Goal: Task Accomplishment & Management: Manage account settings

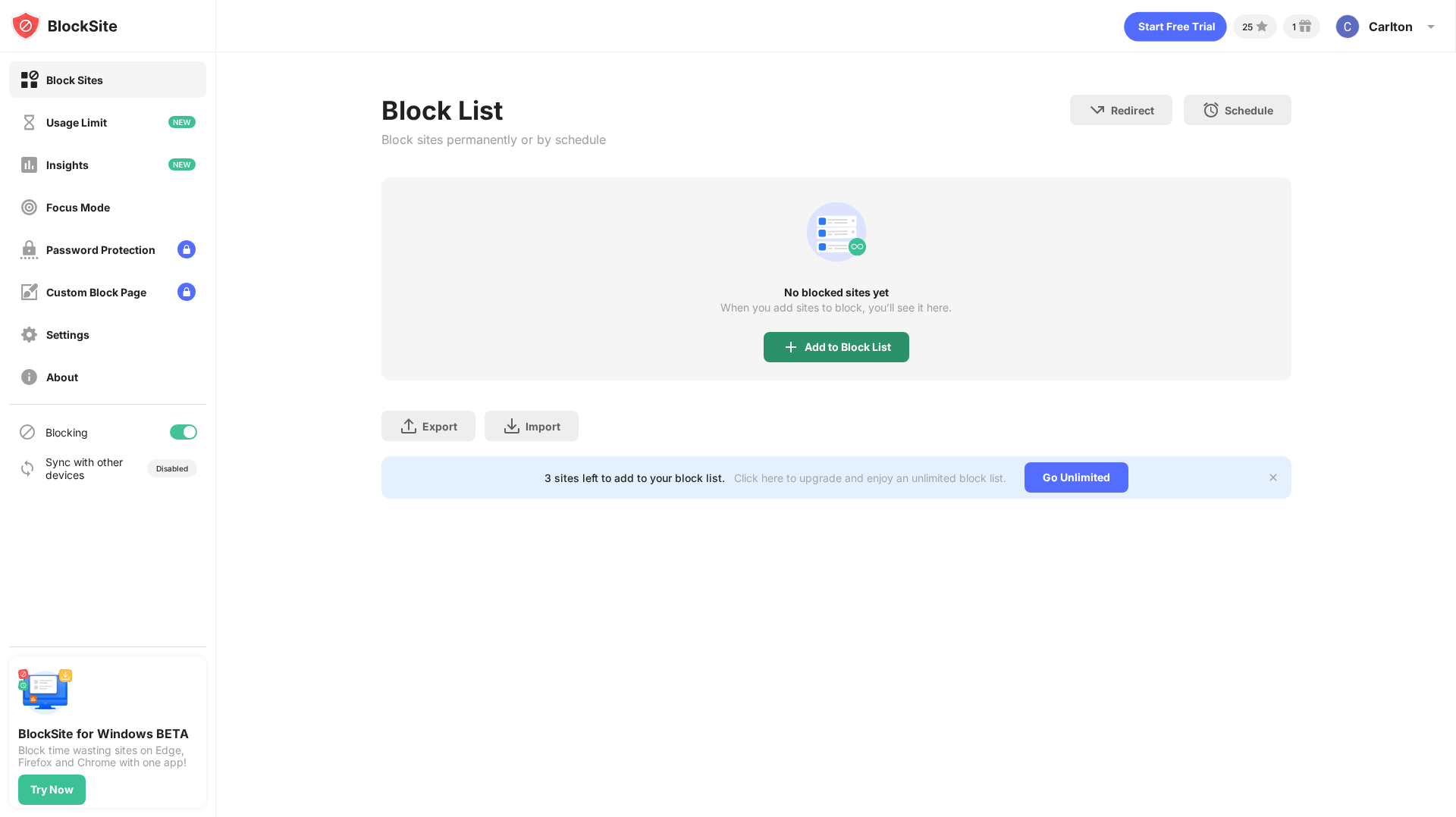
click at [836, 341] on div "Add to Block List" at bounding box center [847, 347] width 86 height 12
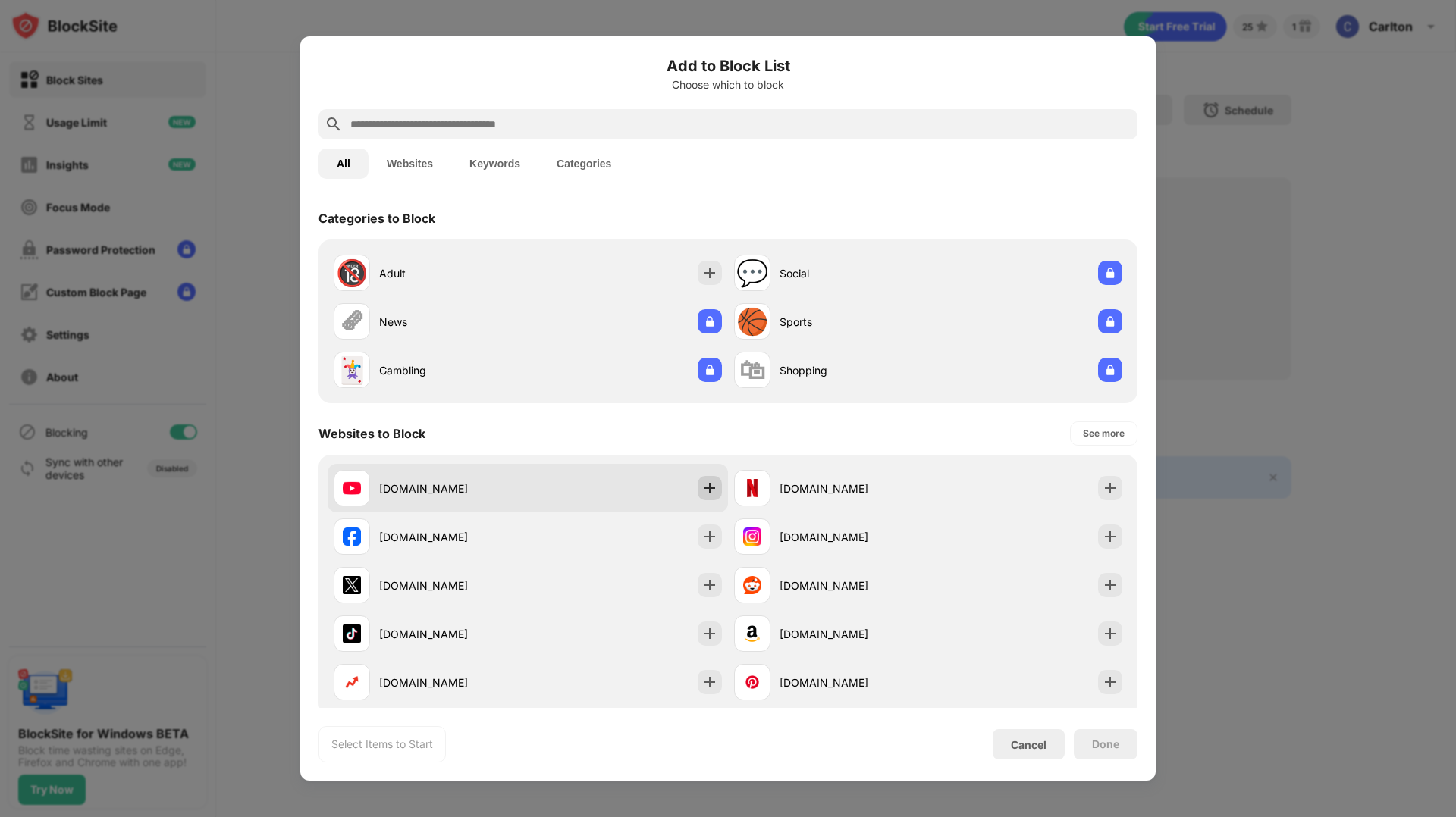
click at [711, 482] on img at bounding box center [710, 488] width 15 height 15
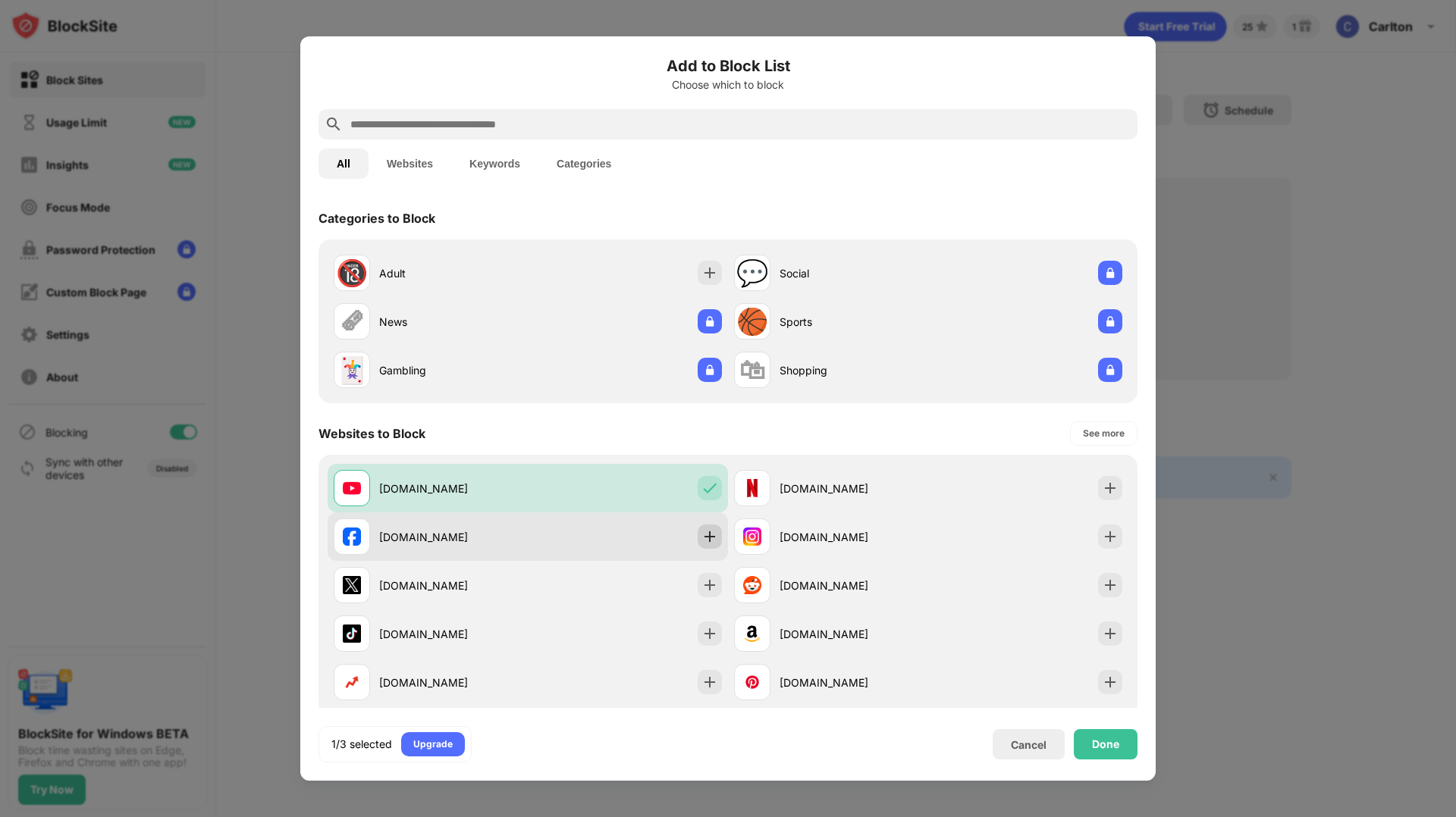
click at [709, 532] on img at bounding box center [710, 536] width 15 height 15
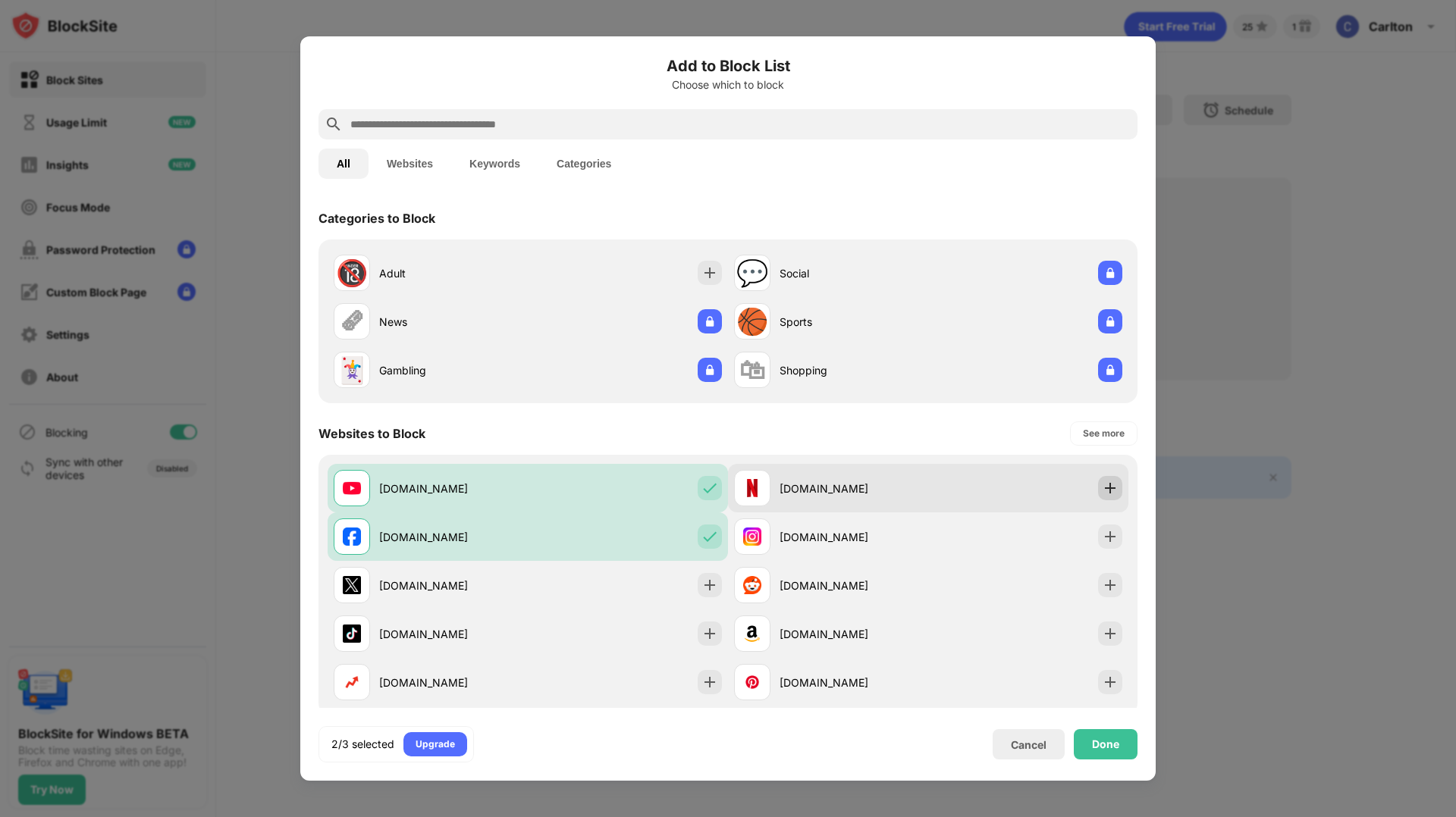
click at [1102, 485] on img at bounding box center [1110, 488] width 15 height 15
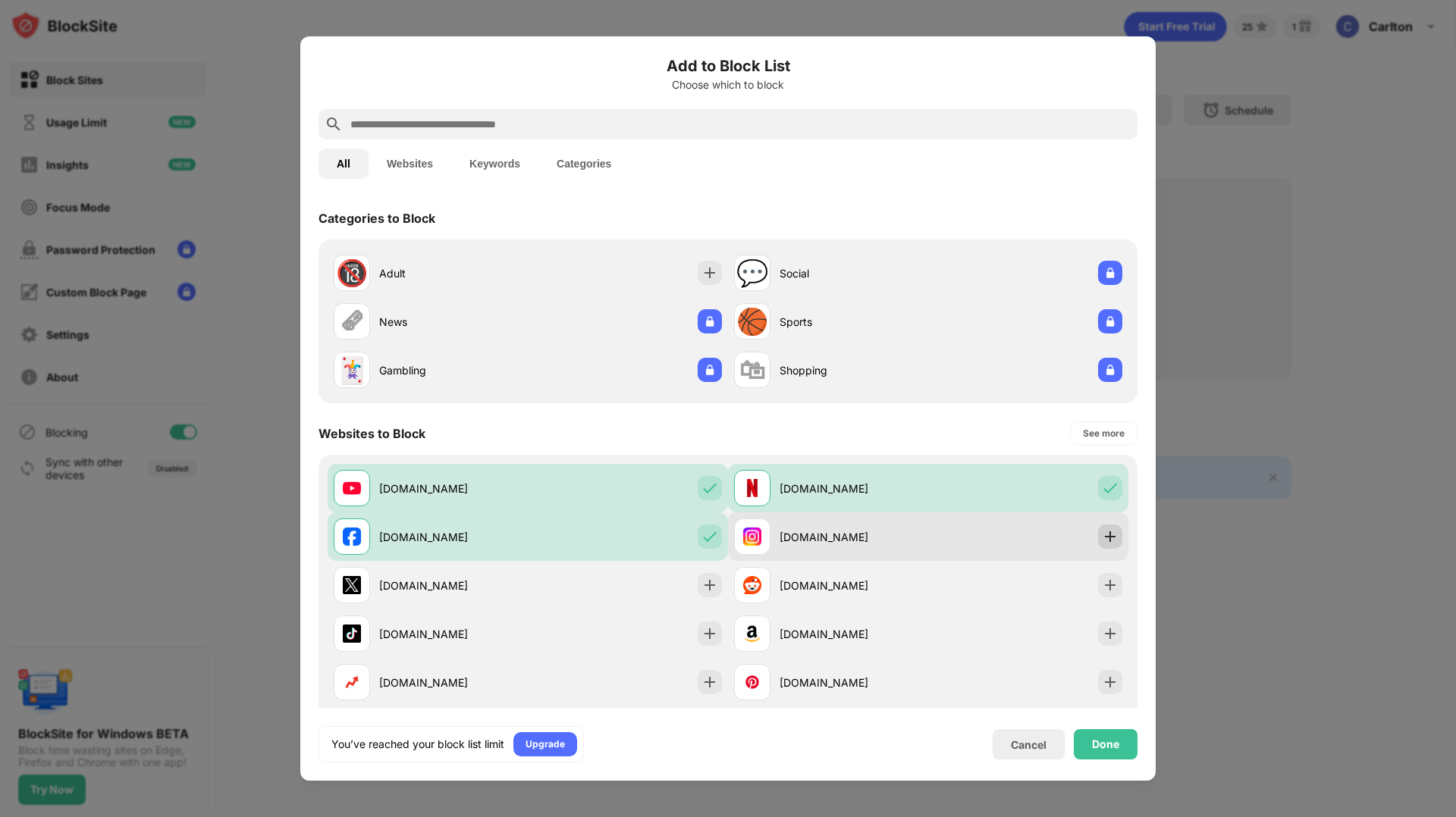
click at [1105, 535] on img at bounding box center [1110, 536] width 15 height 15
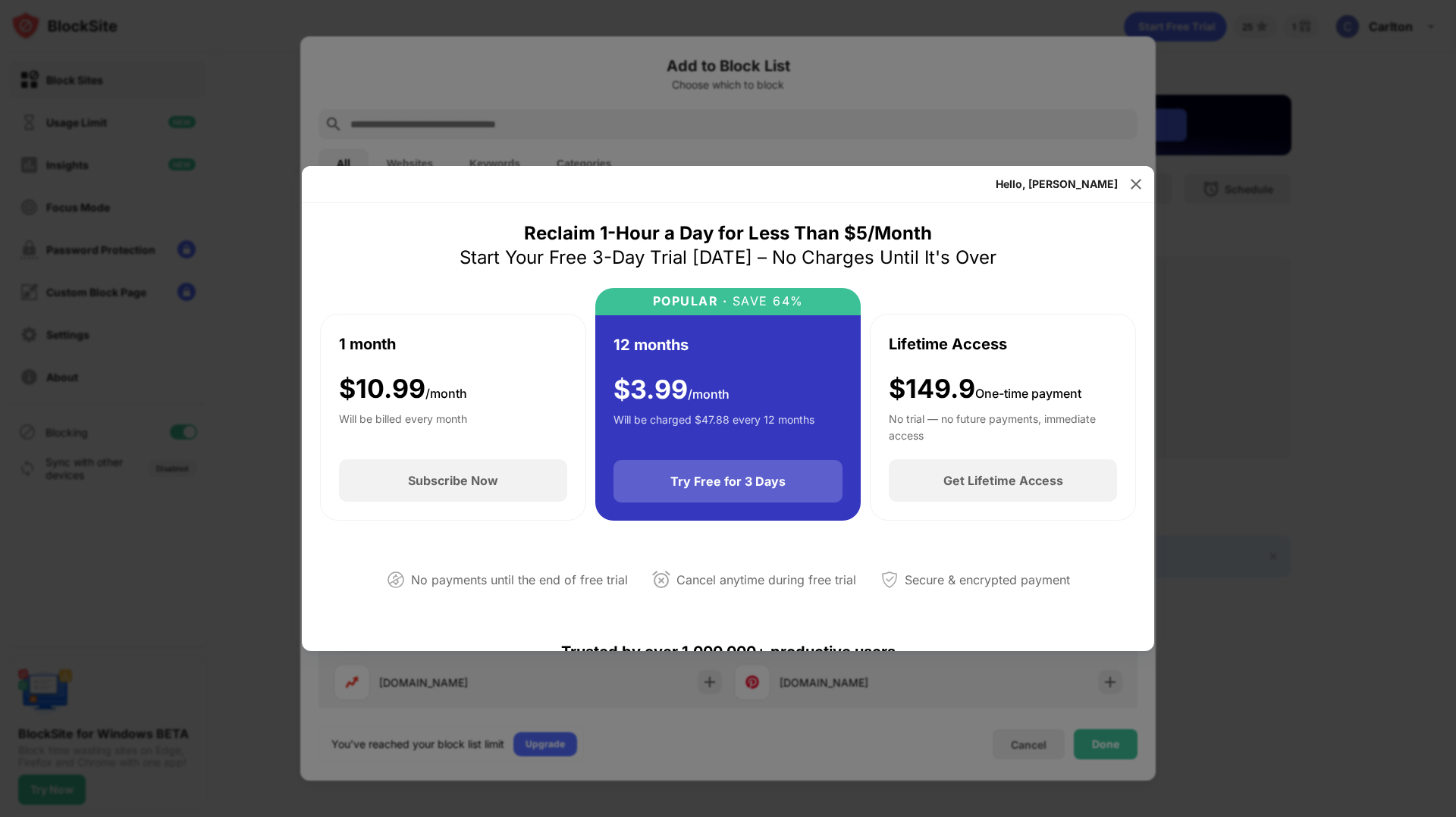
click at [762, 473] on div "Try Free for 3 Days" at bounding box center [728, 481] width 230 height 43
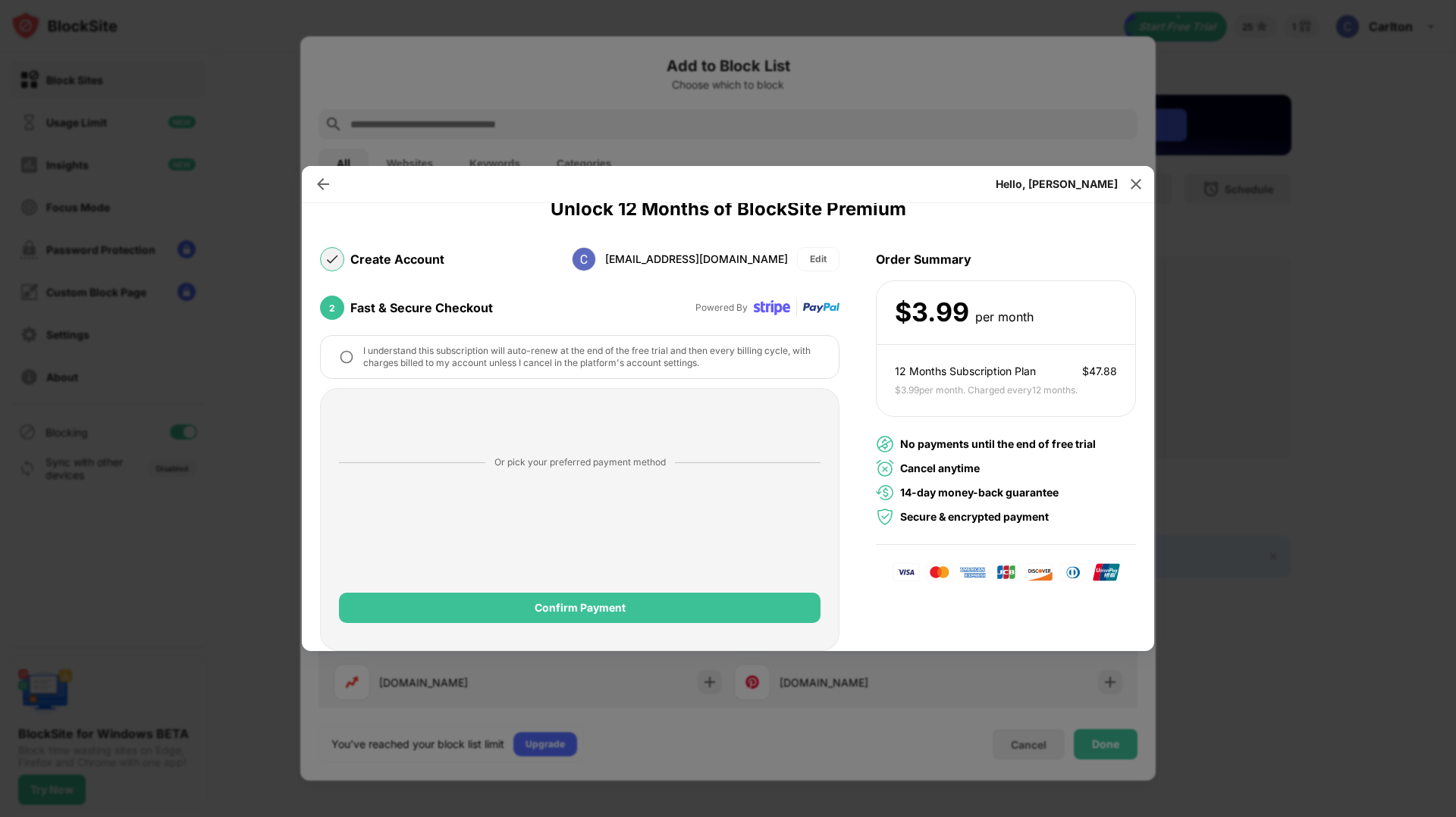
scroll to position [70, 0]
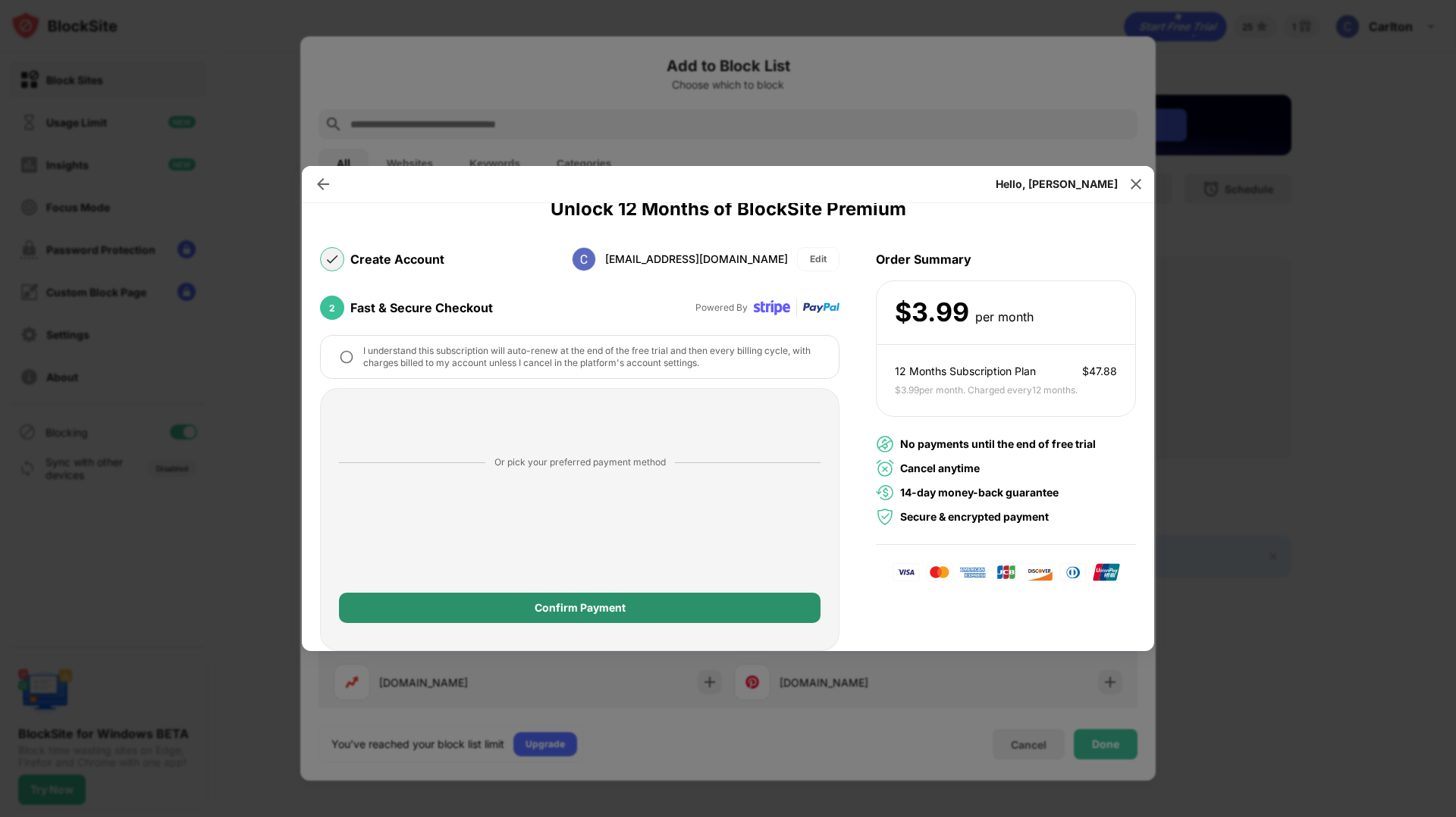
click at [729, 603] on div "Confirm Payment" at bounding box center [580, 608] width 482 height 30
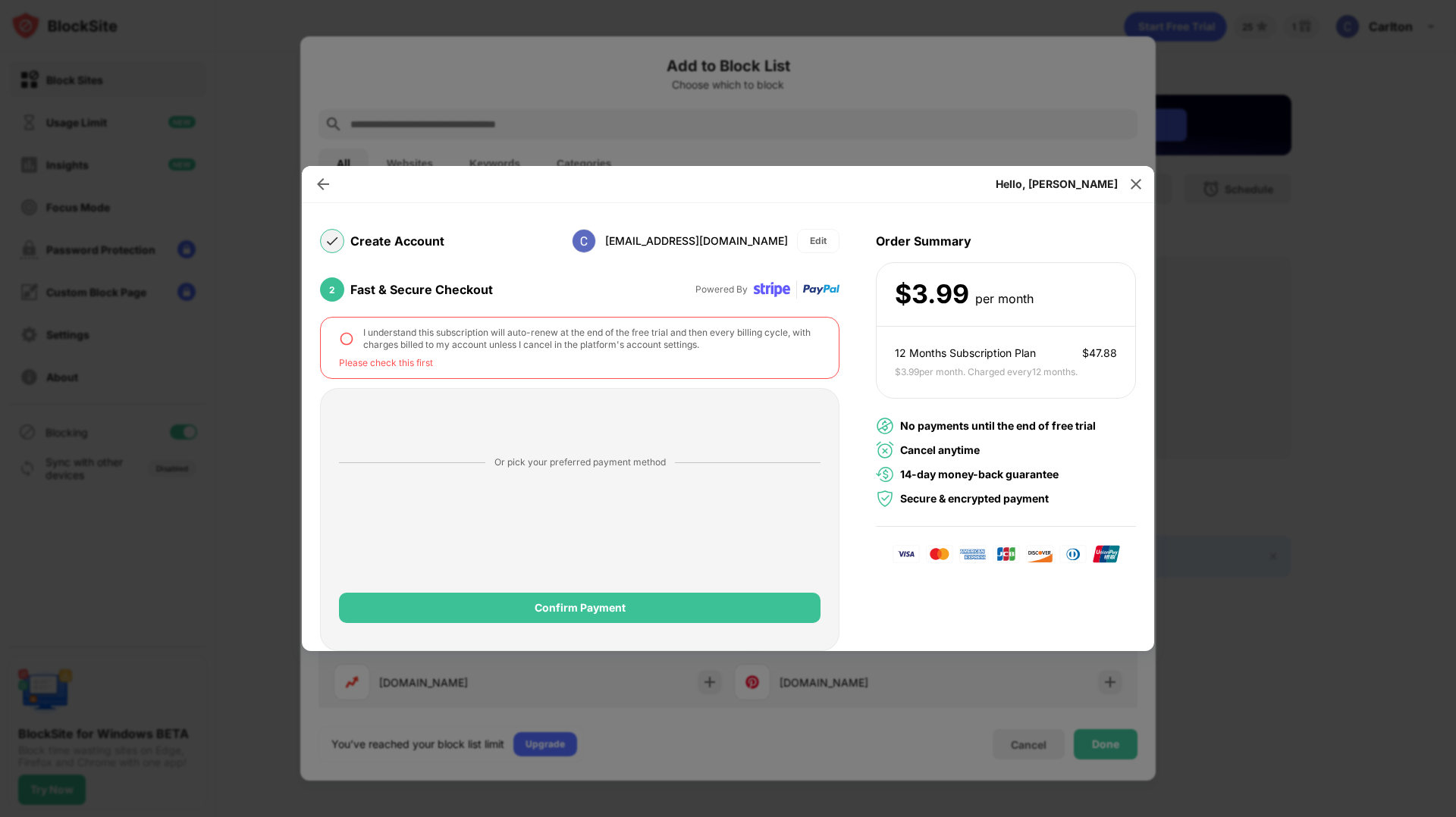
click at [347, 335] on img at bounding box center [346, 338] width 15 height 15
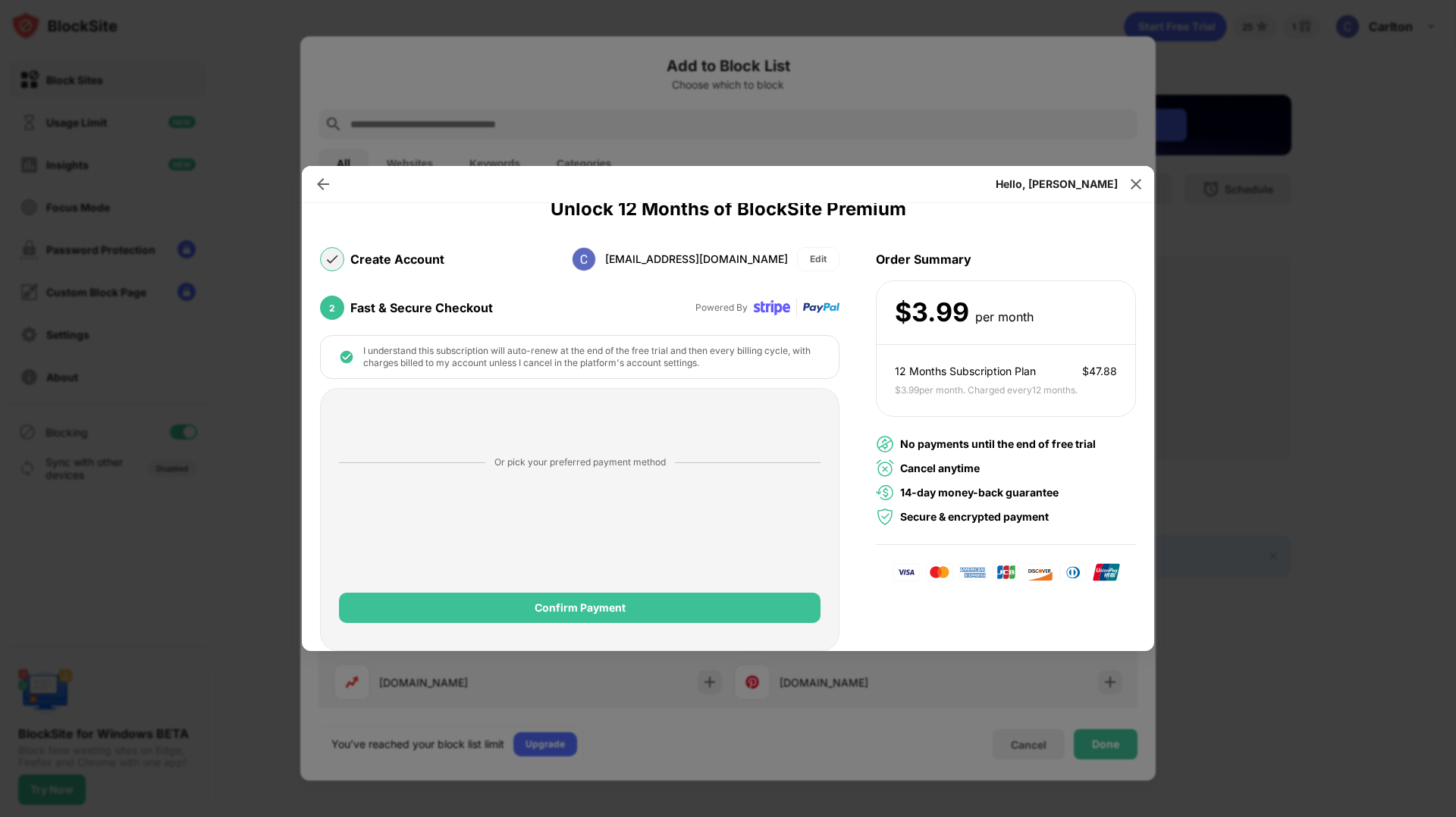
scroll to position [70, 0]
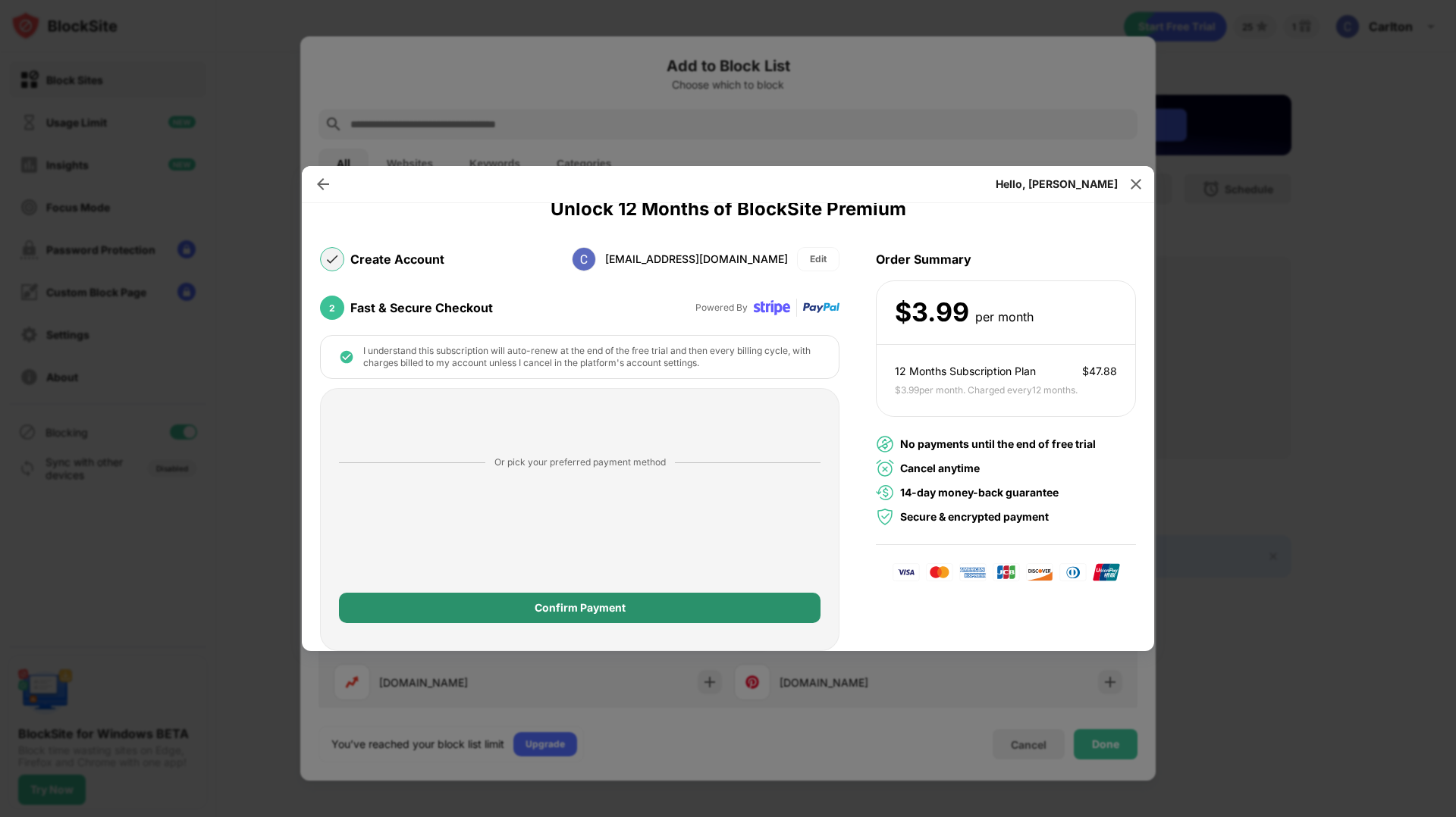
click at [549, 607] on div "Confirm Payment" at bounding box center [580, 608] width 91 height 12
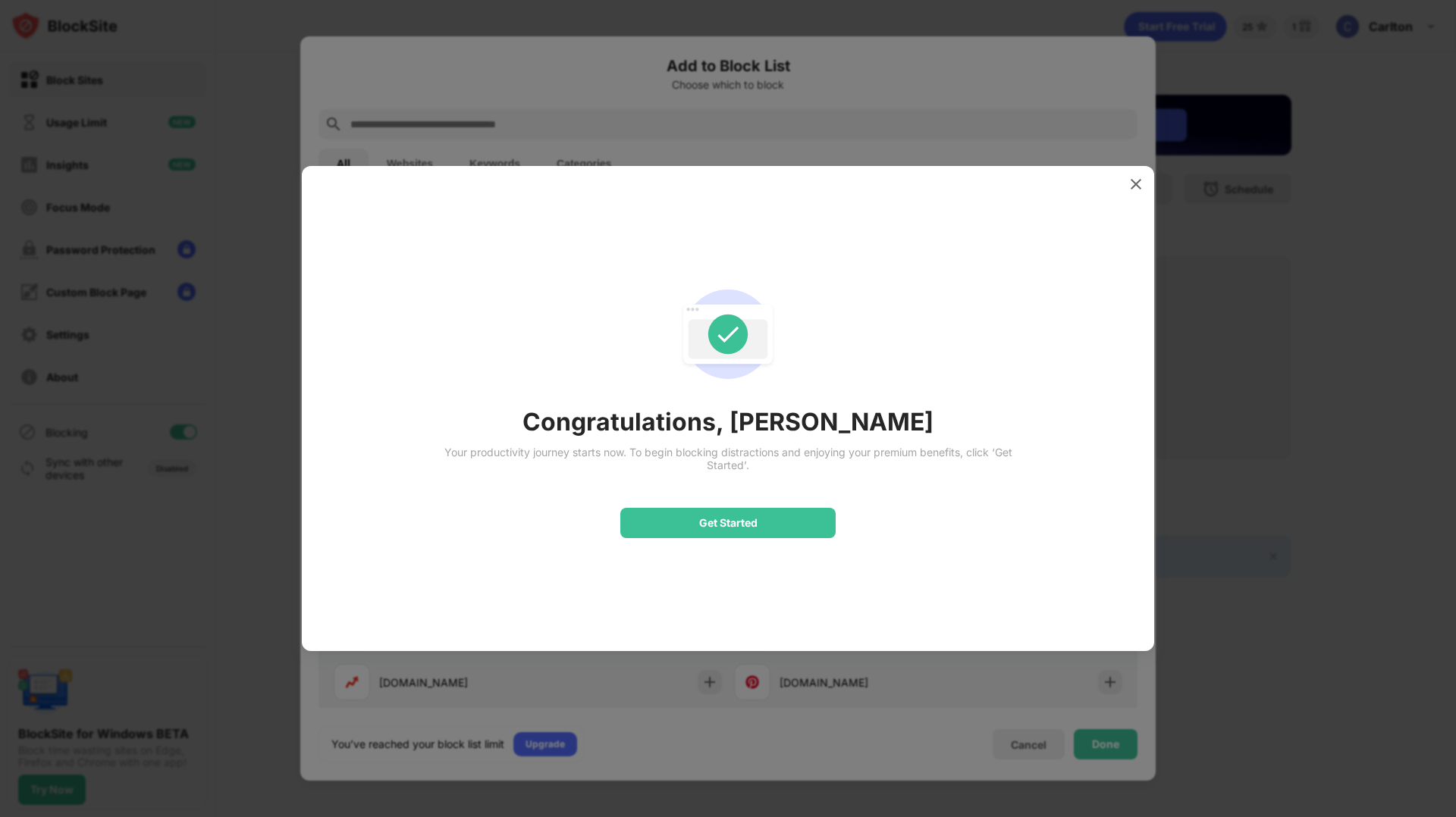
scroll to position [0, 0]
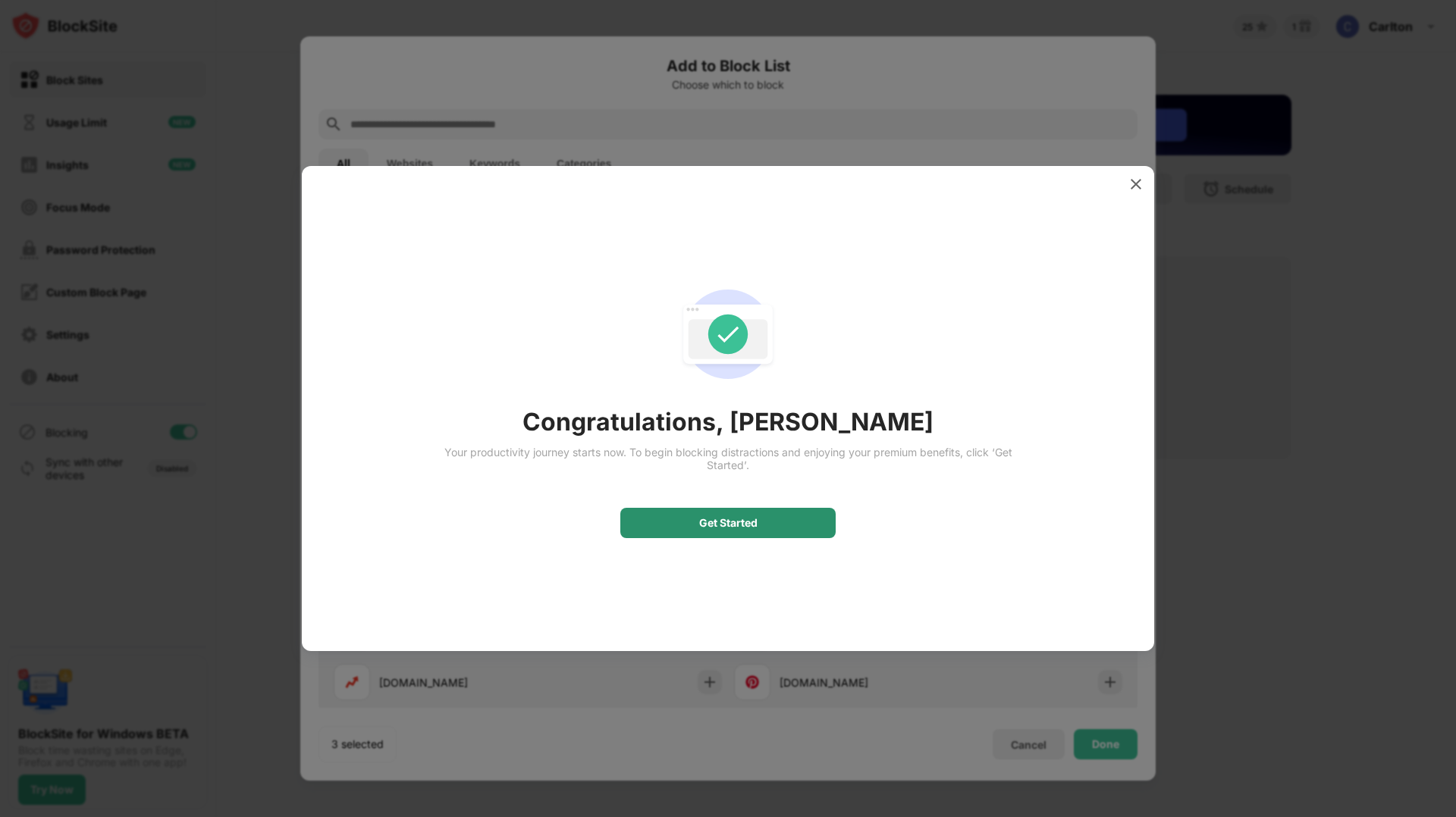
click at [750, 521] on div "Get Started" at bounding box center [728, 523] width 59 height 12
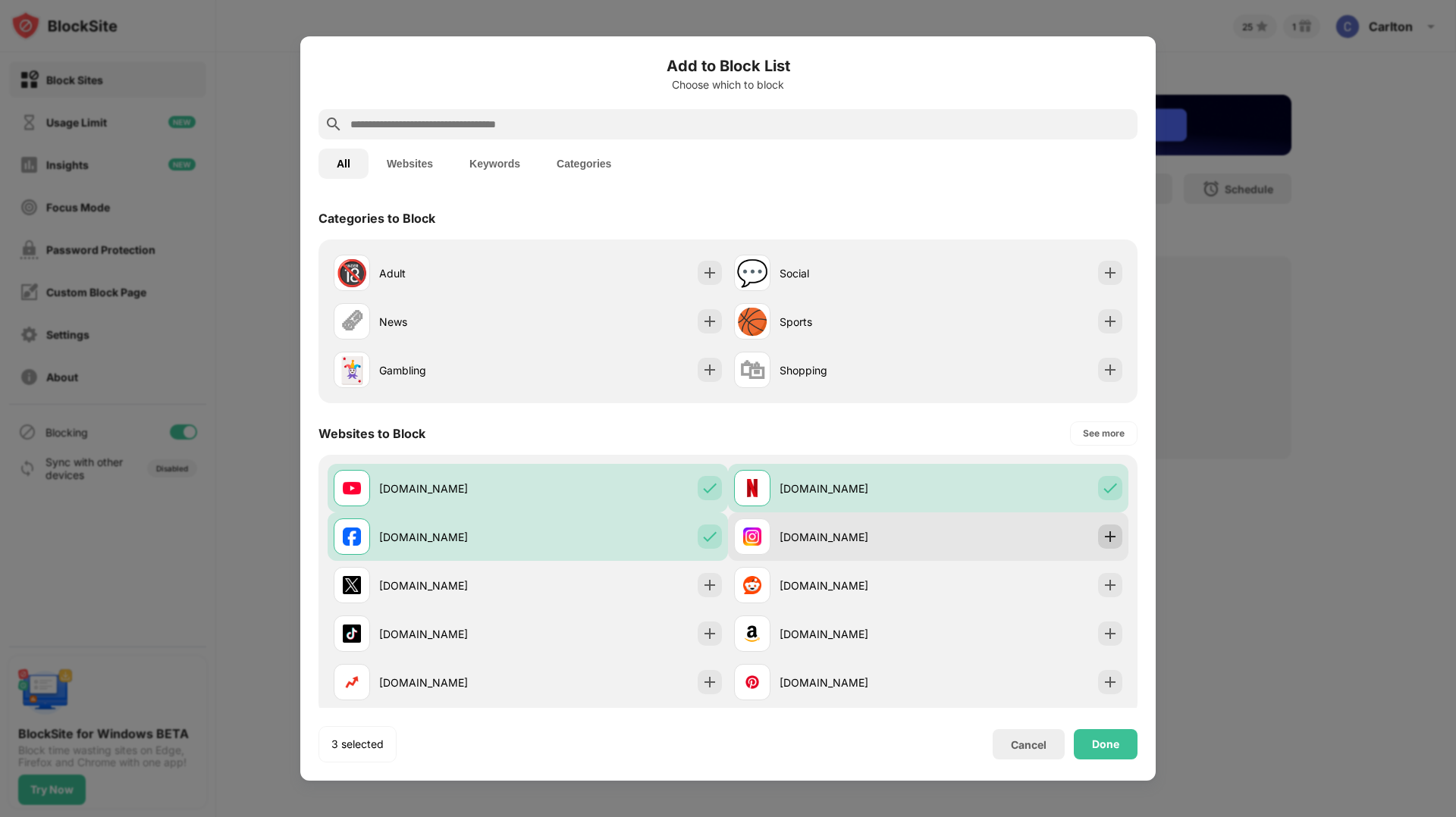
click at [1116, 535] on img at bounding box center [1110, 536] width 15 height 15
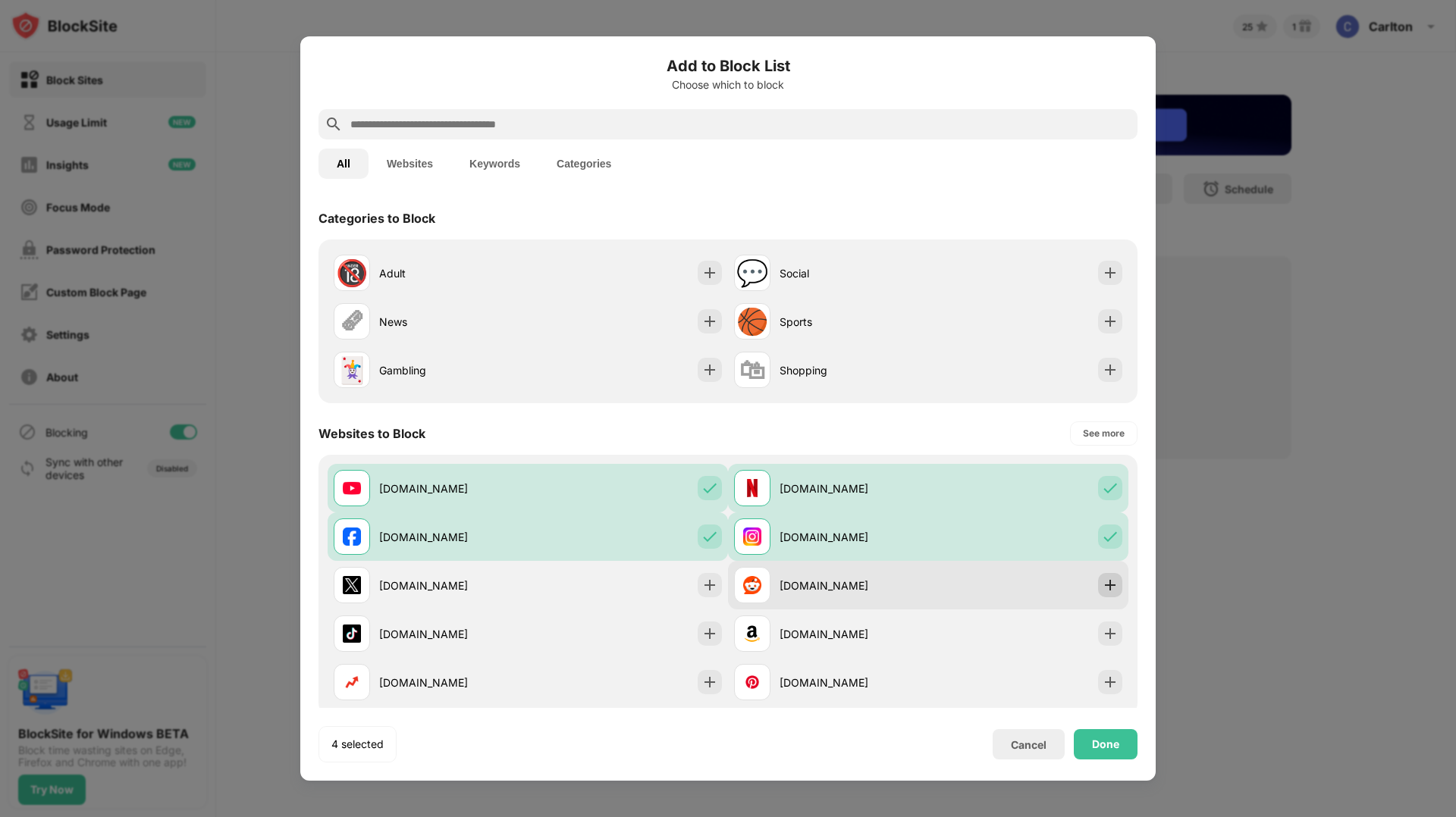
click at [1112, 581] on img at bounding box center [1110, 585] width 15 height 15
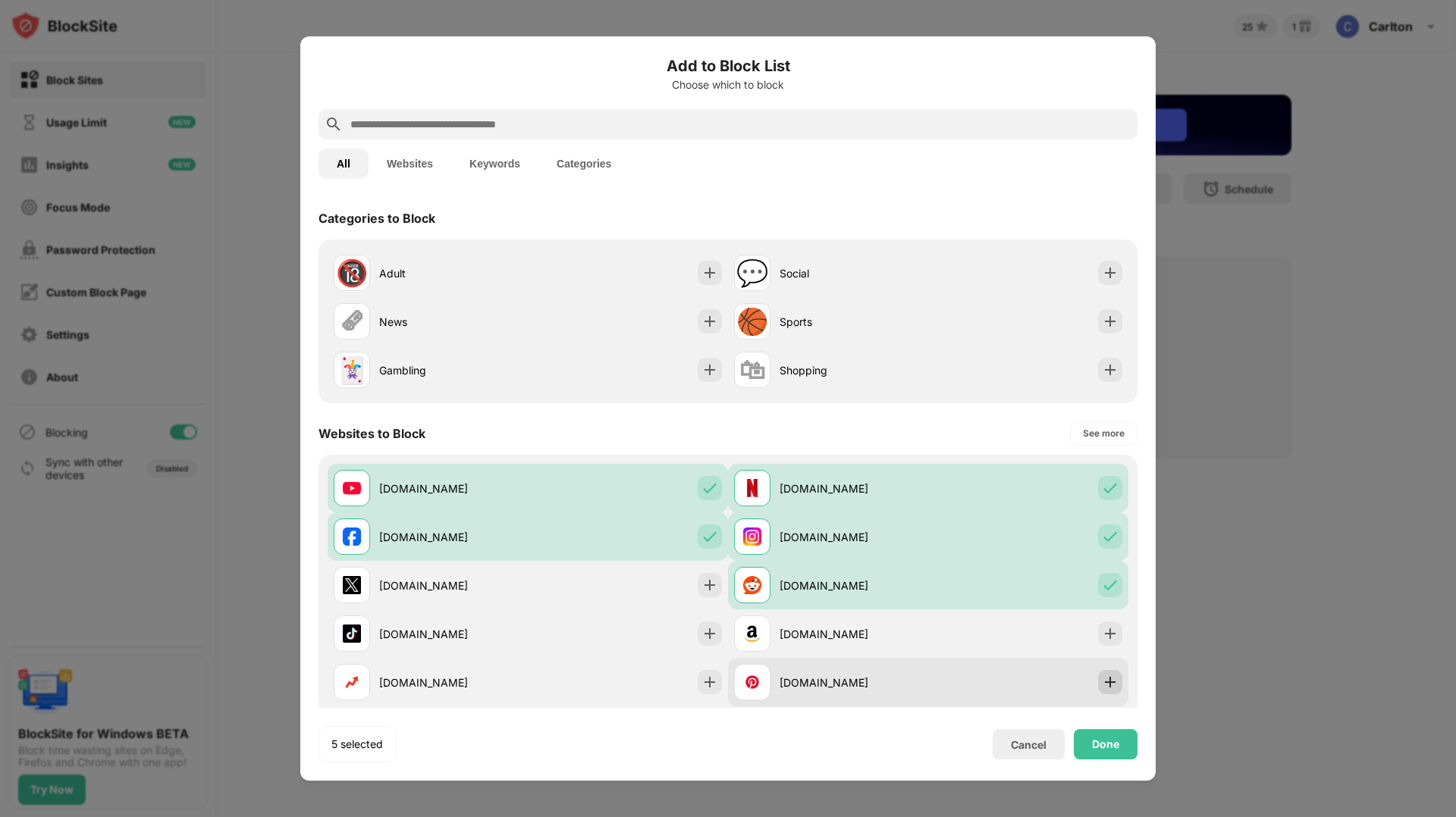
click at [1113, 681] on img at bounding box center [1110, 682] width 15 height 15
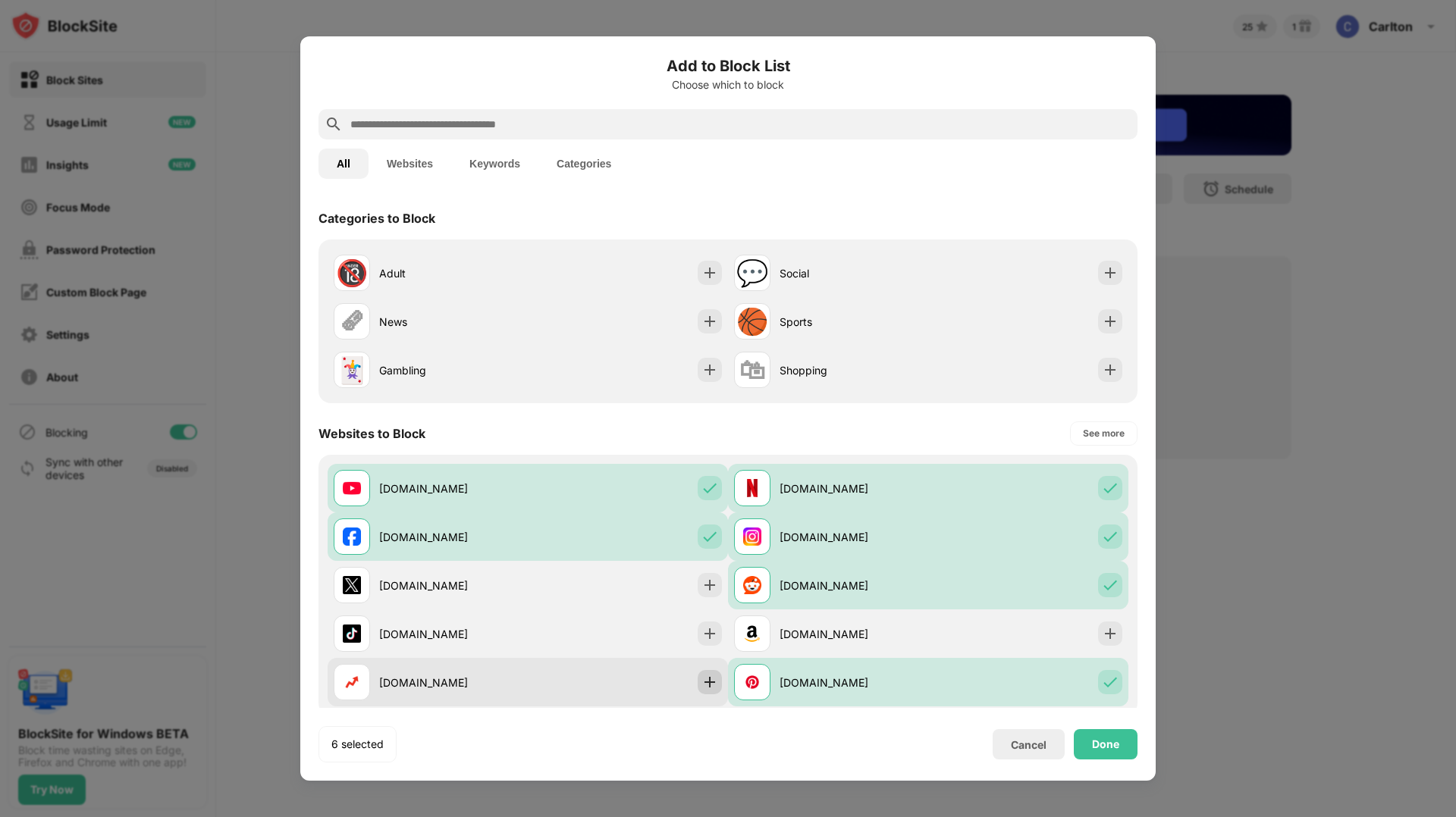
click at [708, 684] on img at bounding box center [710, 682] width 15 height 15
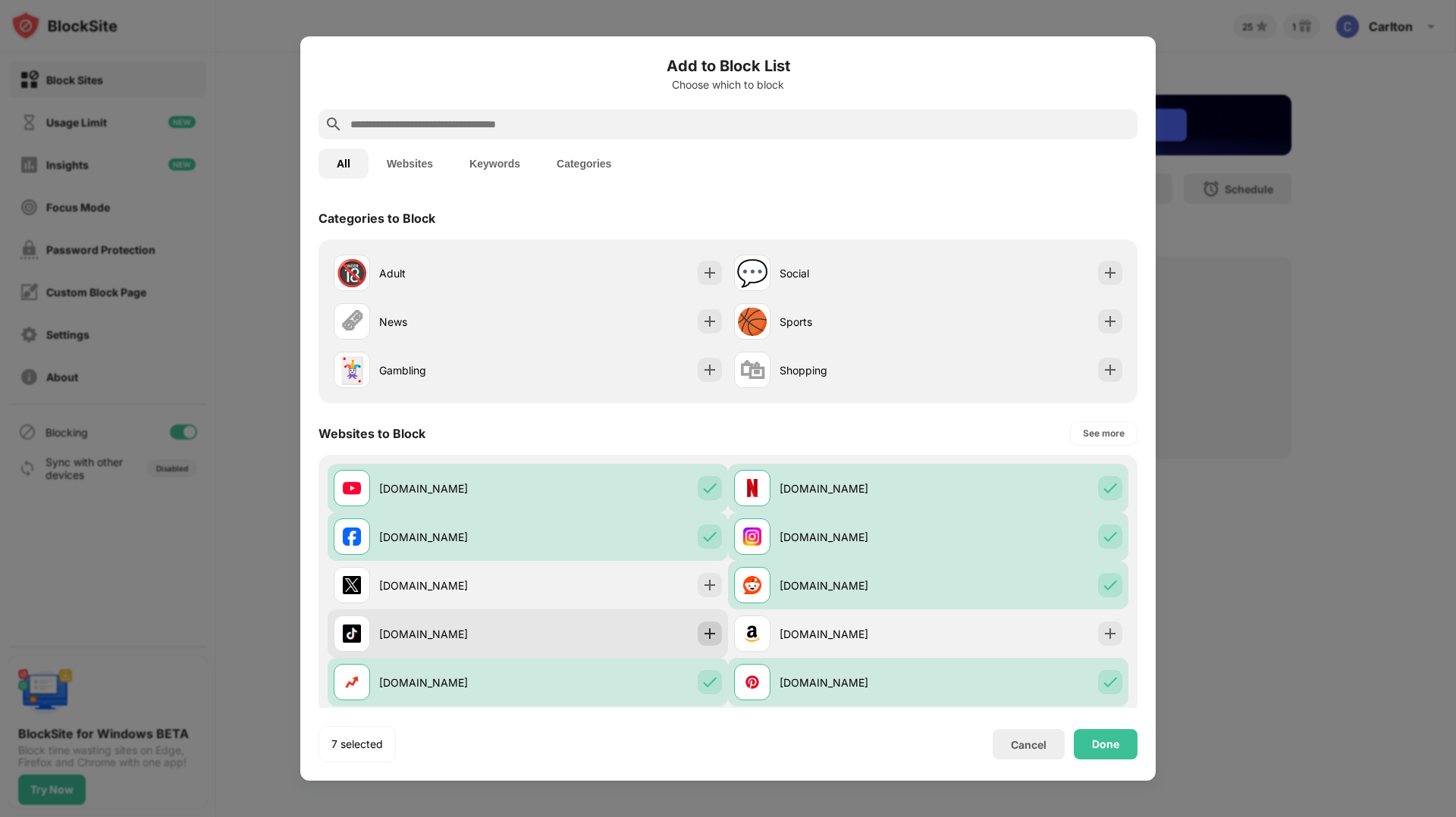
click at [714, 634] on img at bounding box center [710, 633] width 15 height 15
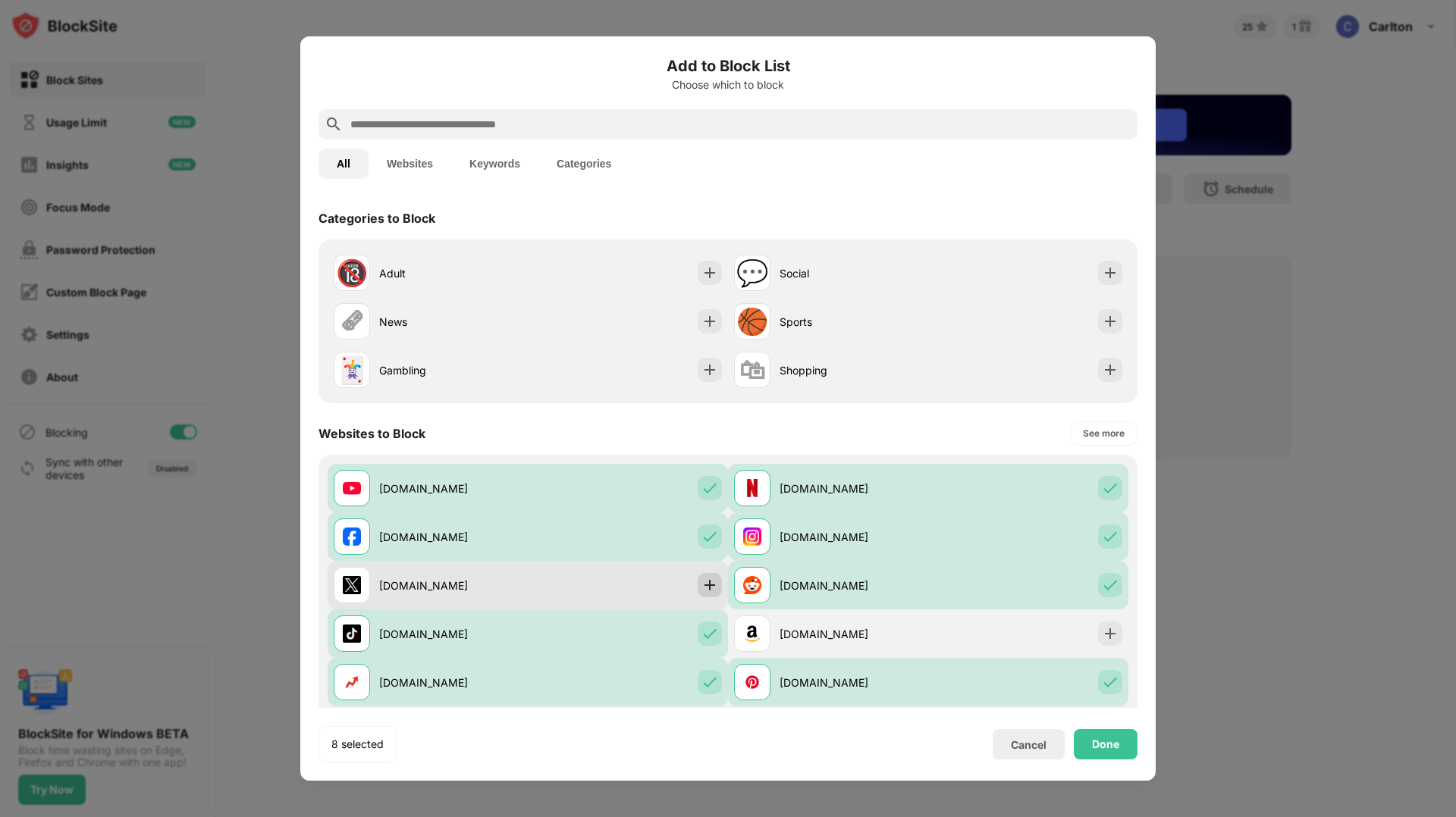
click at [713, 589] on img at bounding box center [710, 585] width 15 height 15
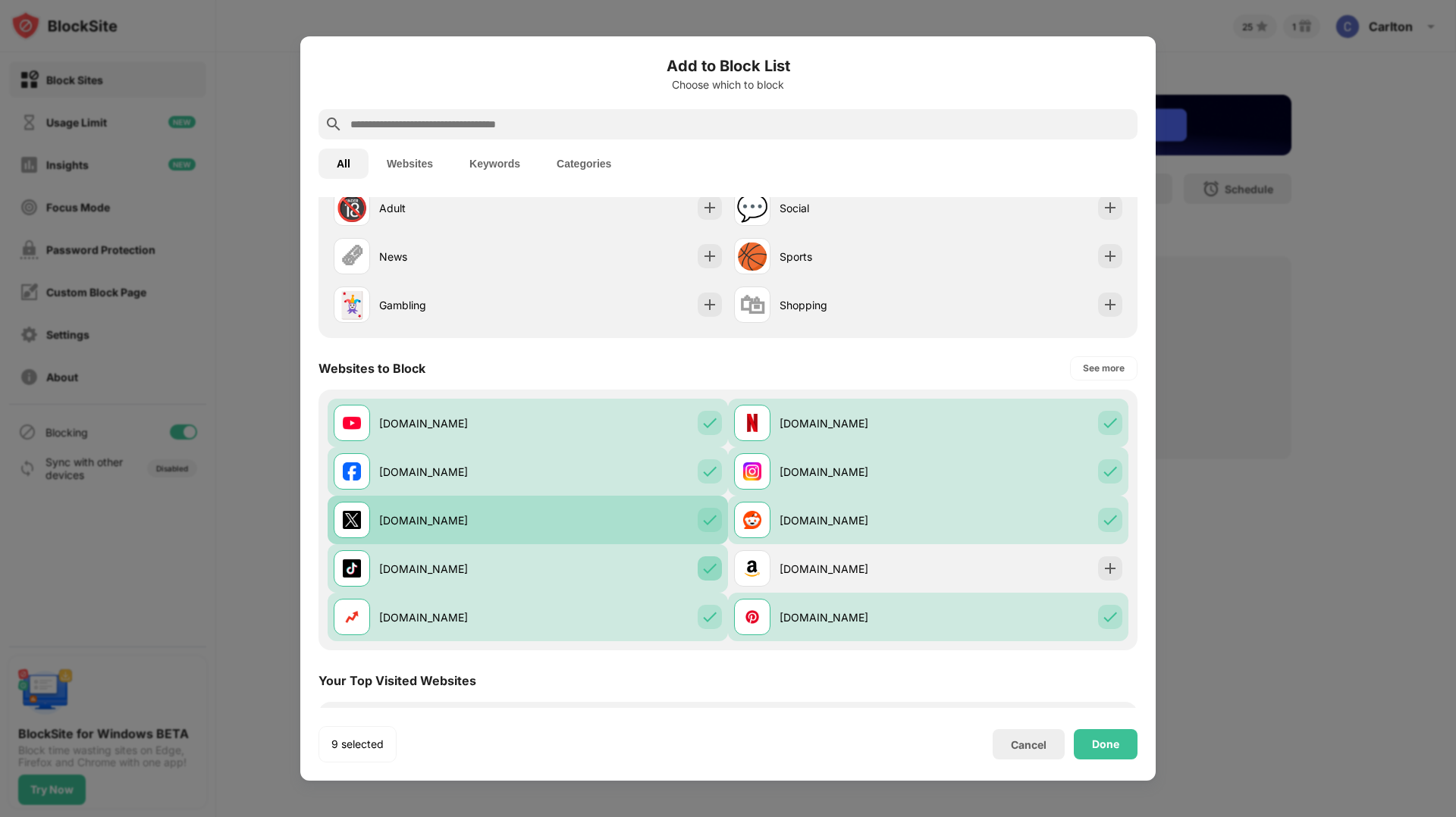
scroll to position [26, 0]
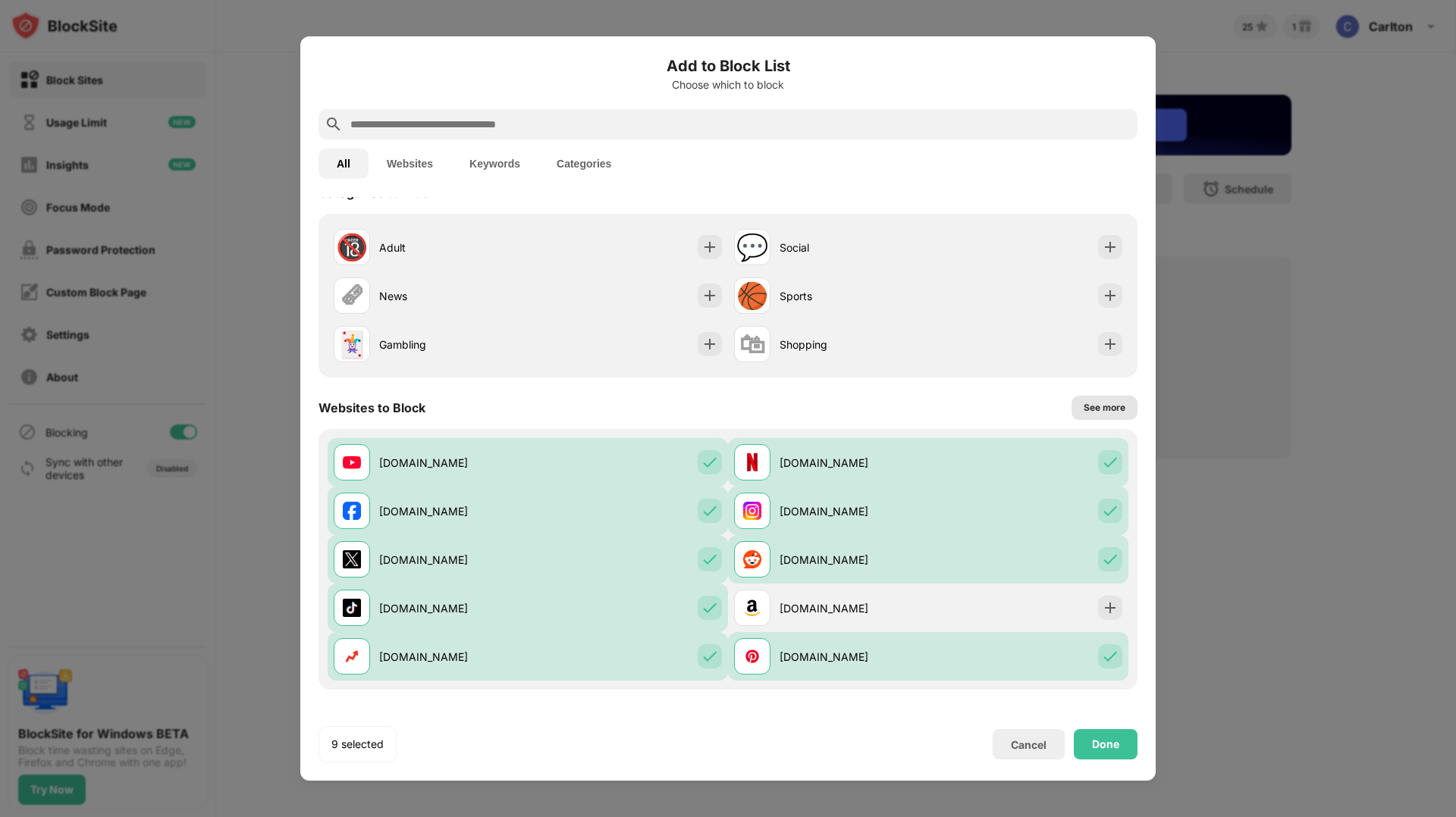
click at [1102, 405] on div "See more" at bounding box center [1104, 408] width 42 height 15
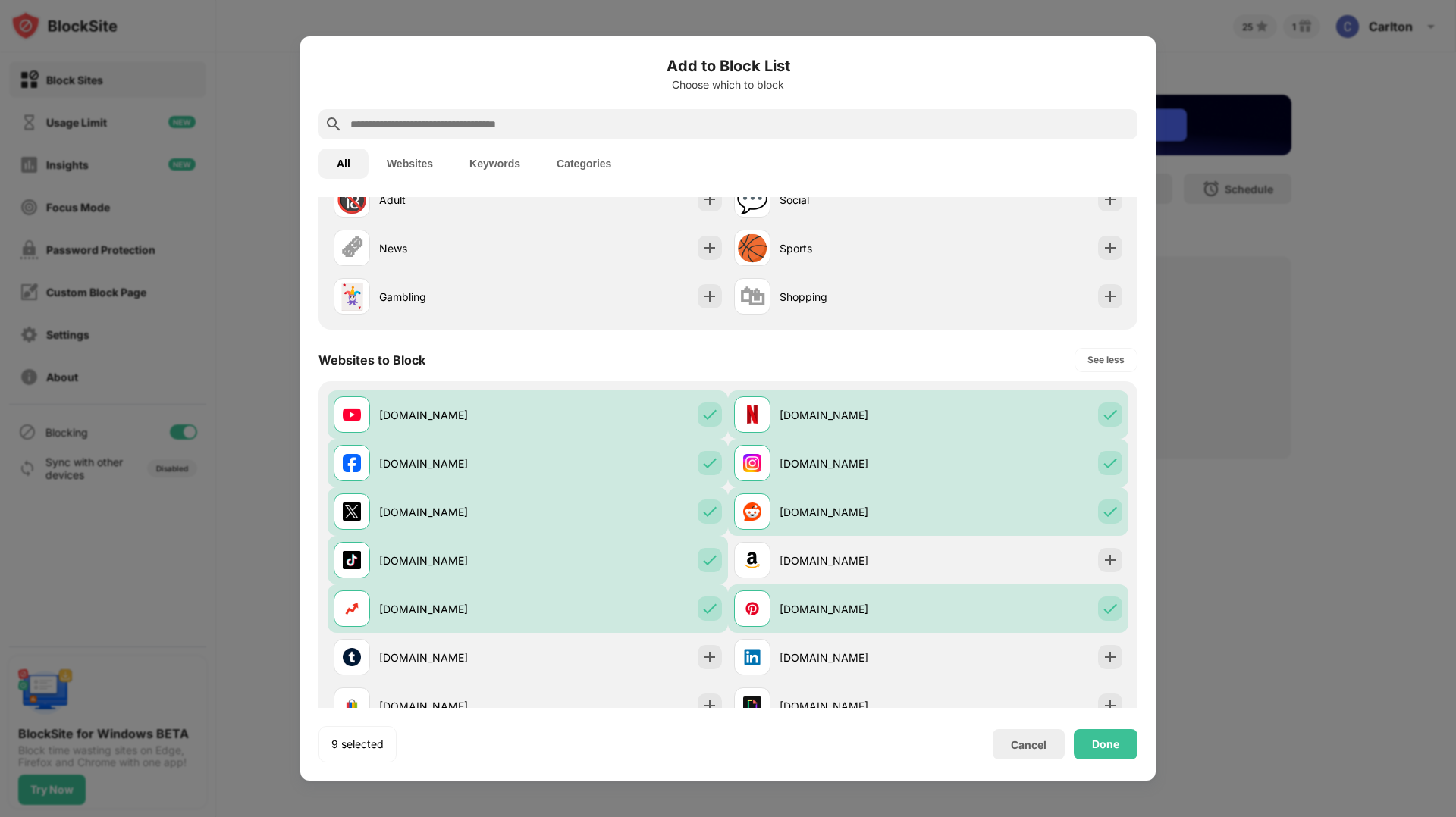
scroll to position [479, 0]
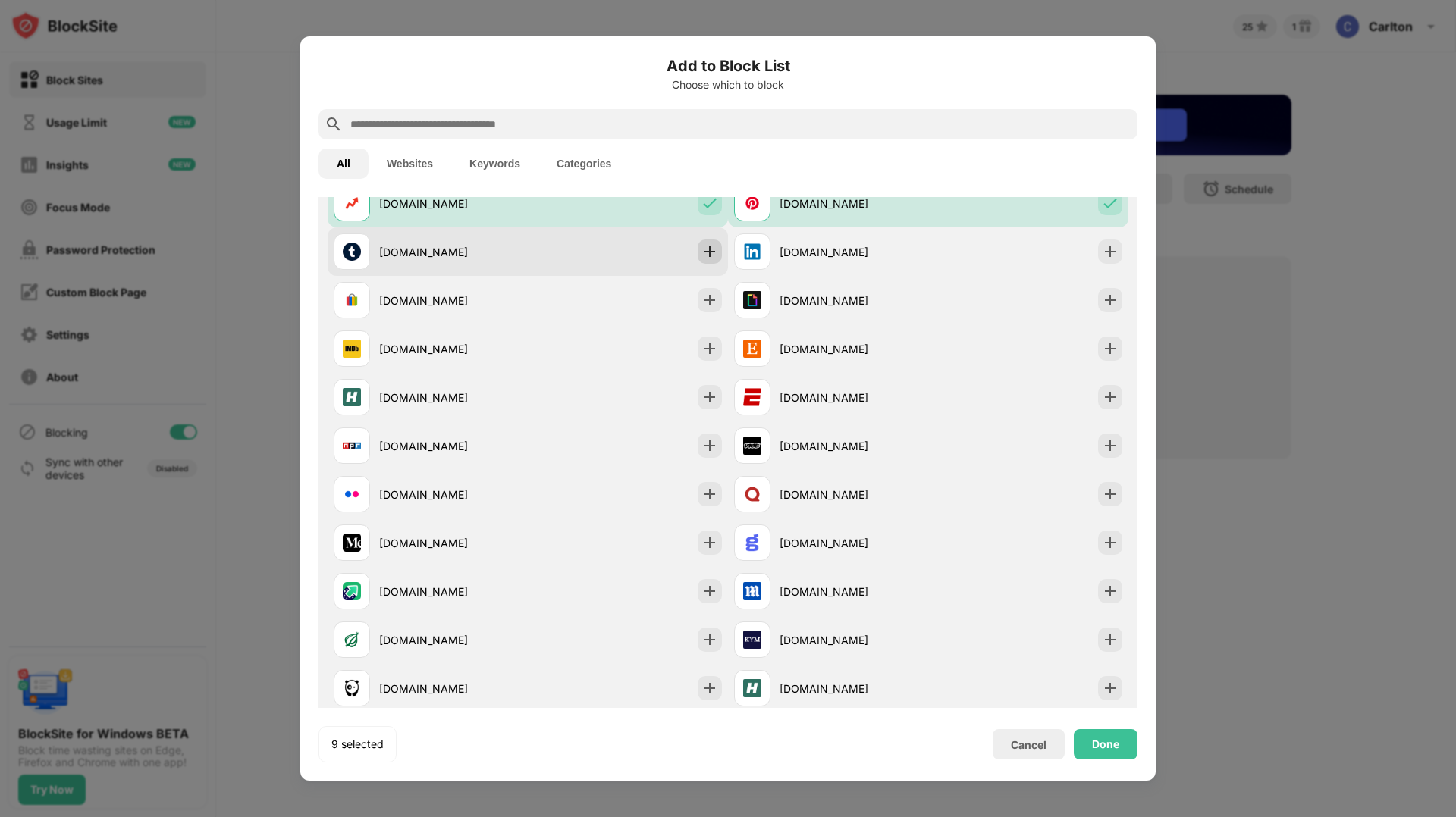
click at [710, 253] on img at bounding box center [710, 251] width 15 height 15
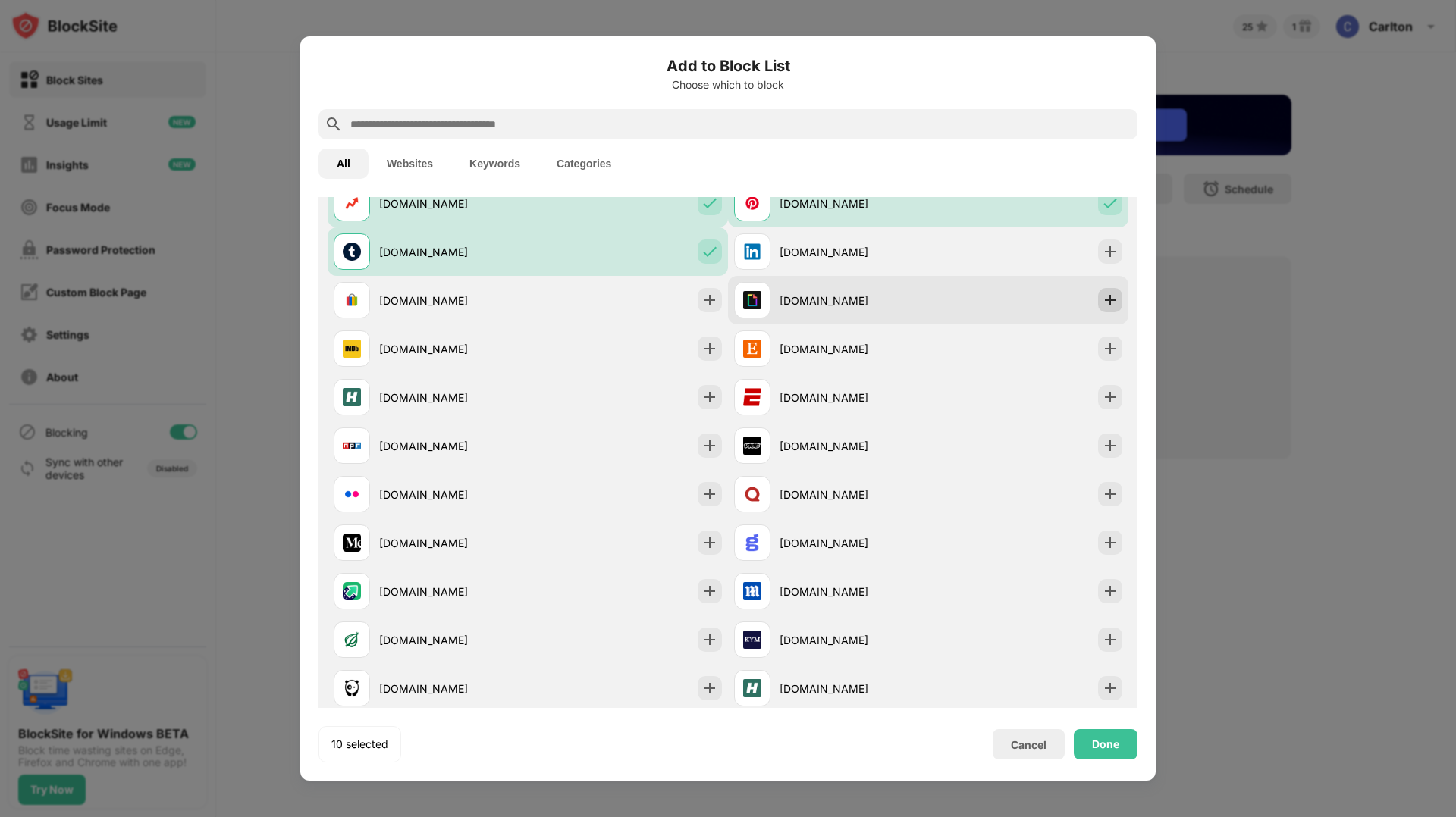
click at [1106, 307] on img at bounding box center [1110, 300] width 15 height 15
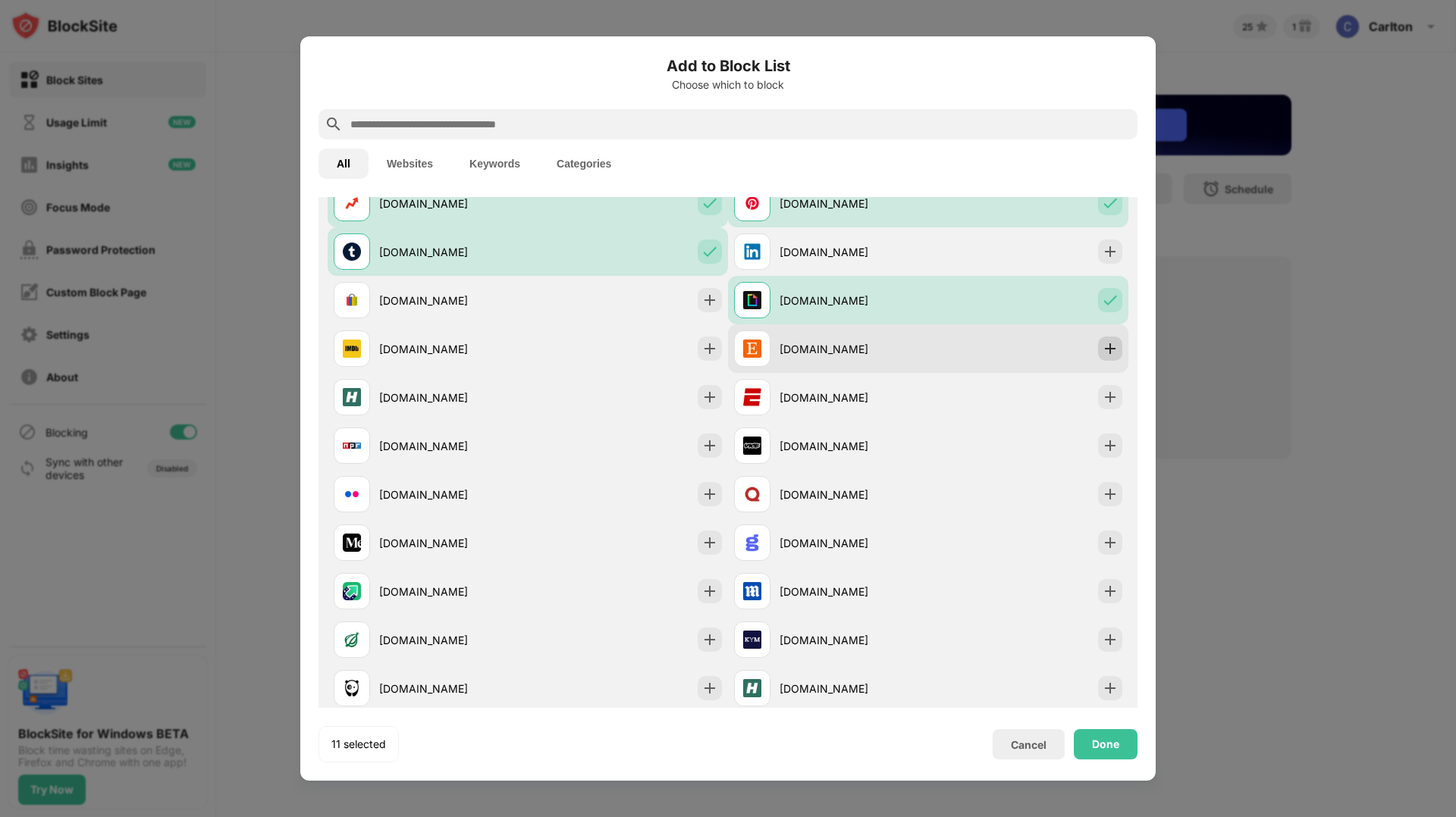
click at [1113, 350] on img at bounding box center [1110, 348] width 15 height 15
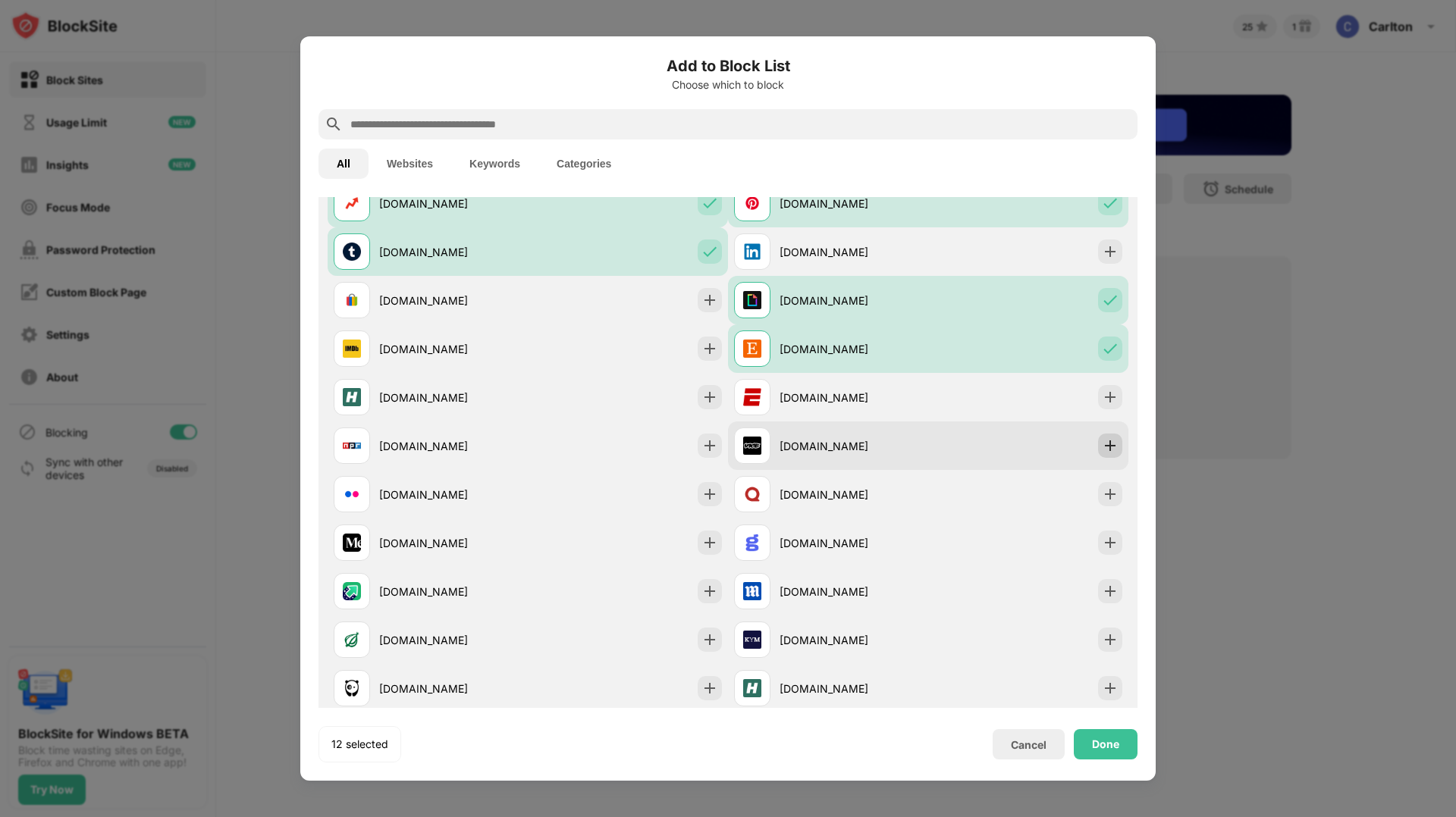
click at [1113, 448] on img at bounding box center [1110, 445] width 15 height 15
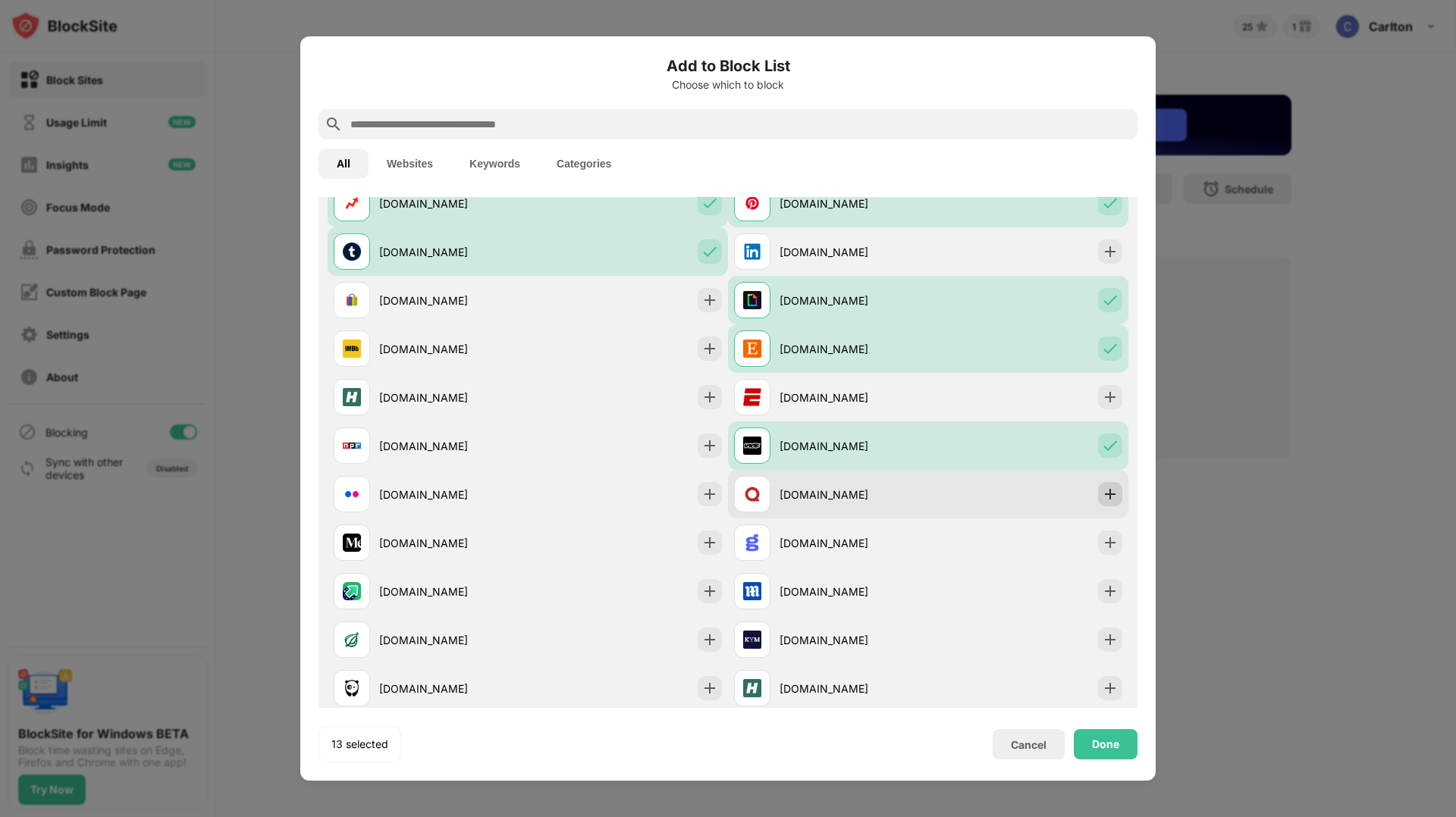
click at [1121, 501] on div at bounding box center [1110, 494] width 24 height 24
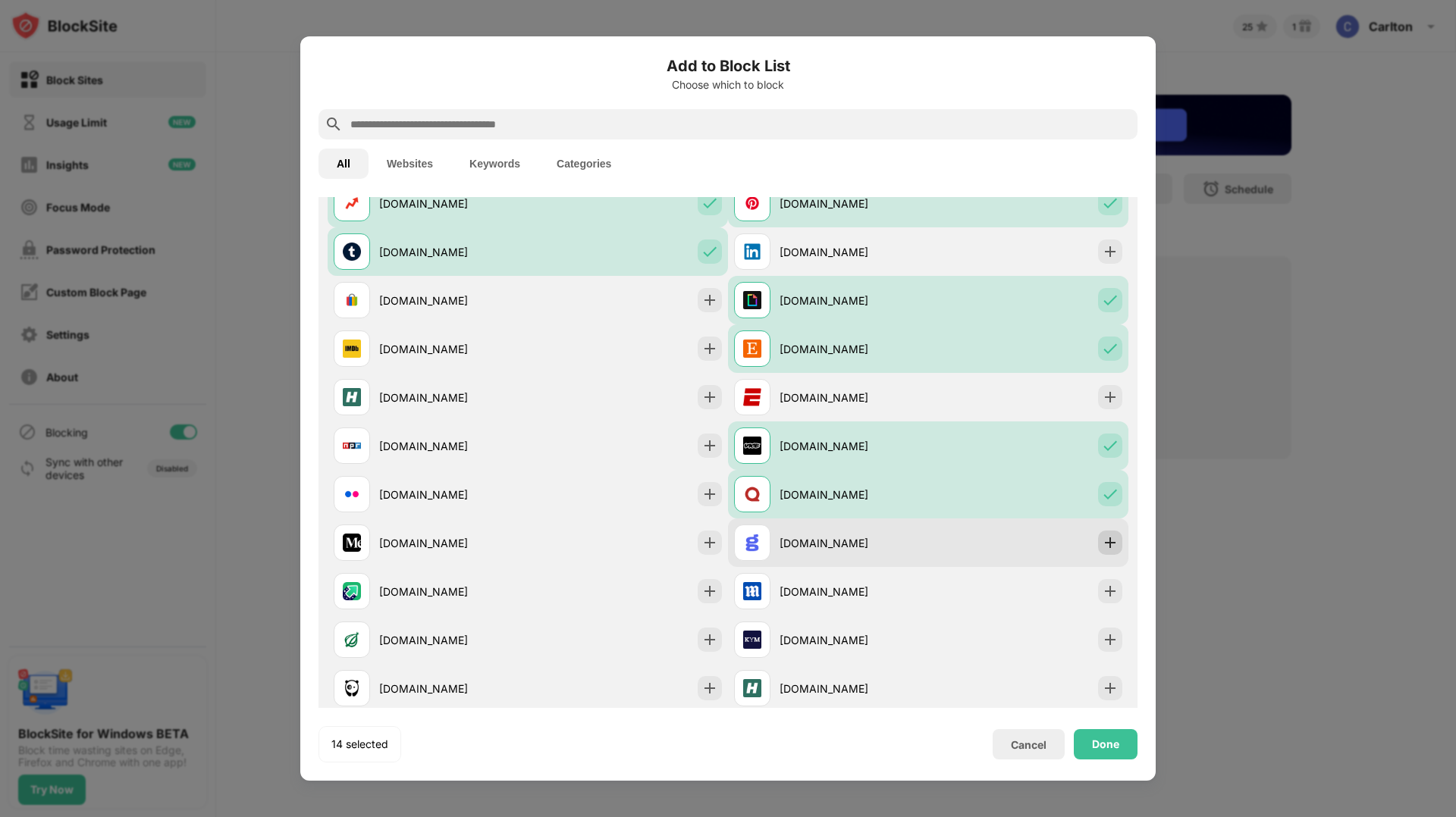
click at [1110, 545] on img at bounding box center [1110, 542] width 15 height 15
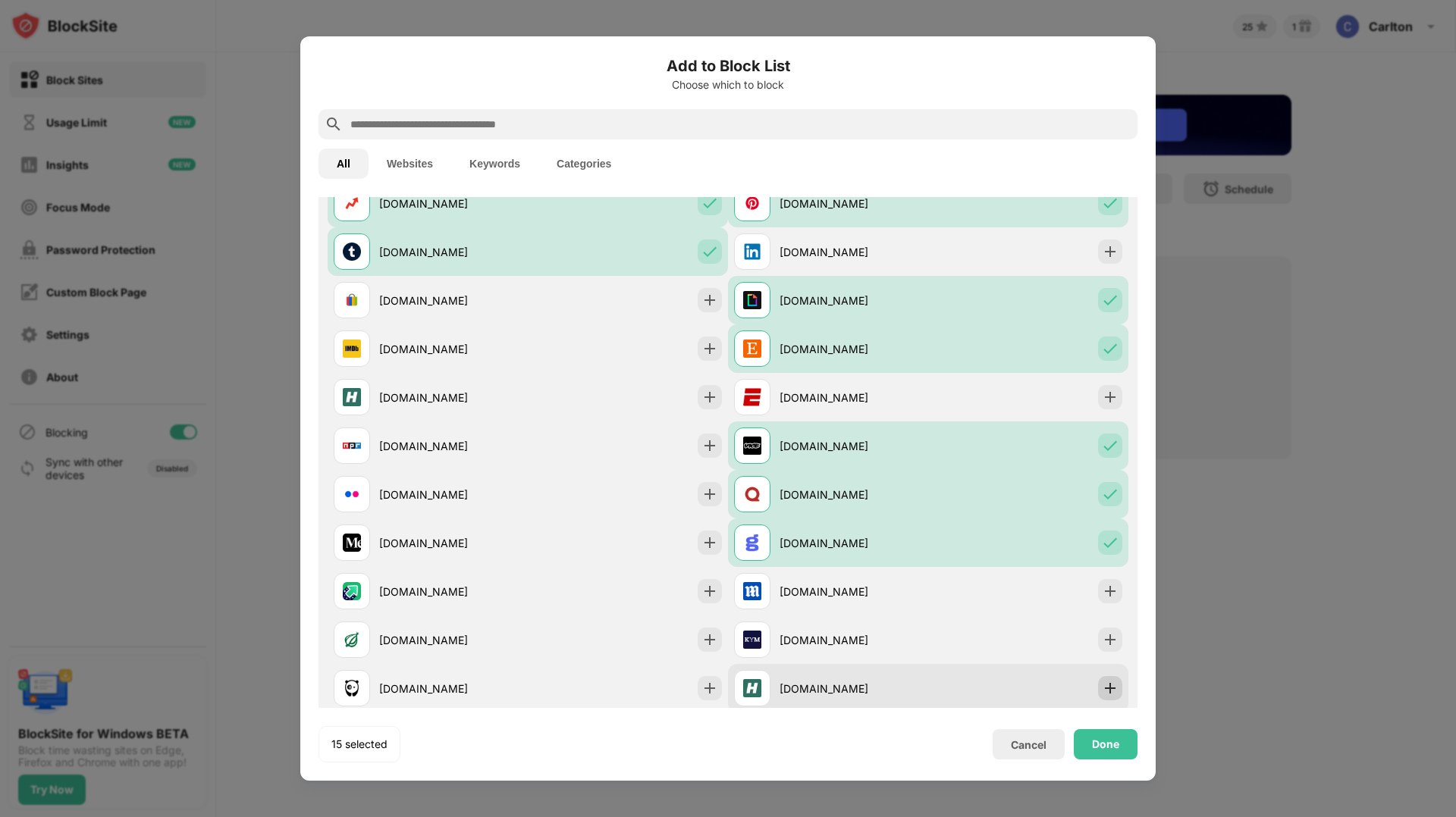
click at [1105, 686] on img at bounding box center [1110, 688] width 15 height 15
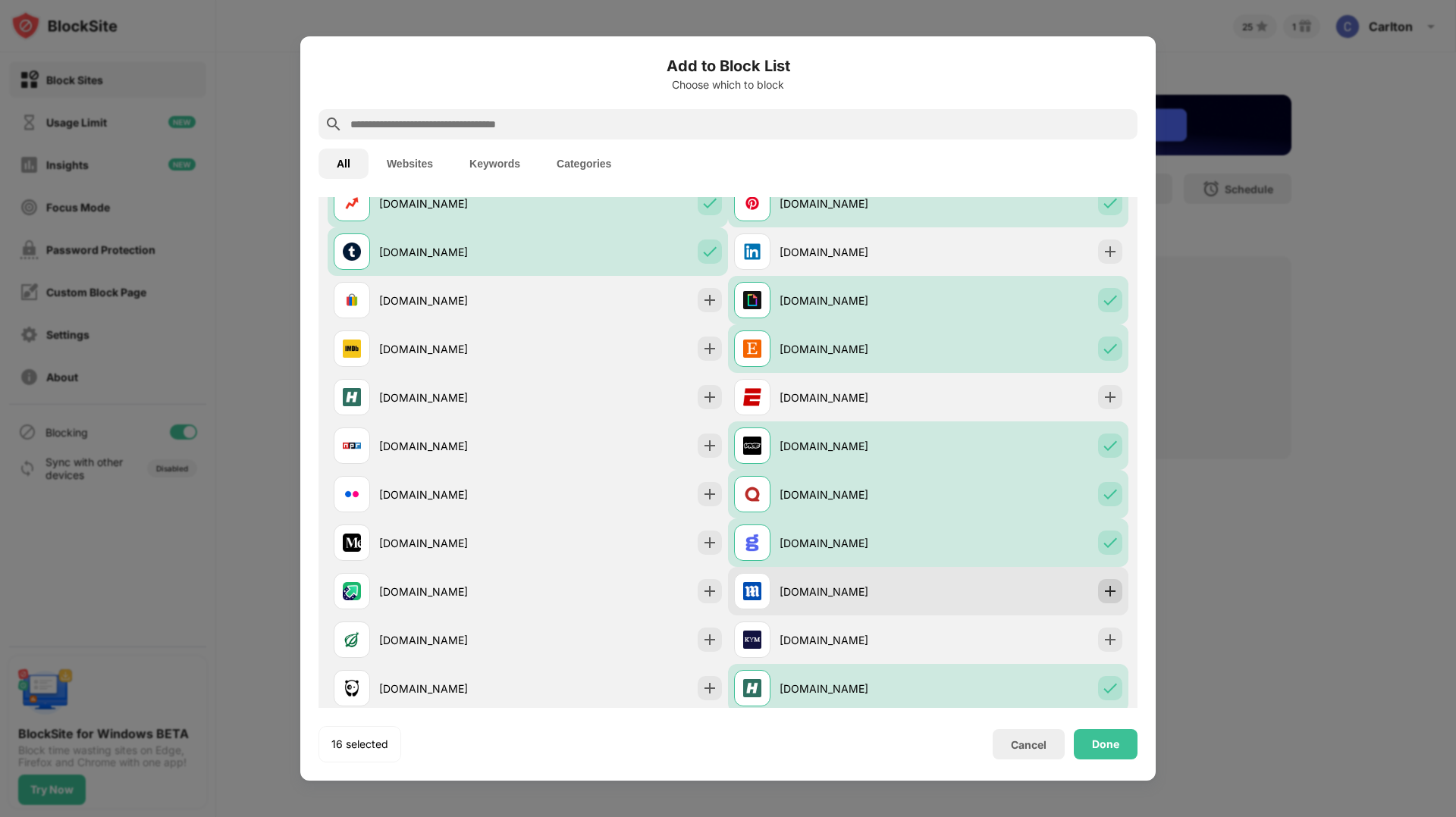
click at [1108, 593] on img at bounding box center [1110, 591] width 15 height 15
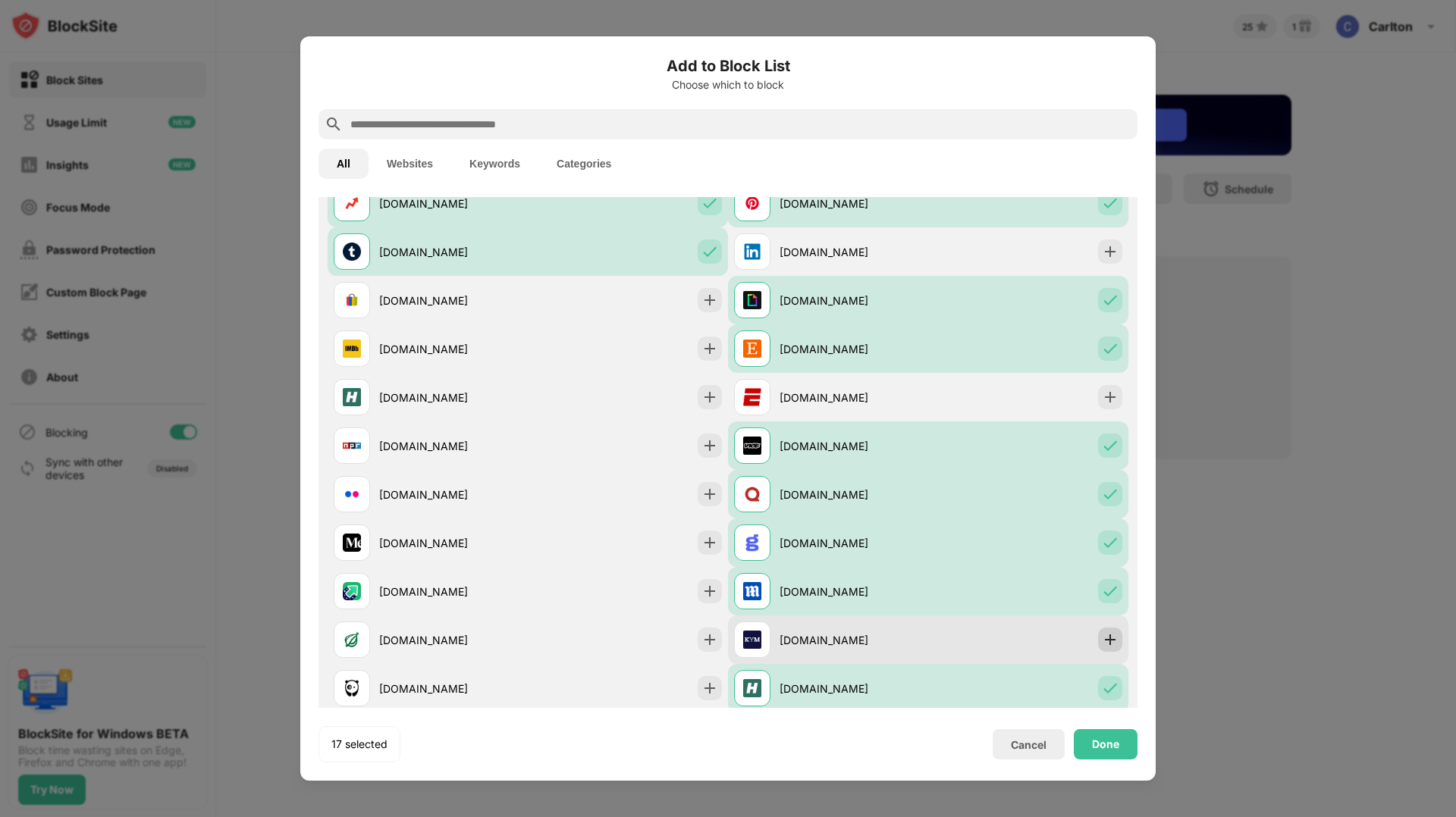
click at [1118, 639] on div at bounding box center [1110, 639] width 24 height 24
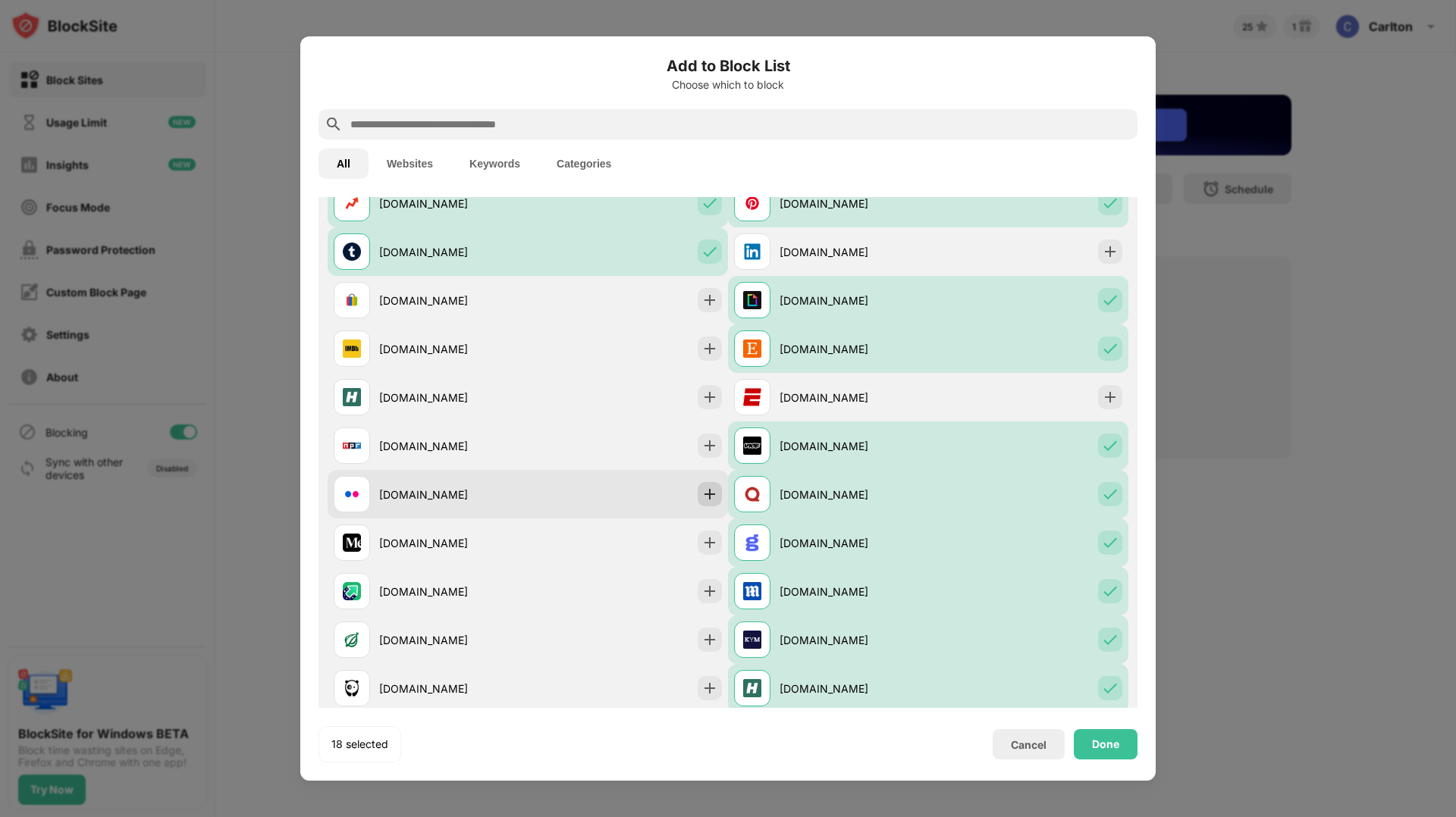
click at [703, 497] on img at bounding box center [710, 494] width 15 height 15
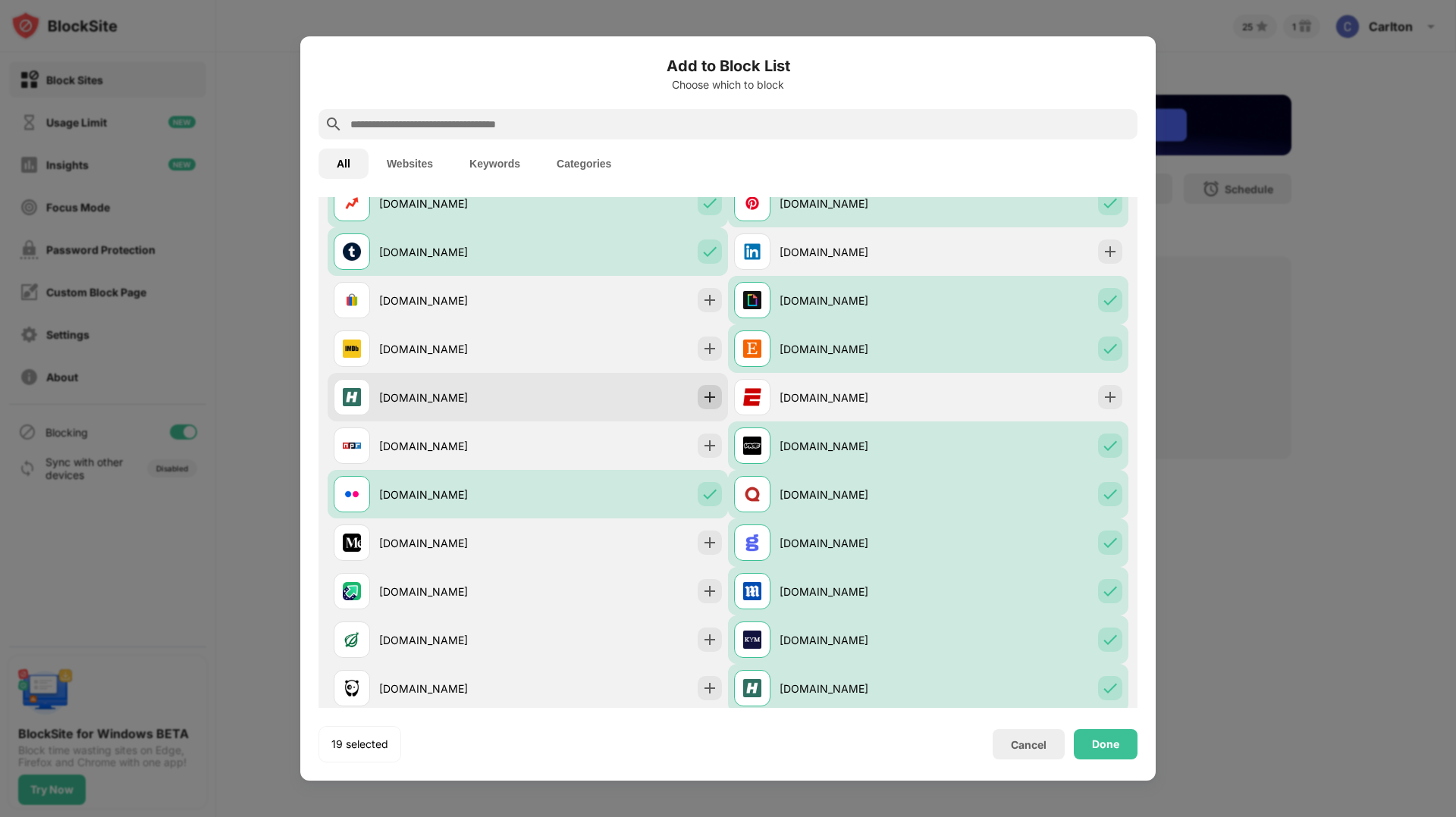
click at [709, 400] on img at bounding box center [710, 397] width 15 height 15
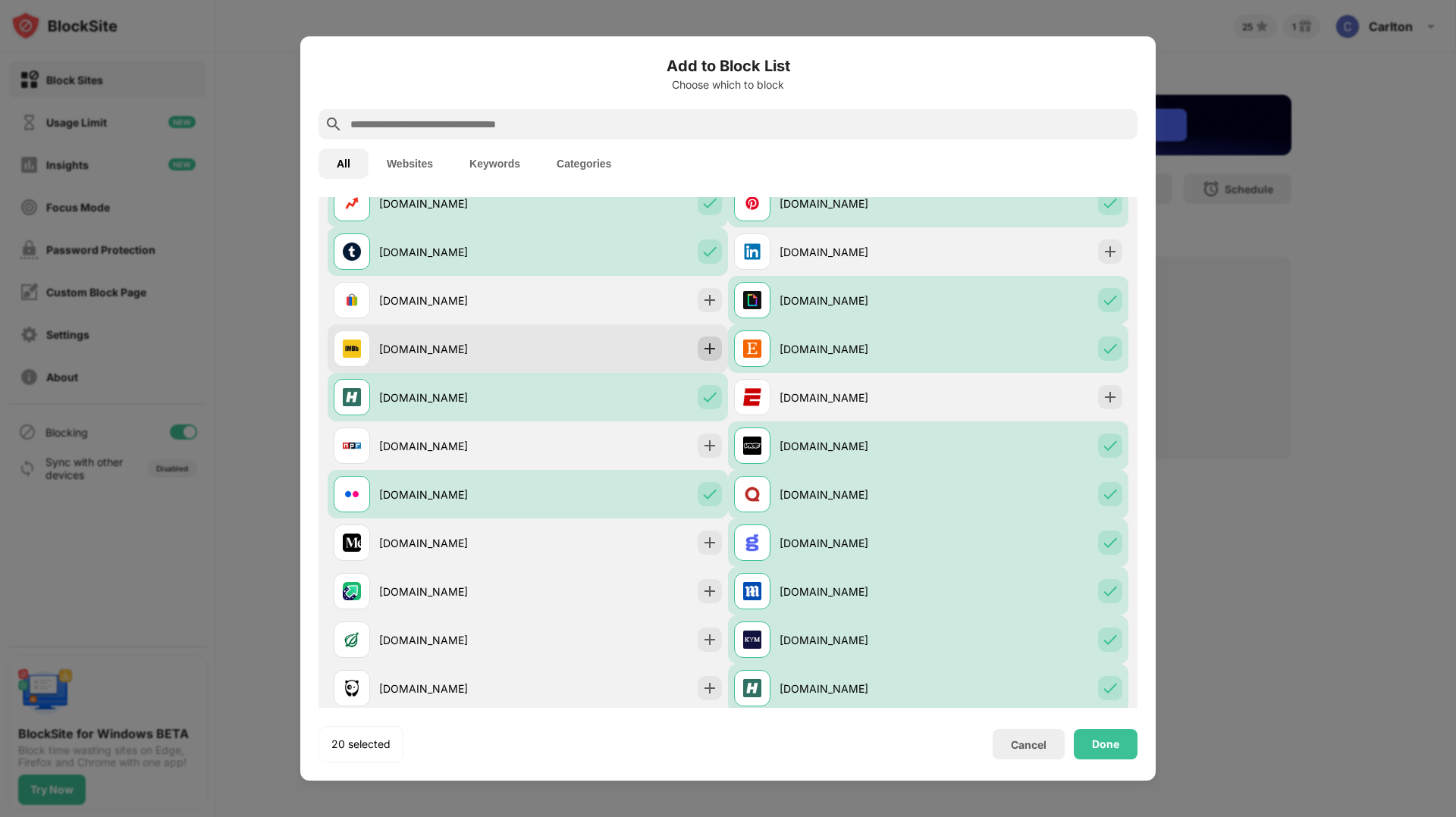
click at [718, 347] on div at bounding box center [709, 348] width 24 height 24
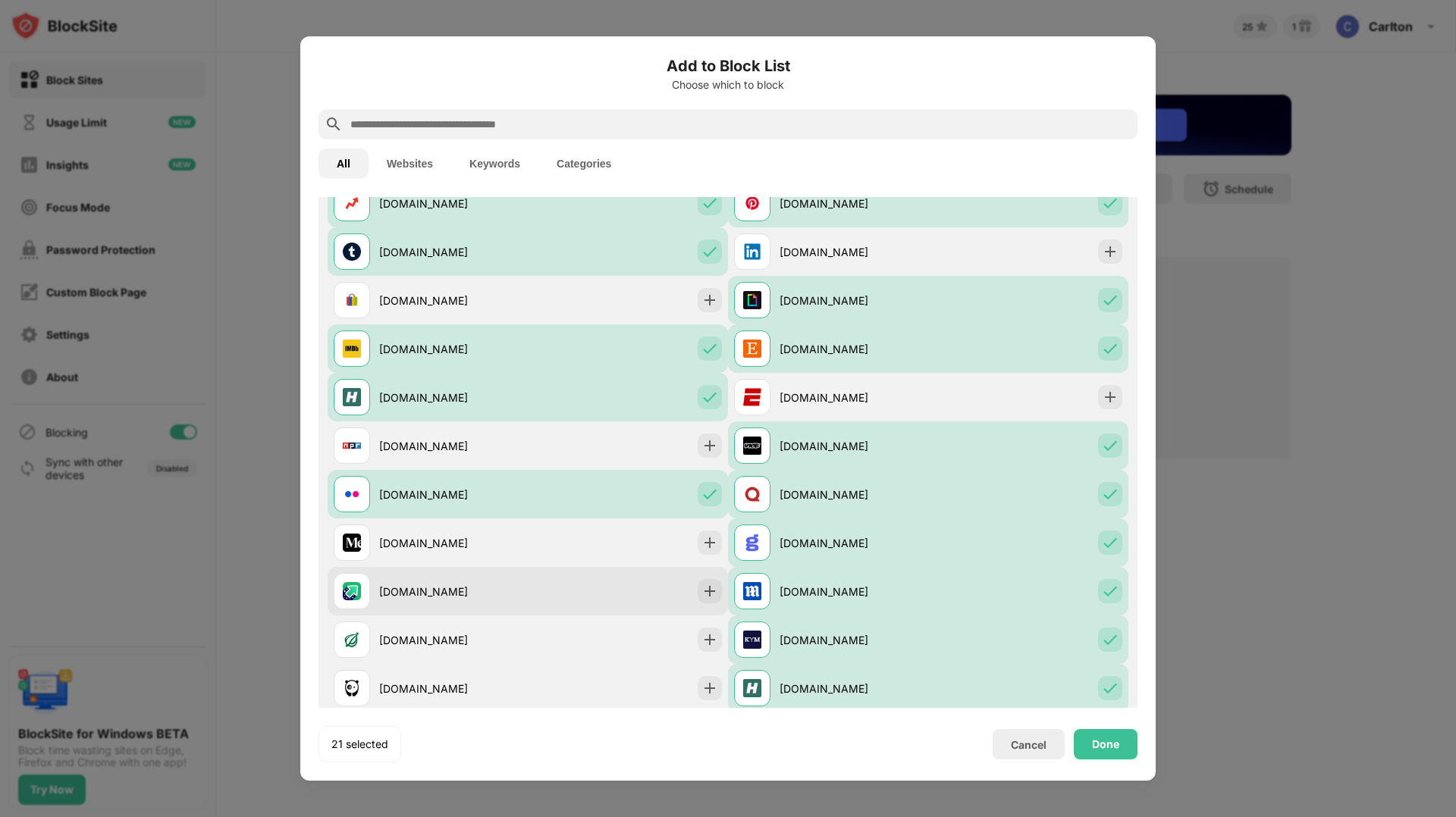
scroll to position [561, 0]
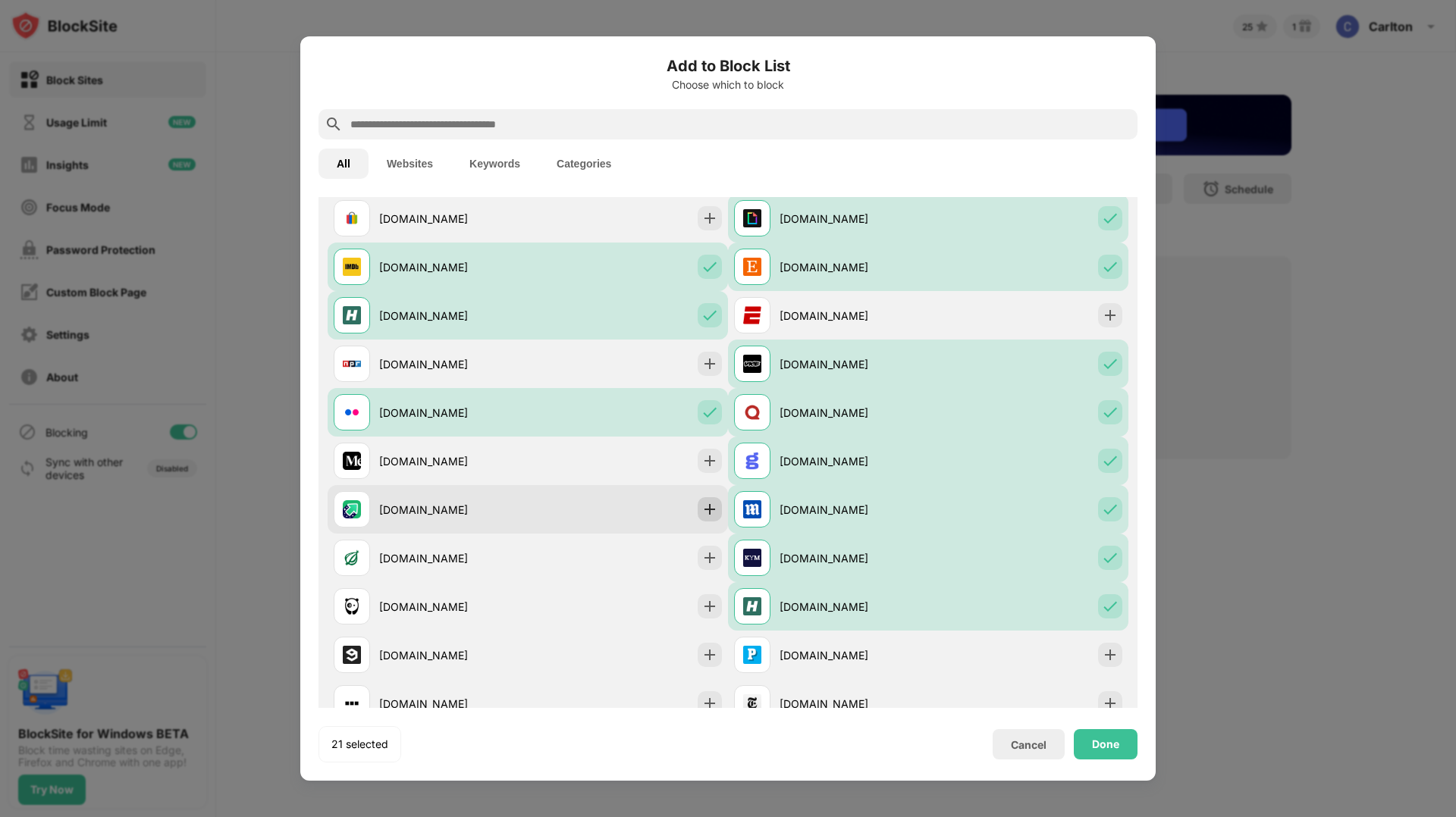
click at [707, 511] on img at bounding box center [710, 509] width 15 height 15
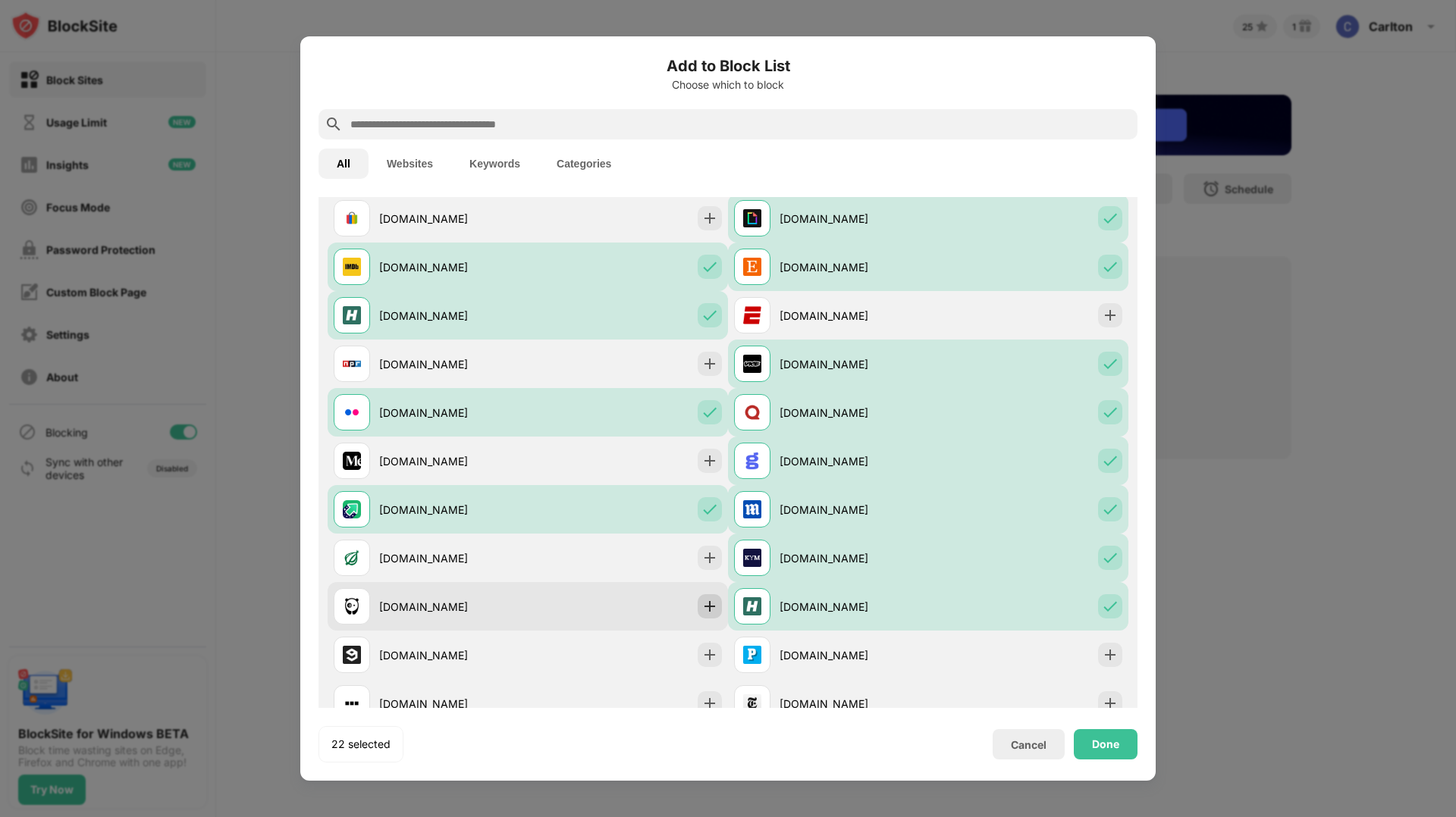
click at [711, 606] on img at bounding box center [710, 606] width 15 height 15
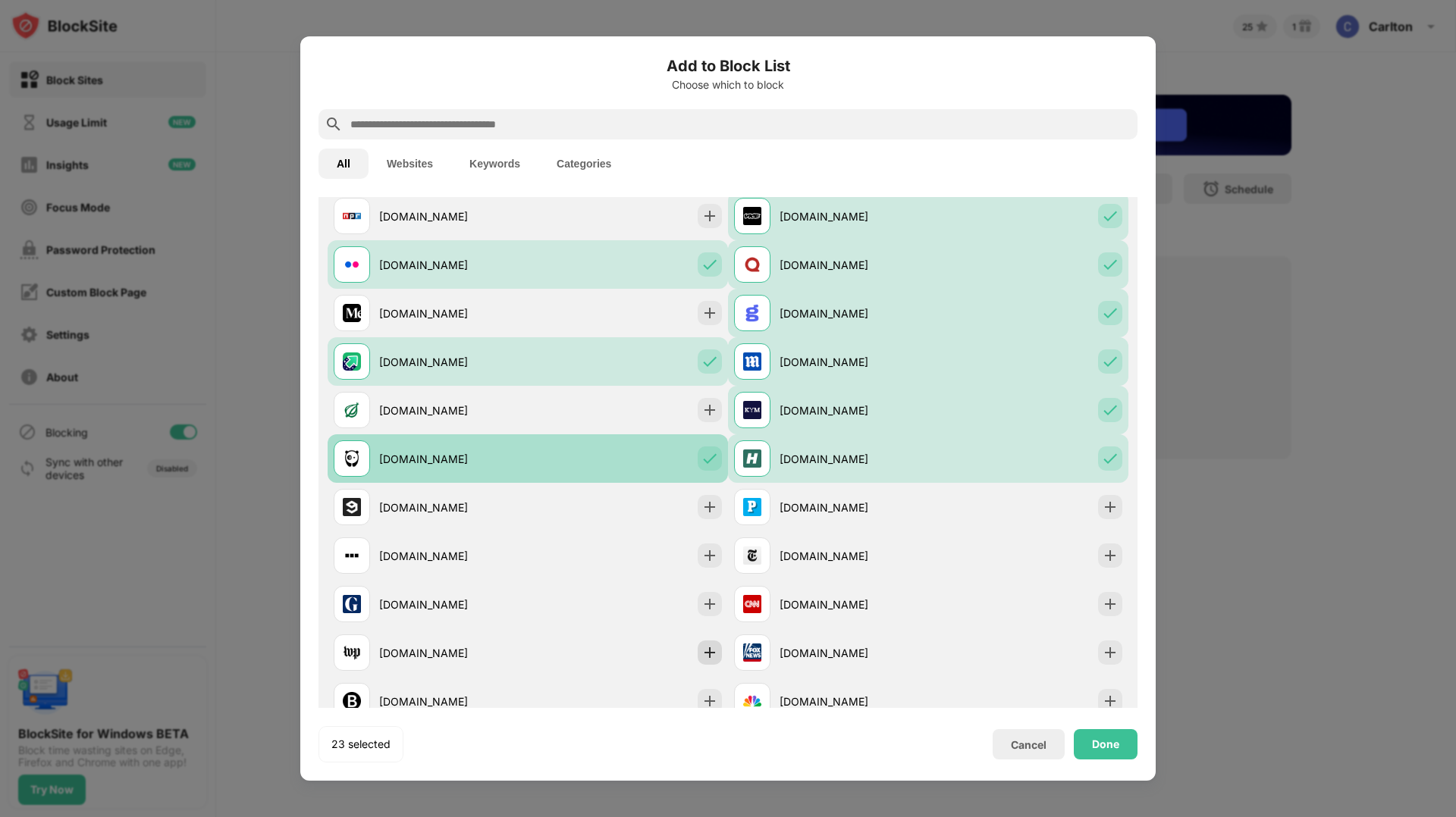
scroll to position [755, 0]
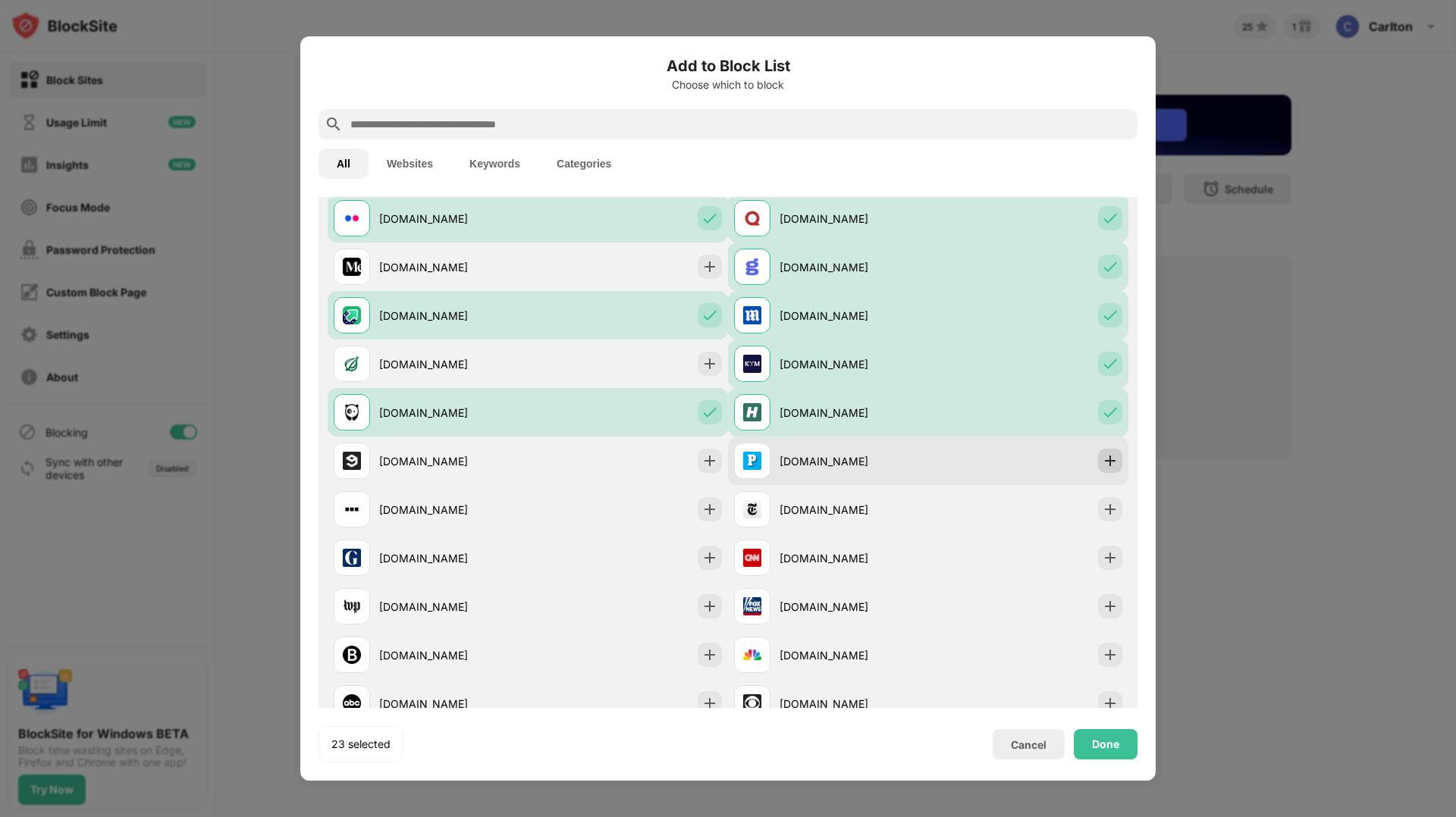
click at [1107, 470] on div at bounding box center [1110, 460] width 24 height 24
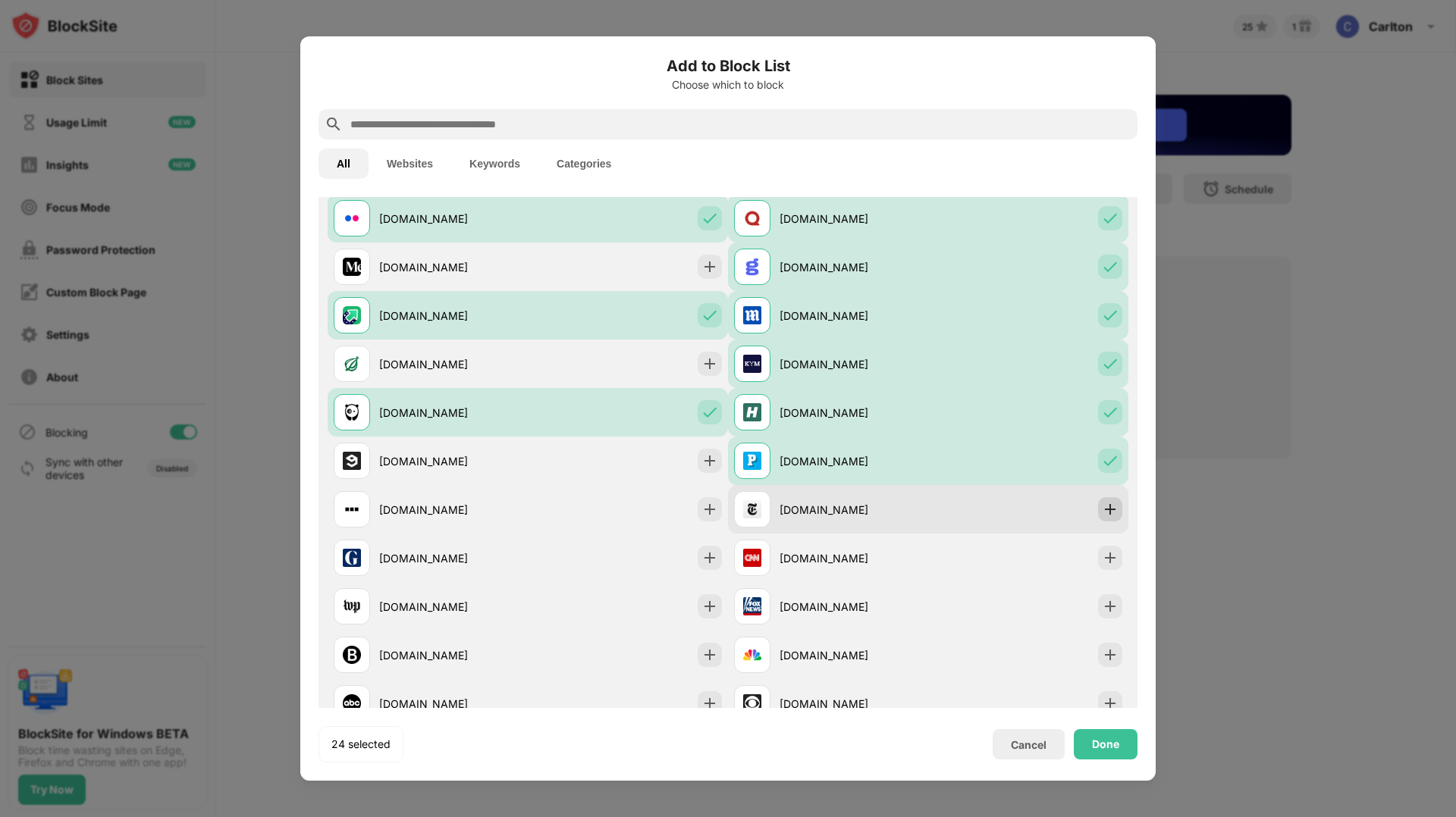
click at [1111, 514] on img at bounding box center [1110, 509] width 15 height 15
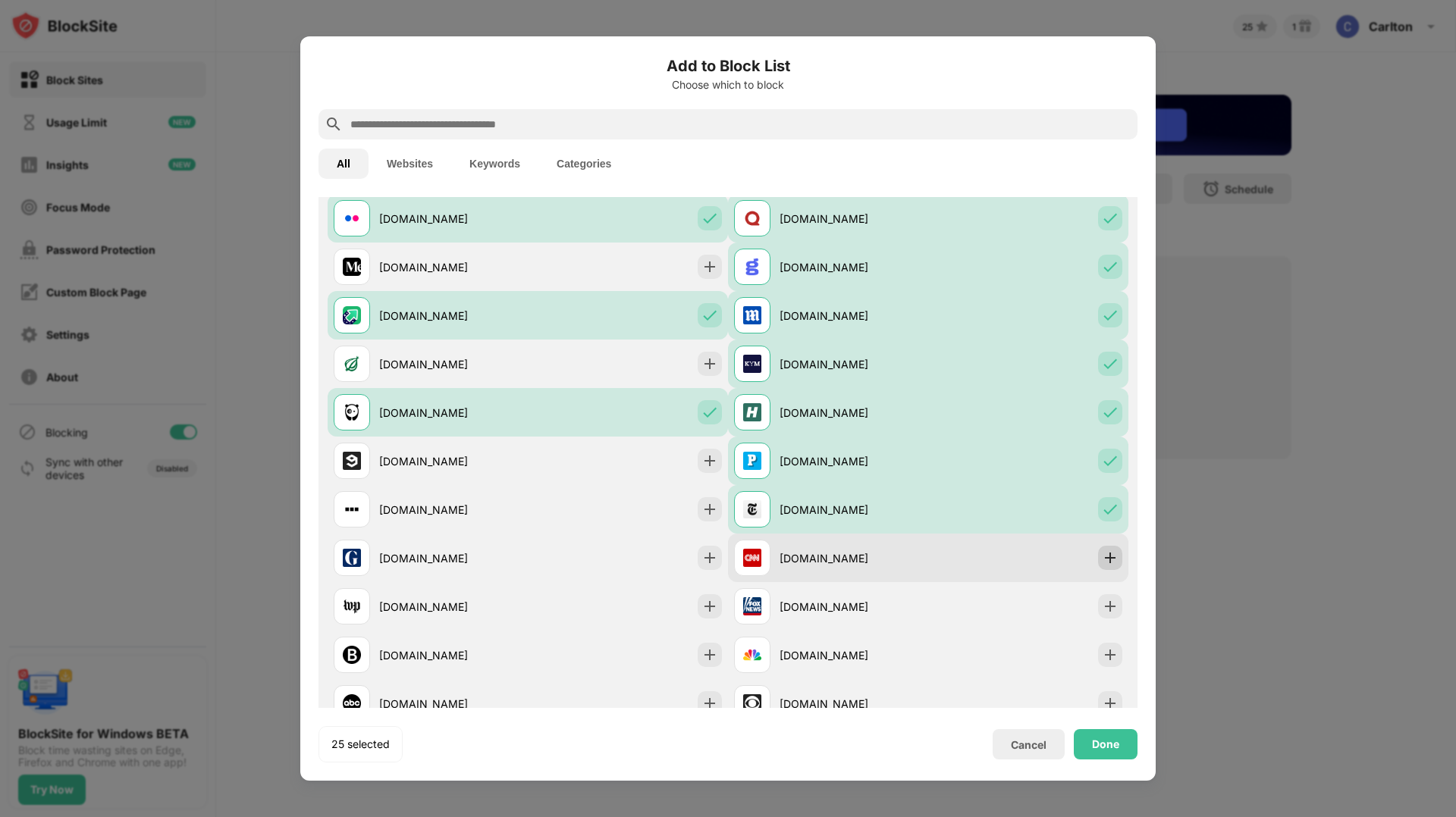
click at [1108, 559] on img at bounding box center [1110, 557] width 15 height 15
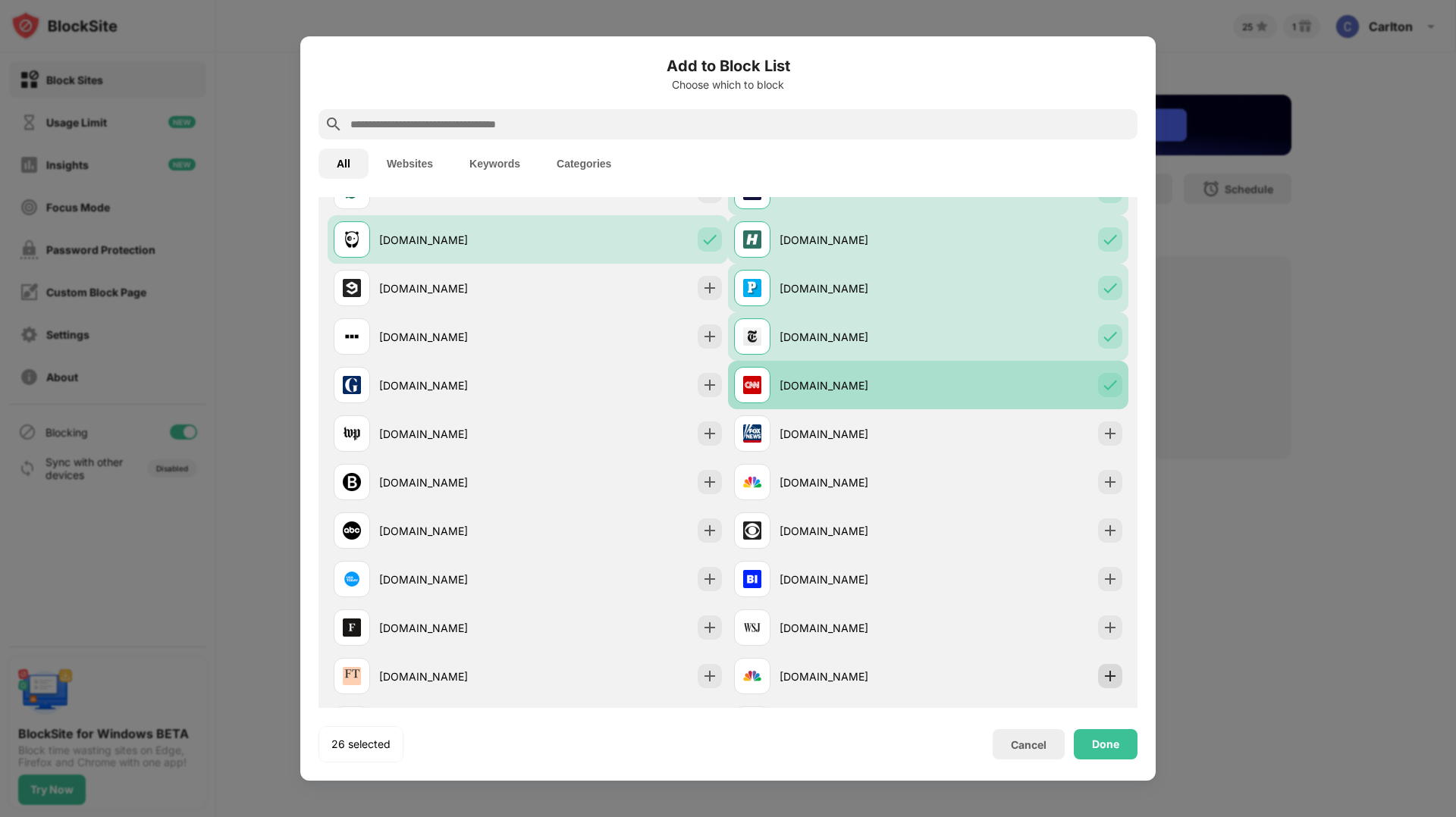
scroll to position [1036, 0]
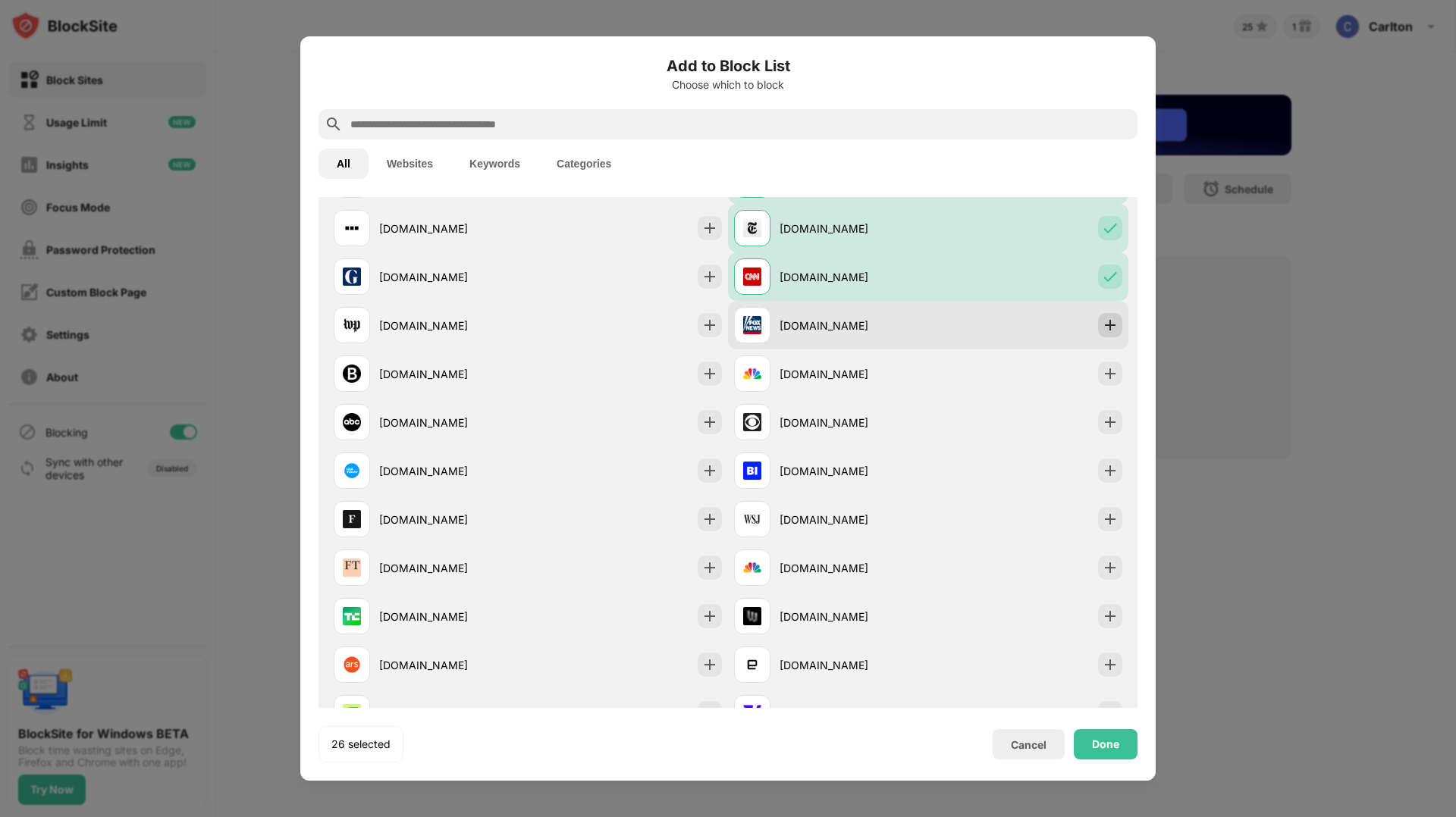
click at [1110, 328] on img at bounding box center [1110, 325] width 15 height 15
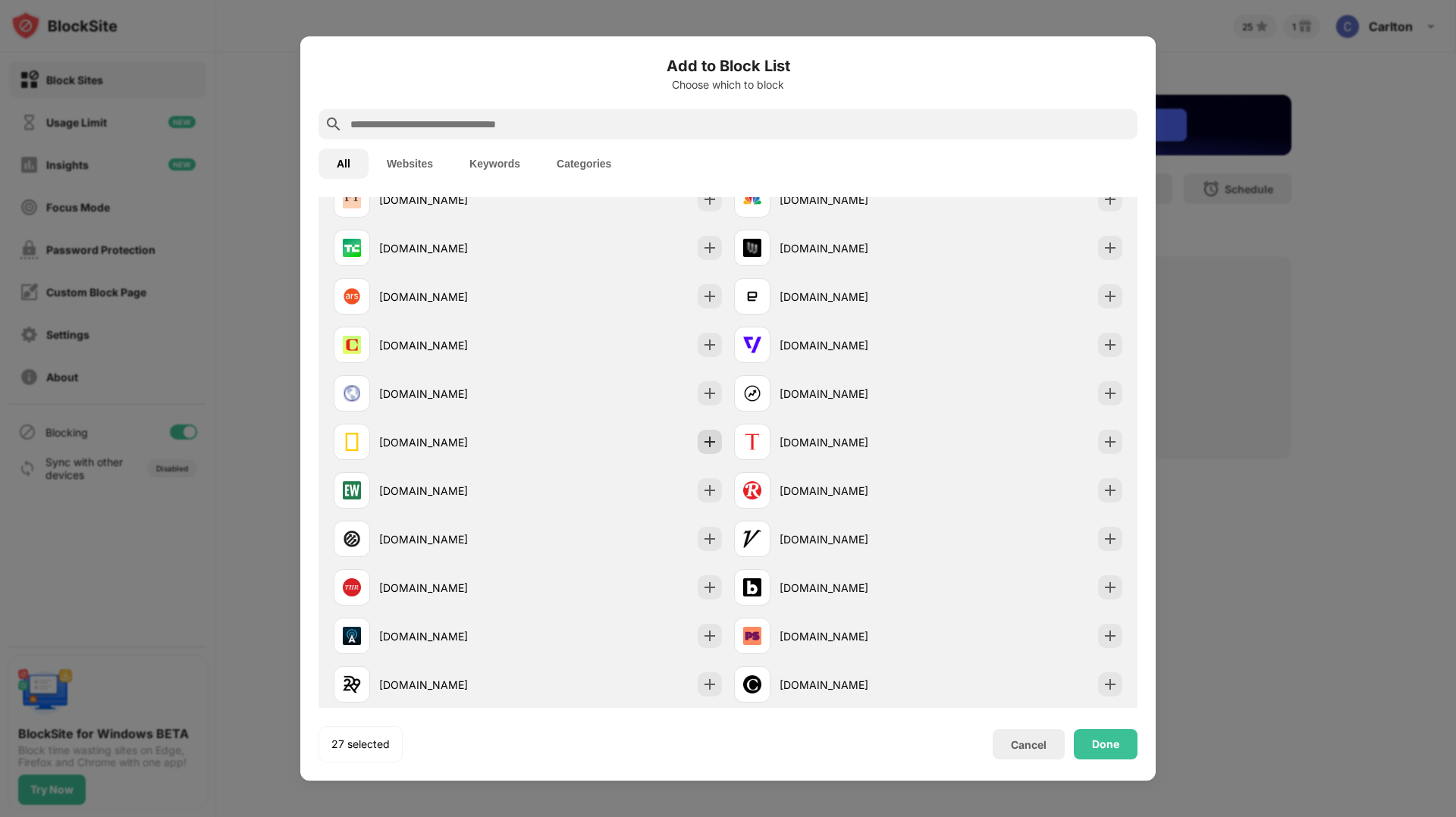
scroll to position [1445, 0]
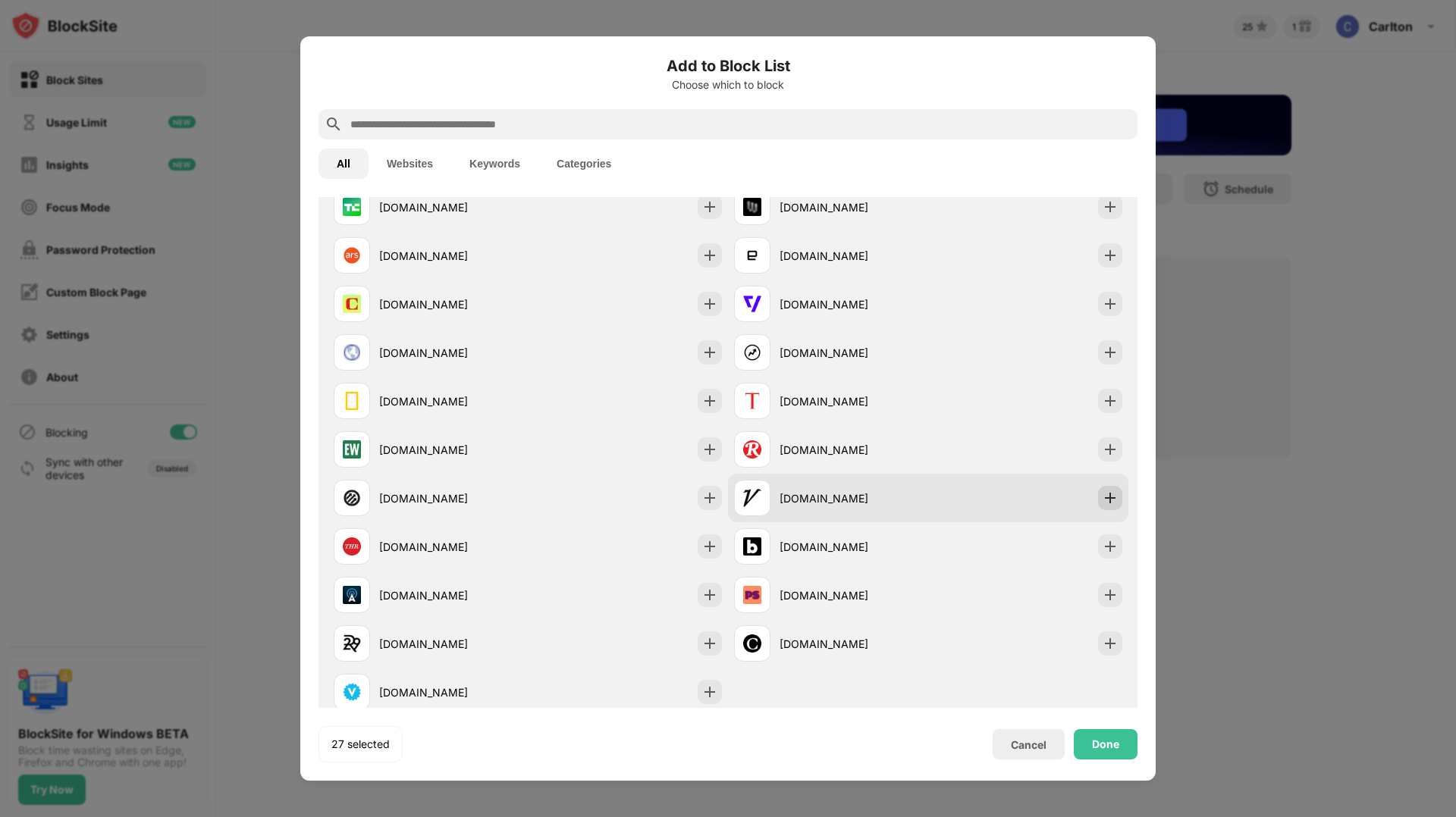
click at [1104, 495] on img at bounding box center [1110, 497] width 15 height 15
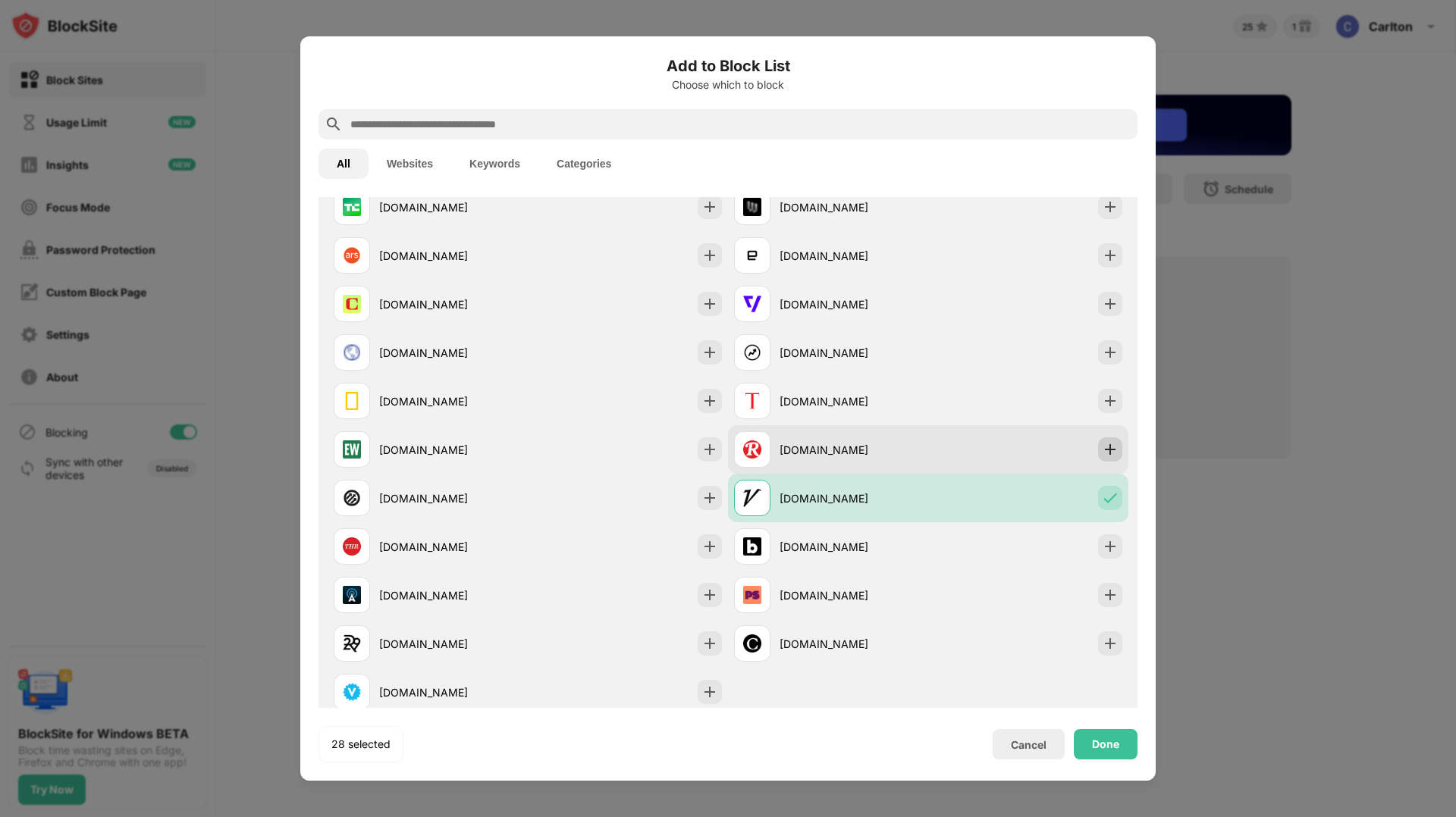
click at [1114, 452] on img at bounding box center [1110, 449] width 15 height 15
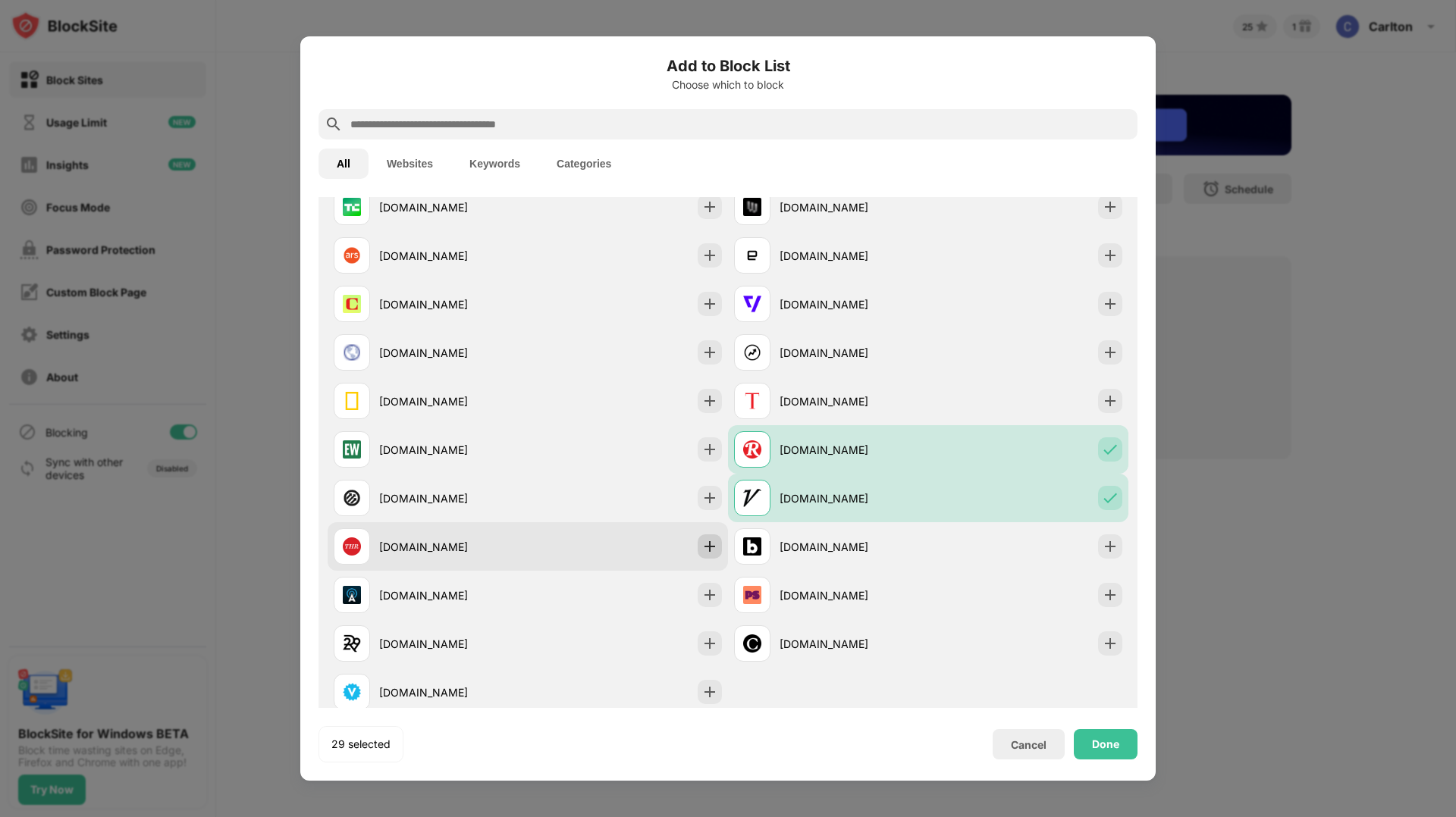
click at [707, 547] on img at bounding box center [710, 546] width 15 height 15
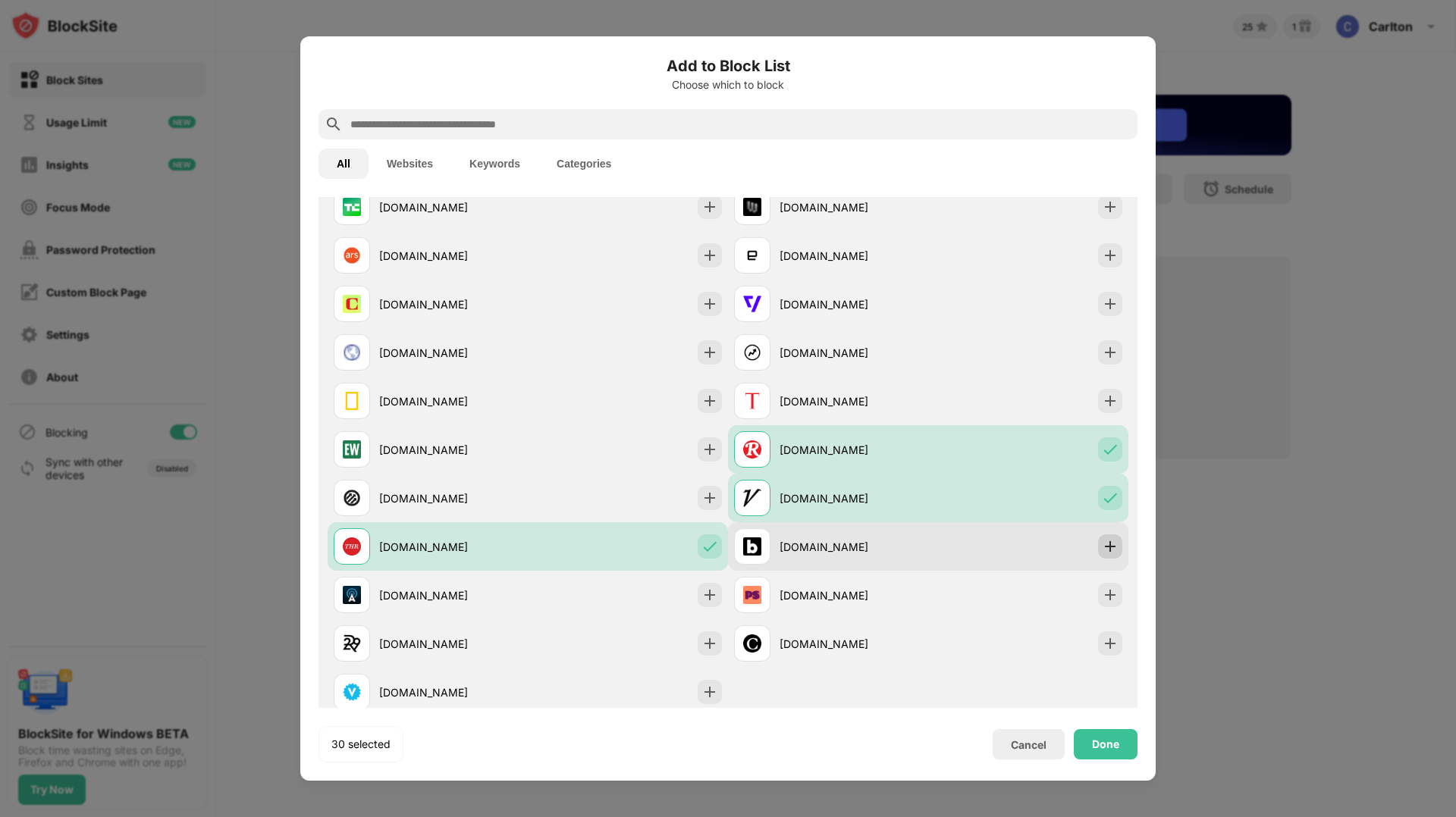
click at [1112, 549] on img at bounding box center [1110, 546] width 15 height 15
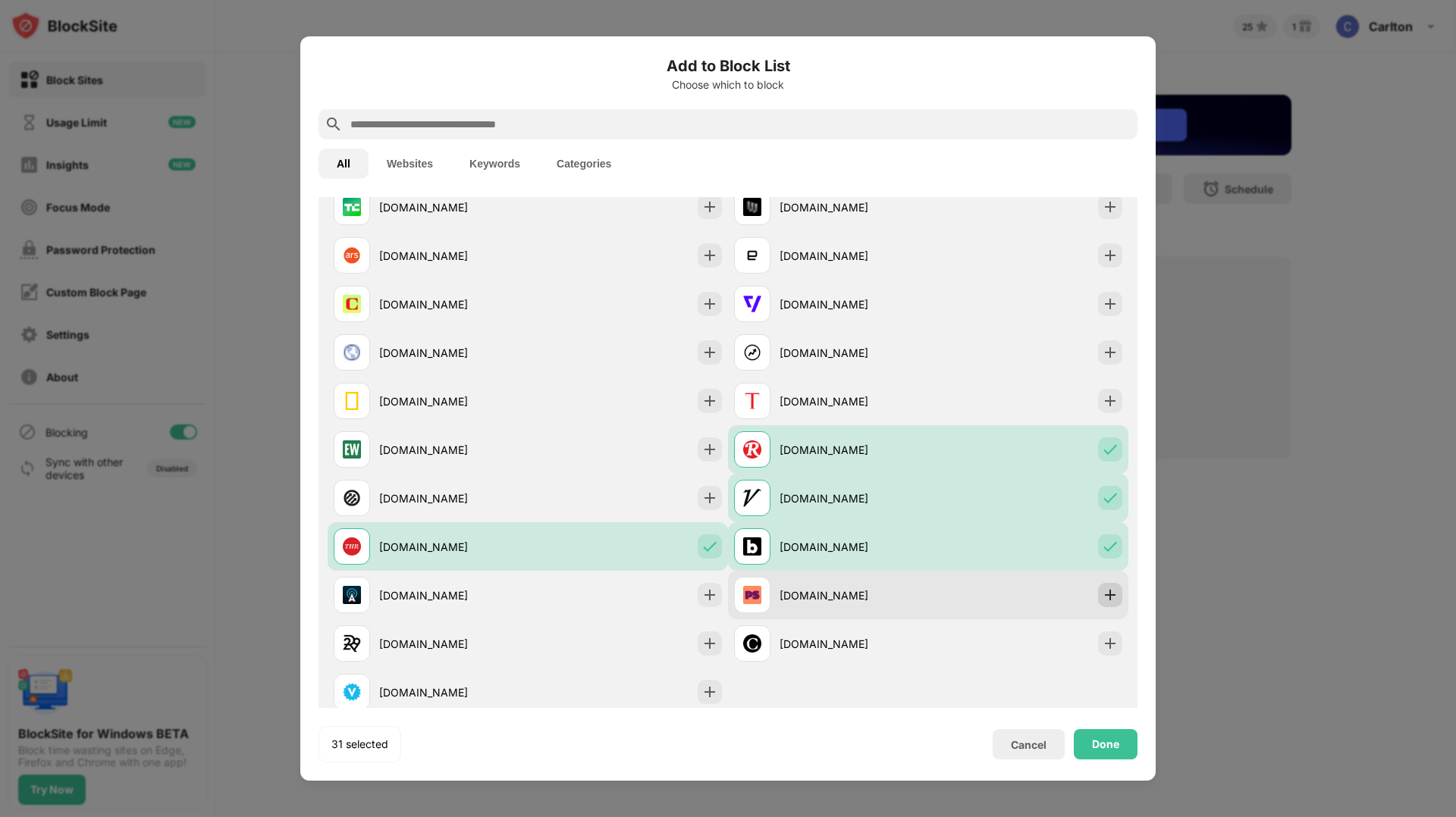
click at [1108, 595] on img at bounding box center [1110, 595] width 15 height 15
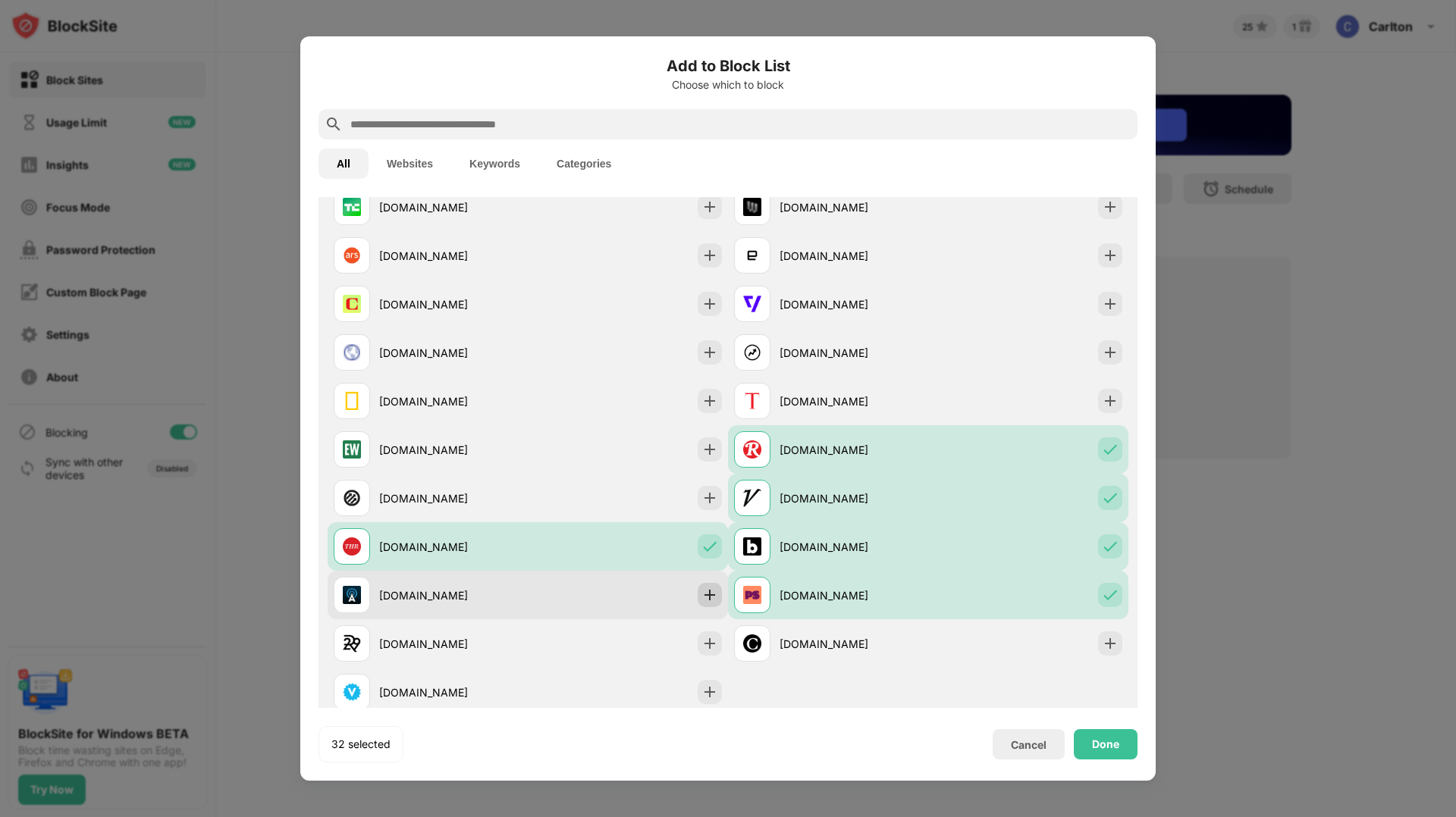
click at [711, 595] on img at bounding box center [710, 595] width 15 height 15
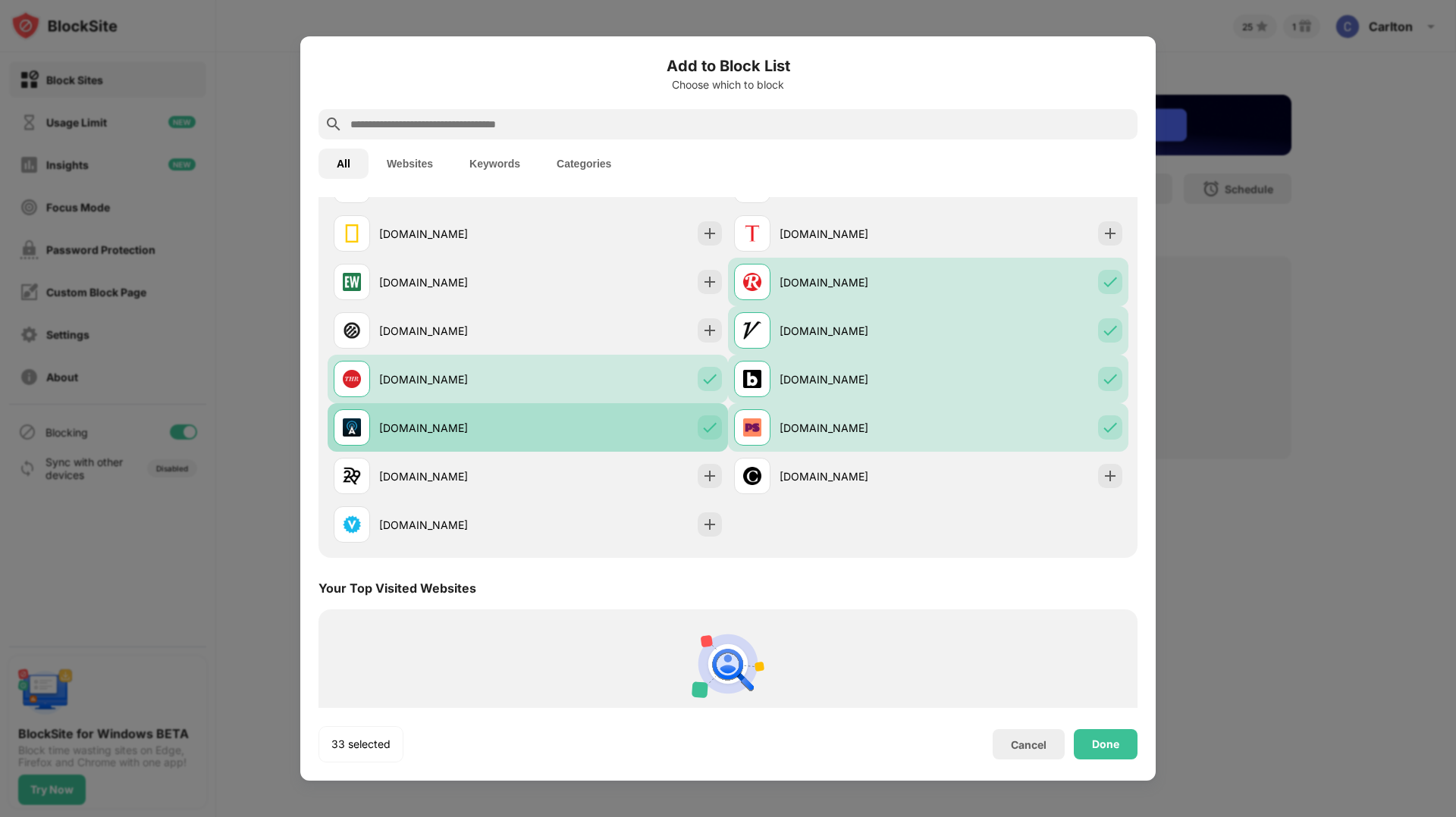
scroll to position [1614, 0]
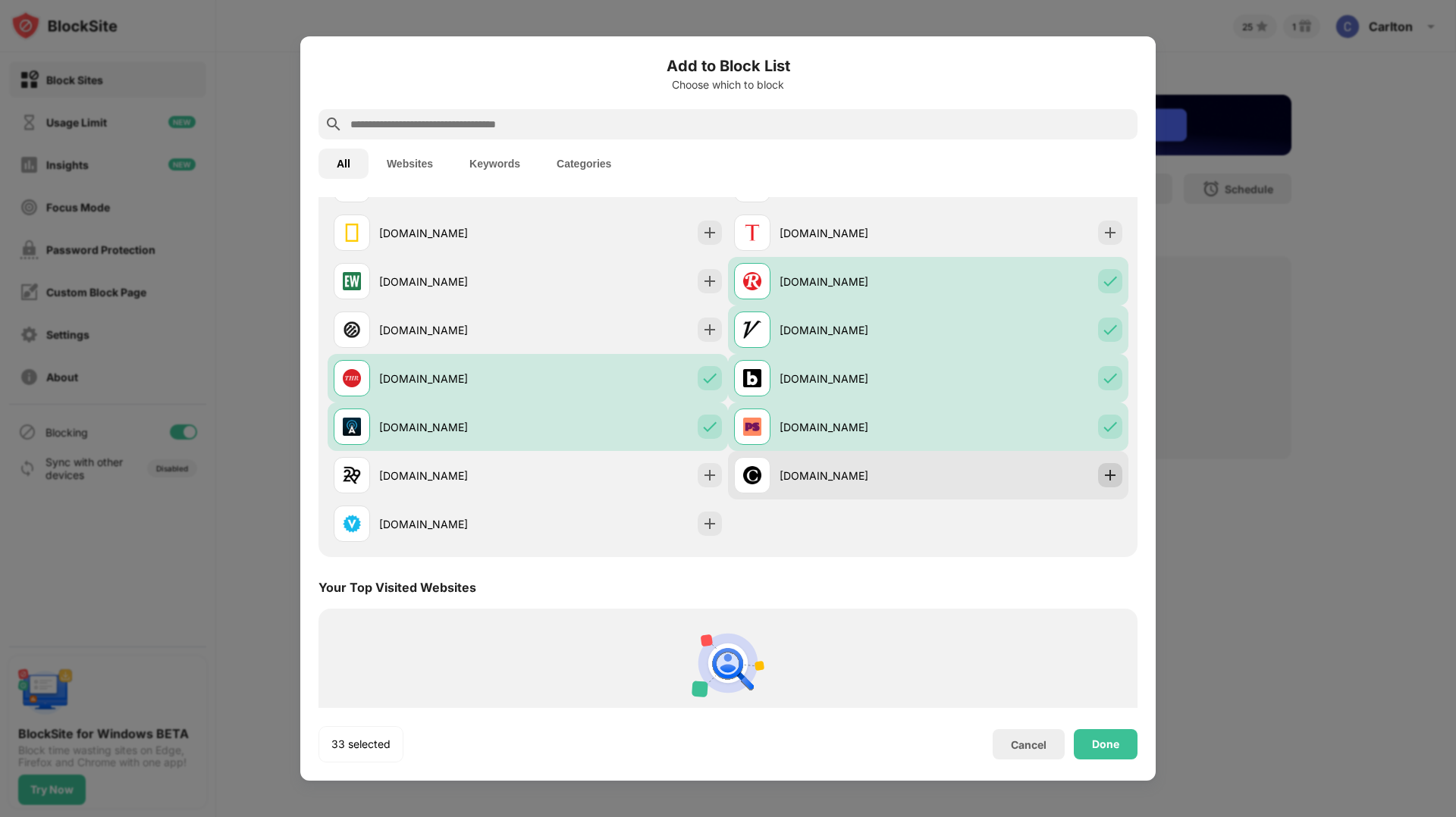
click at [1110, 467] on img at bounding box center [1110, 474] width 15 height 15
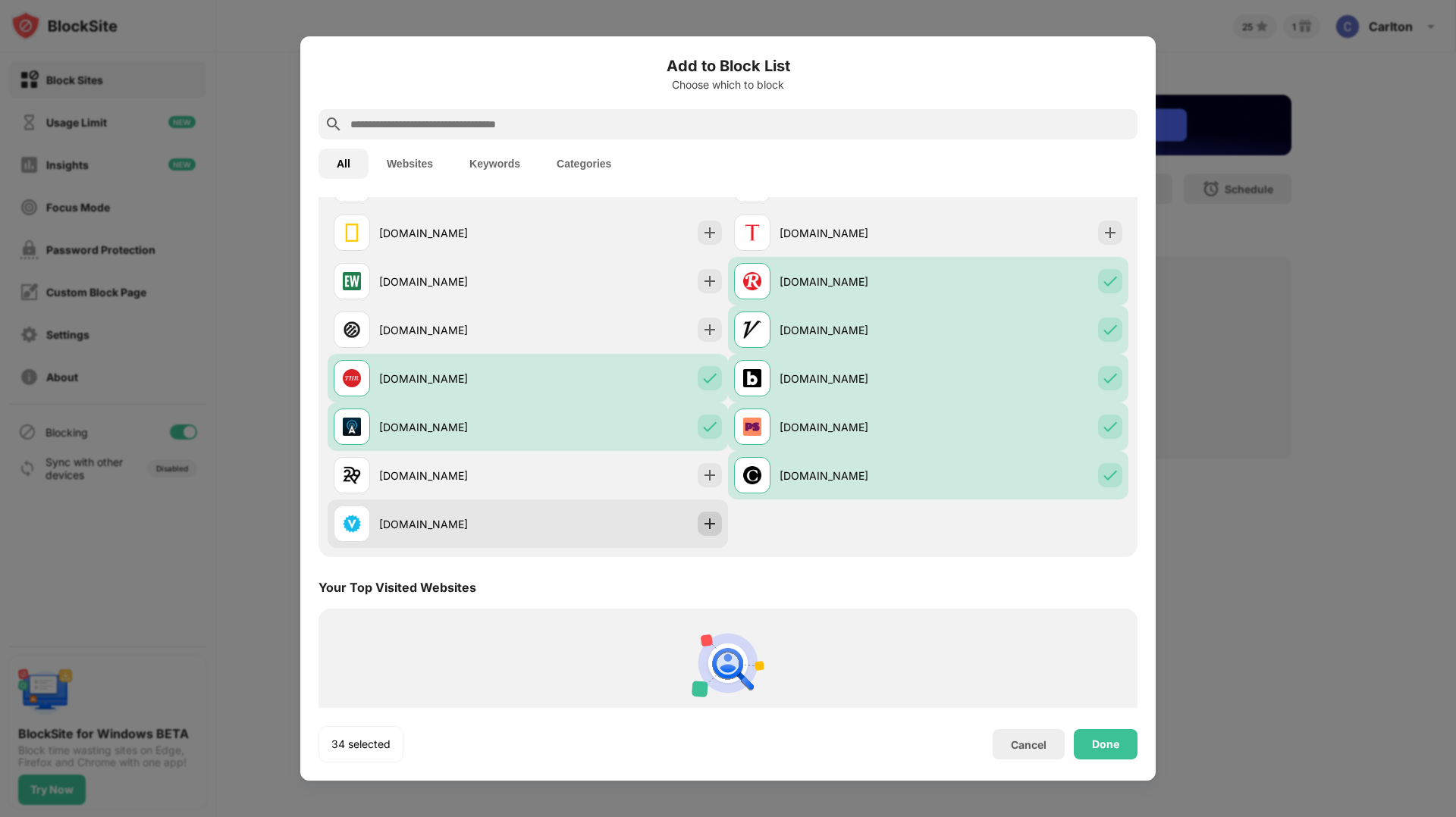
click at [706, 529] on img at bounding box center [710, 523] width 15 height 15
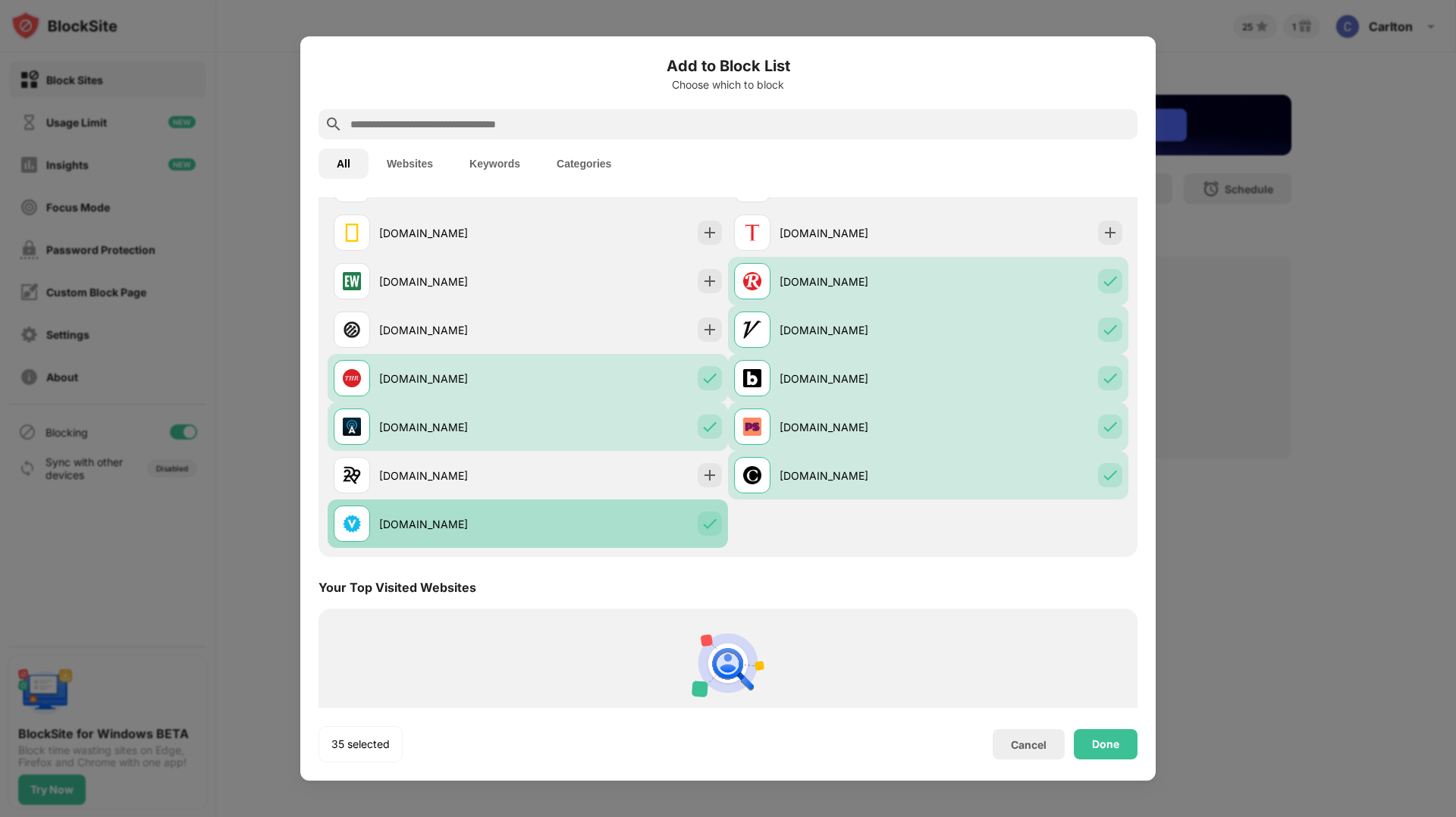
scroll to position [1917, 0]
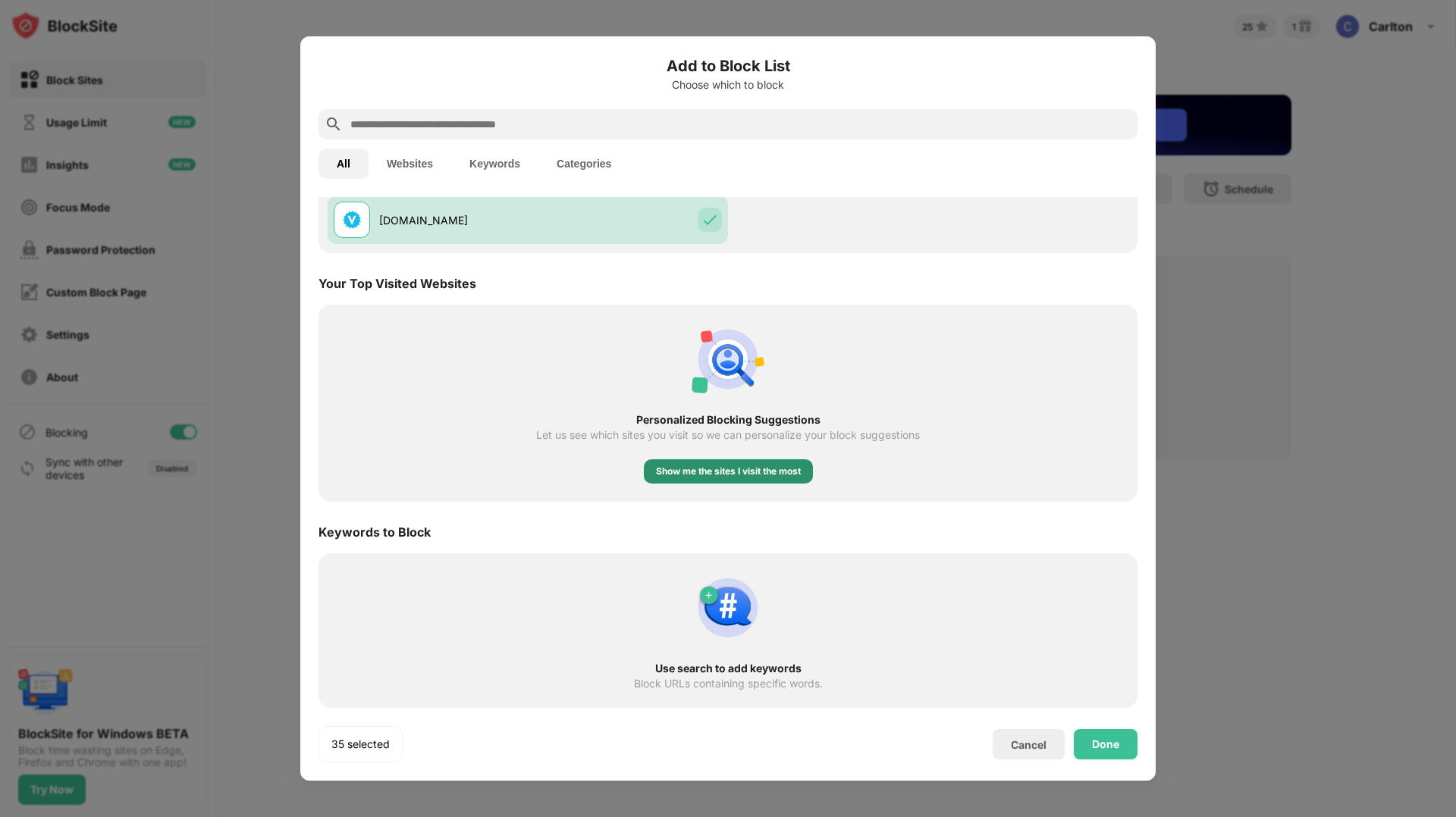
click at [723, 477] on div "Show me the sites I visit the most" at bounding box center [728, 471] width 145 height 15
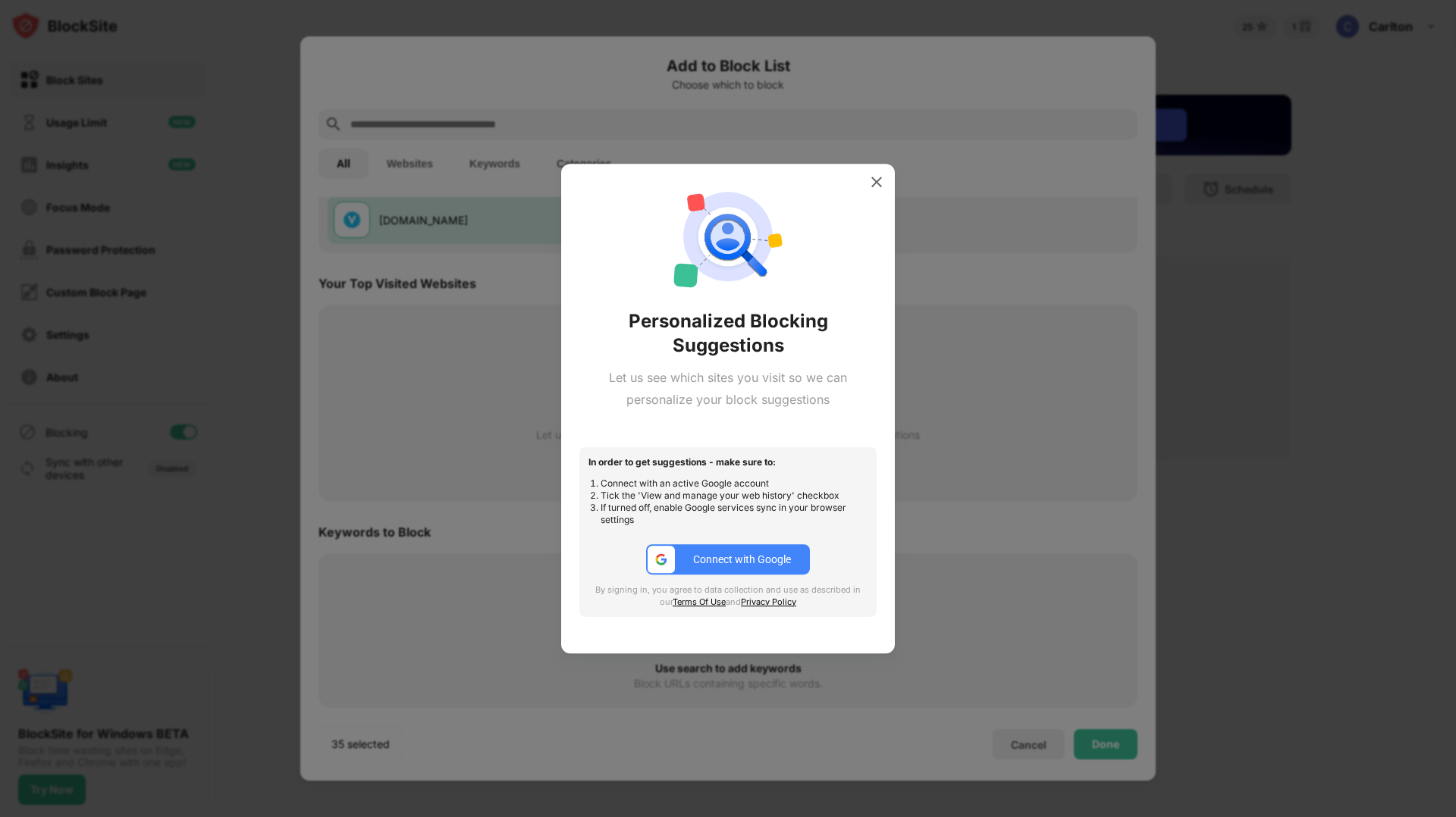
click at [733, 558] on div "Connect with Google" at bounding box center [742, 560] width 98 height 12
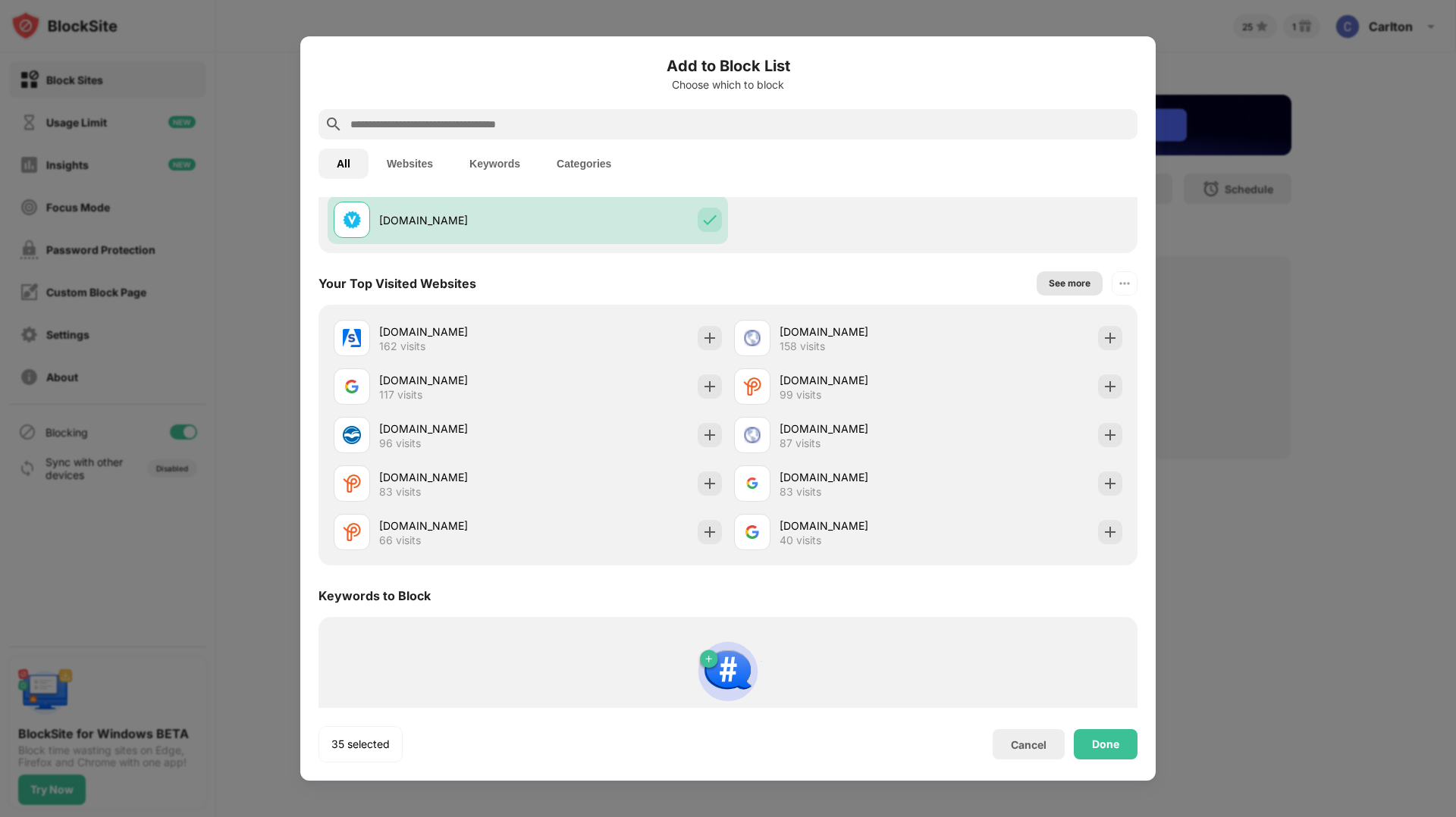
click at [1065, 286] on div "See more" at bounding box center [1070, 283] width 42 height 15
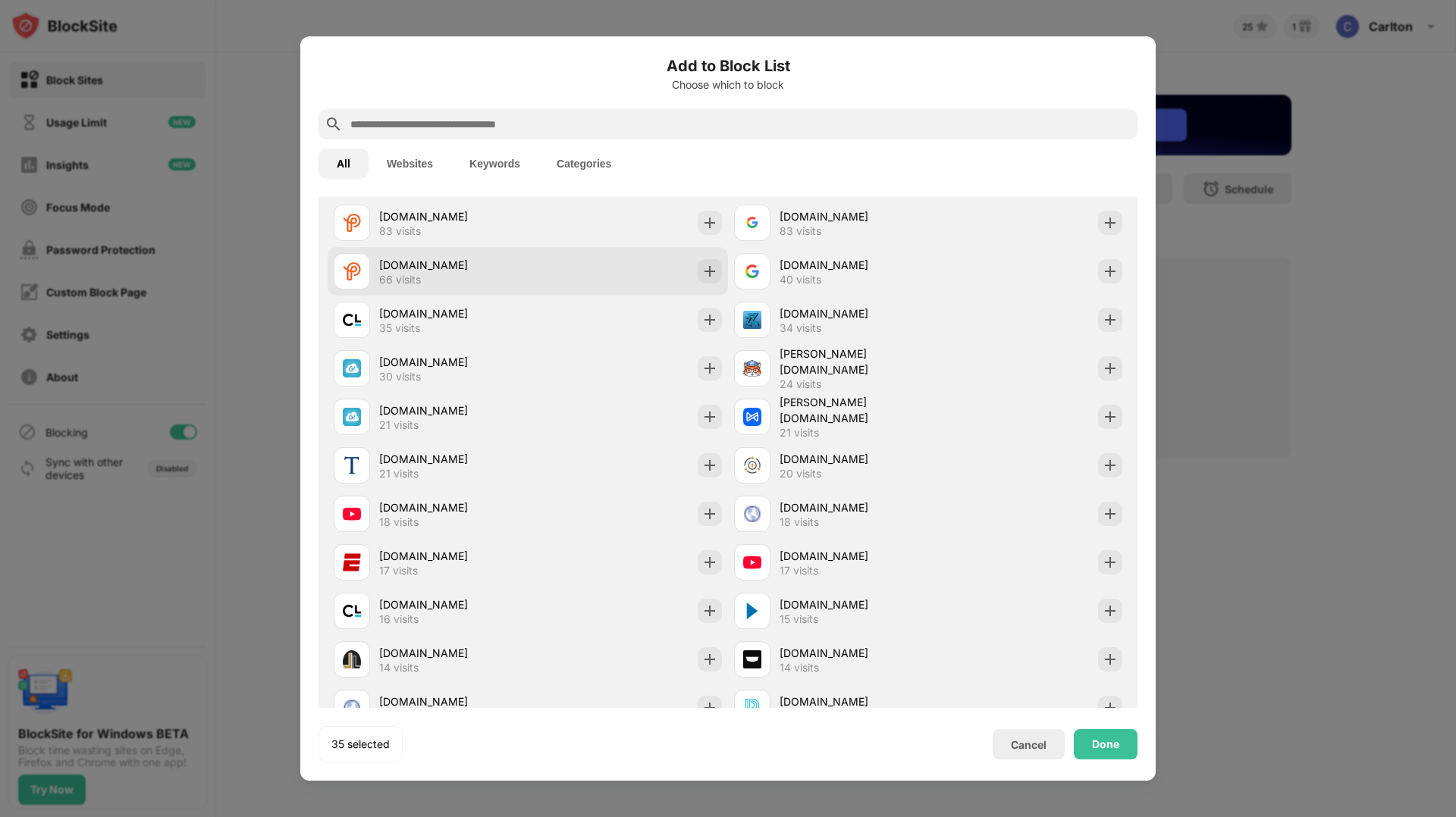
scroll to position [2185, 0]
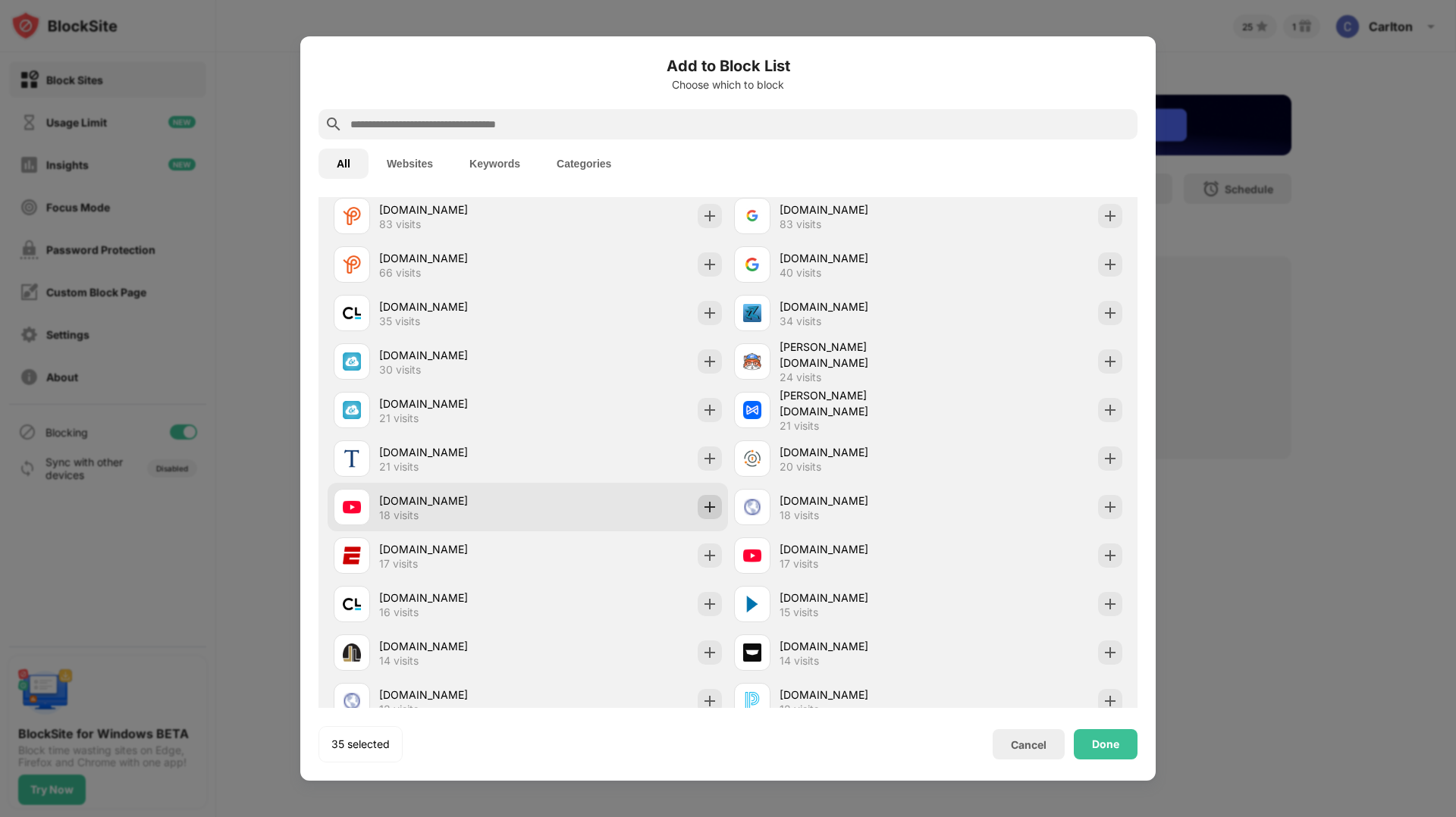
click at [708, 511] on img at bounding box center [710, 506] width 15 height 15
click at [711, 505] on div "12 months $ 3.99 /month Will be charged $47.88 every 12 months Try Free for 3 D…" at bounding box center [728, 417] width 266 height 206
click at [1109, 550] on div "No payments until the end of free trial Cancel anytime during free trial Secure…" at bounding box center [728, 577] width 816 height 77
click at [1110, 744] on div at bounding box center [728, 408] width 1456 height 817
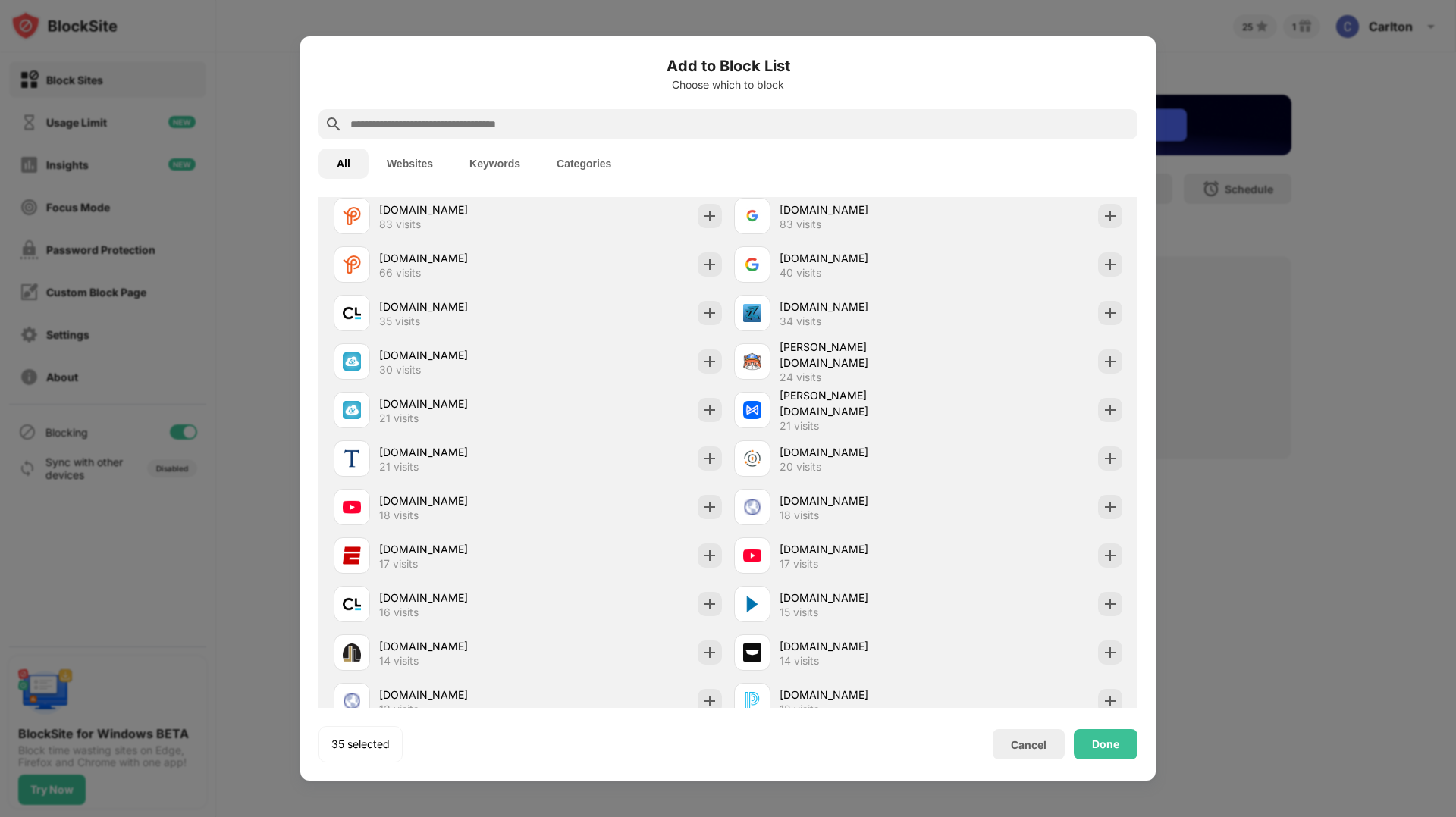
click at [1110, 744] on div at bounding box center [728, 408] width 1456 height 817
click at [1221, 101] on div at bounding box center [728, 408] width 1456 height 817
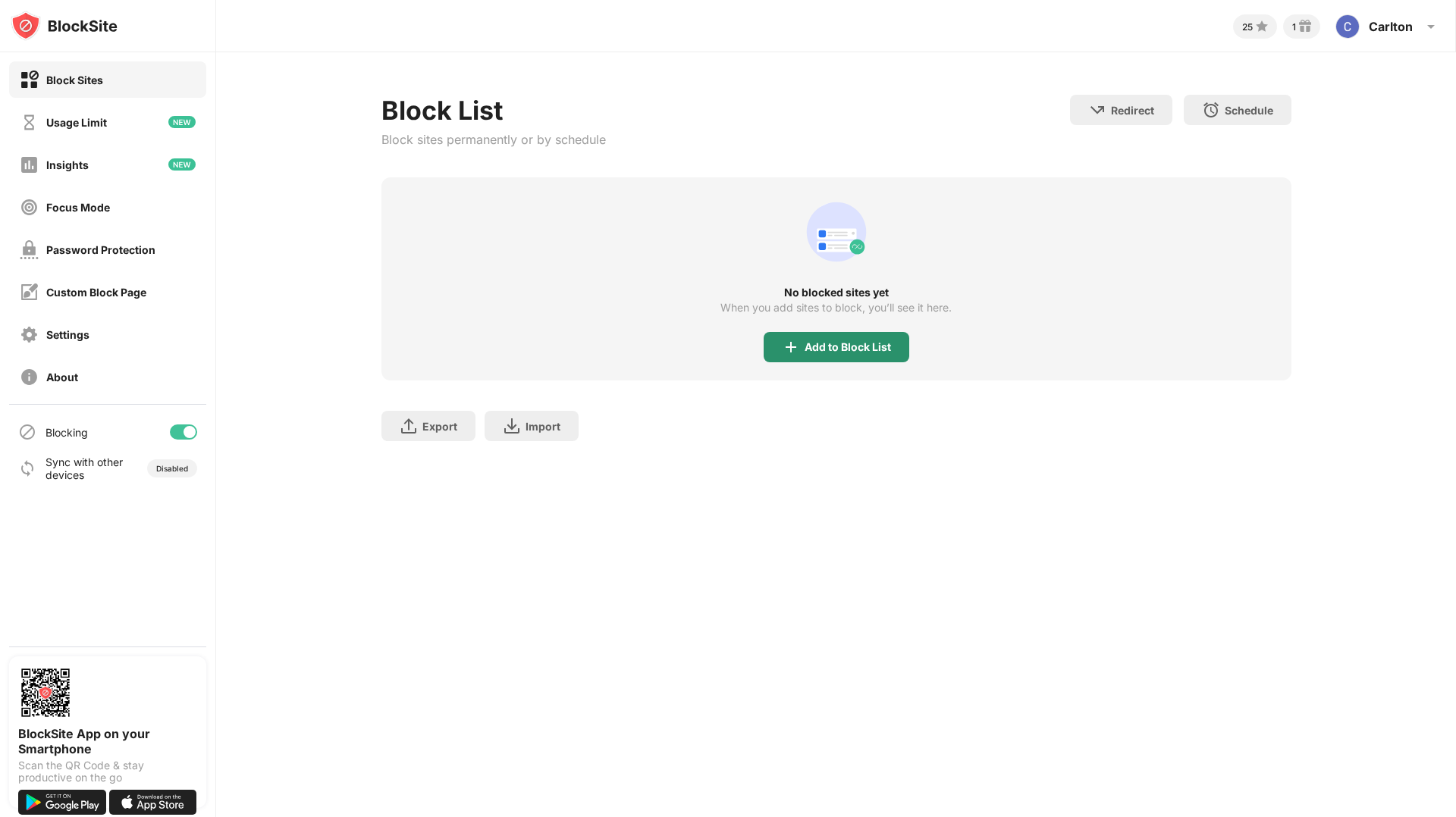
click at [845, 344] on div "Add to Block List" at bounding box center [847, 347] width 86 height 12
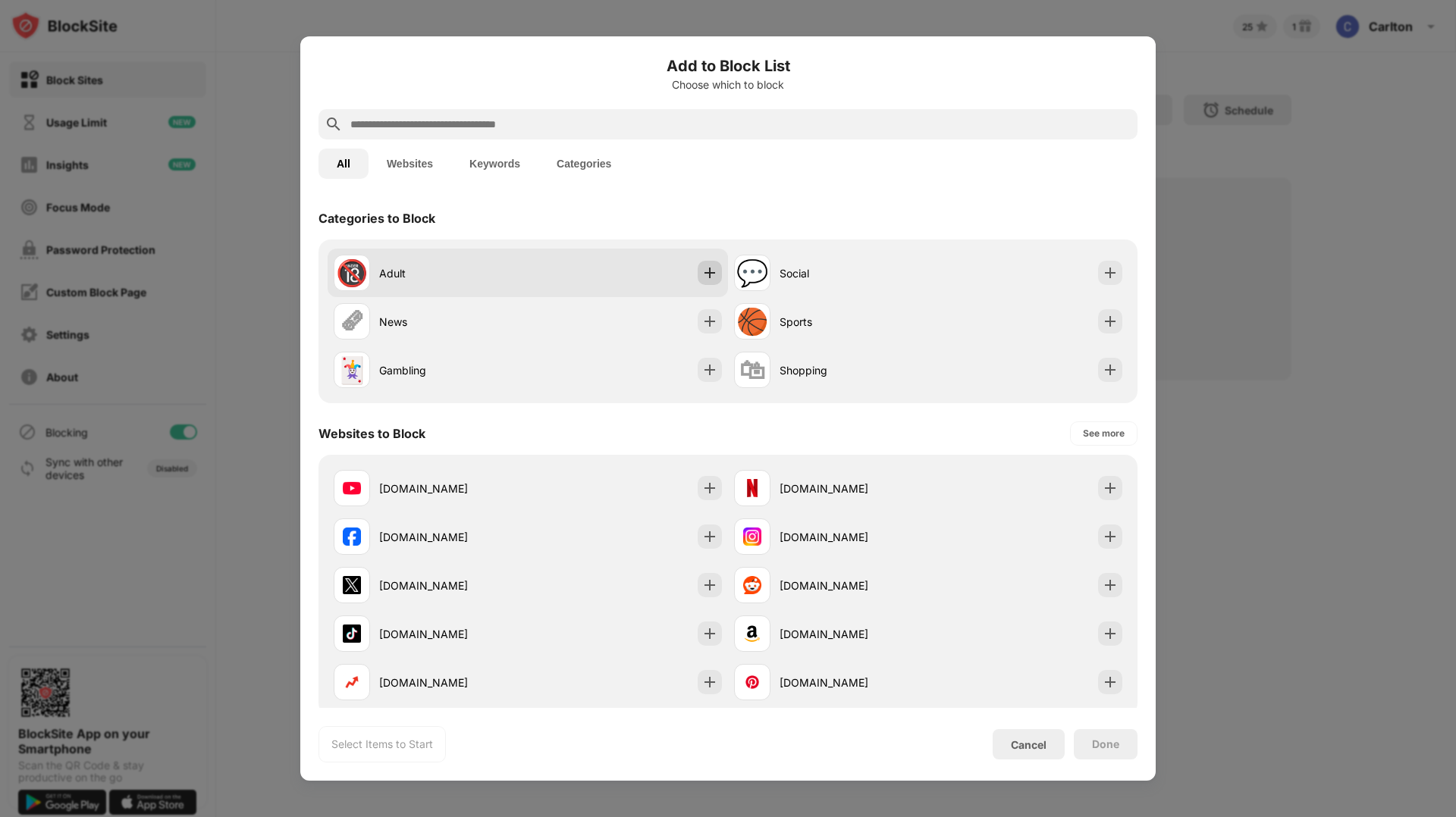
click at [710, 267] on img at bounding box center [710, 272] width 15 height 15
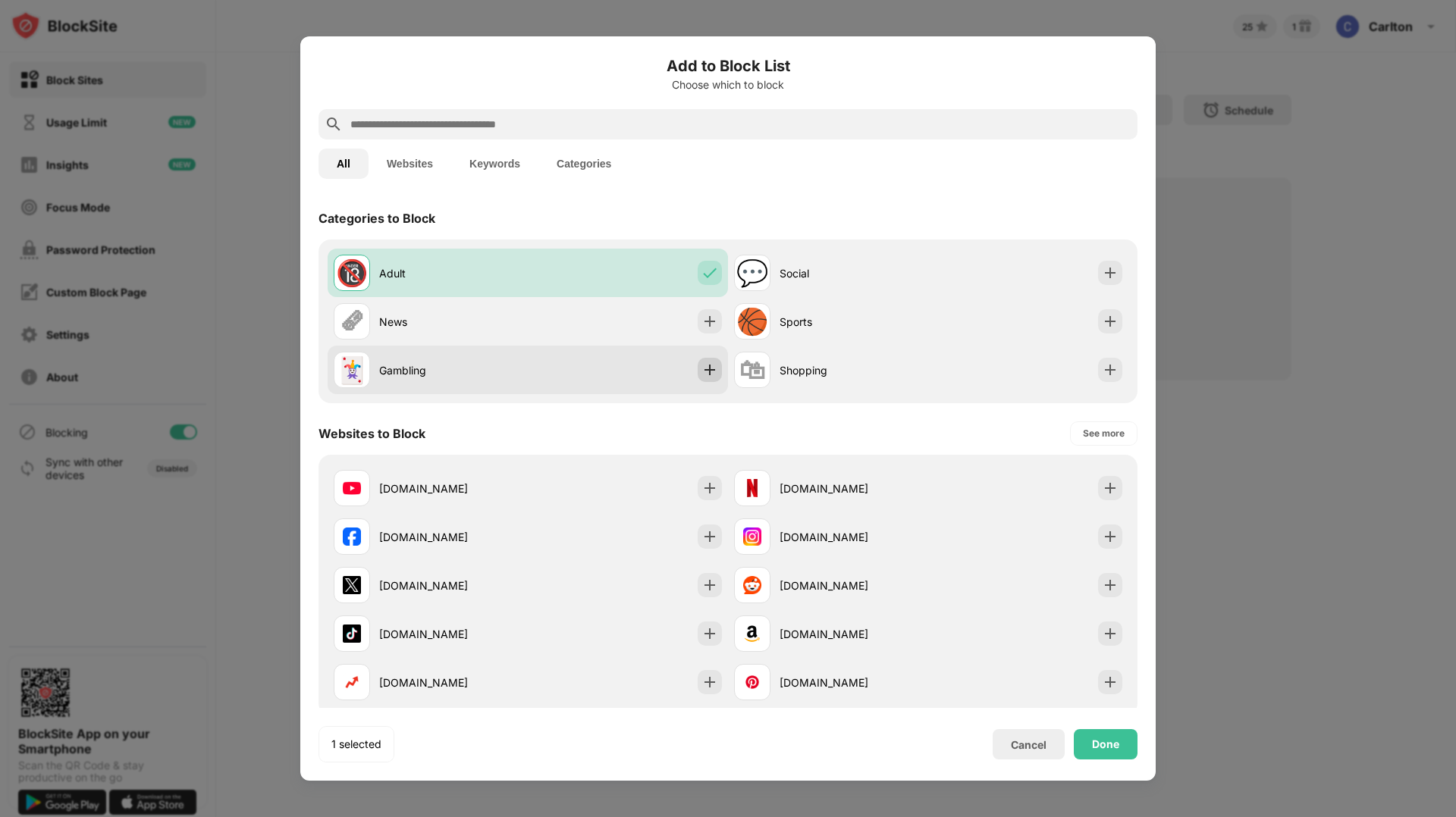
click at [709, 367] on img at bounding box center [710, 369] width 15 height 15
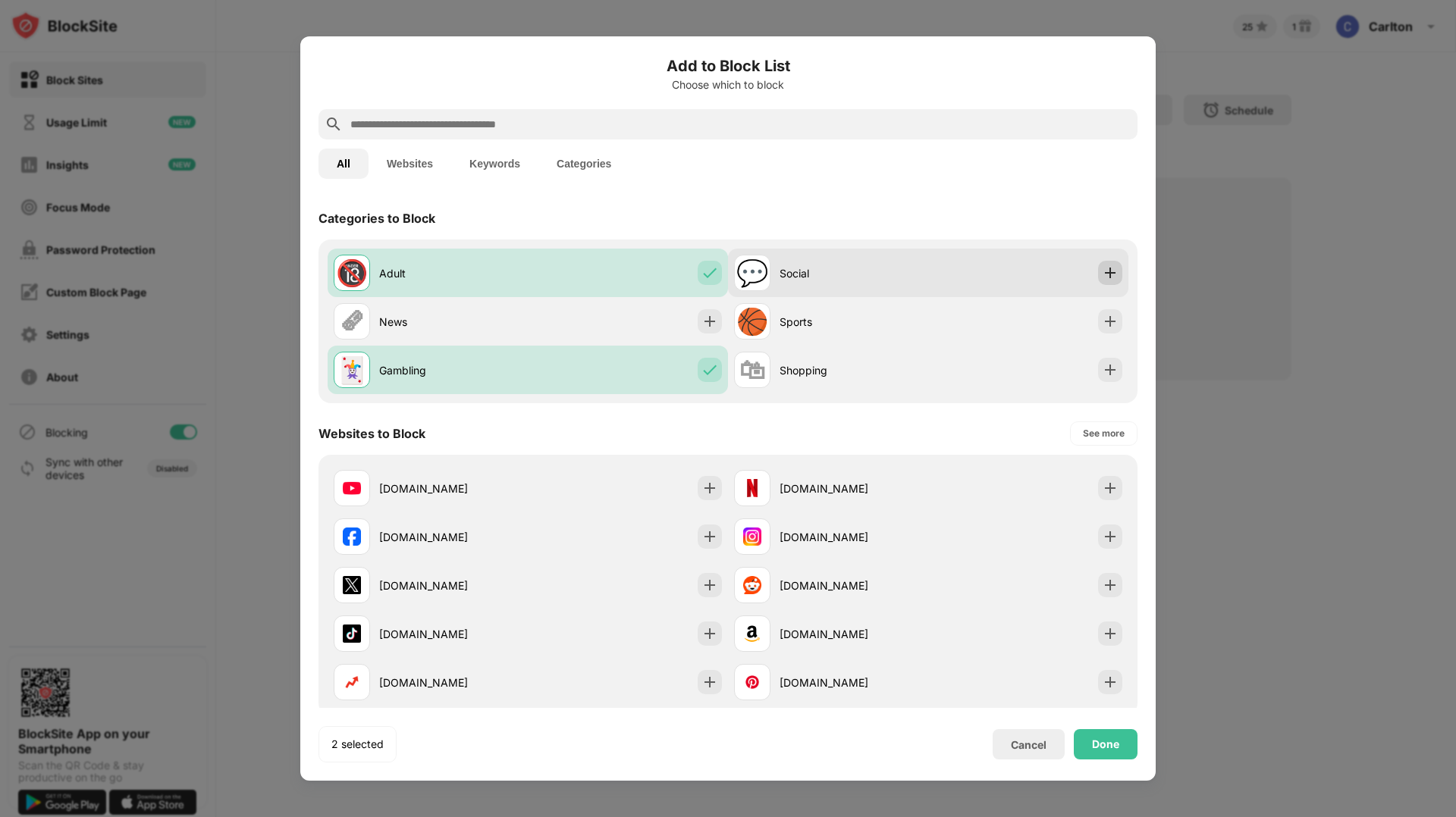
click at [1105, 275] on img at bounding box center [1110, 272] width 15 height 15
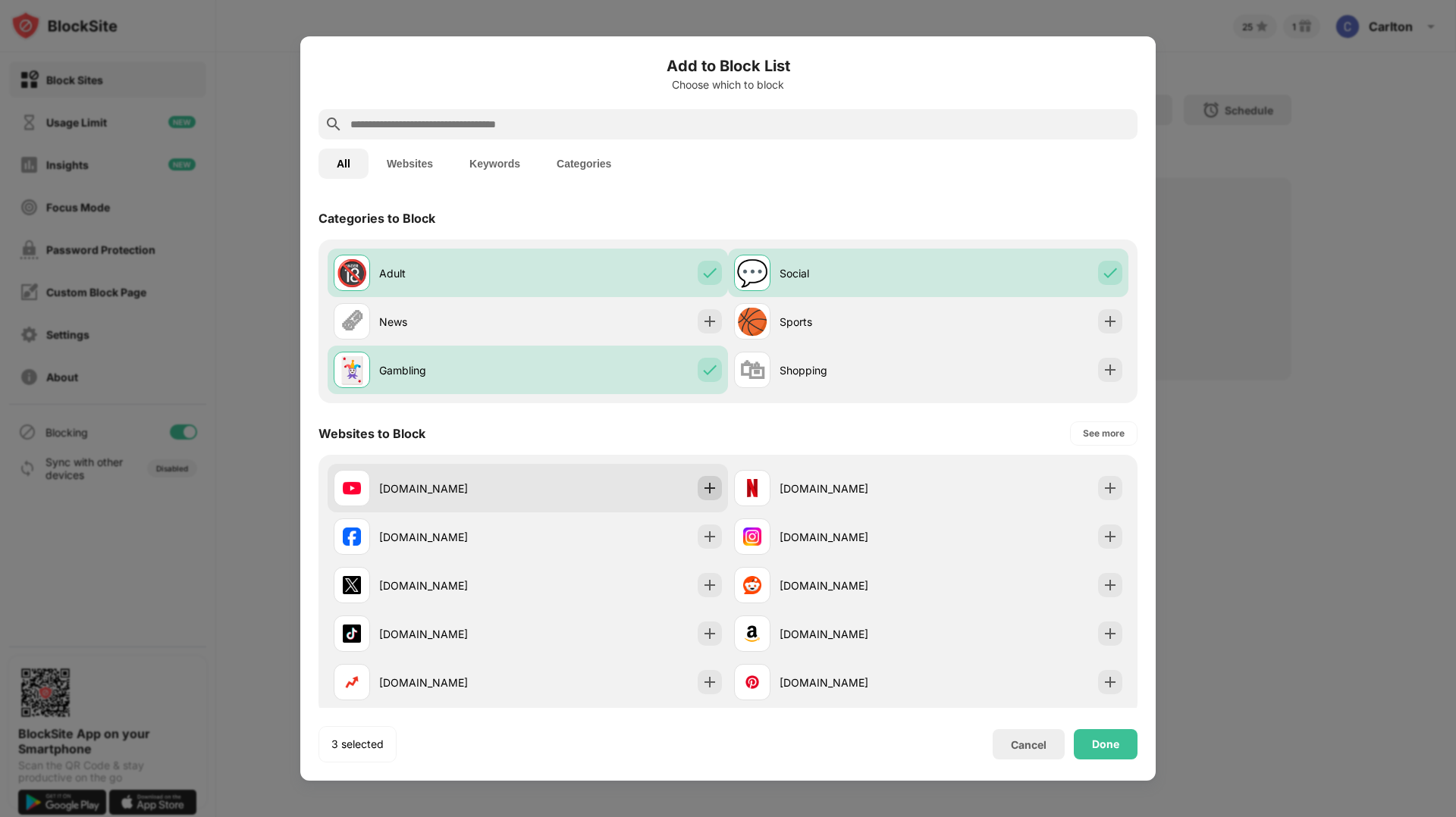
click at [716, 484] on img at bounding box center [710, 488] width 15 height 15
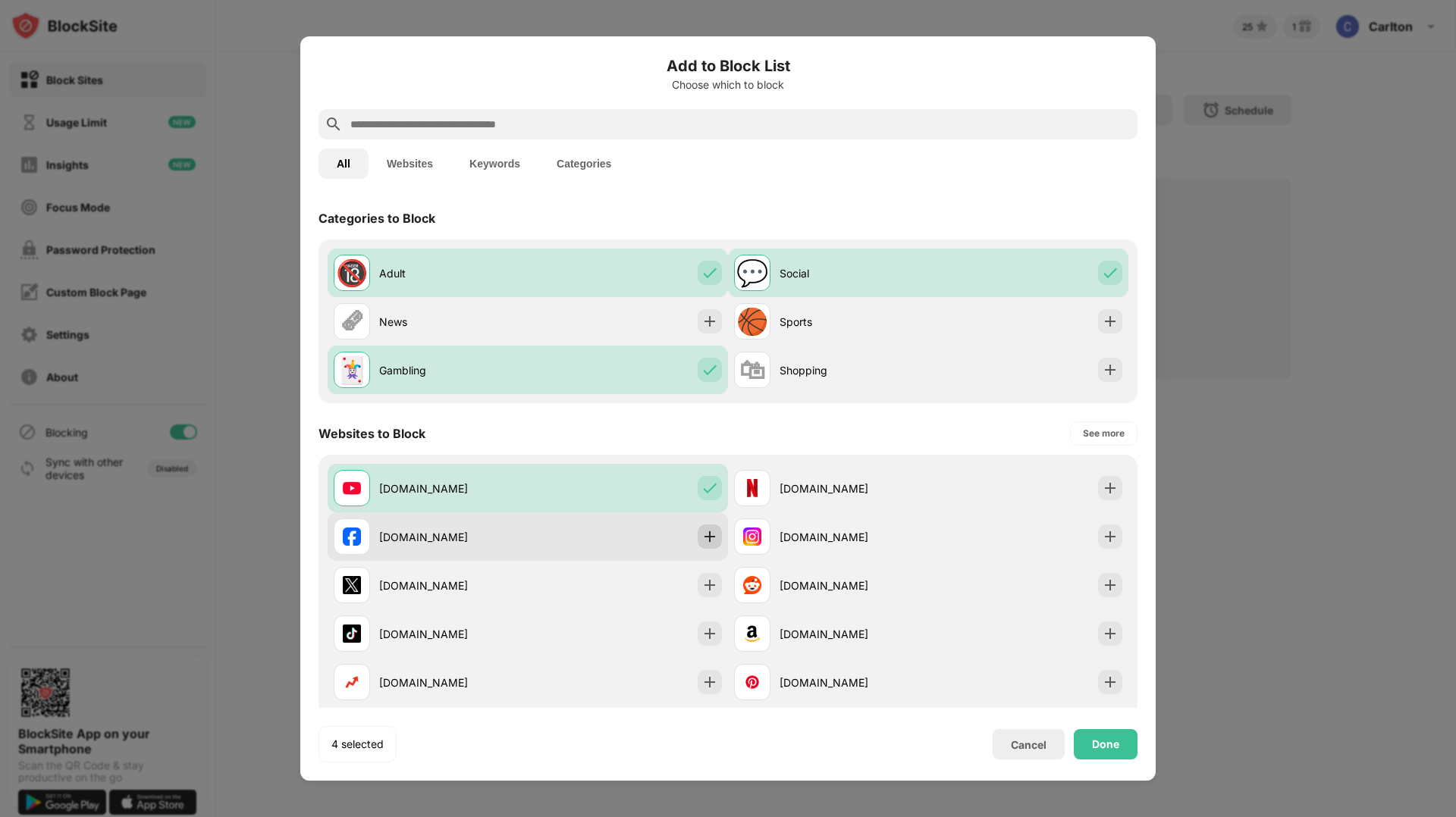
click at [705, 529] on img at bounding box center [710, 536] width 15 height 15
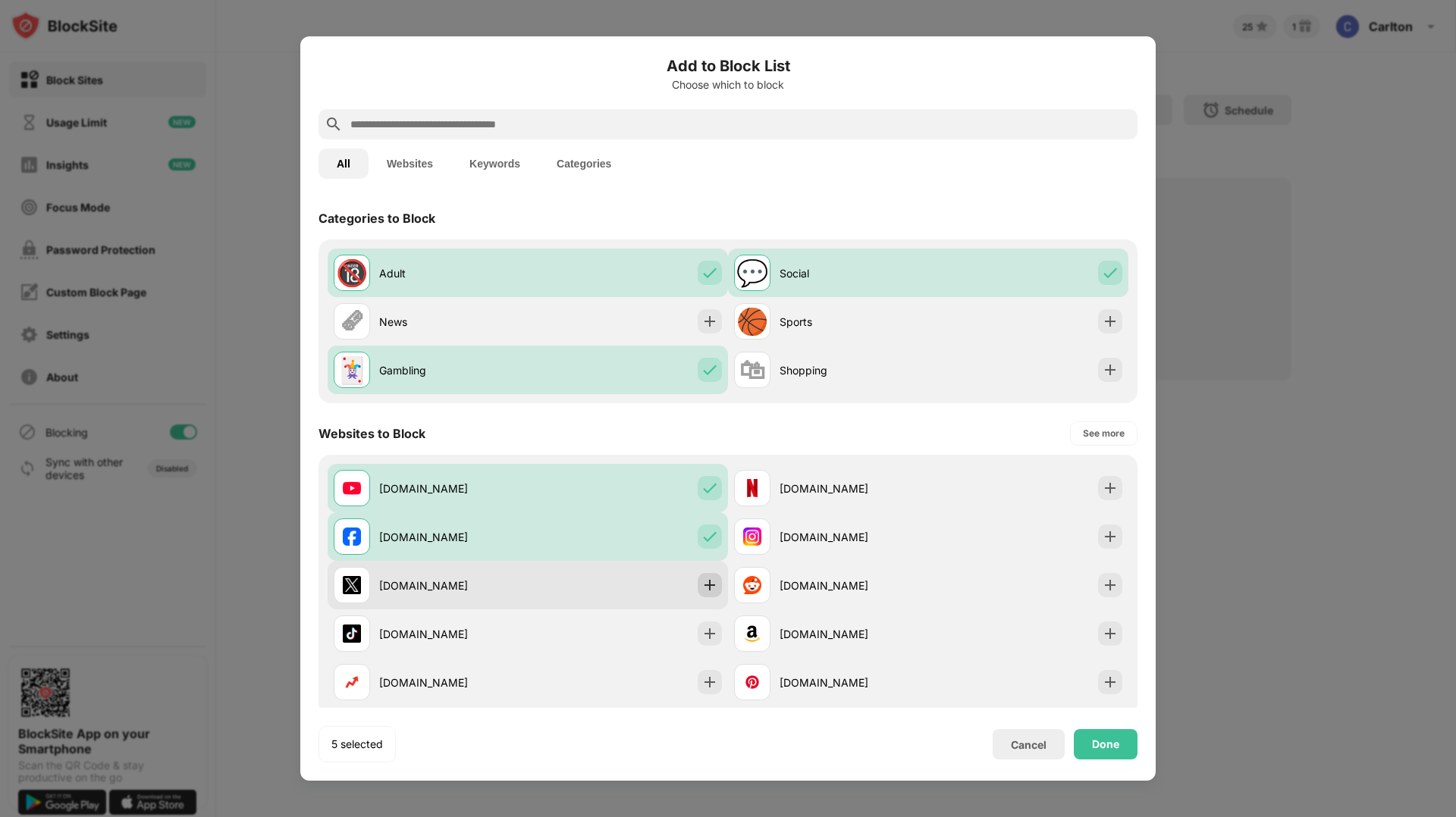
click at [713, 581] on img at bounding box center [710, 585] width 15 height 15
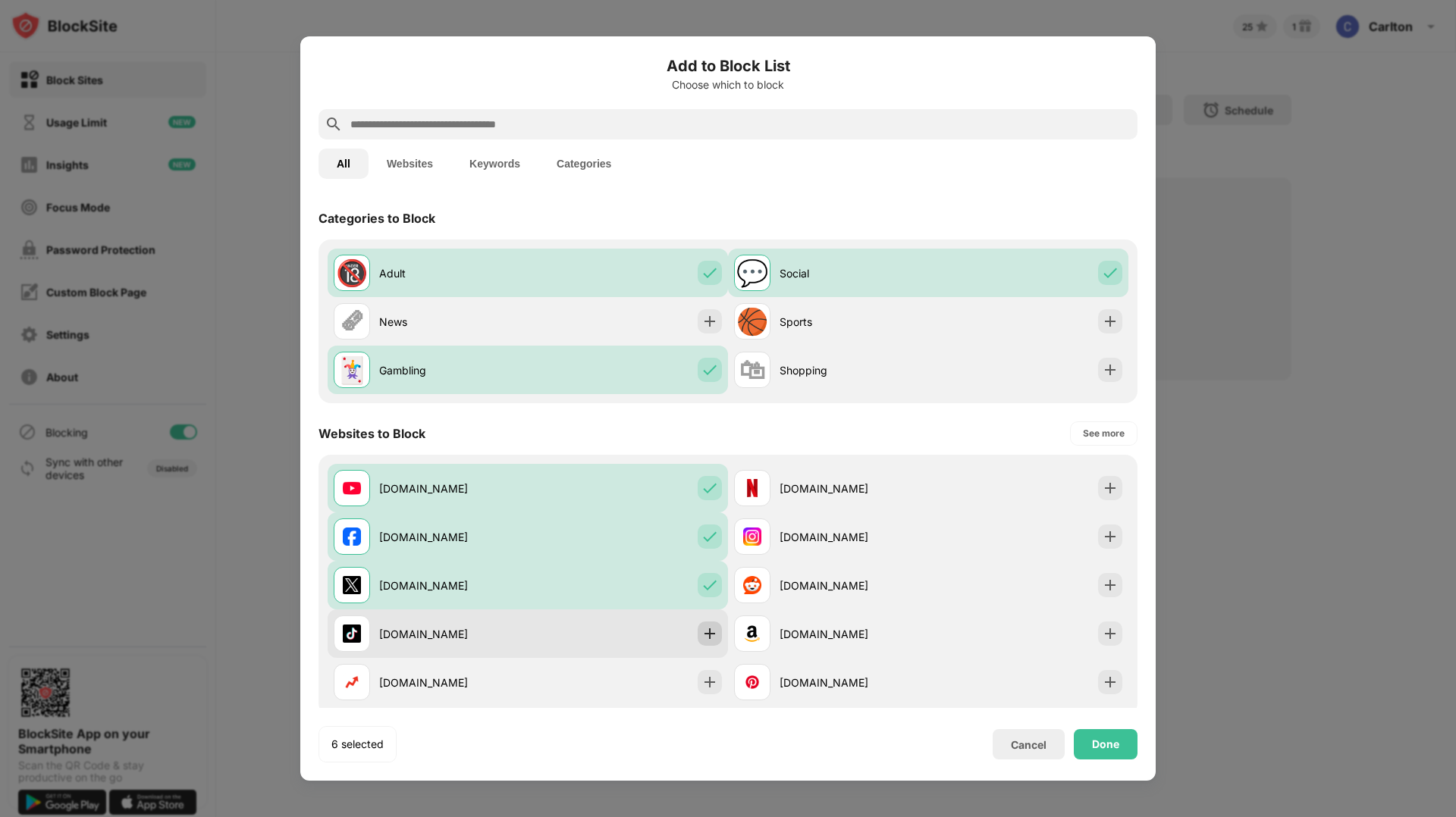
click at [710, 629] on img at bounding box center [710, 633] width 15 height 15
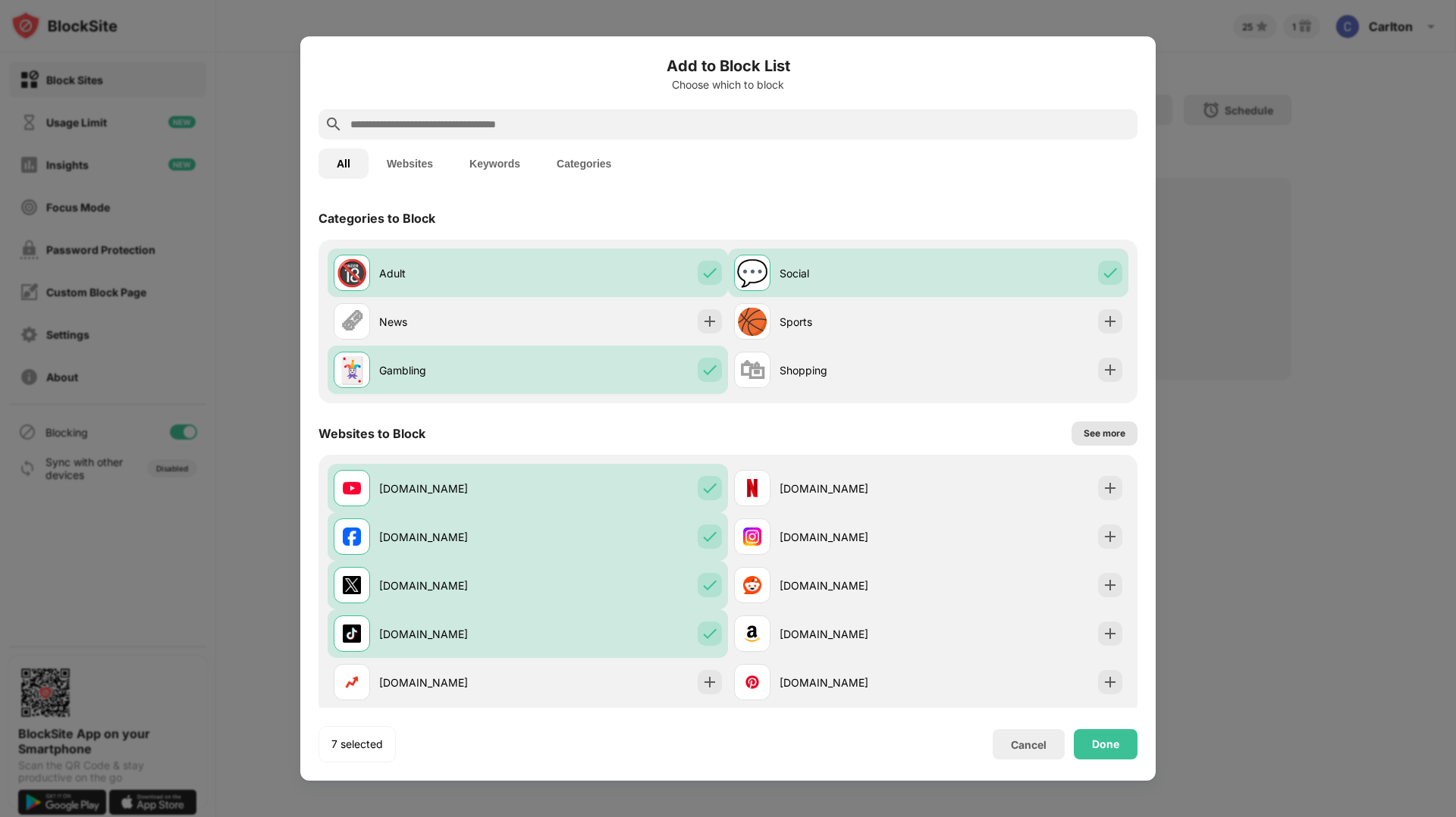
click at [1106, 441] on div "See more" at bounding box center [1104, 433] width 66 height 24
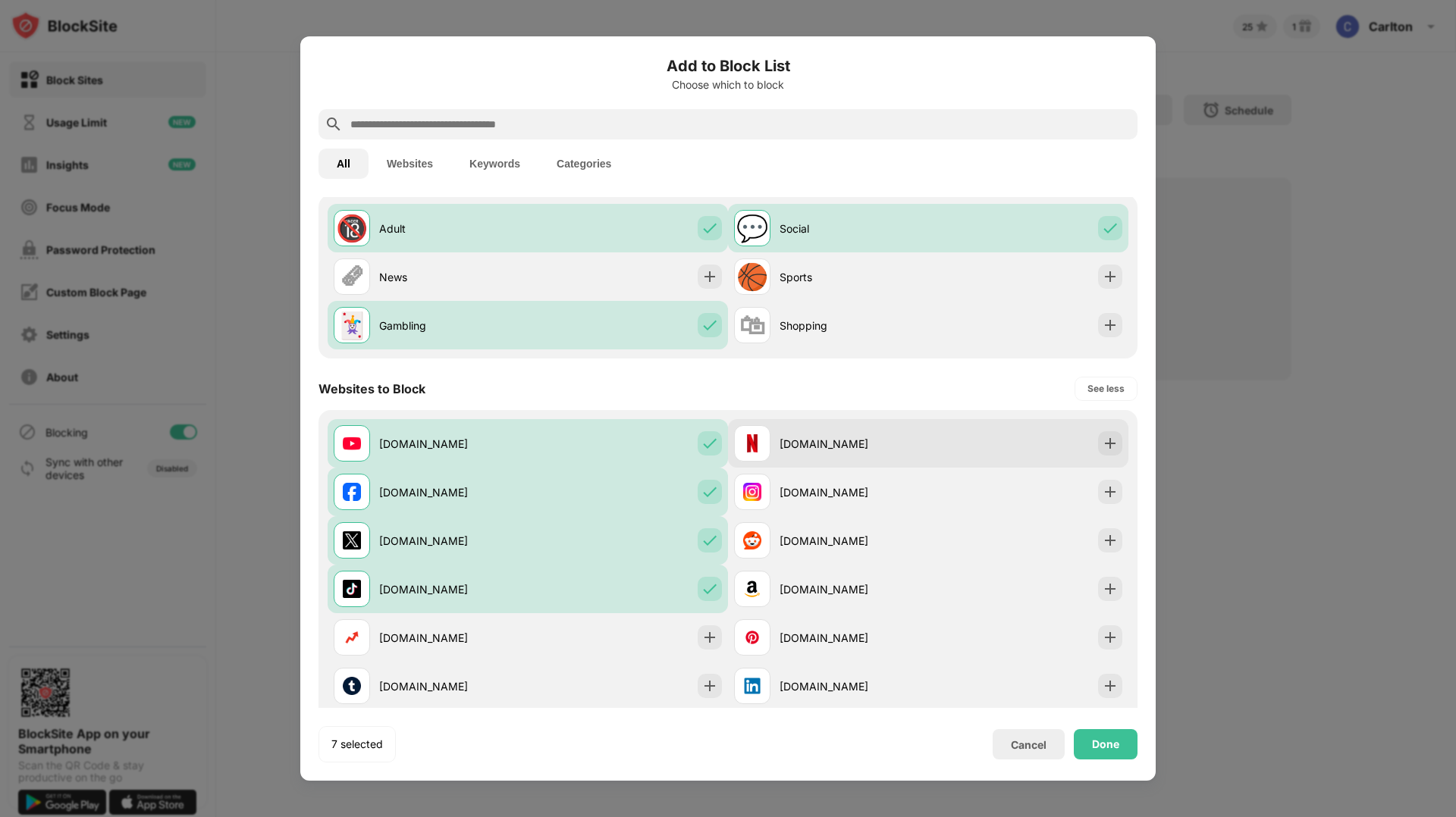
scroll to position [48, 0]
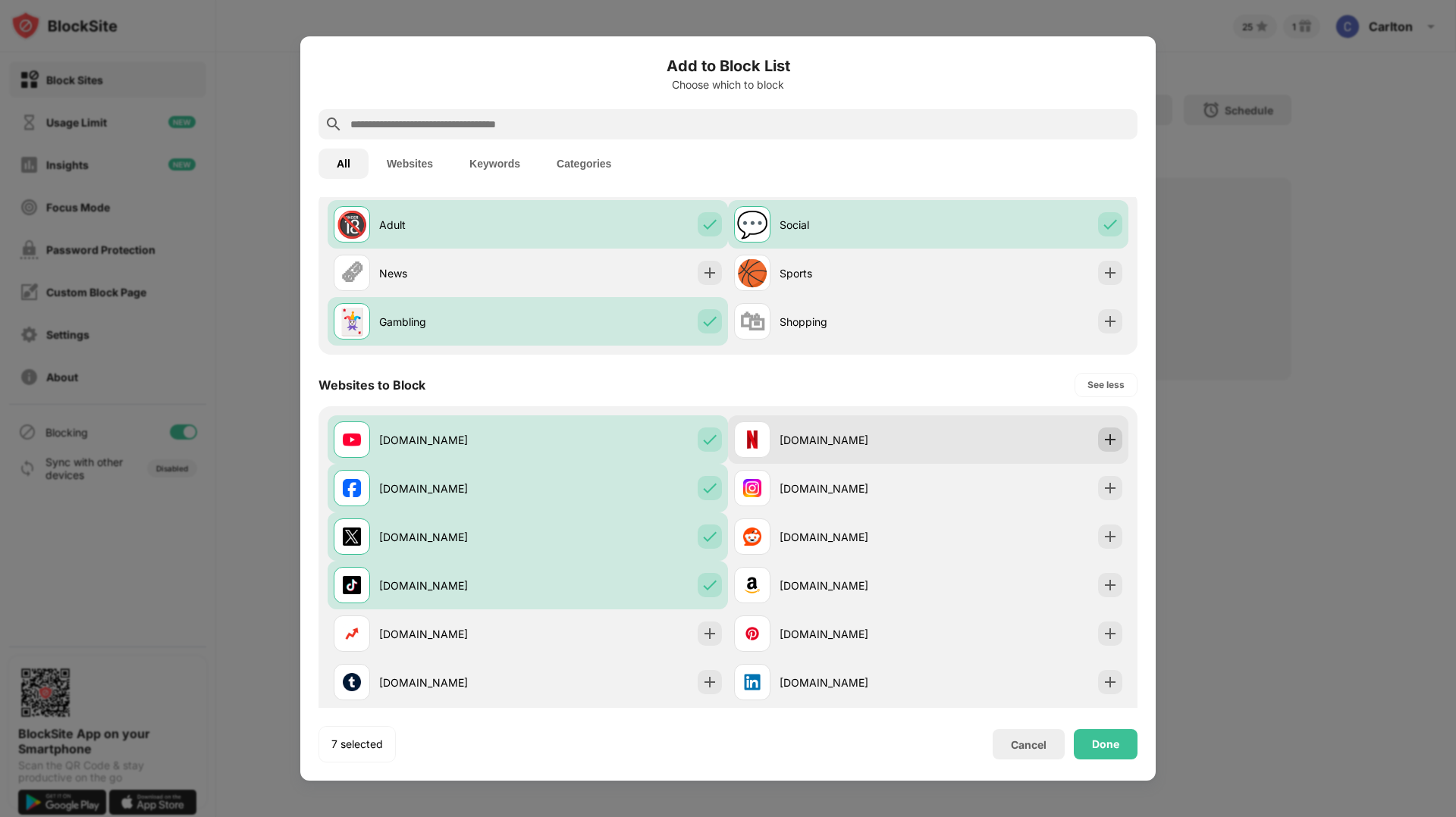
click at [1112, 434] on img at bounding box center [1110, 439] width 15 height 15
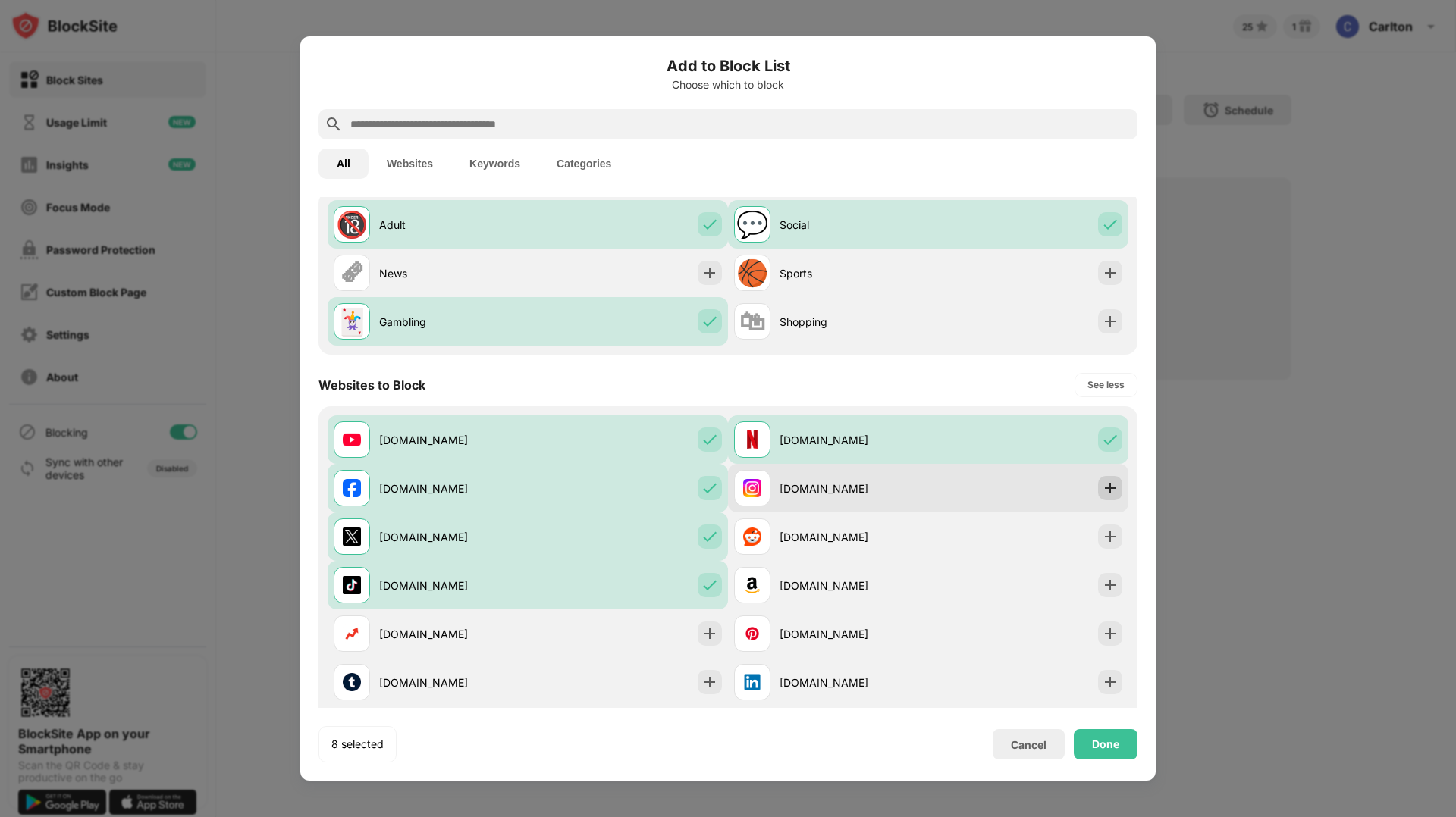
click at [1112, 482] on img at bounding box center [1110, 488] width 15 height 15
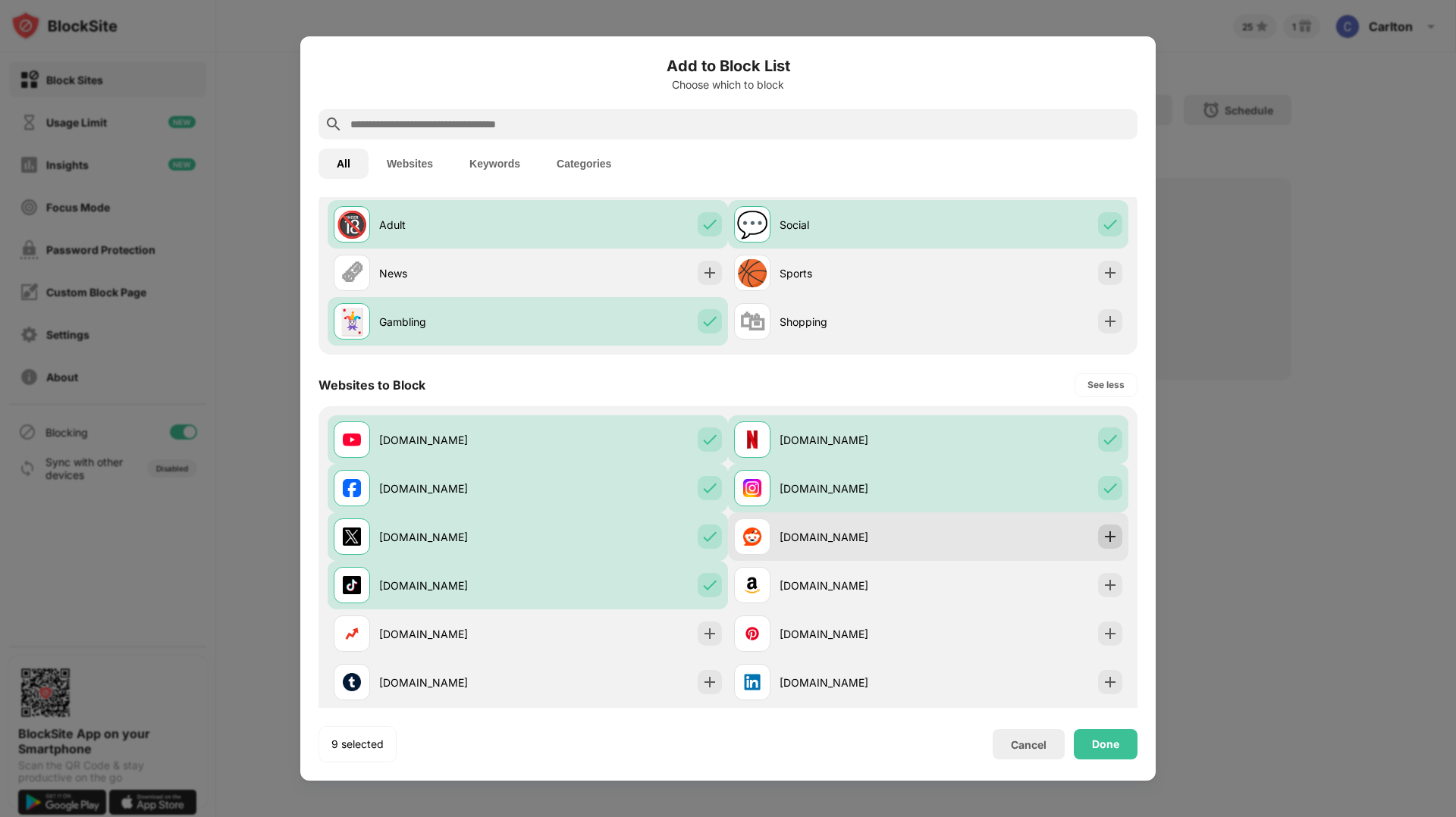
click at [1111, 540] on img at bounding box center [1110, 536] width 15 height 15
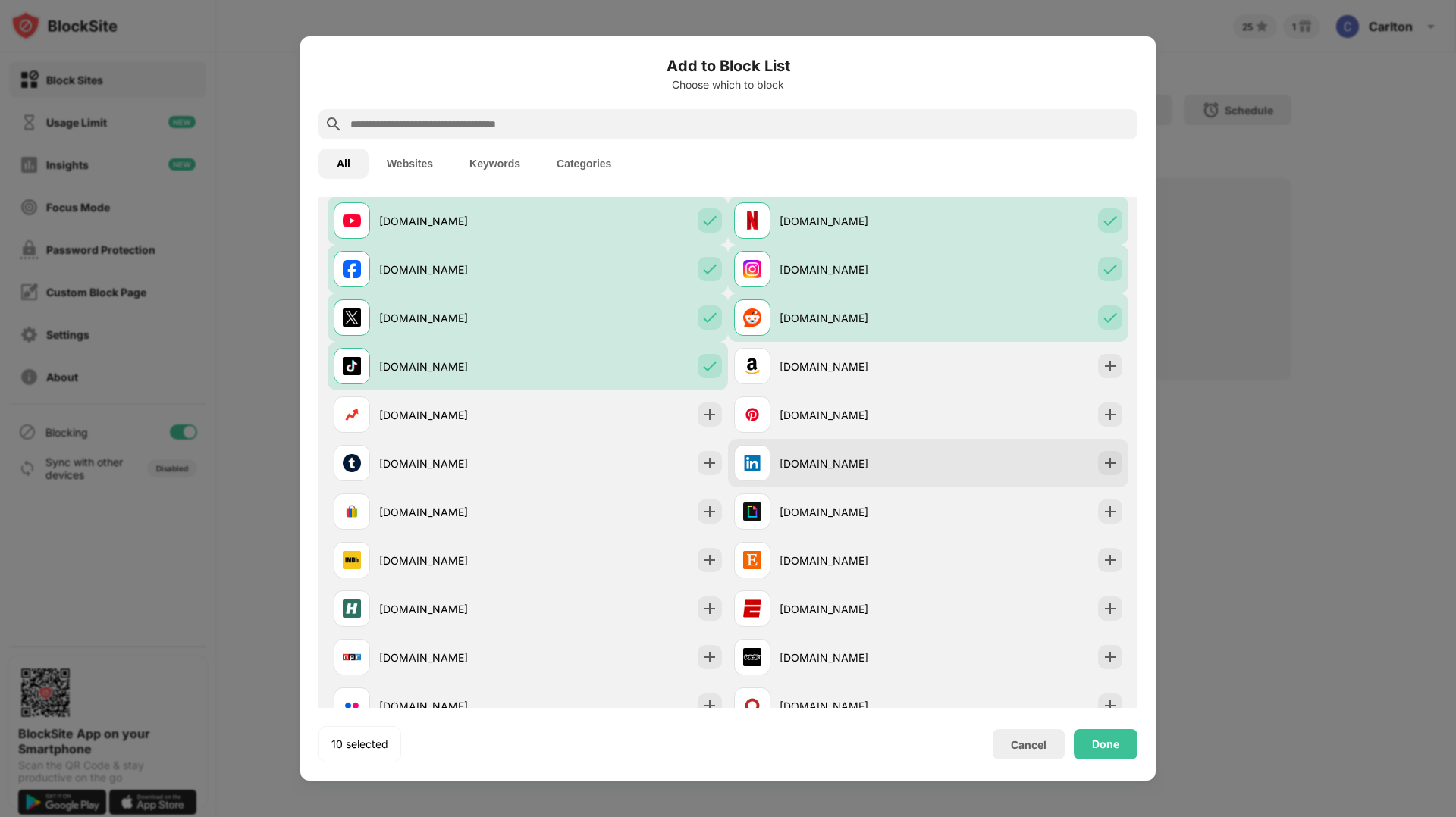
scroll to position [370, 0]
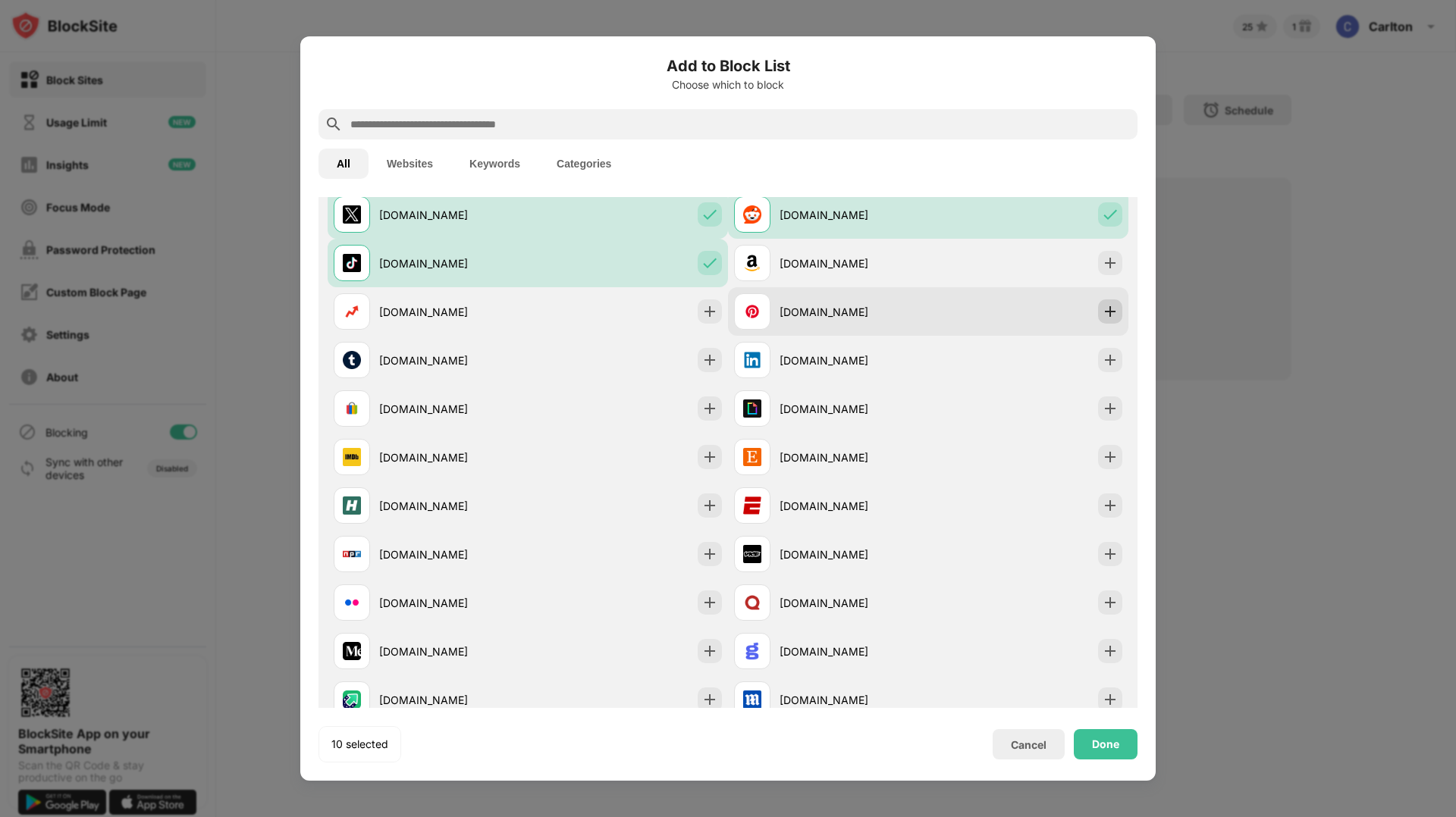
click at [1113, 311] on img at bounding box center [1110, 311] width 15 height 15
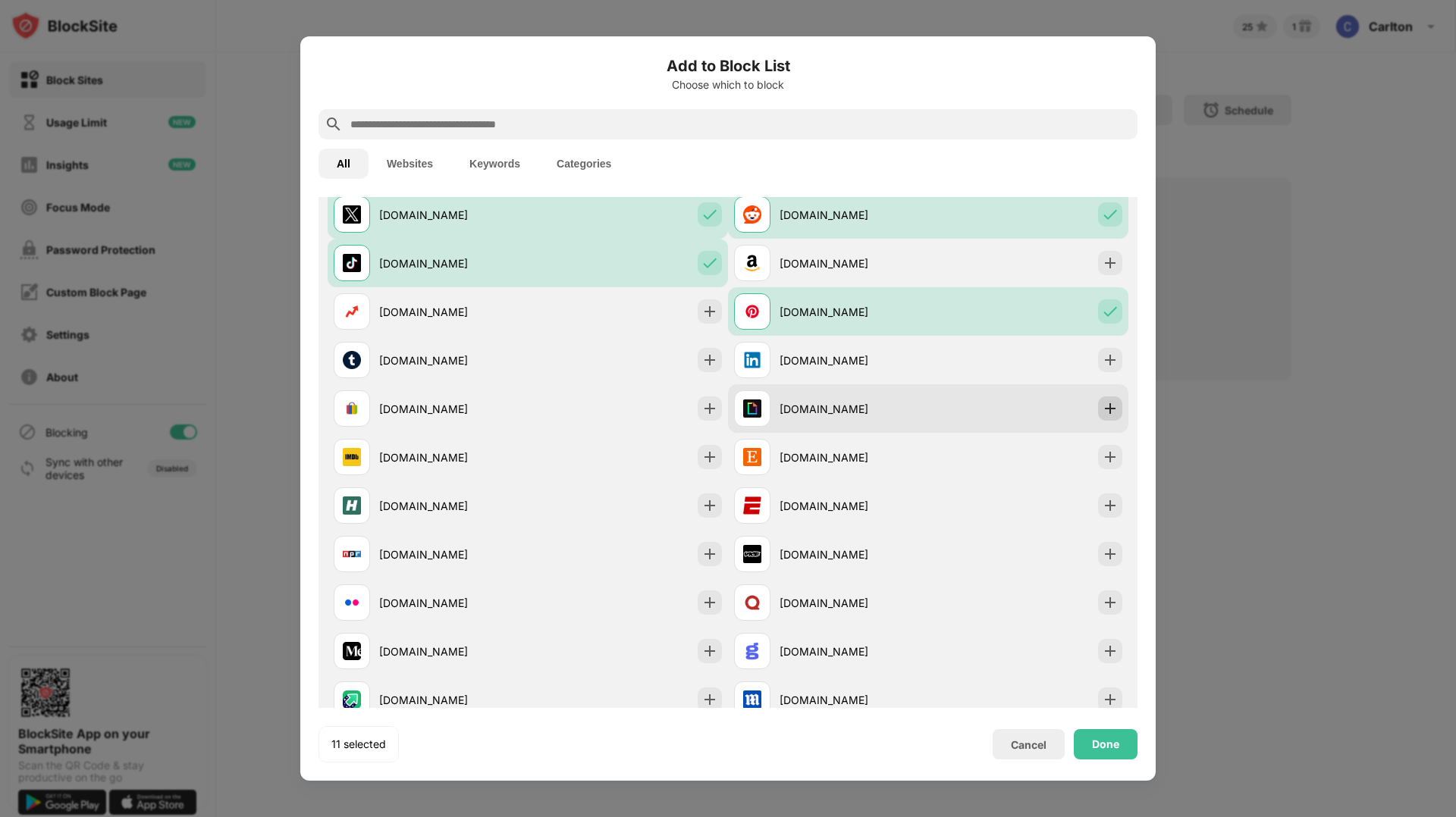
click at [1110, 415] on img at bounding box center [1110, 408] width 15 height 15
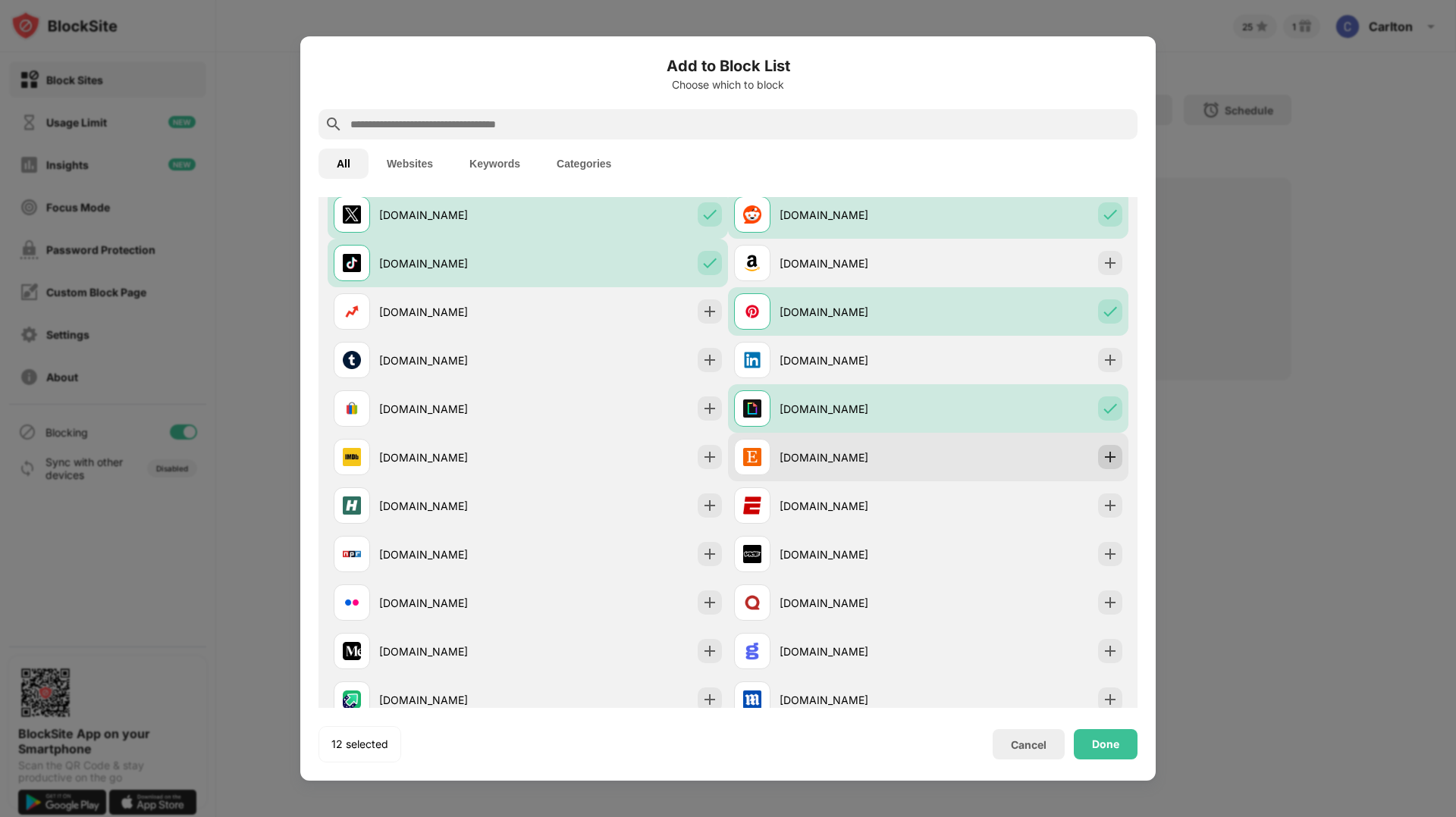
click at [1115, 450] on img at bounding box center [1110, 457] width 15 height 15
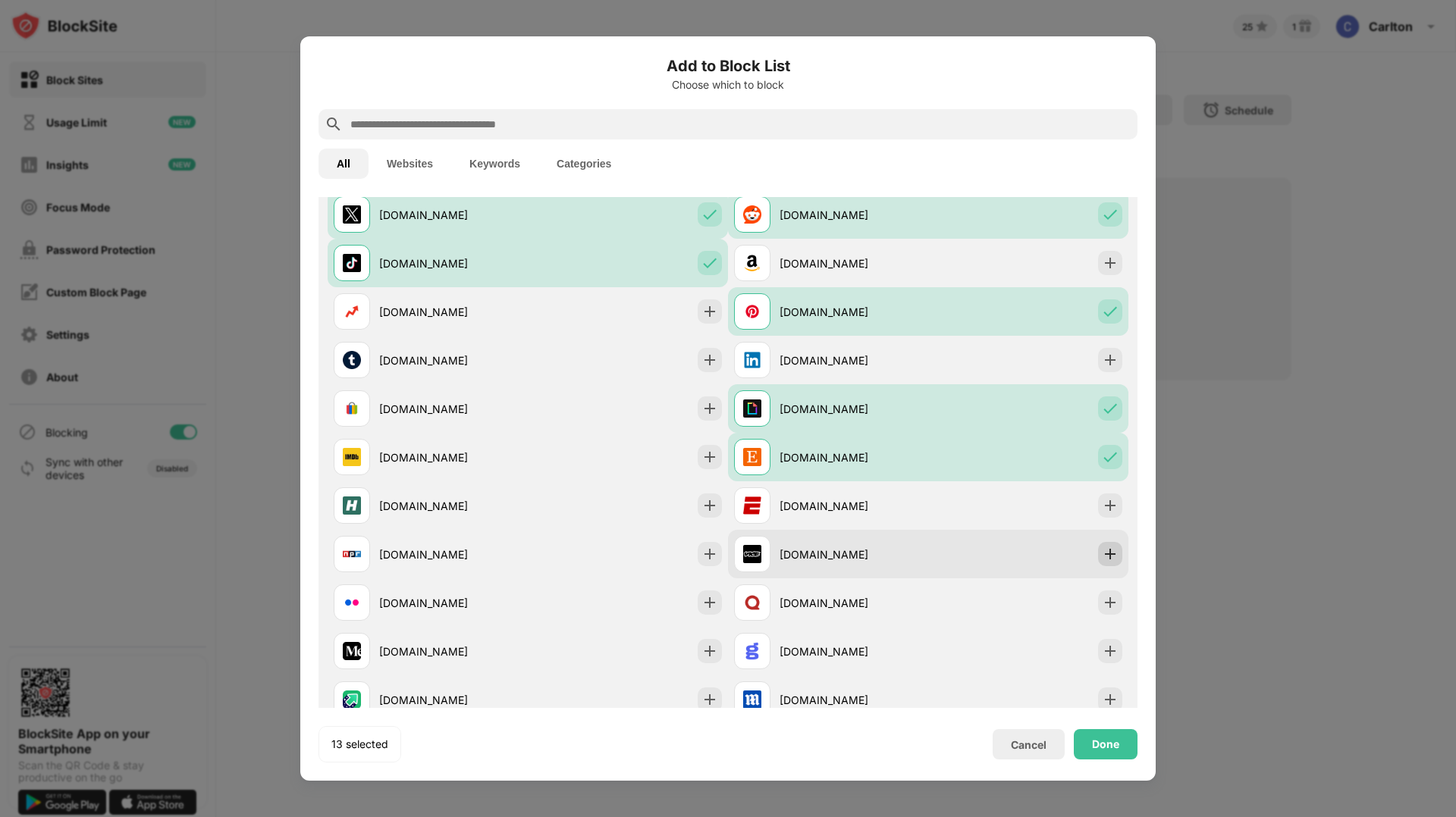
click at [1112, 553] on img at bounding box center [1110, 554] width 15 height 15
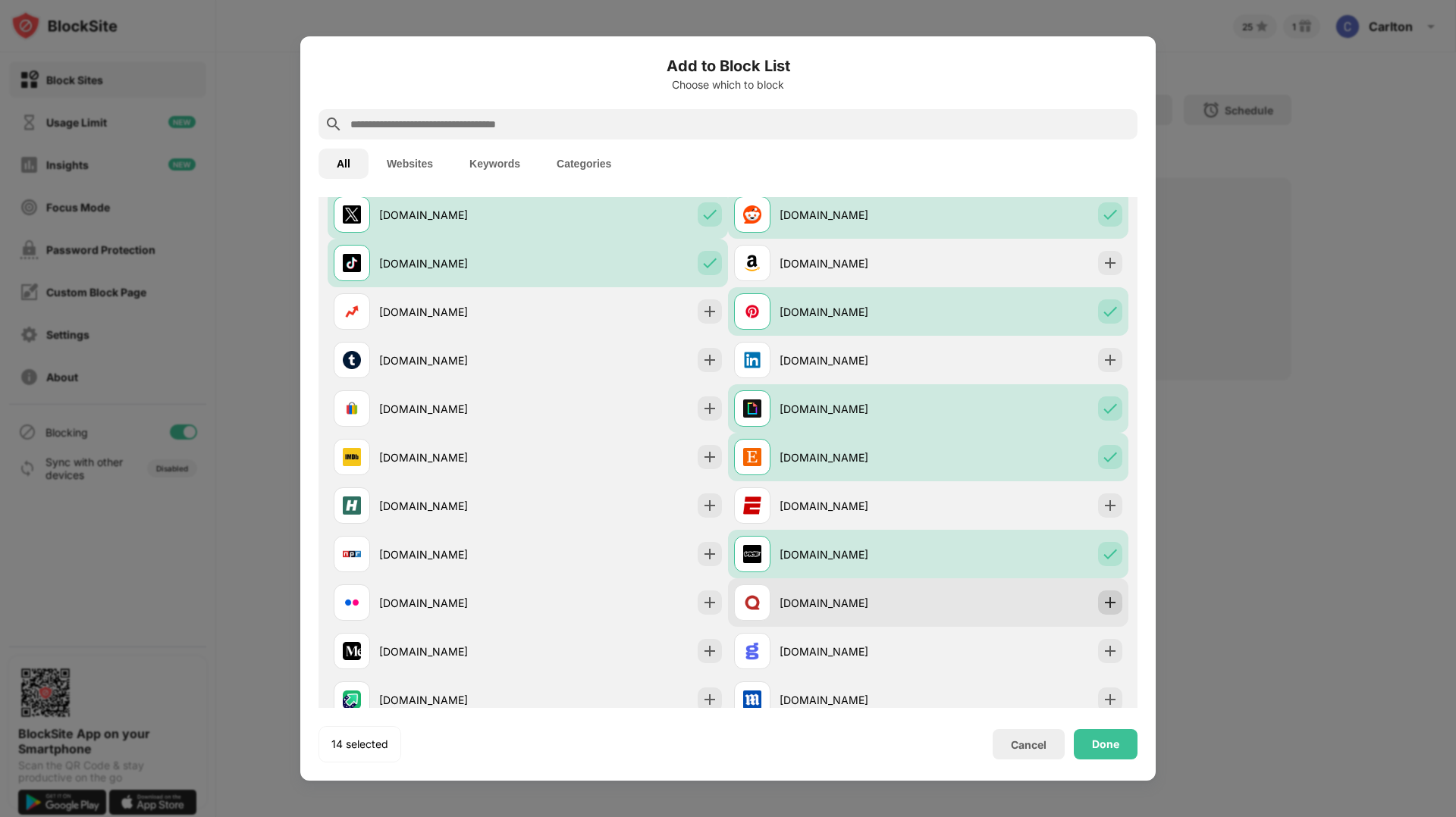
click at [1115, 602] on img at bounding box center [1110, 602] width 15 height 15
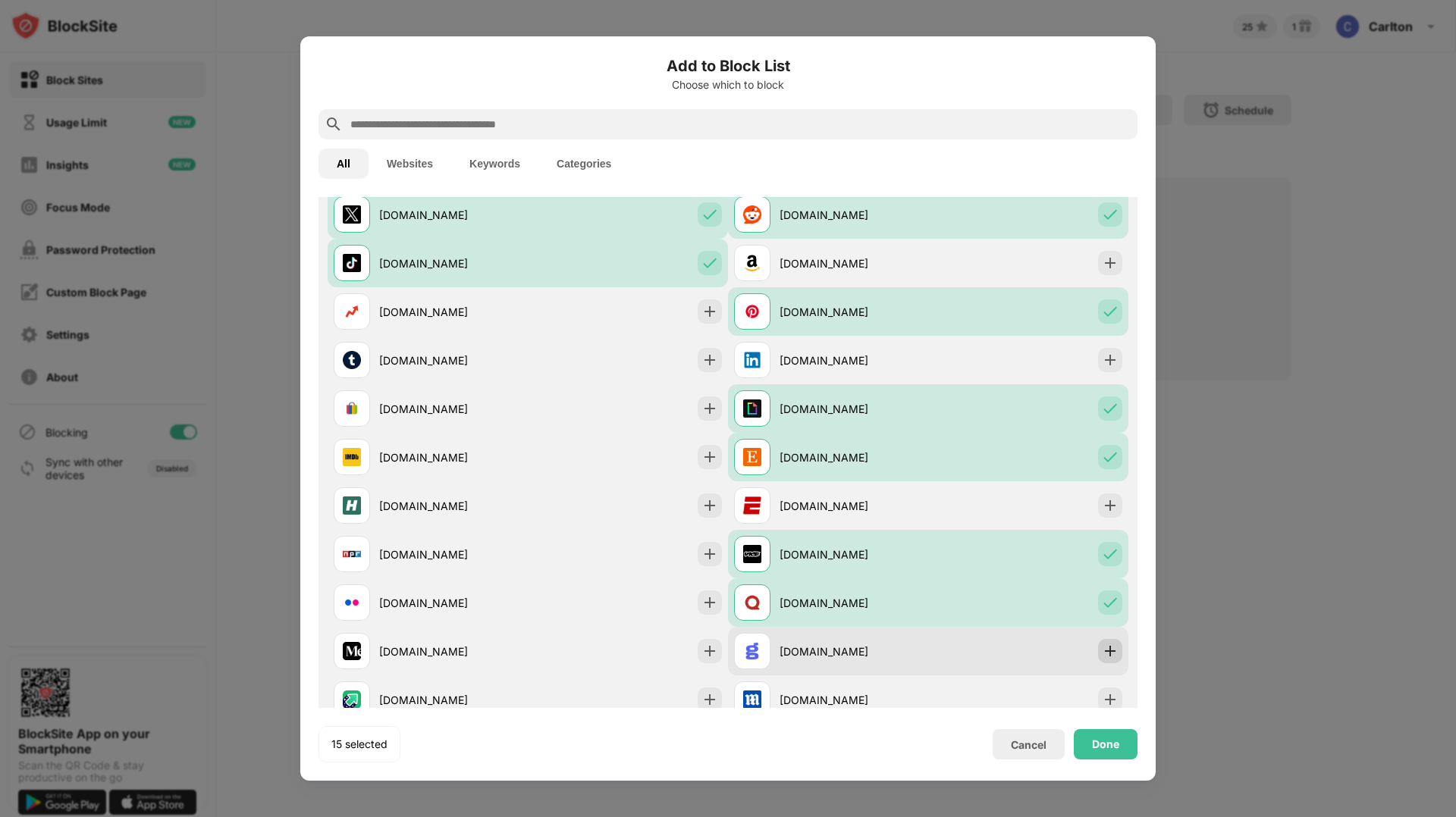
click at [1117, 642] on div at bounding box center [1110, 651] width 24 height 24
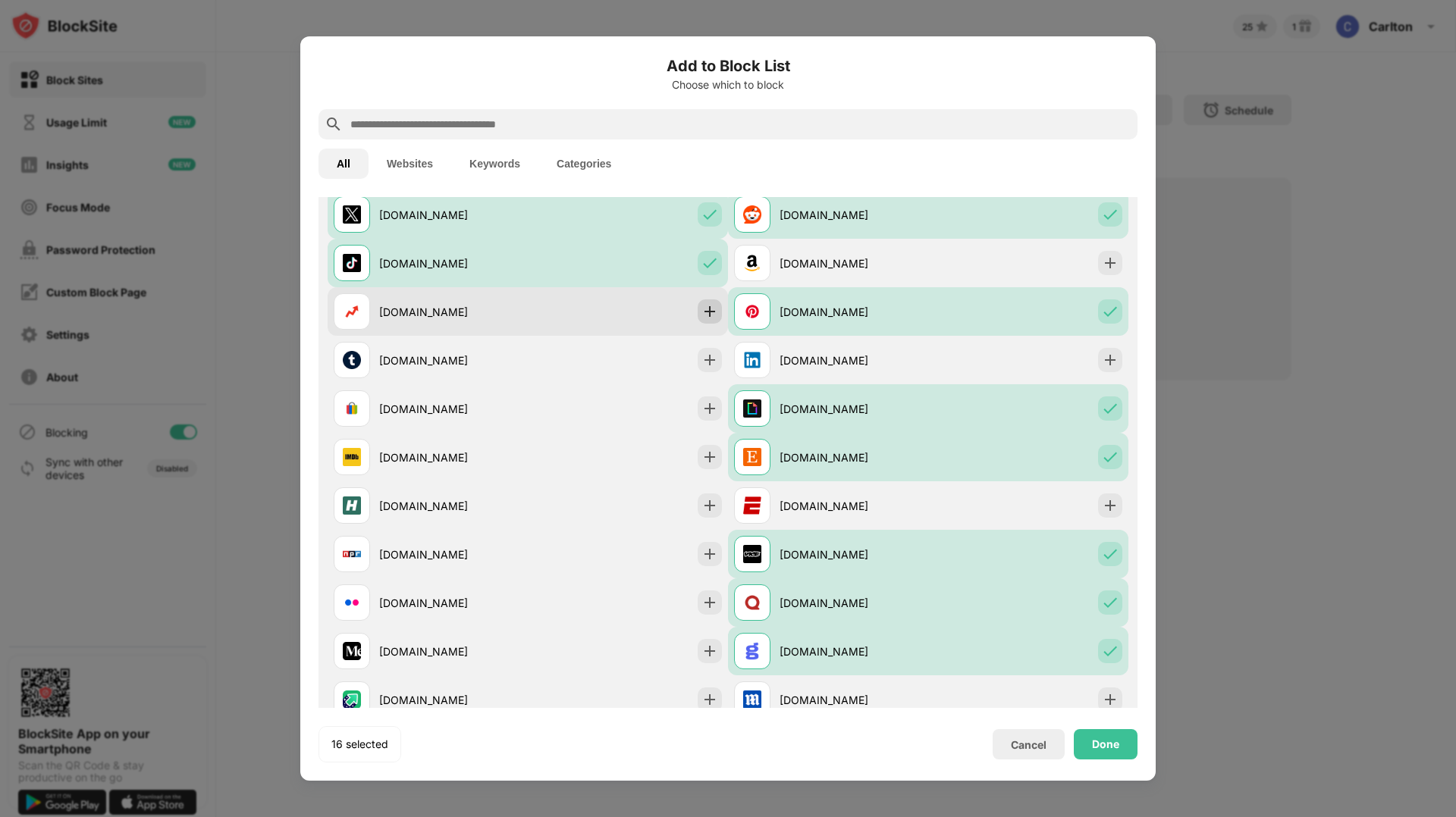
click at [710, 317] on img at bounding box center [710, 311] width 15 height 15
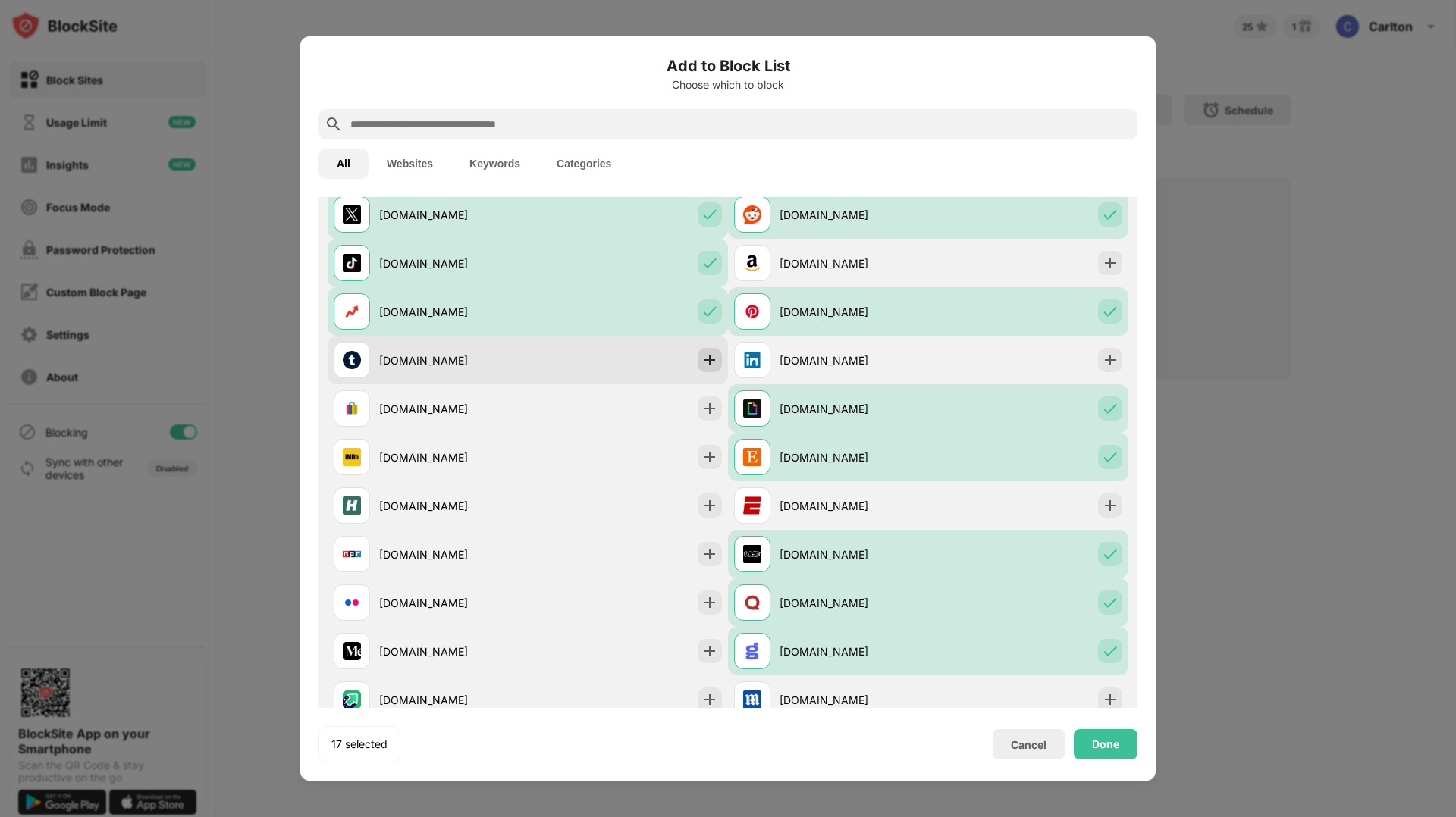
click at [716, 368] on div at bounding box center [709, 360] width 24 height 24
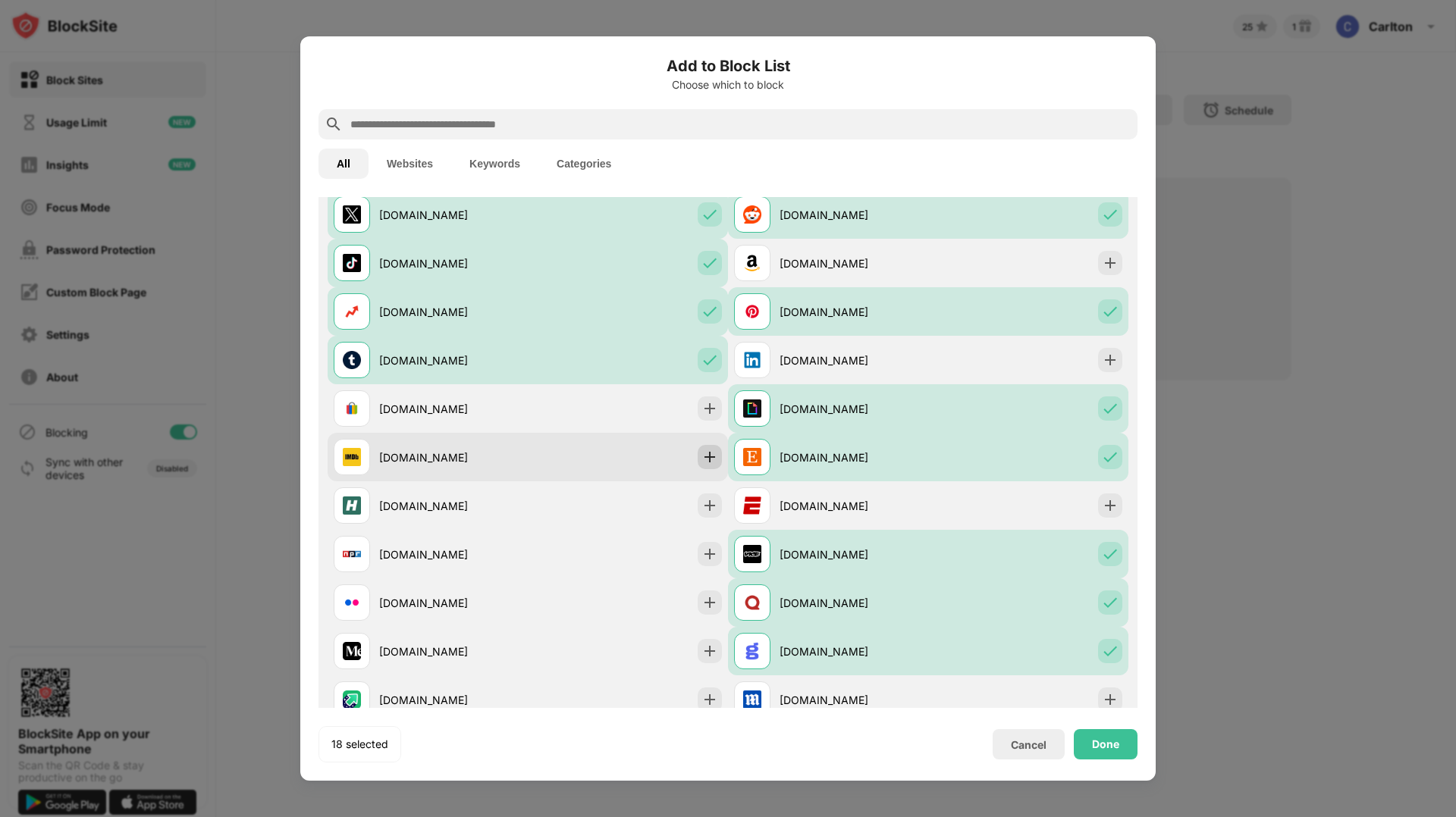
click at [714, 452] on img at bounding box center [710, 457] width 15 height 15
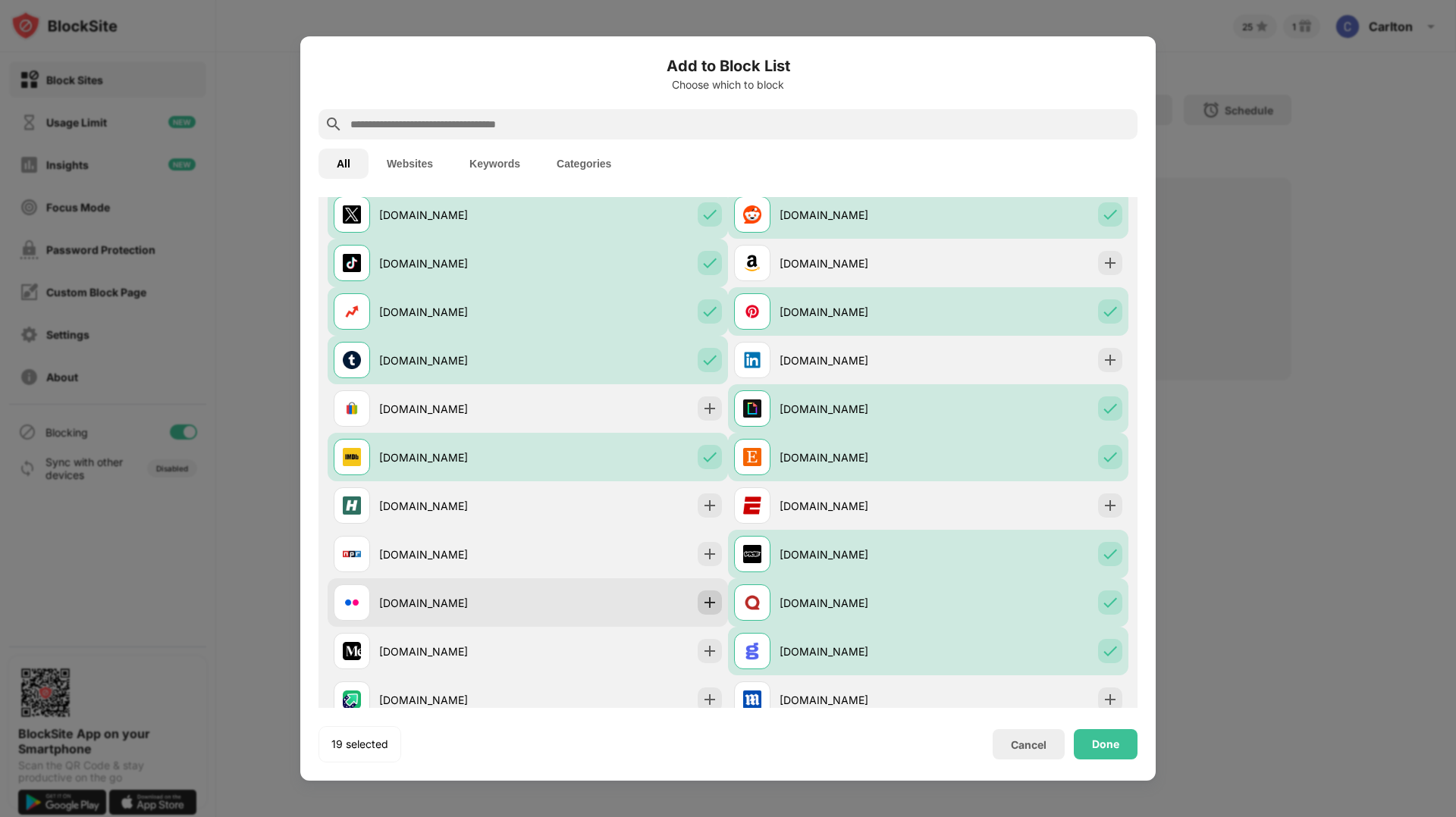
click at [718, 610] on div at bounding box center [709, 602] width 24 height 24
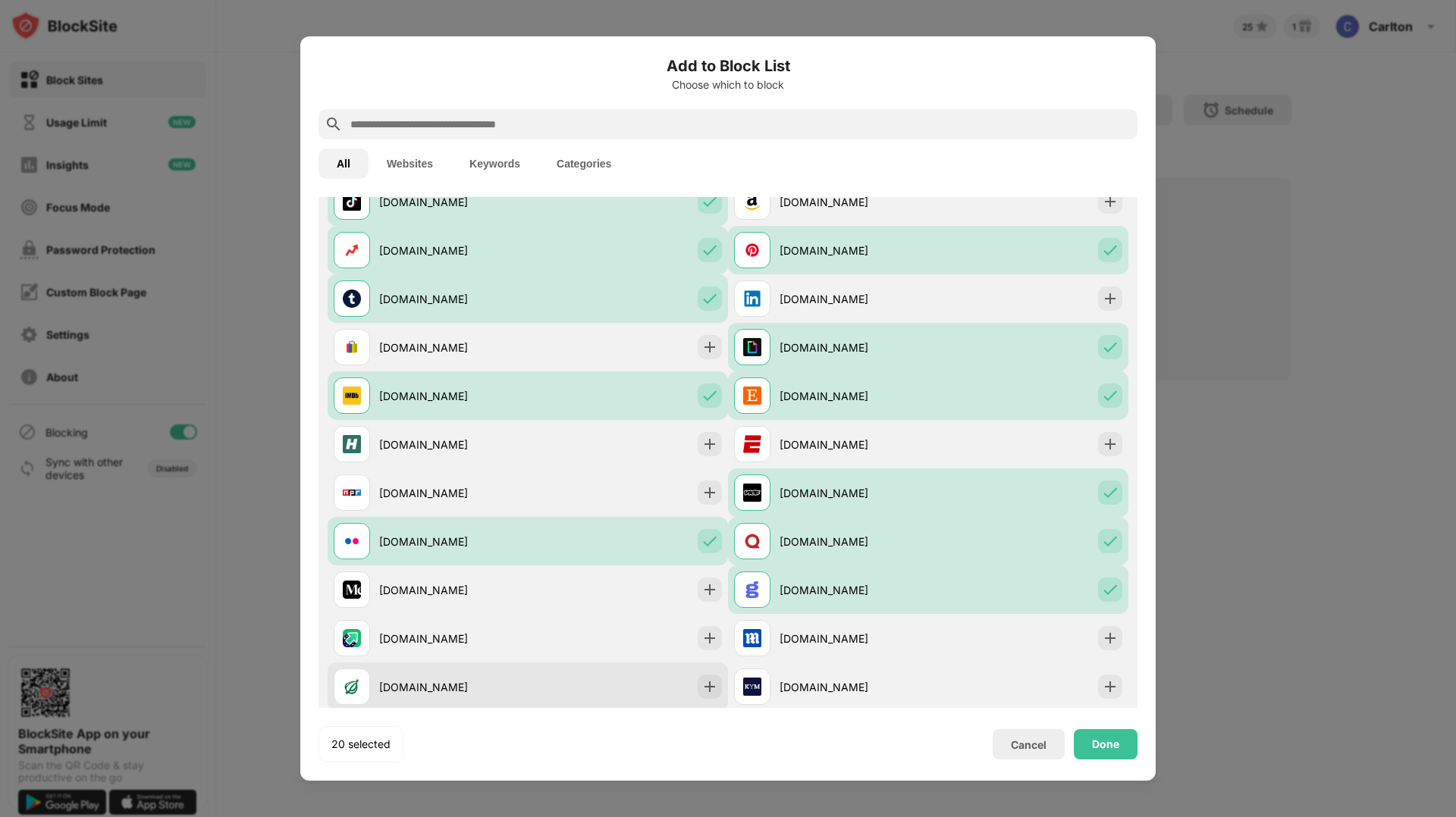
scroll to position [789, 0]
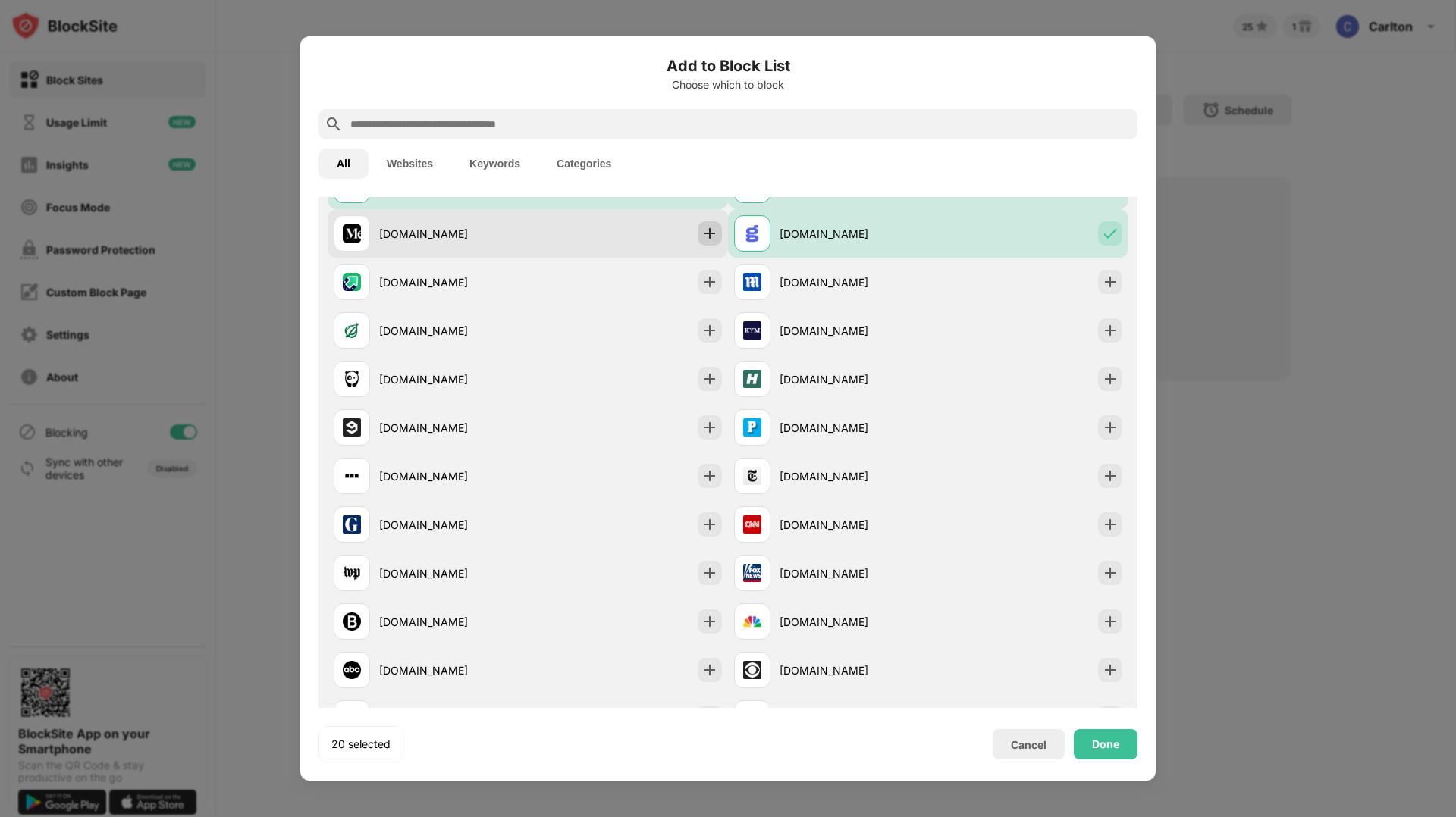
click at [707, 232] on img at bounding box center [710, 233] width 15 height 15
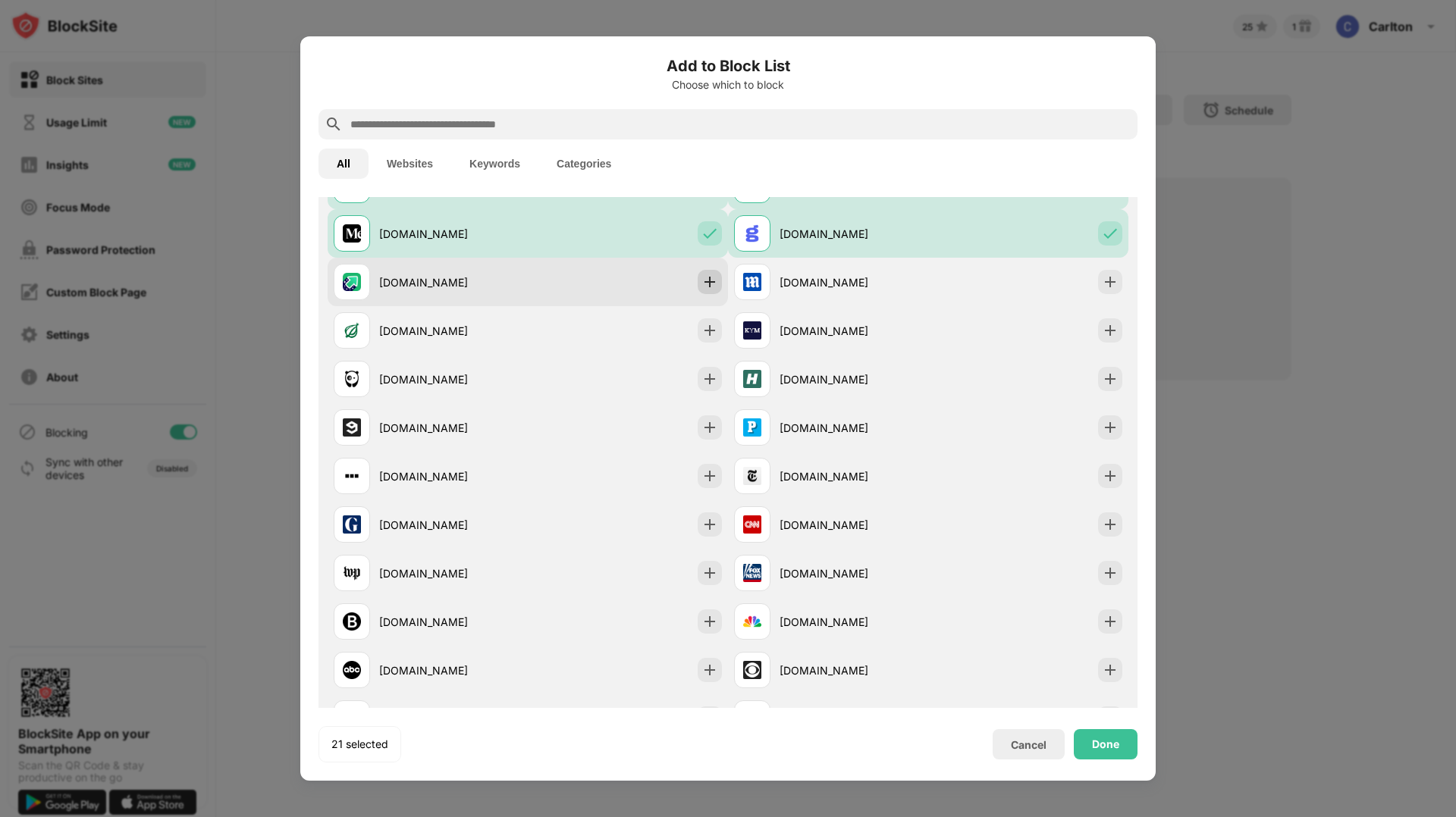
click at [711, 273] on div at bounding box center [709, 281] width 24 height 24
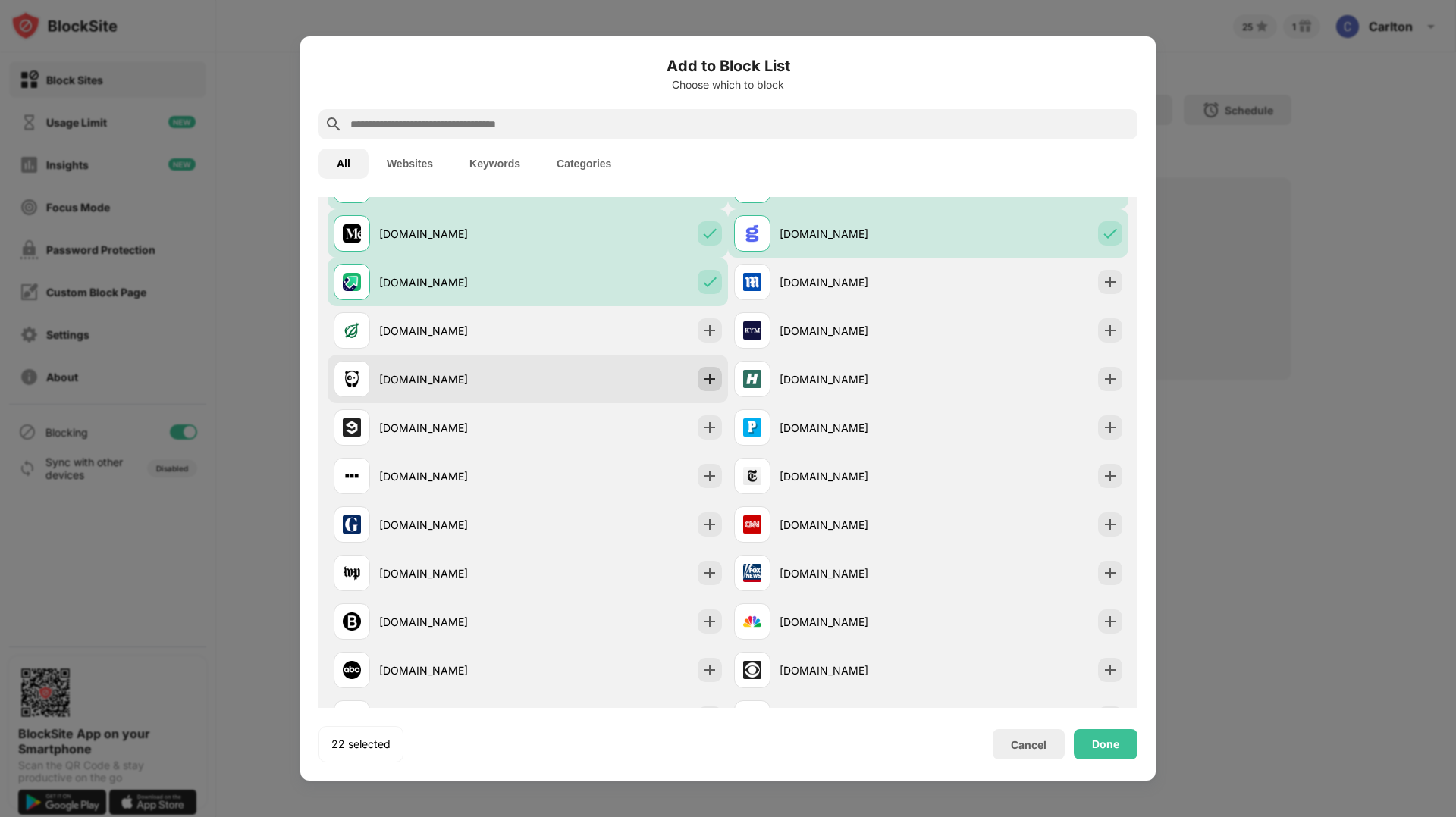
click at [711, 376] on img at bounding box center [710, 378] width 15 height 15
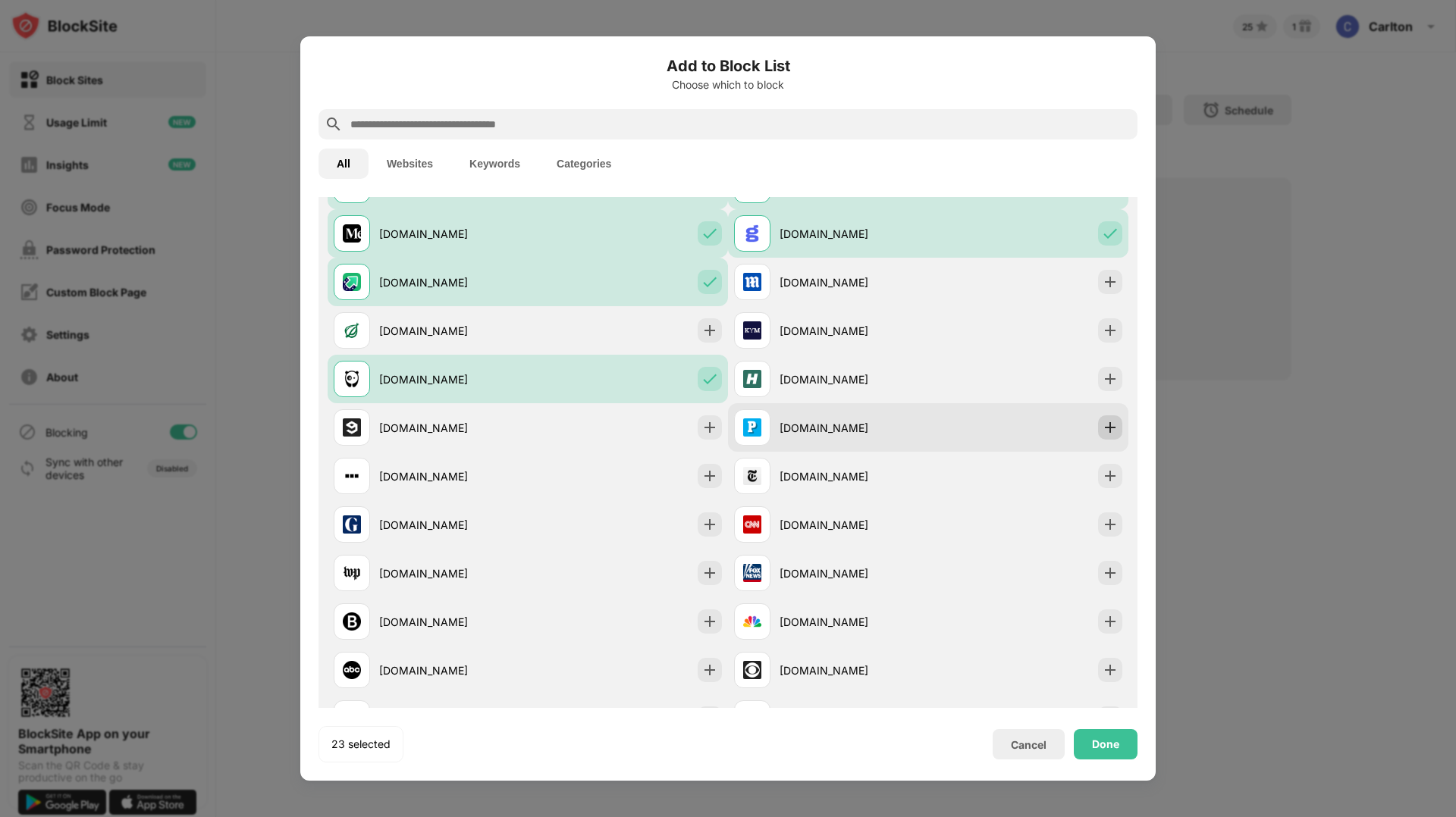
click at [1116, 427] on img at bounding box center [1110, 427] width 15 height 15
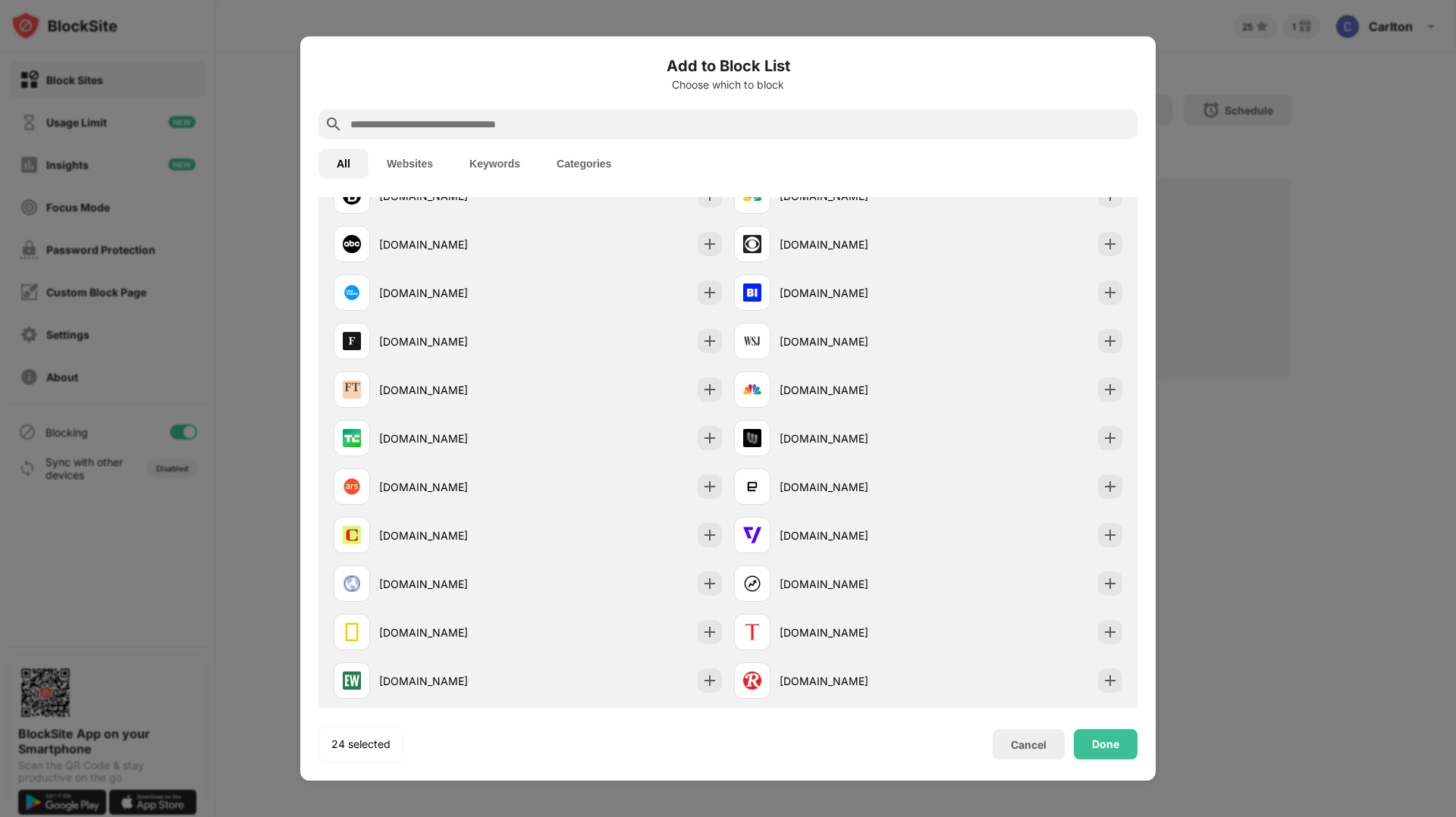
scroll to position [1223, 0]
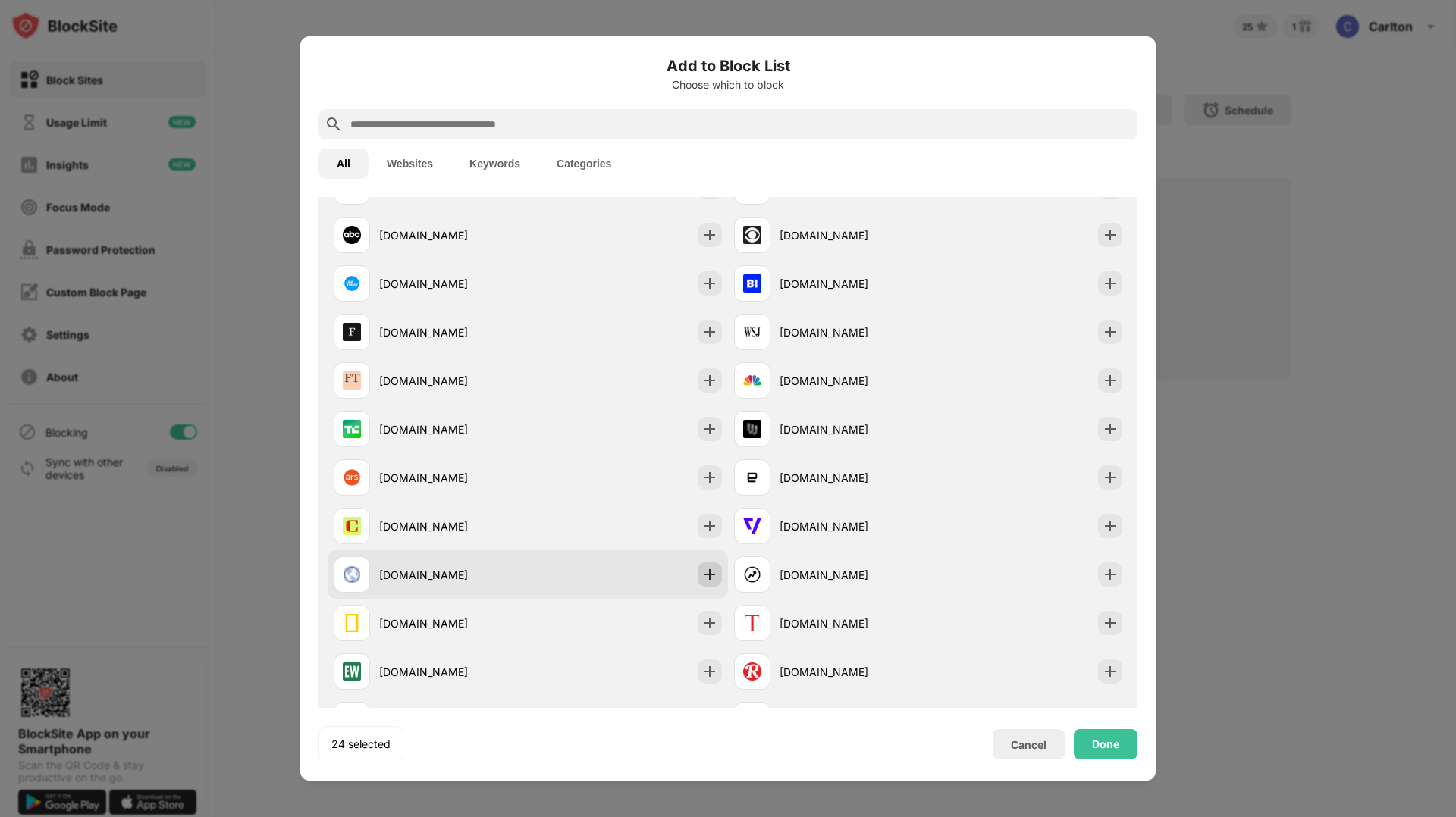
click at [706, 570] on img at bounding box center [710, 574] width 15 height 15
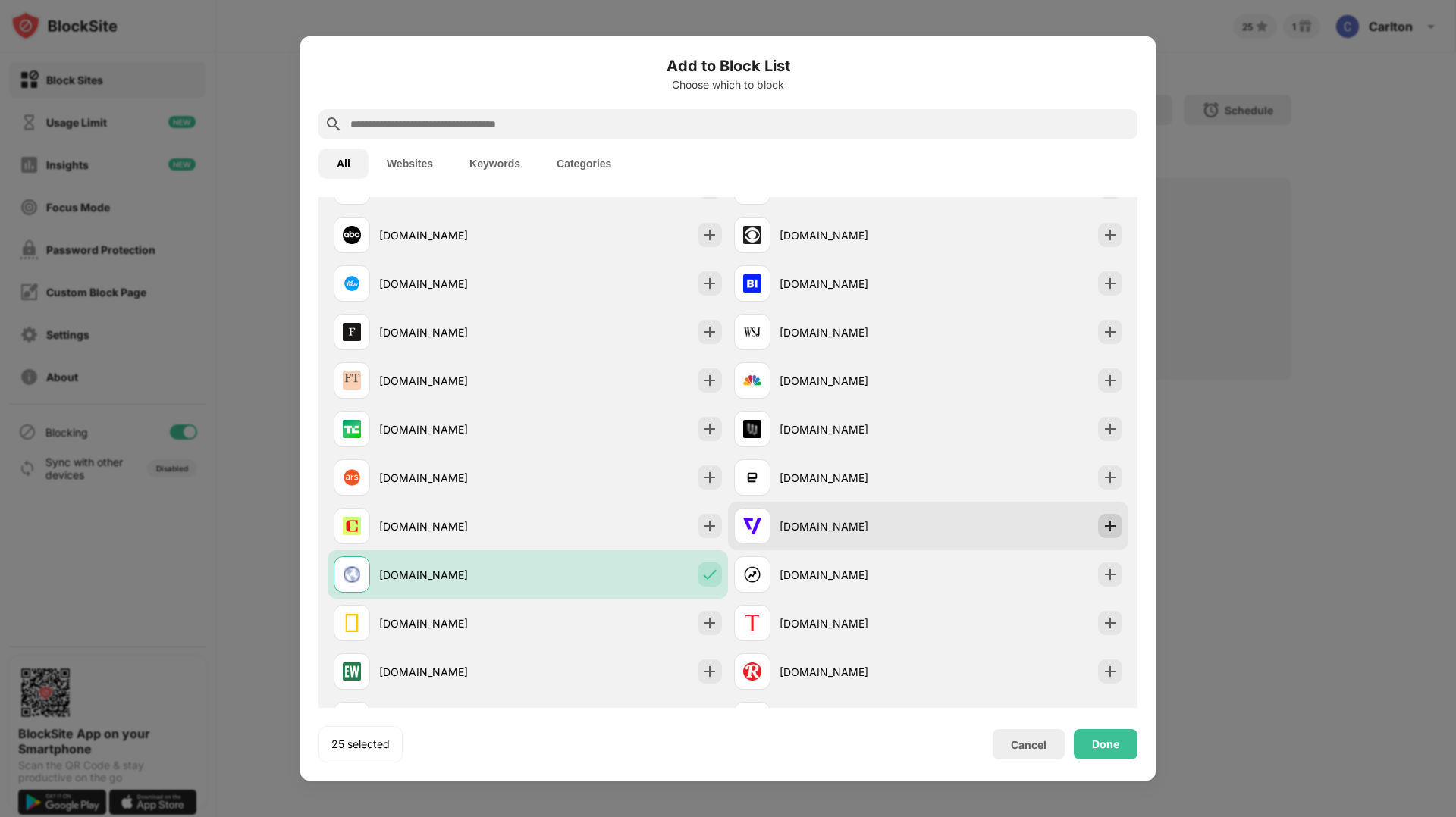
click at [1113, 524] on img at bounding box center [1110, 525] width 15 height 15
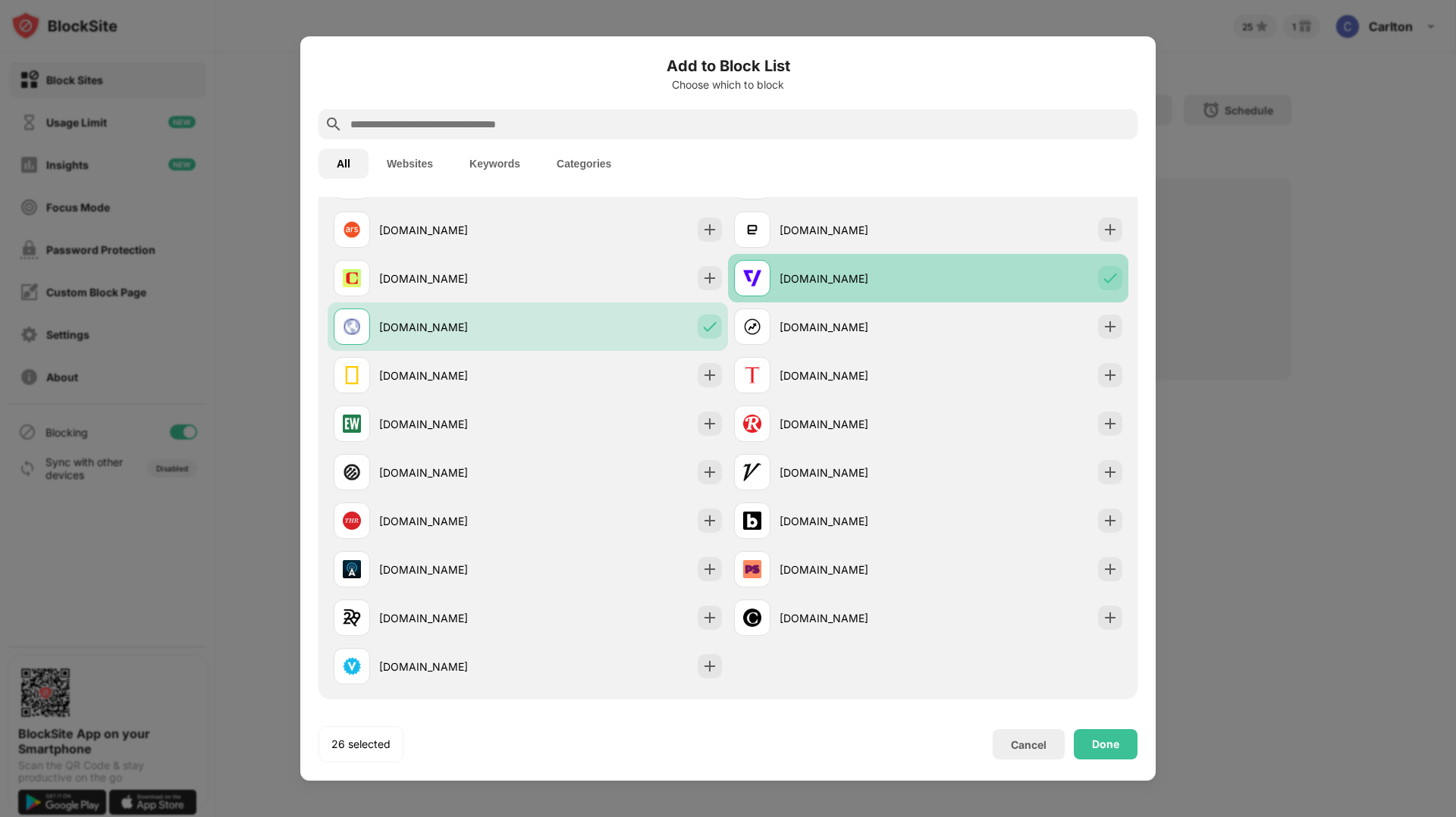
scroll to position [1492, 0]
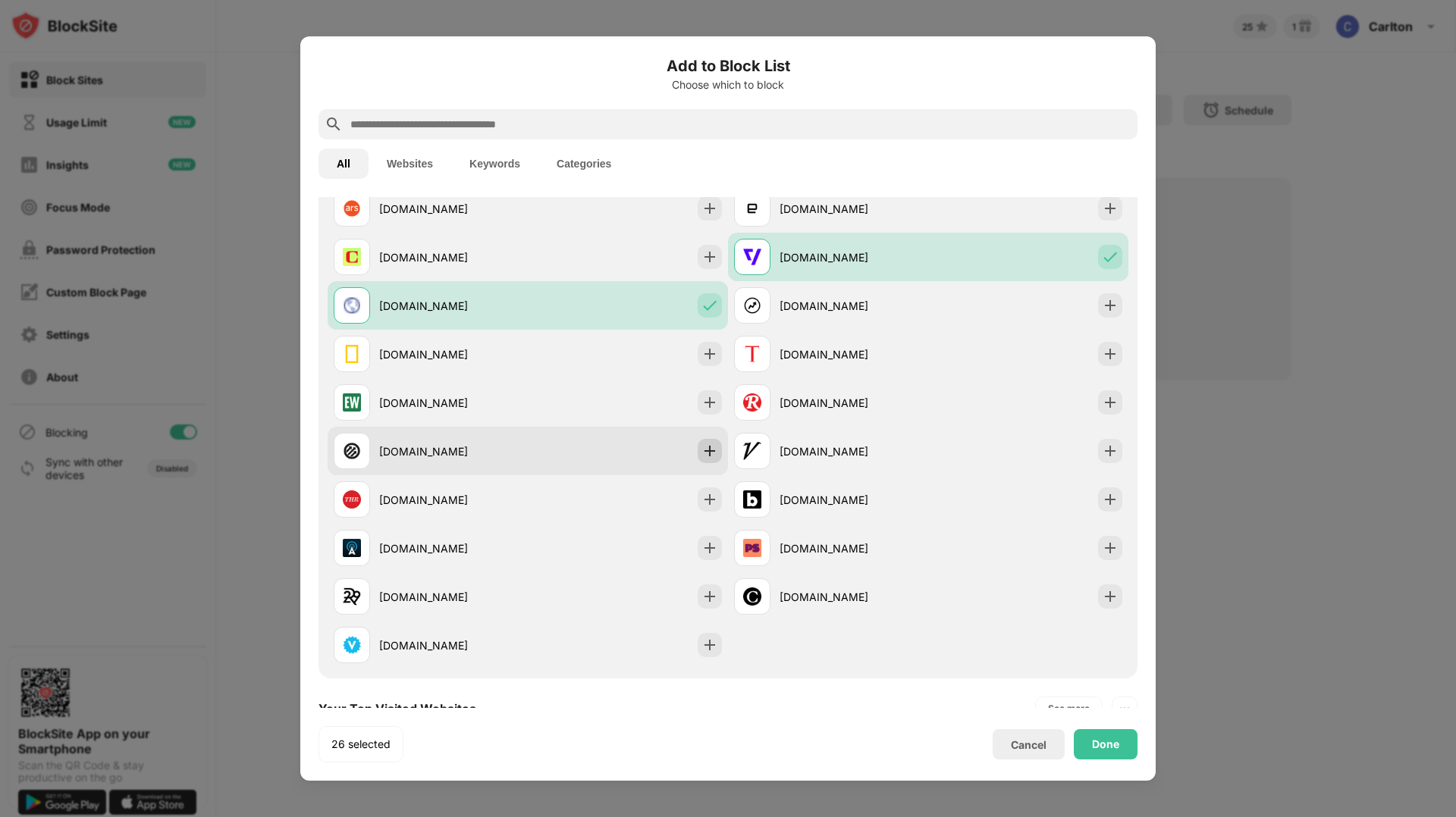
click at [715, 455] on img at bounding box center [710, 450] width 15 height 15
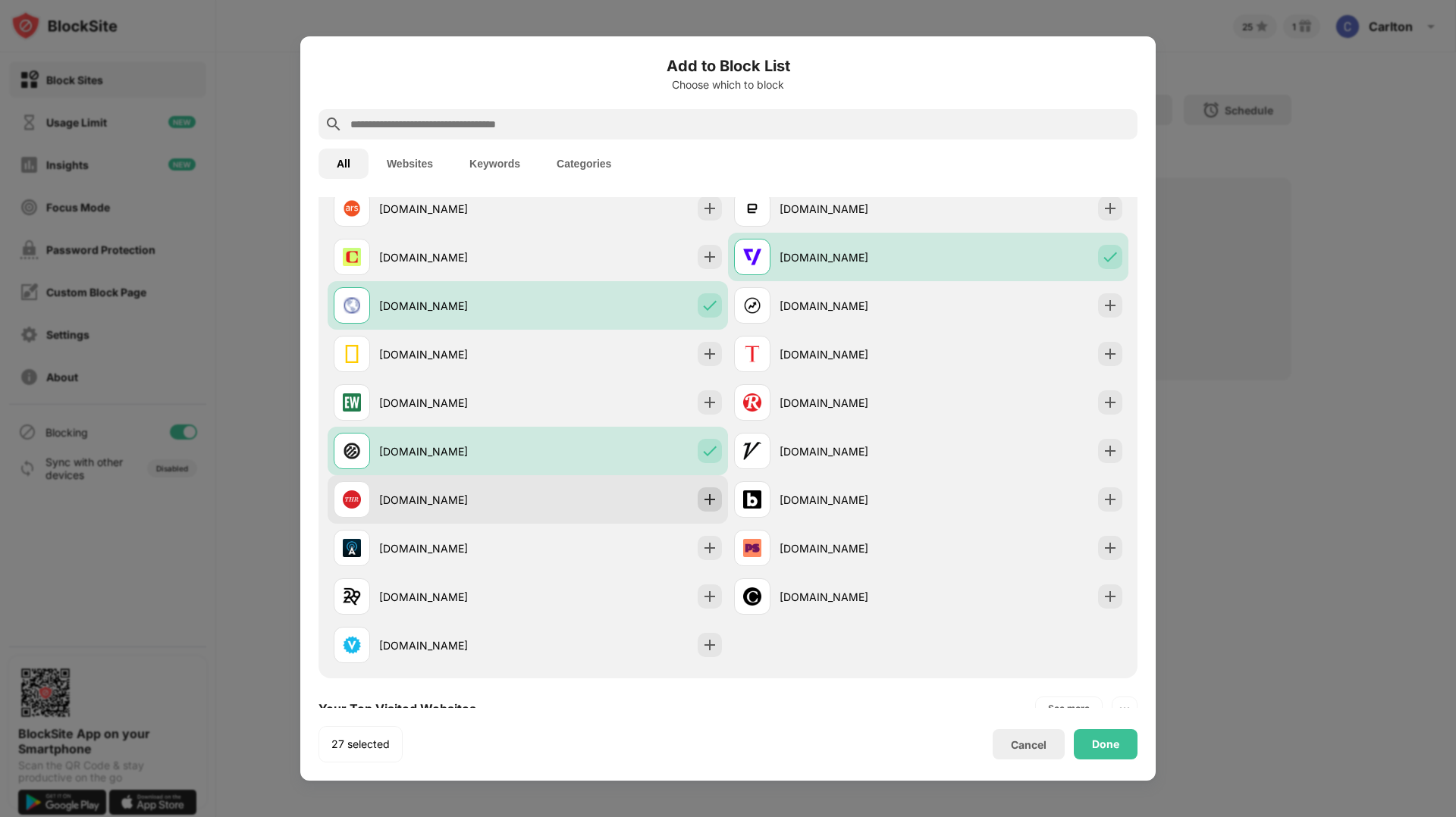
click at [708, 497] on img at bounding box center [710, 499] width 15 height 15
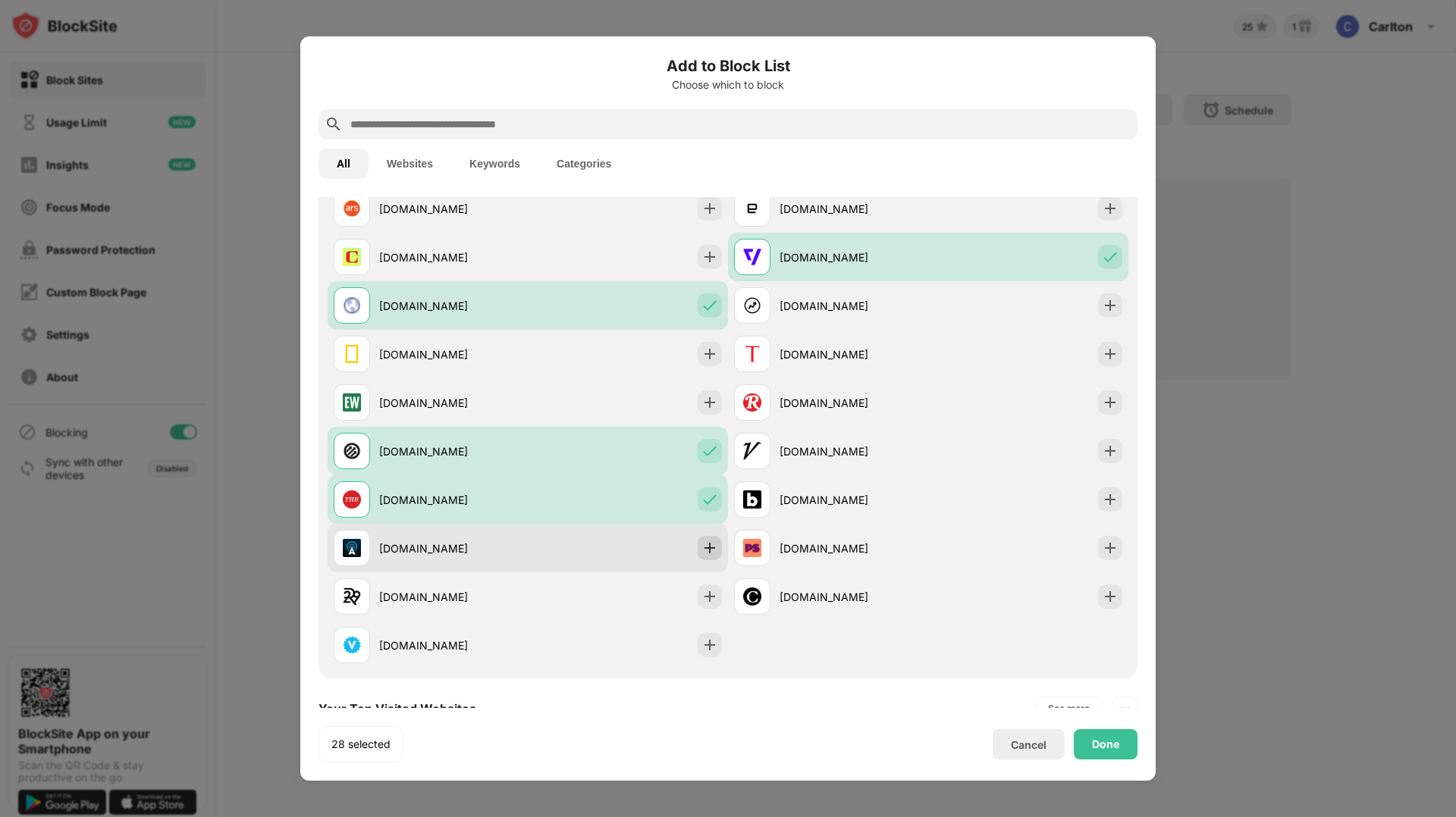
click at [713, 542] on img at bounding box center [710, 547] width 15 height 15
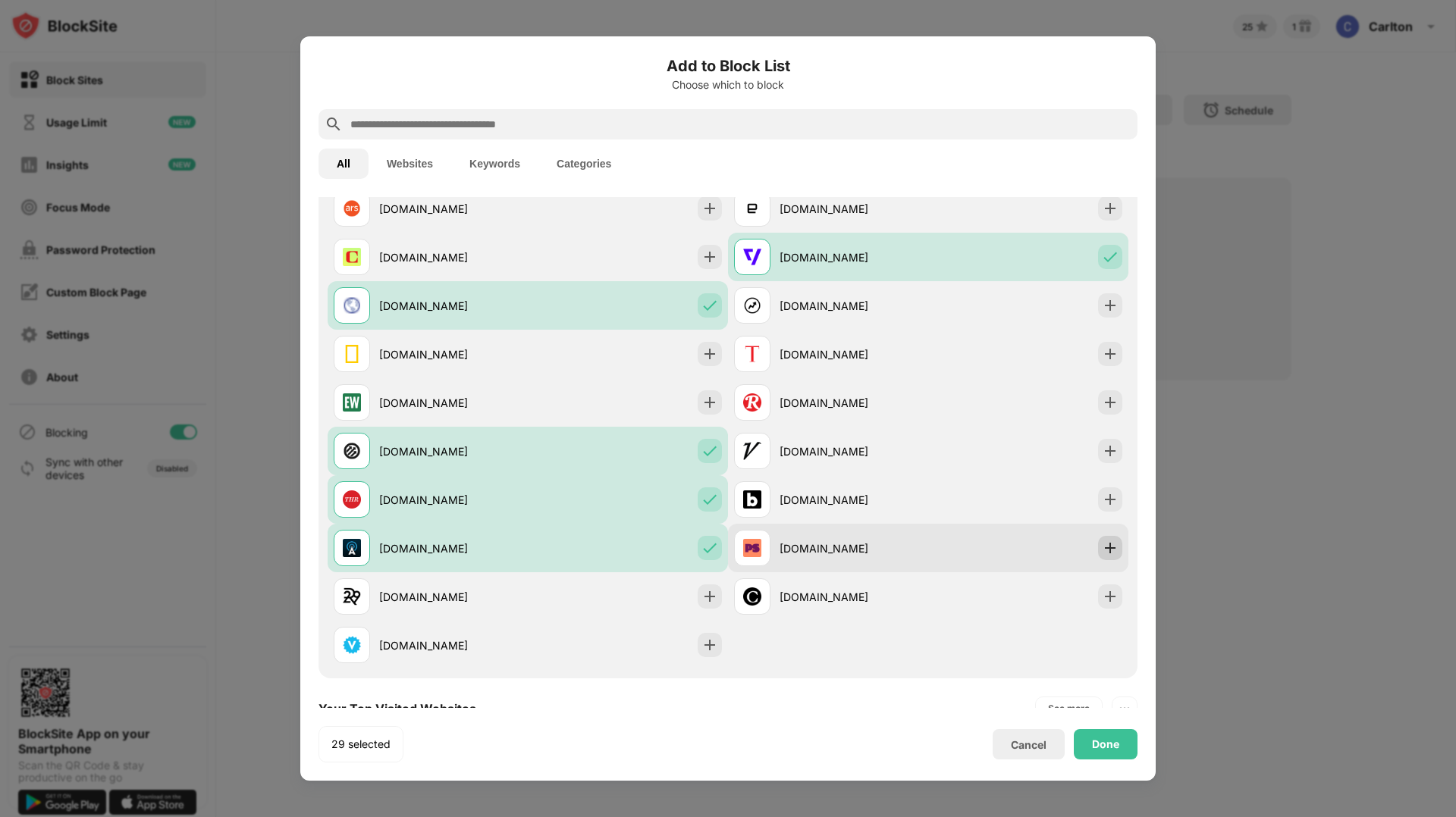
click at [1112, 557] on div at bounding box center [1110, 547] width 24 height 24
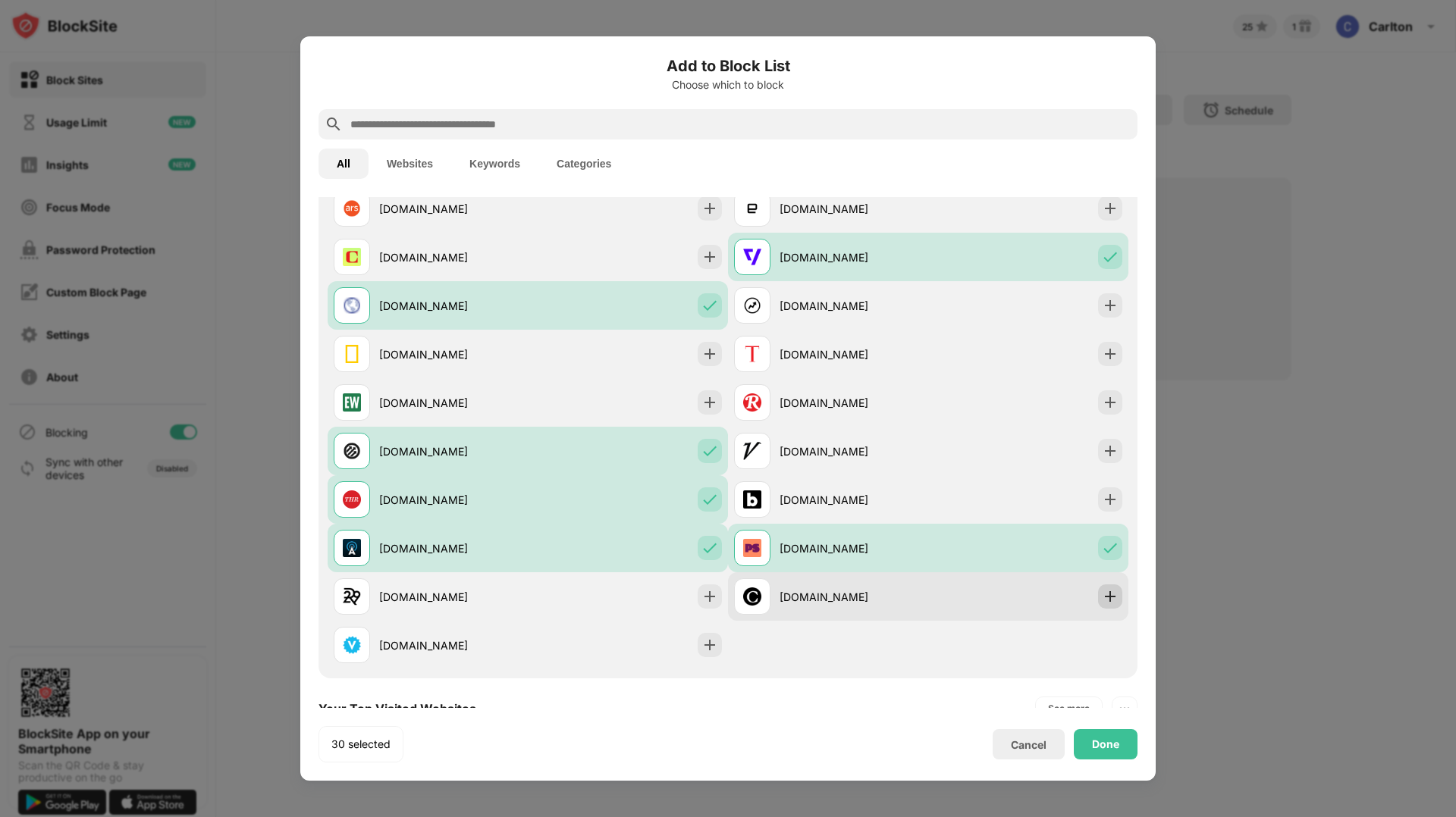
click at [1110, 590] on img at bounding box center [1110, 596] width 15 height 15
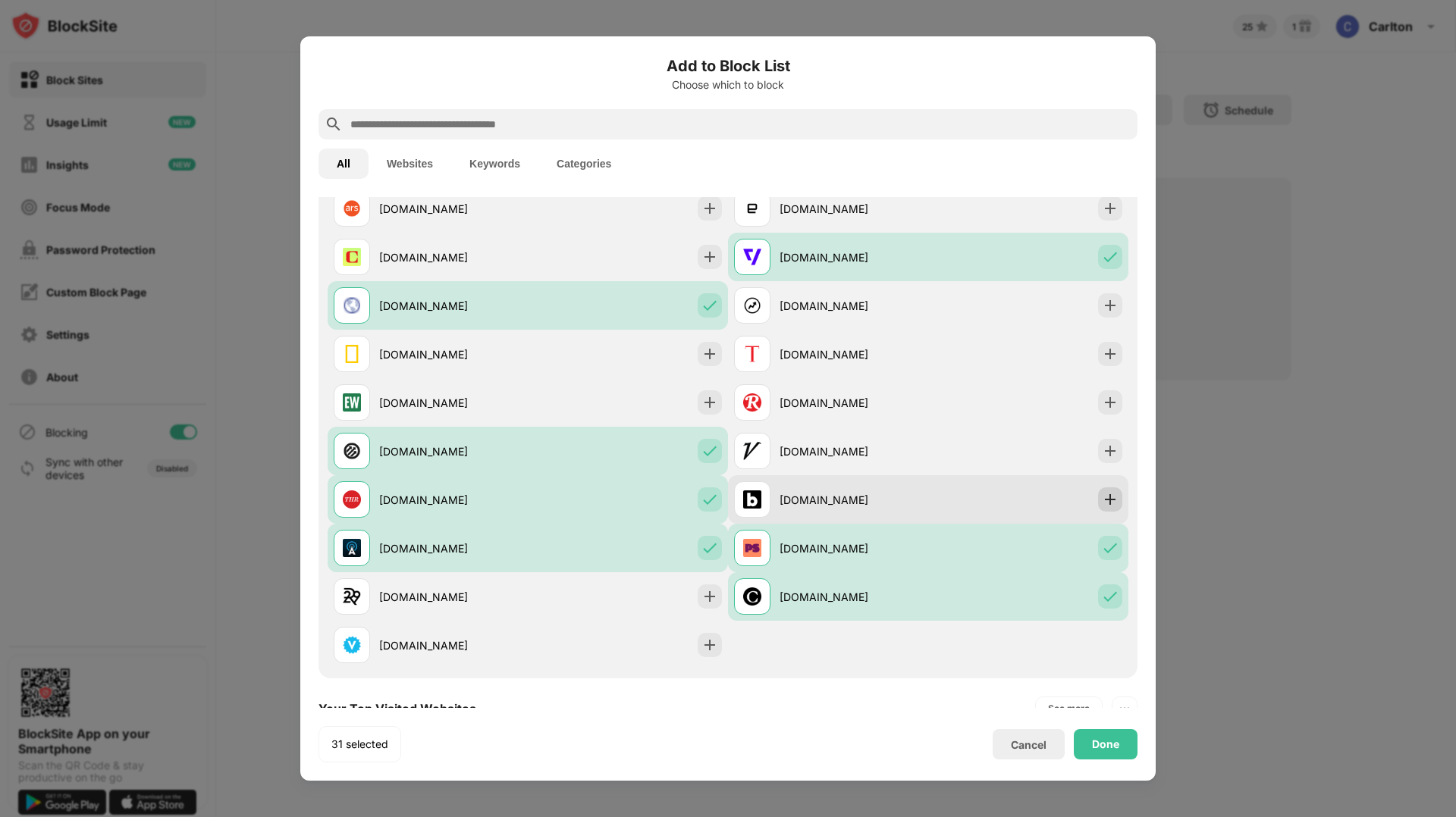
click at [1113, 500] on img at bounding box center [1110, 499] width 15 height 15
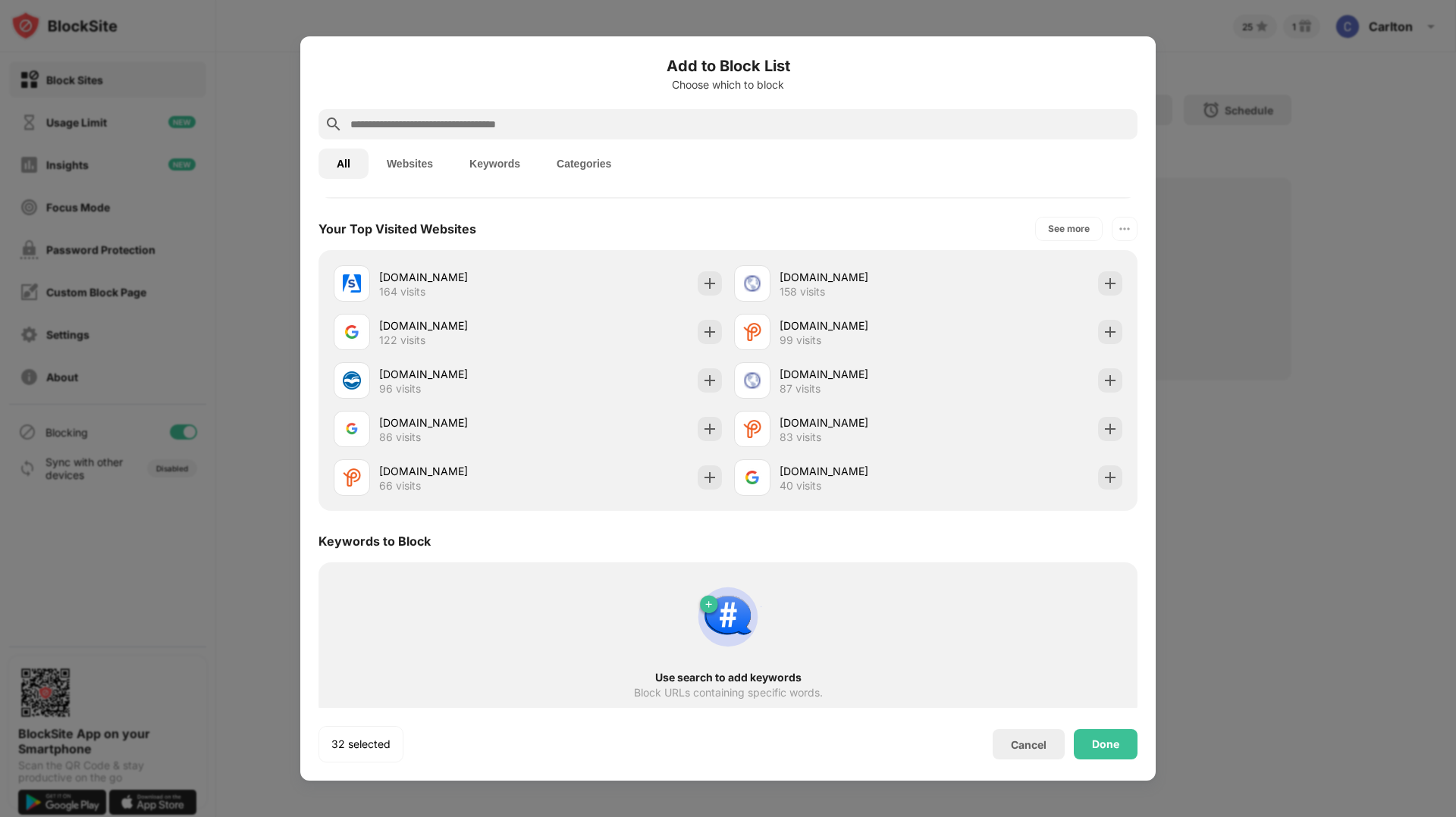
scroll to position [1981, 0]
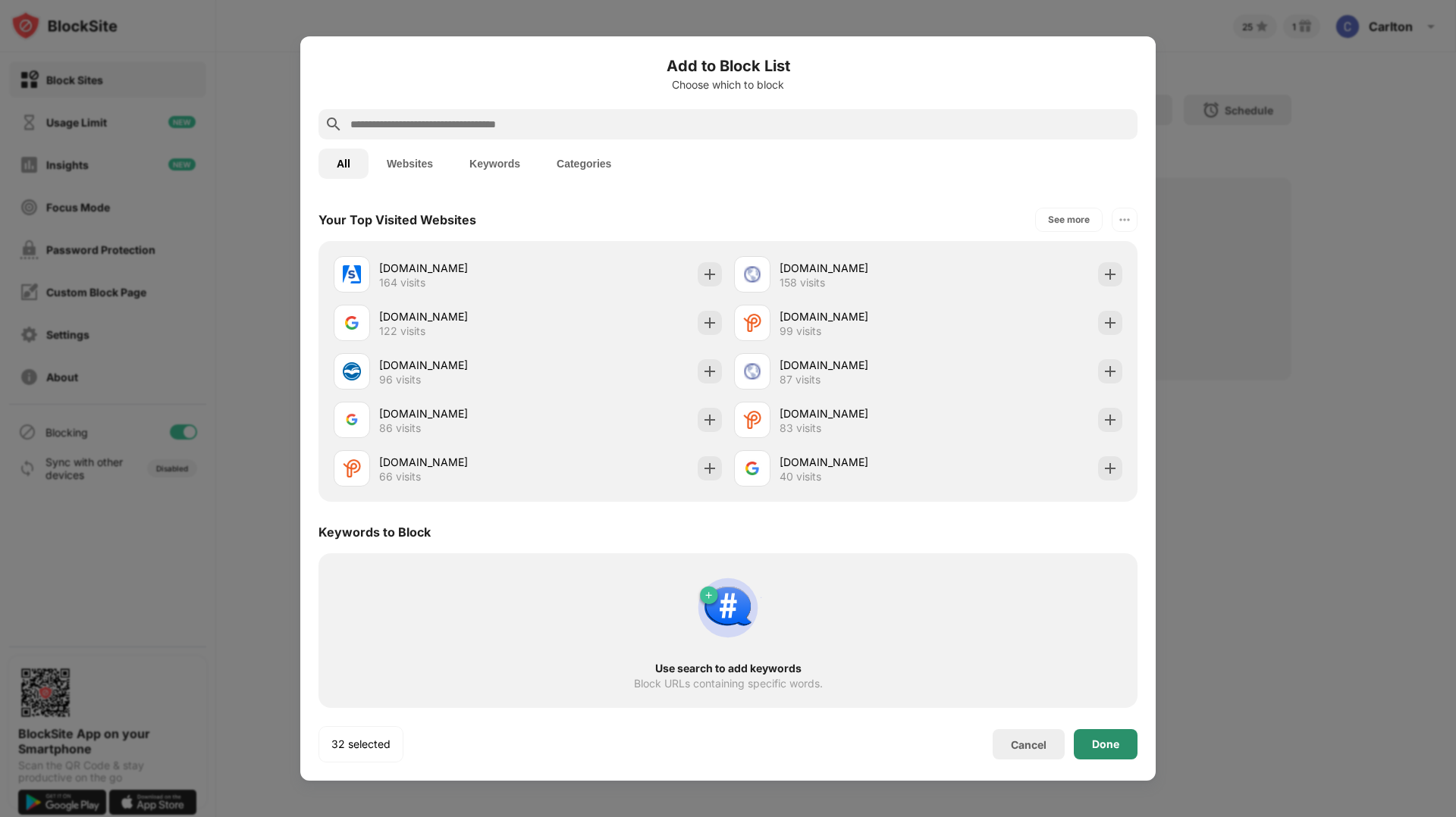
click at [1102, 743] on div "Done" at bounding box center [1105, 744] width 28 height 12
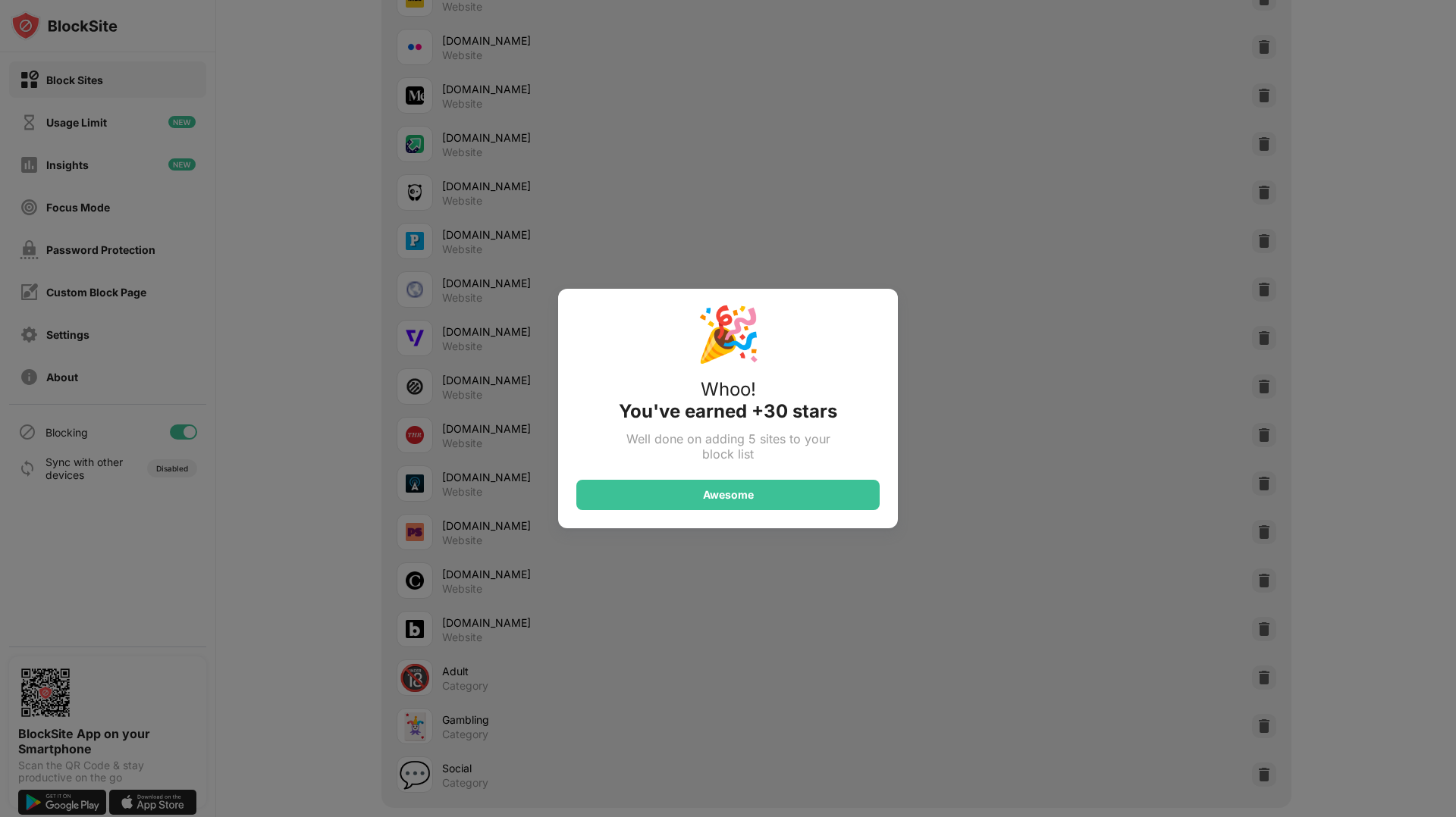
scroll to position [1027, 0]
click at [779, 488] on div "Awesome" at bounding box center [728, 495] width 304 height 30
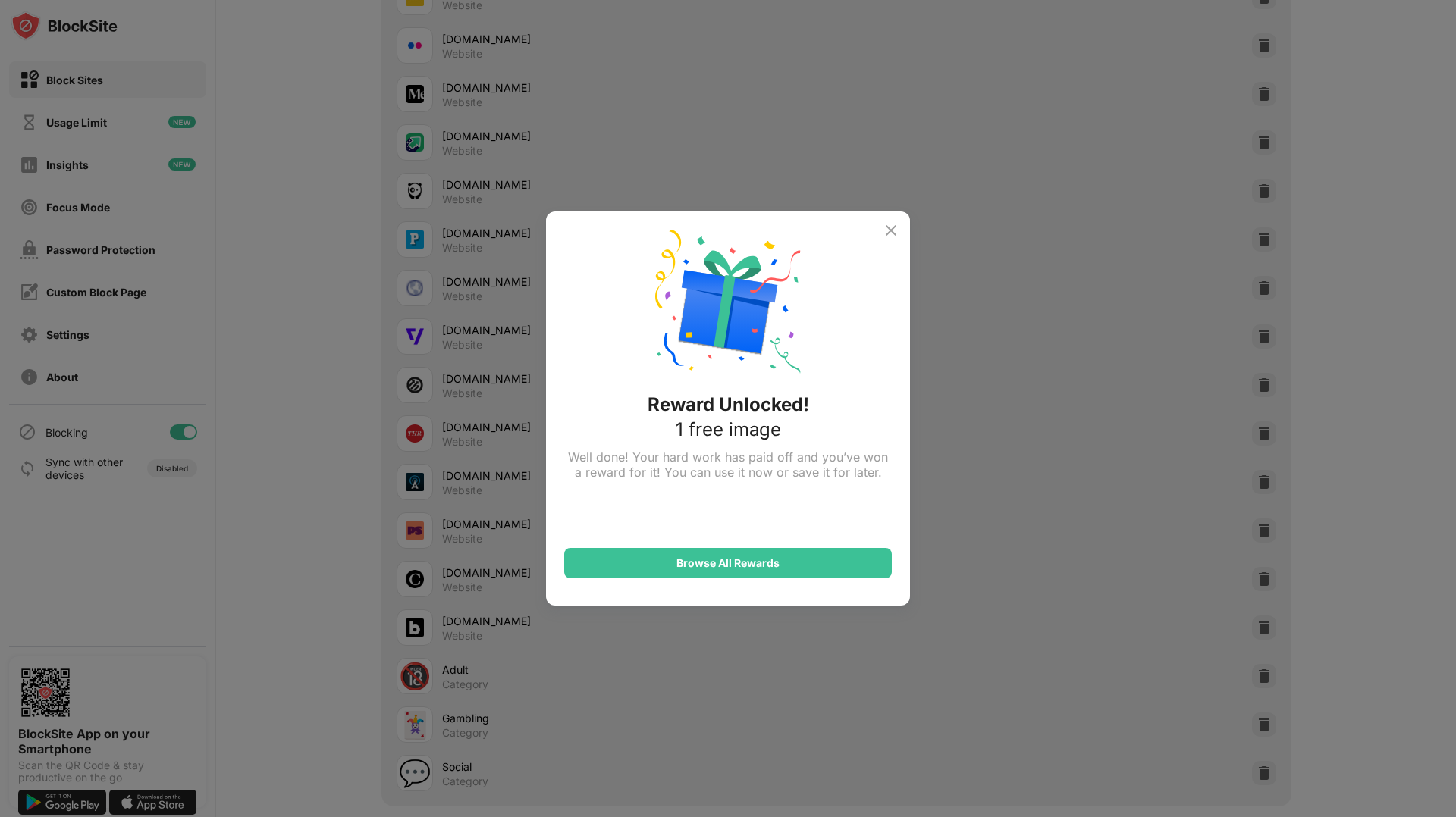
click at [895, 231] on img at bounding box center [891, 231] width 18 height 18
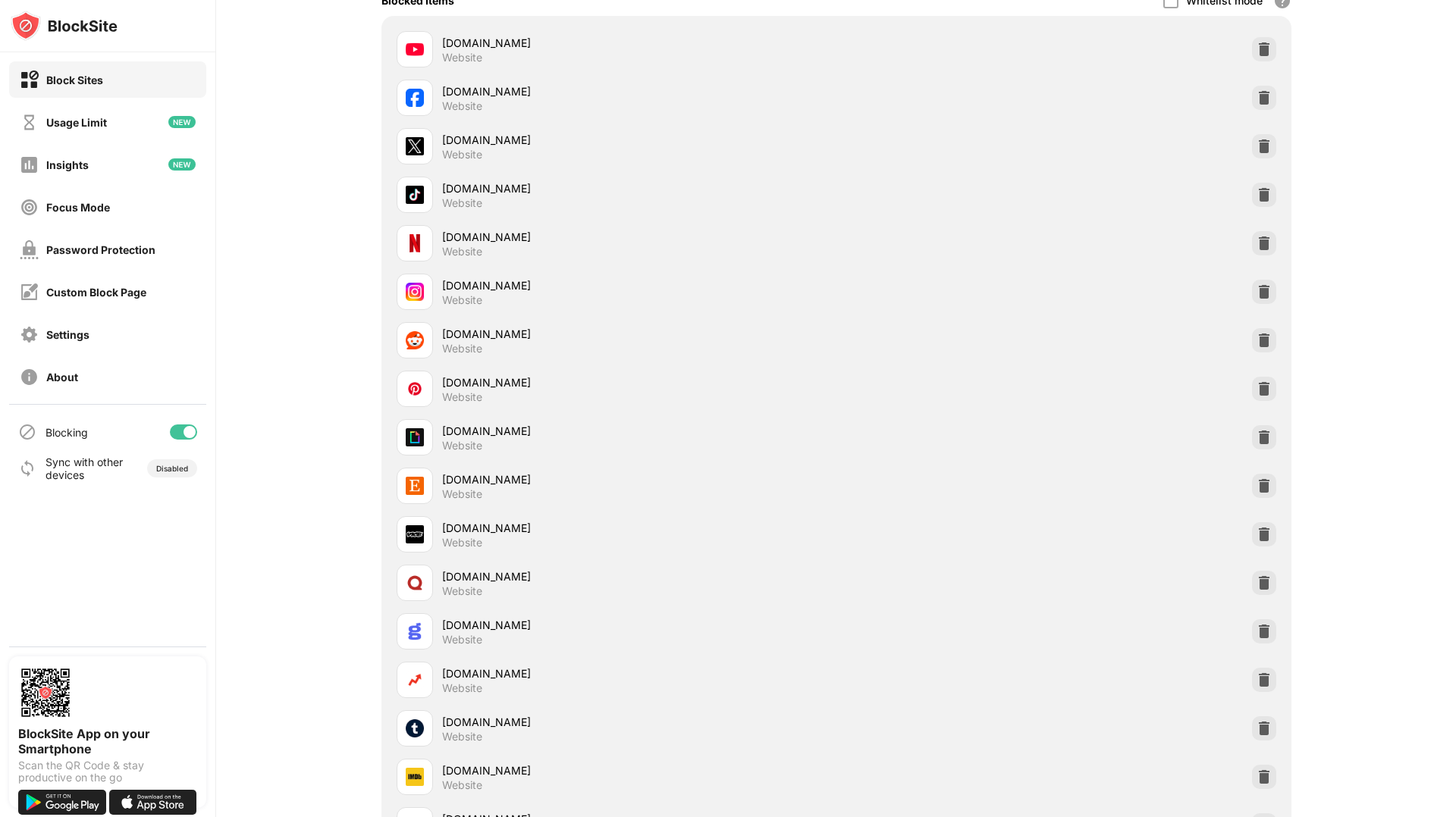
scroll to position [0, 0]
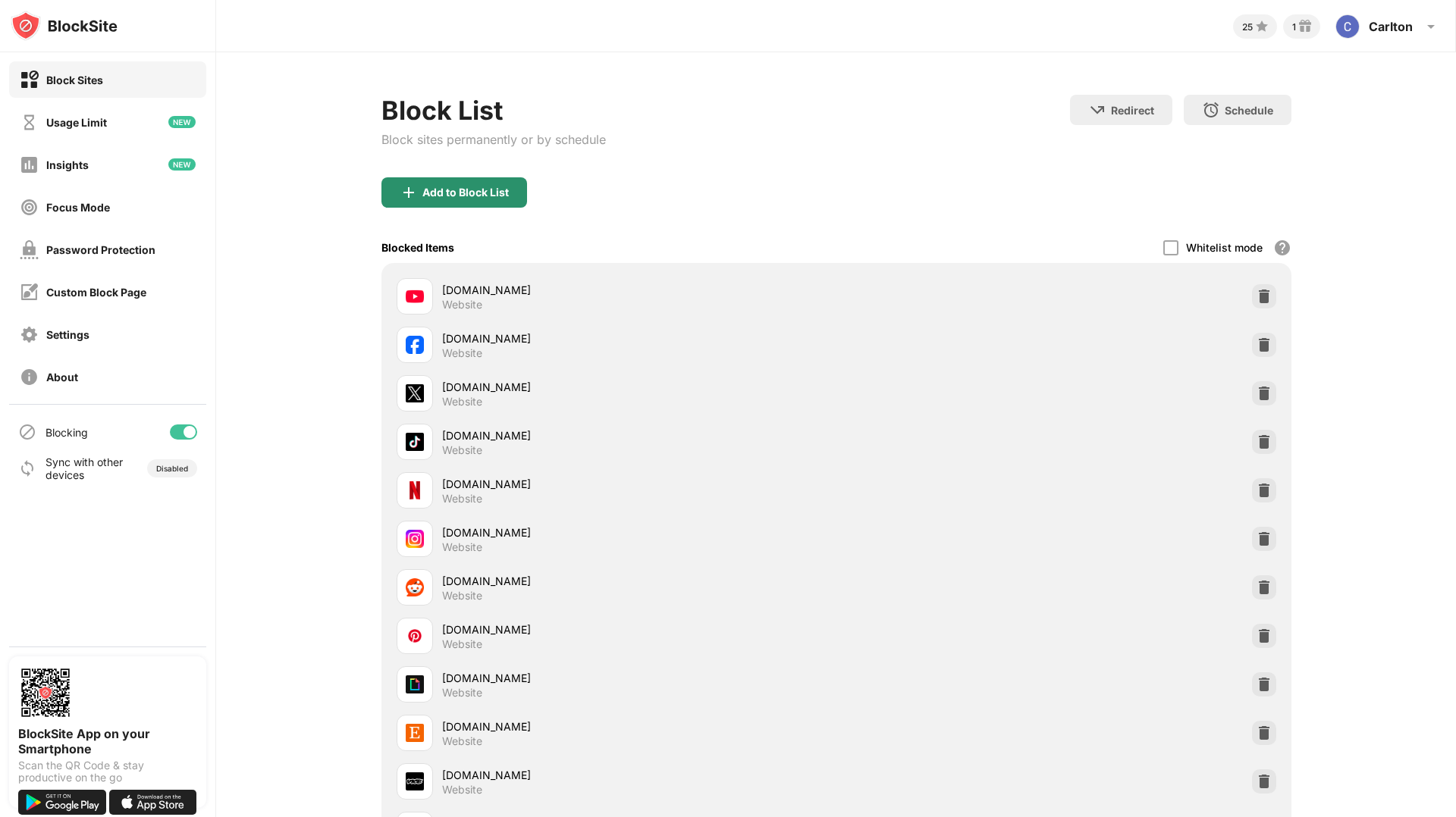
click at [488, 198] on div "Add to Block List" at bounding box center [453, 192] width 145 height 30
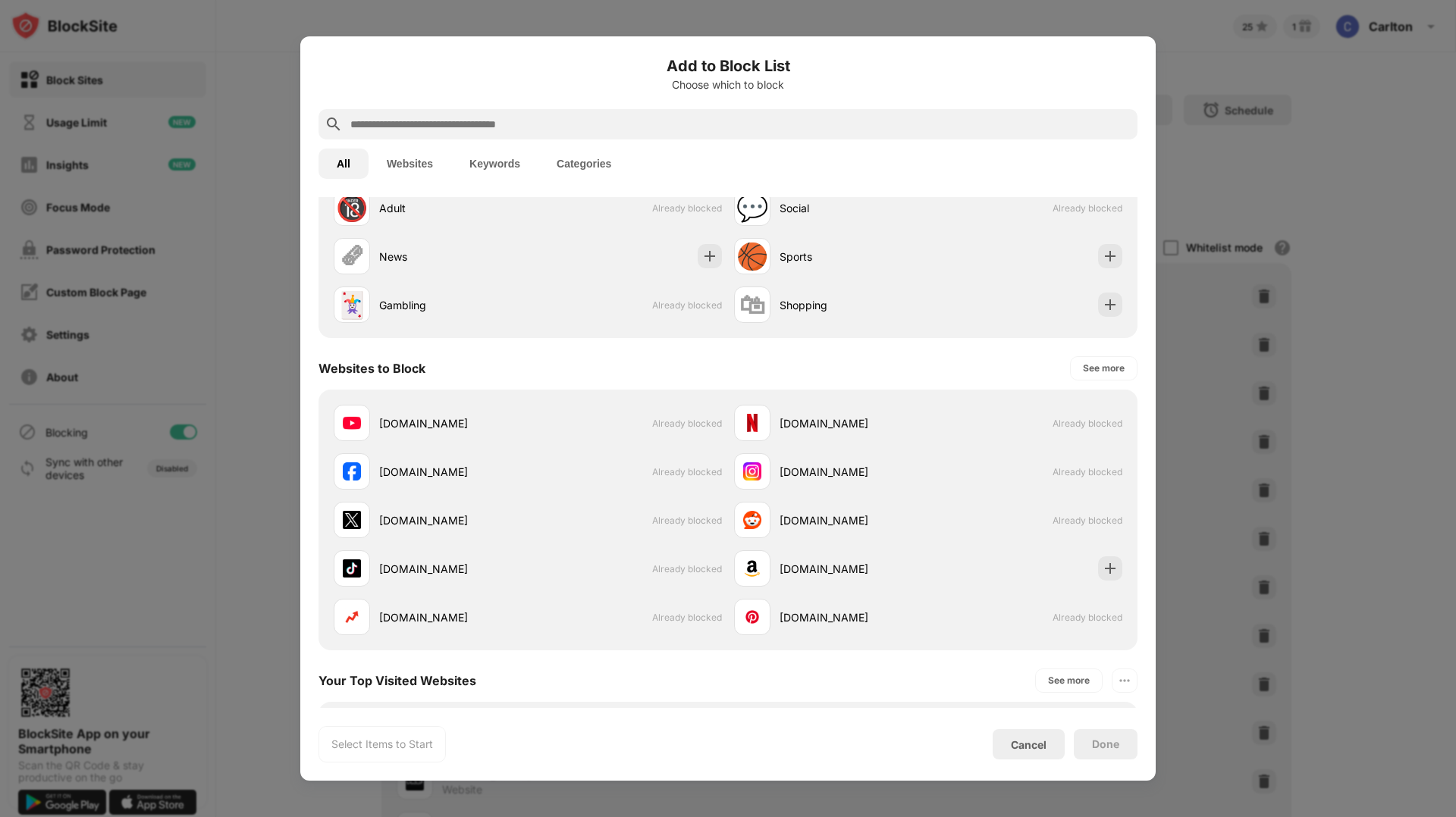
scroll to position [69, 0]
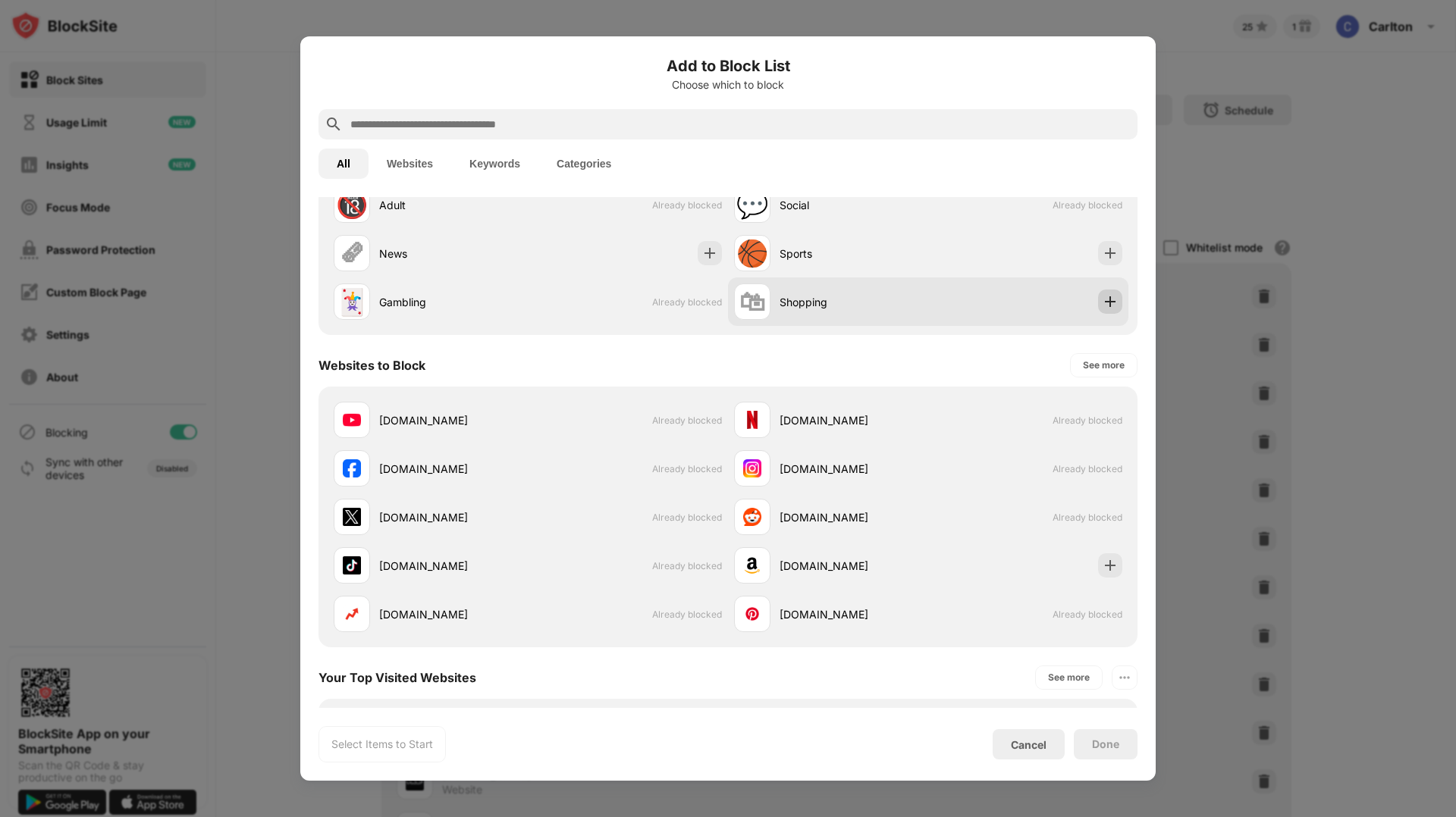
click at [1107, 309] on img at bounding box center [1110, 301] width 15 height 15
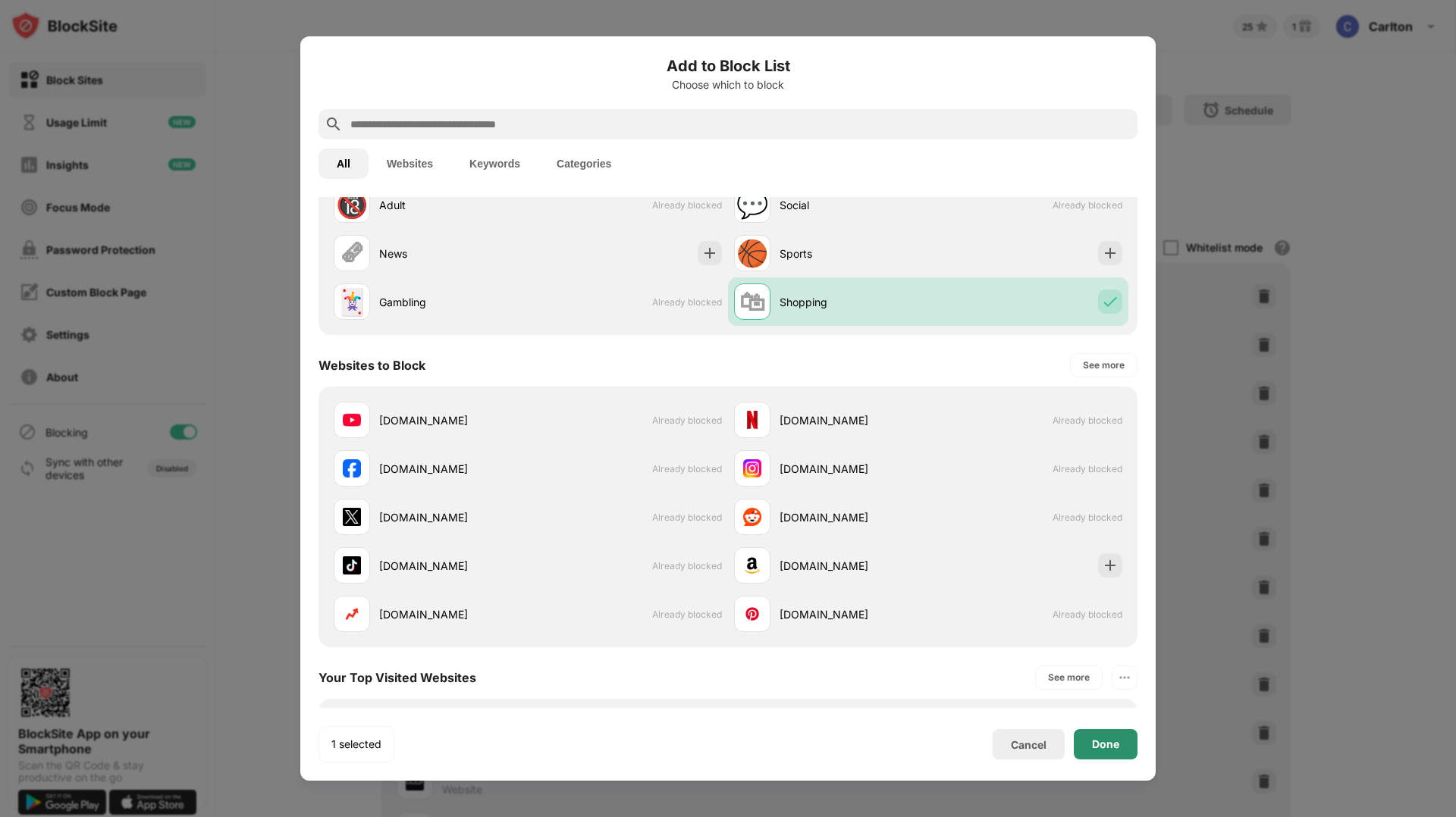
click at [1099, 739] on div "Done" at bounding box center [1105, 744] width 28 height 12
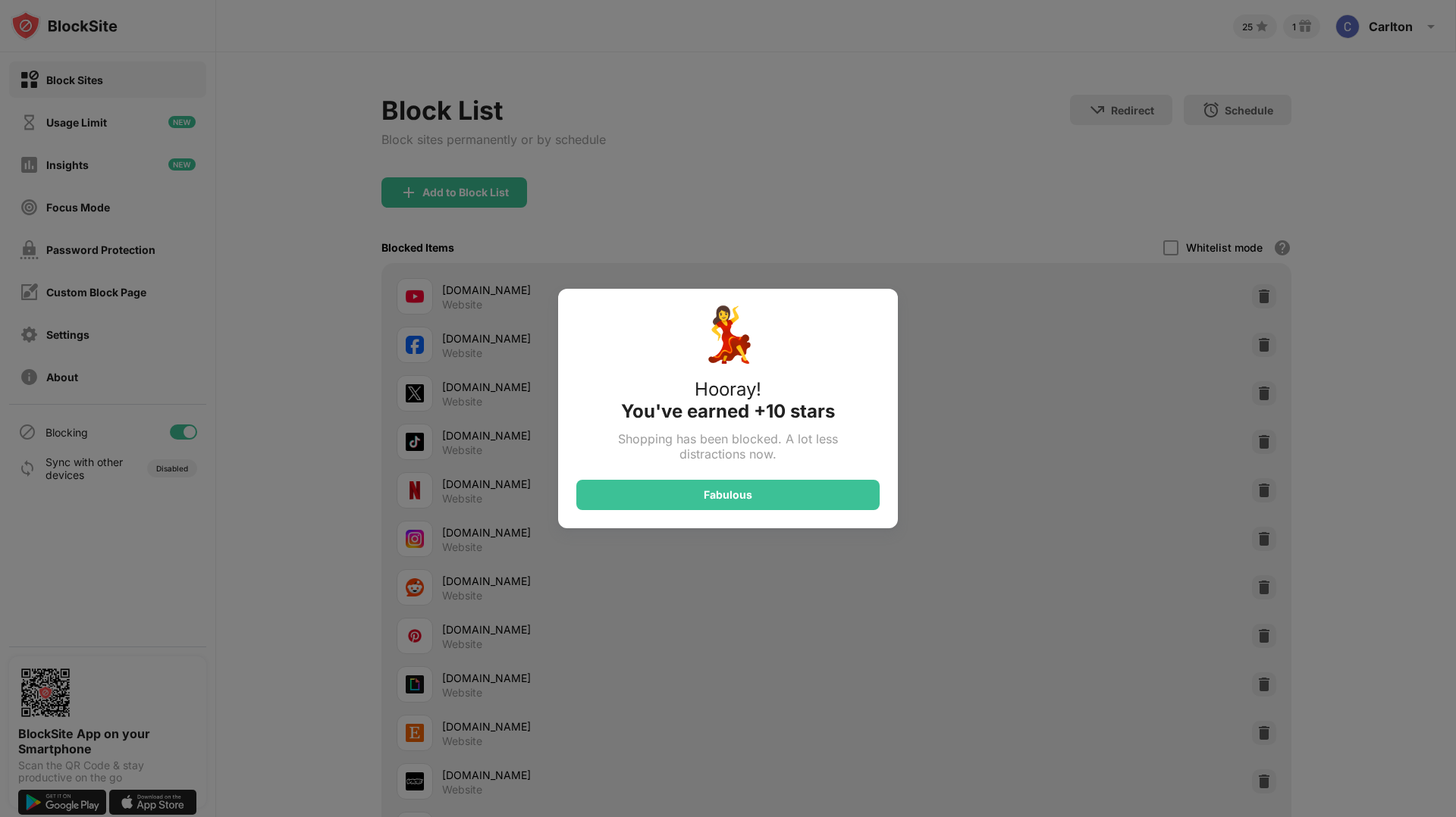
click at [608, 205] on div "💃 Hooray! You've earned +10 stars Shopping has been blocked. A lot less distrac…" at bounding box center [728, 408] width 1456 height 817
click at [648, 504] on div "Fabulous" at bounding box center [728, 495] width 304 height 30
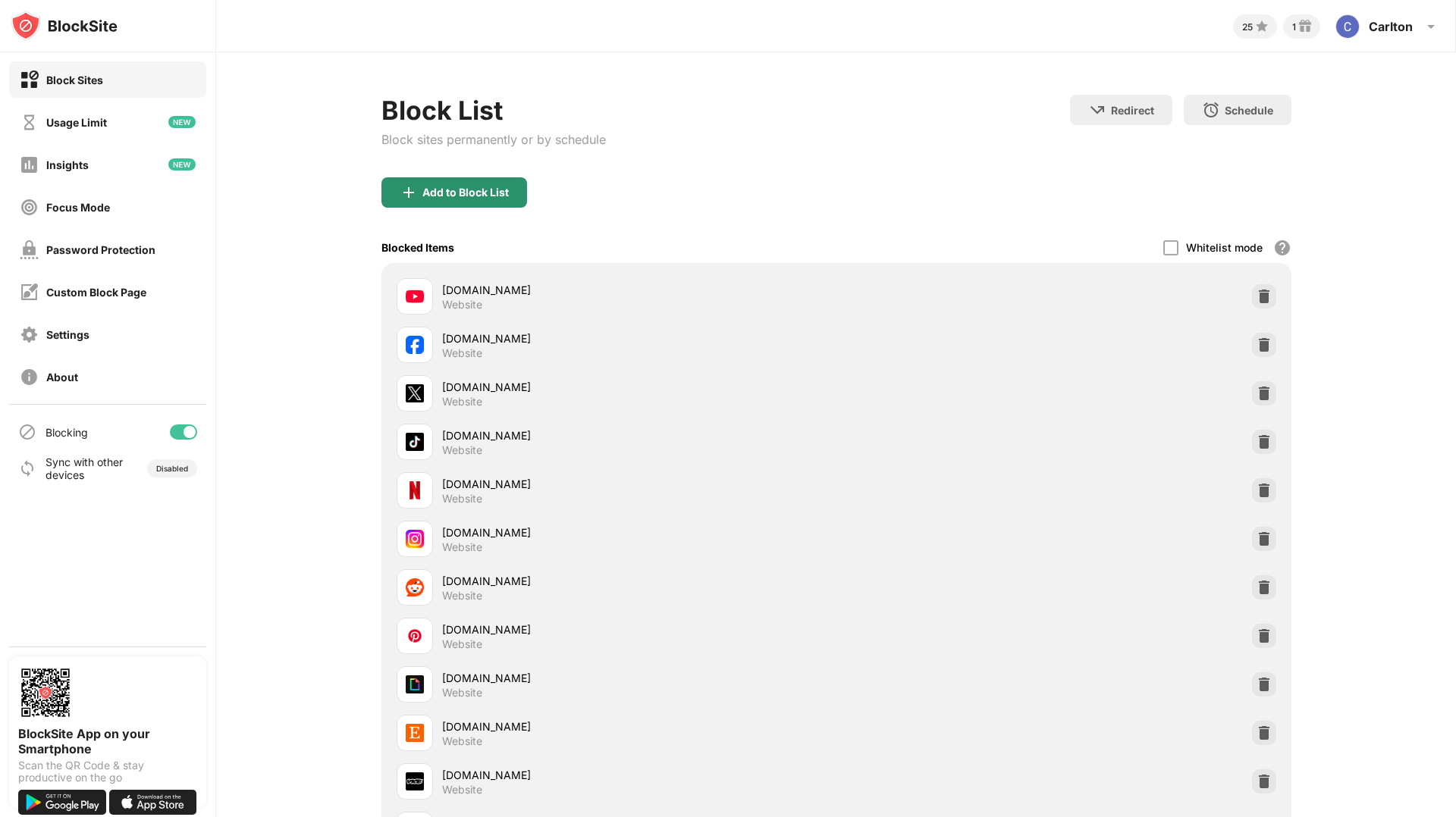
click at [486, 182] on div "Add to Block List" at bounding box center [453, 192] width 145 height 30
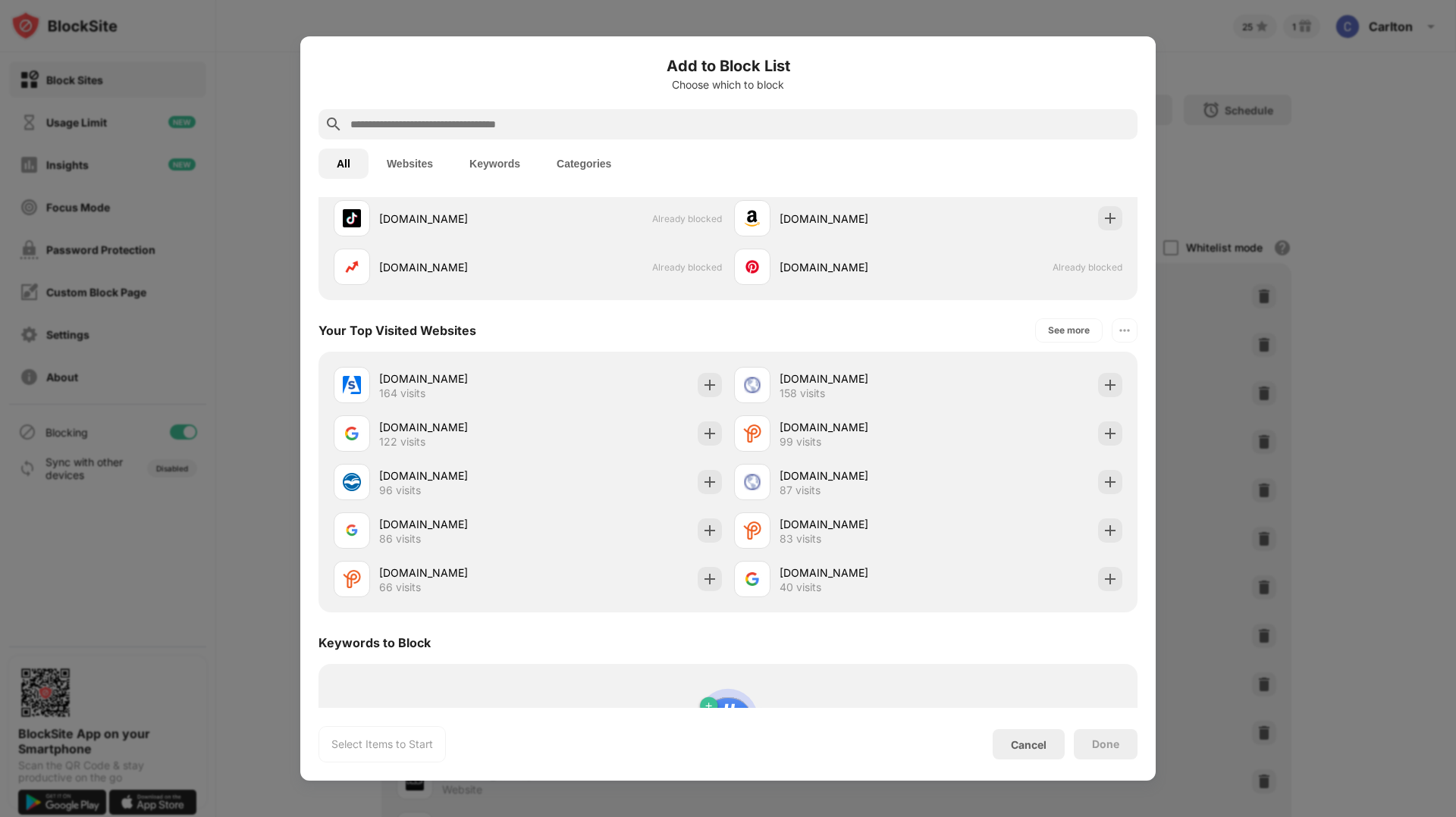
scroll to position [417, 0]
click at [1052, 327] on div "See more" at bounding box center [1070, 328] width 42 height 15
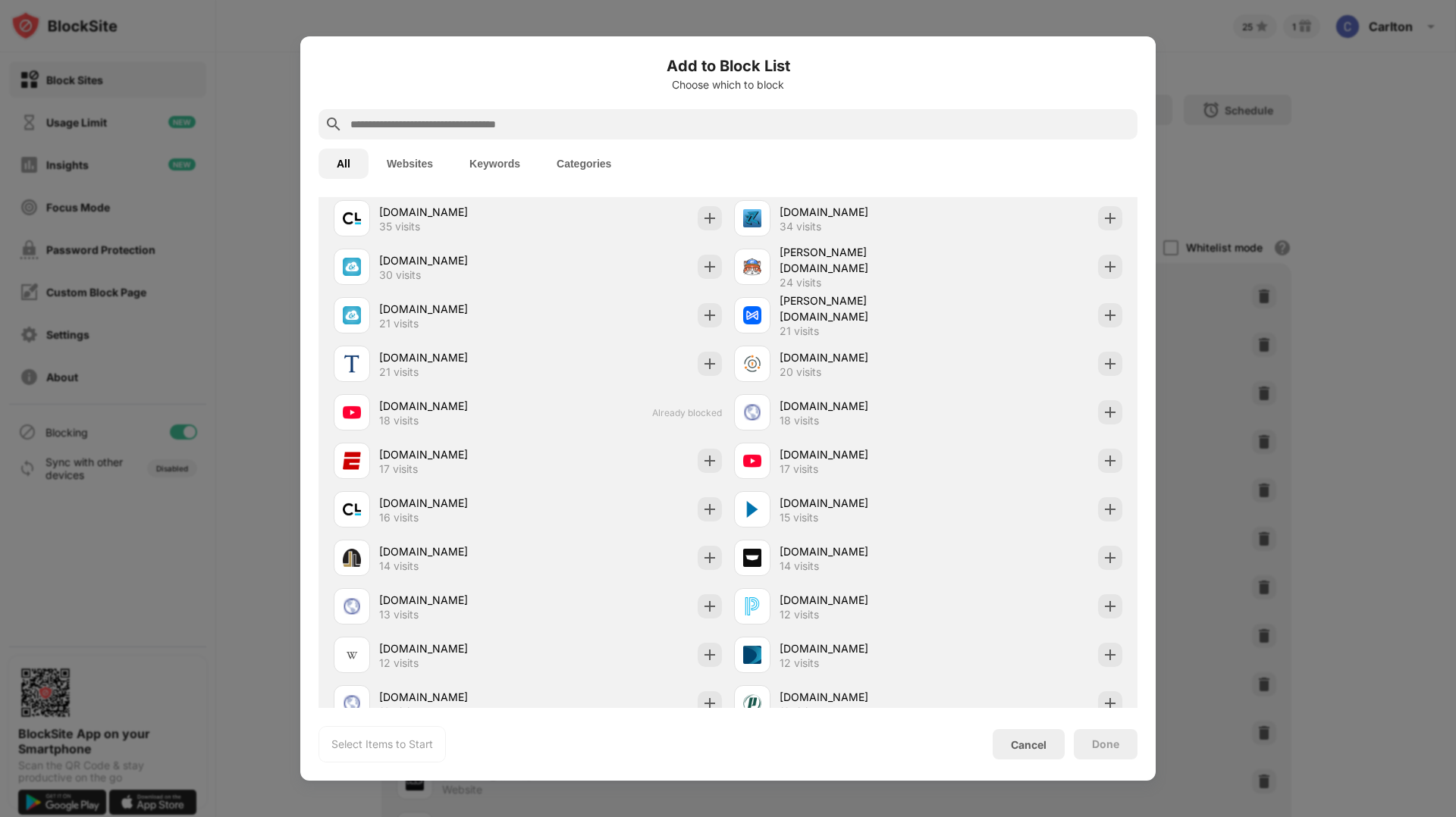
scroll to position [829, 0]
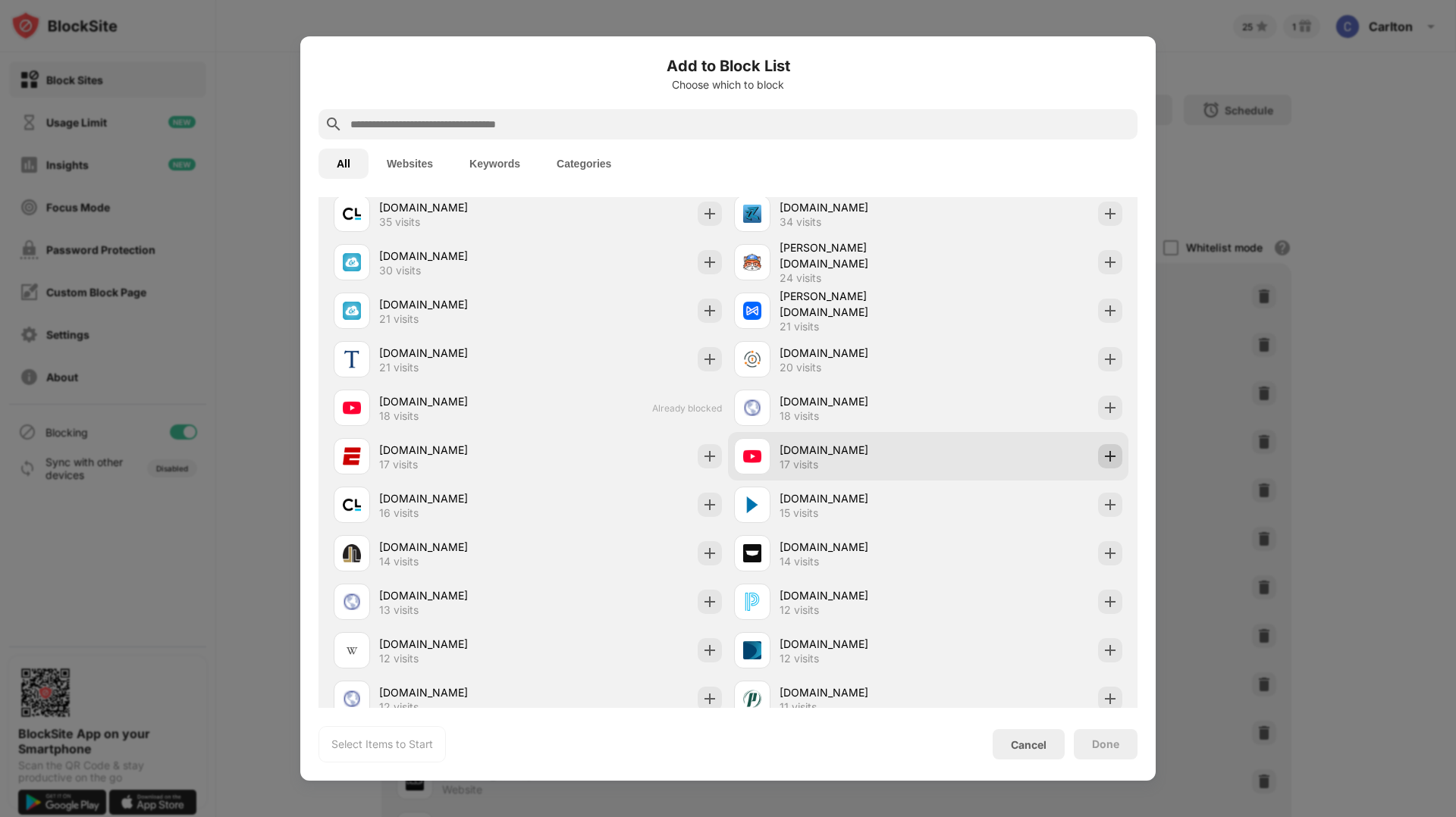
click at [1104, 457] on img at bounding box center [1110, 456] width 15 height 15
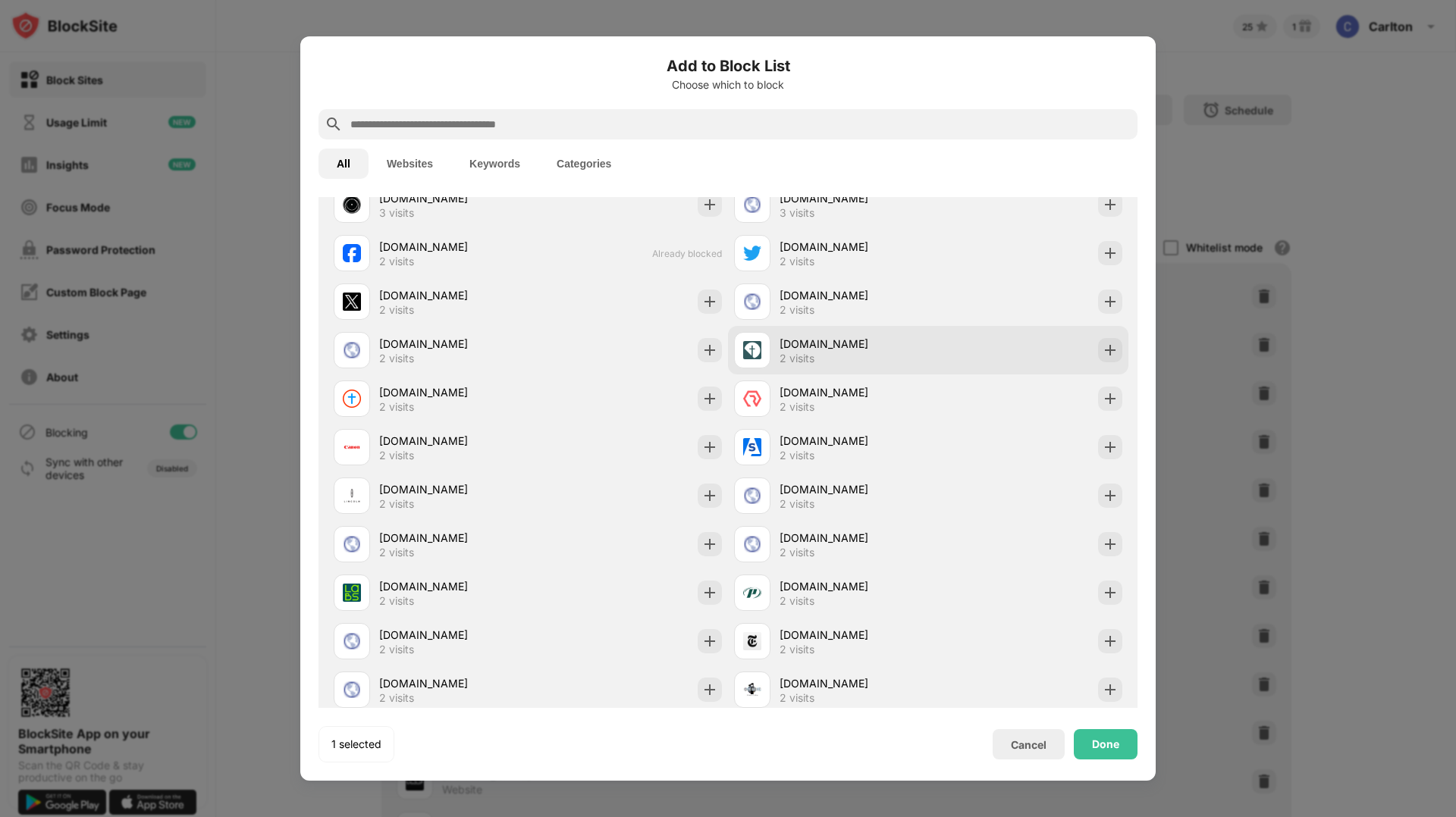
scroll to position [2781, 0]
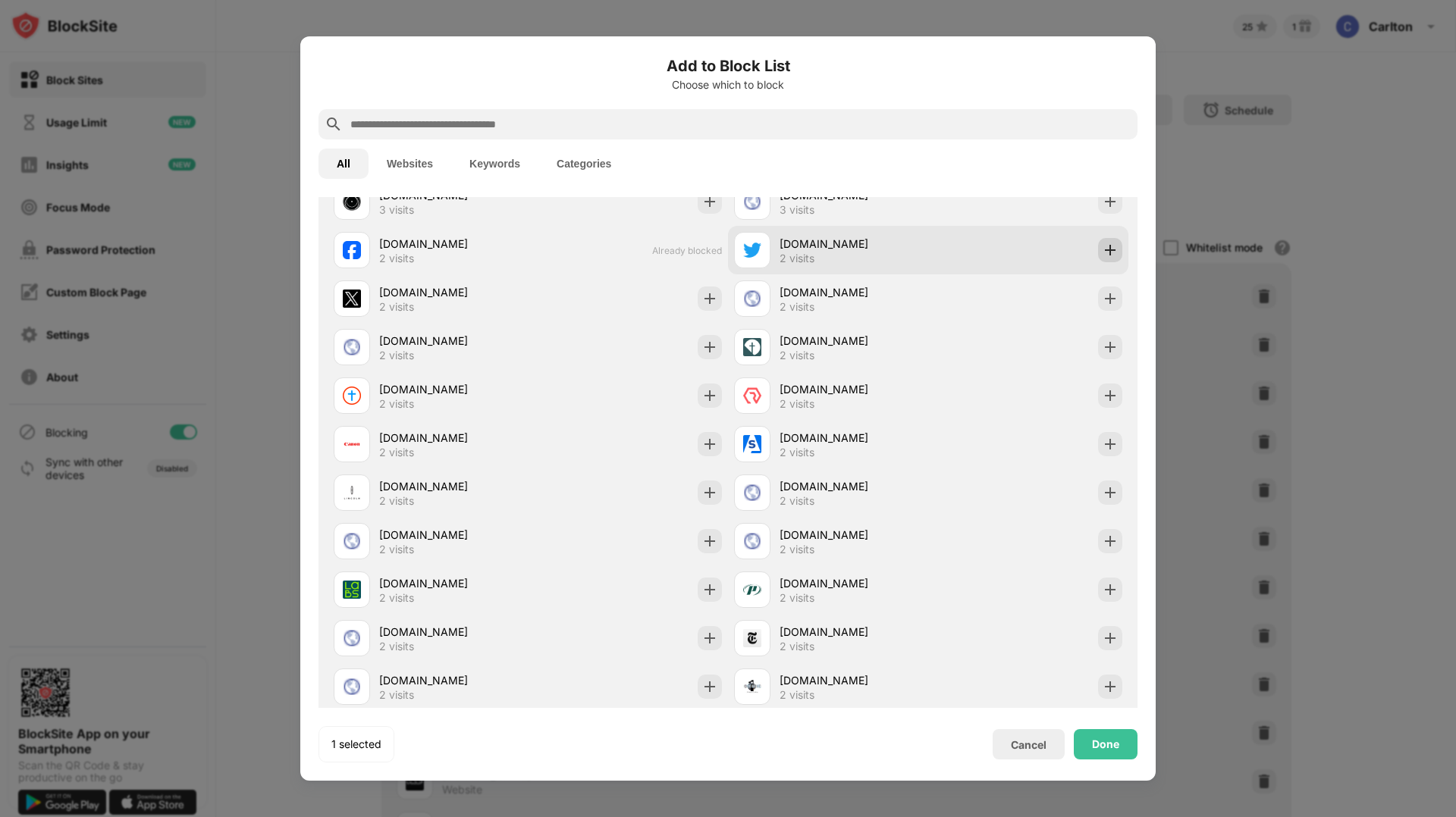
click at [1103, 250] on img at bounding box center [1110, 249] width 15 height 15
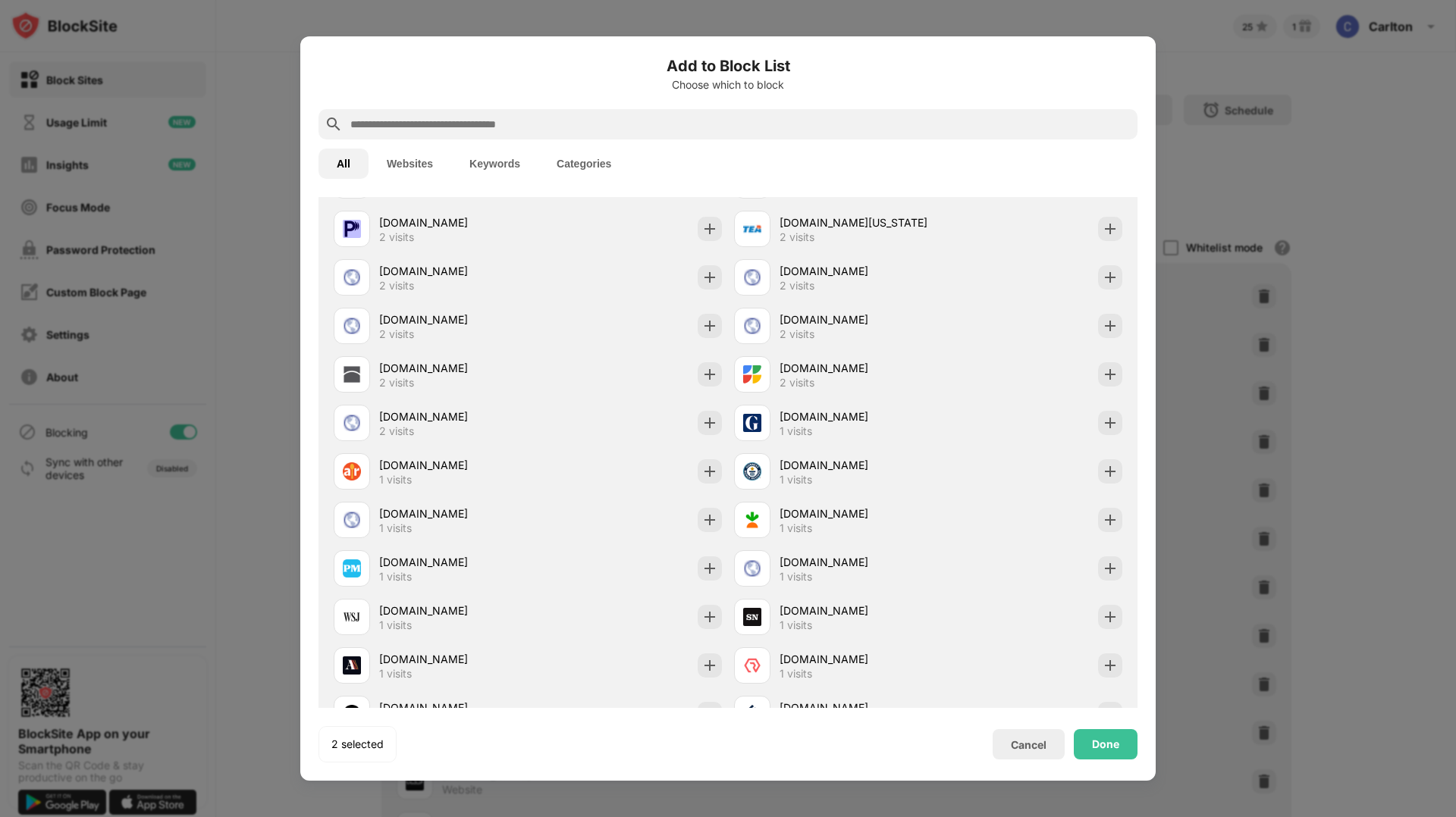
scroll to position [3579, 0]
click at [1111, 416] on img at bounding box center [1110, 422] width 15 height 15
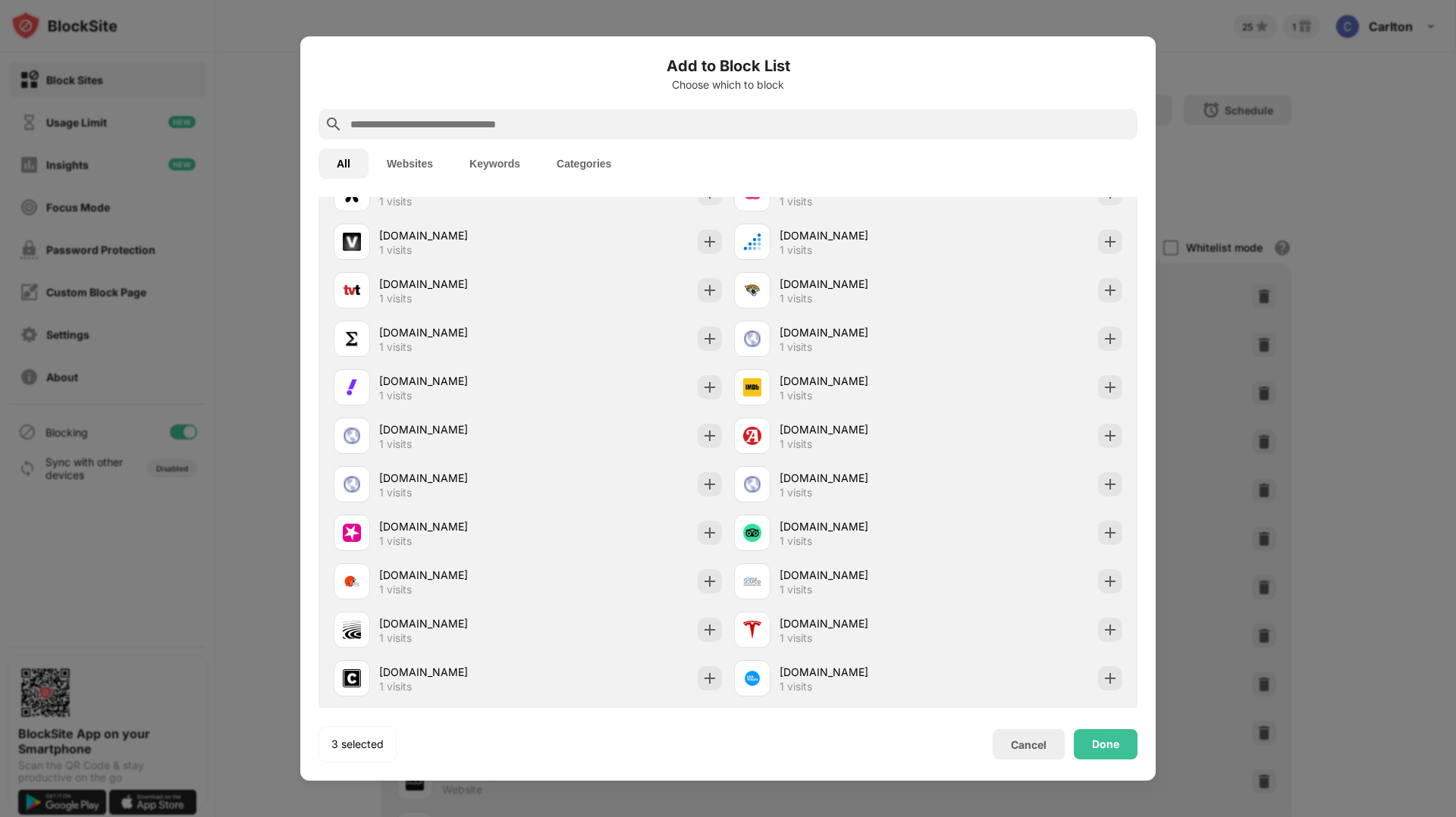
scroll to position [4639, 0]
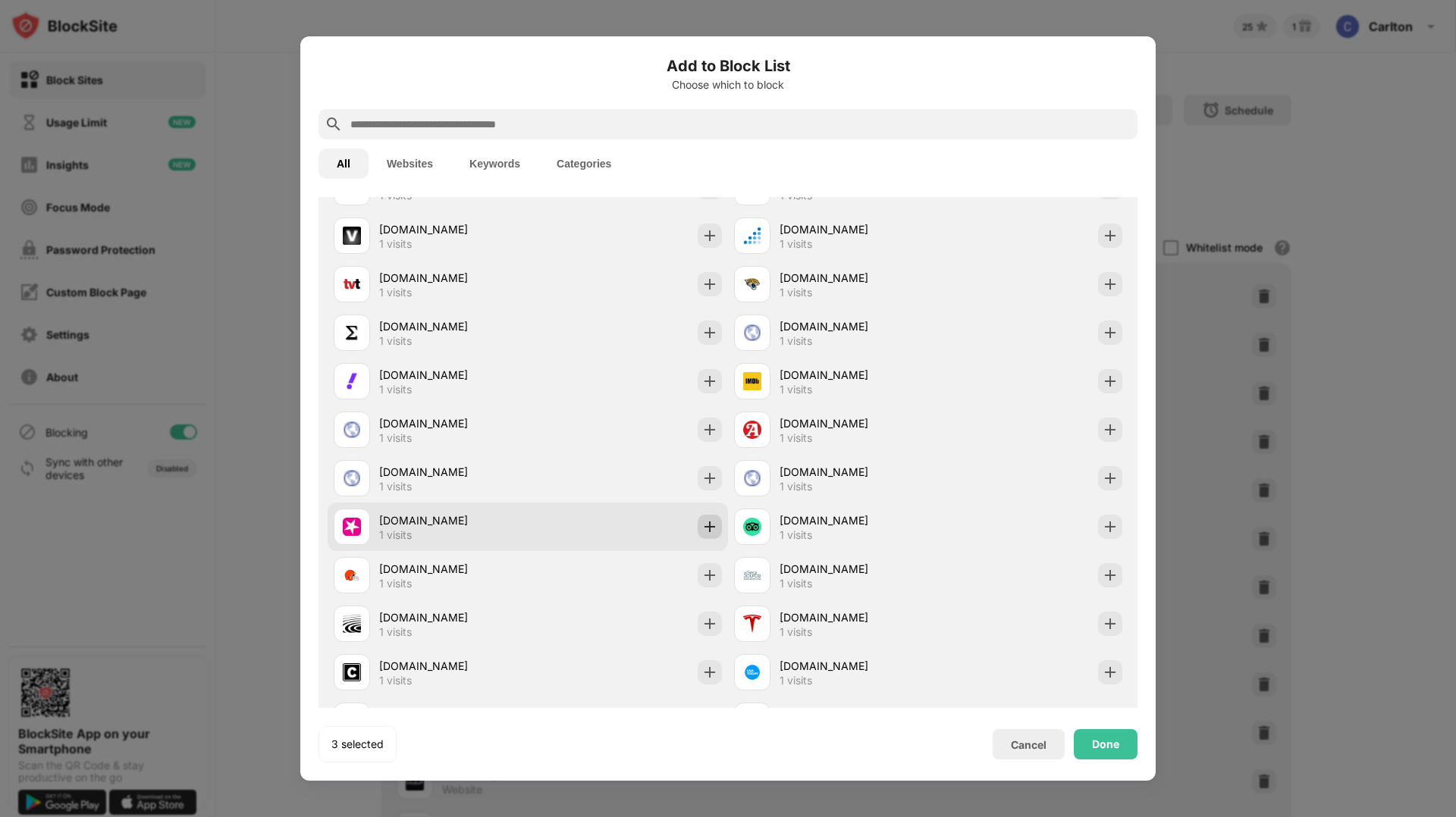
click at [712, 533] on img at bounding box center [710, 526] width 15 height 15
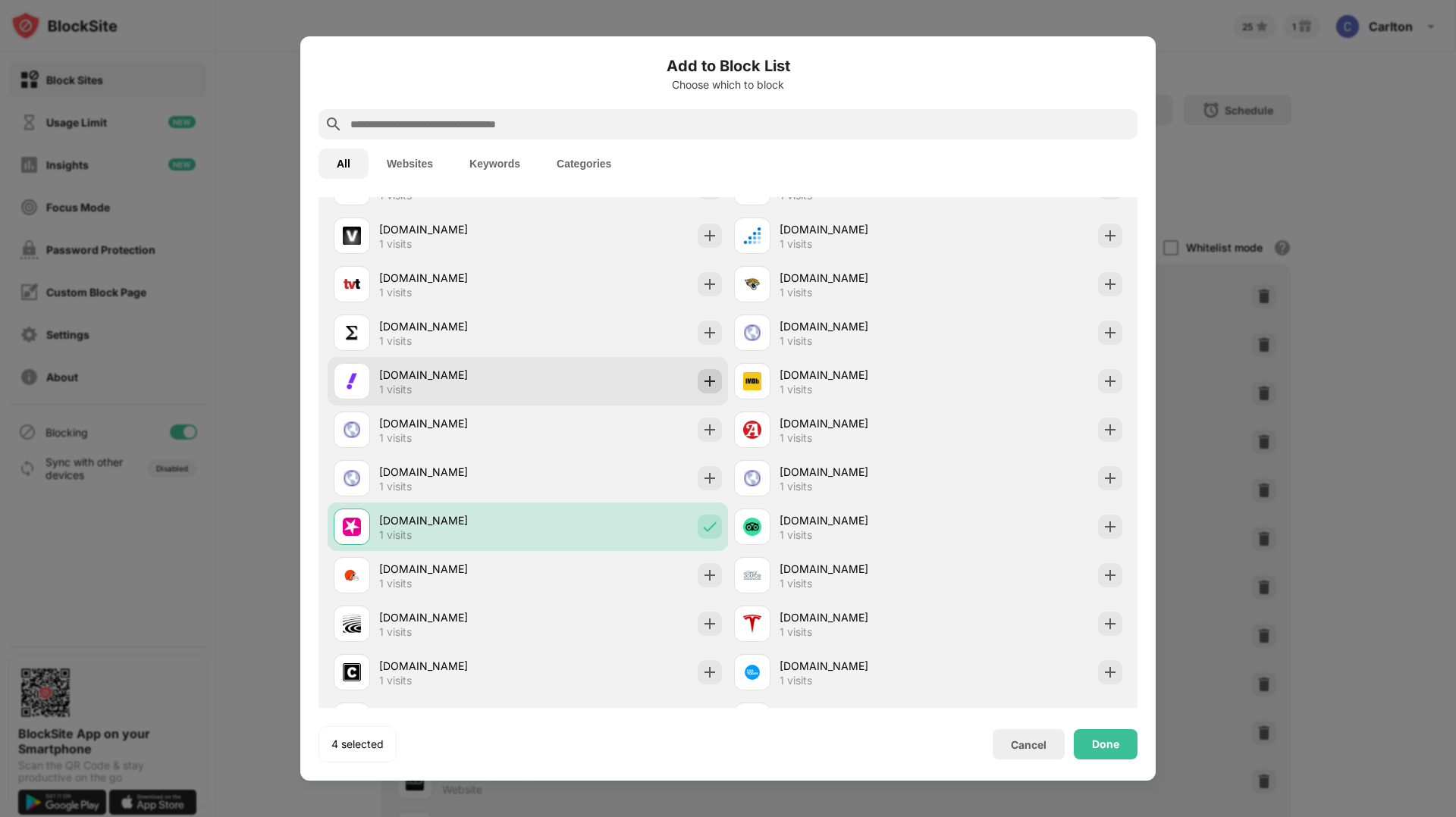
click at [705, 382] on img at bounding box center [710, 381] width 15 height 15
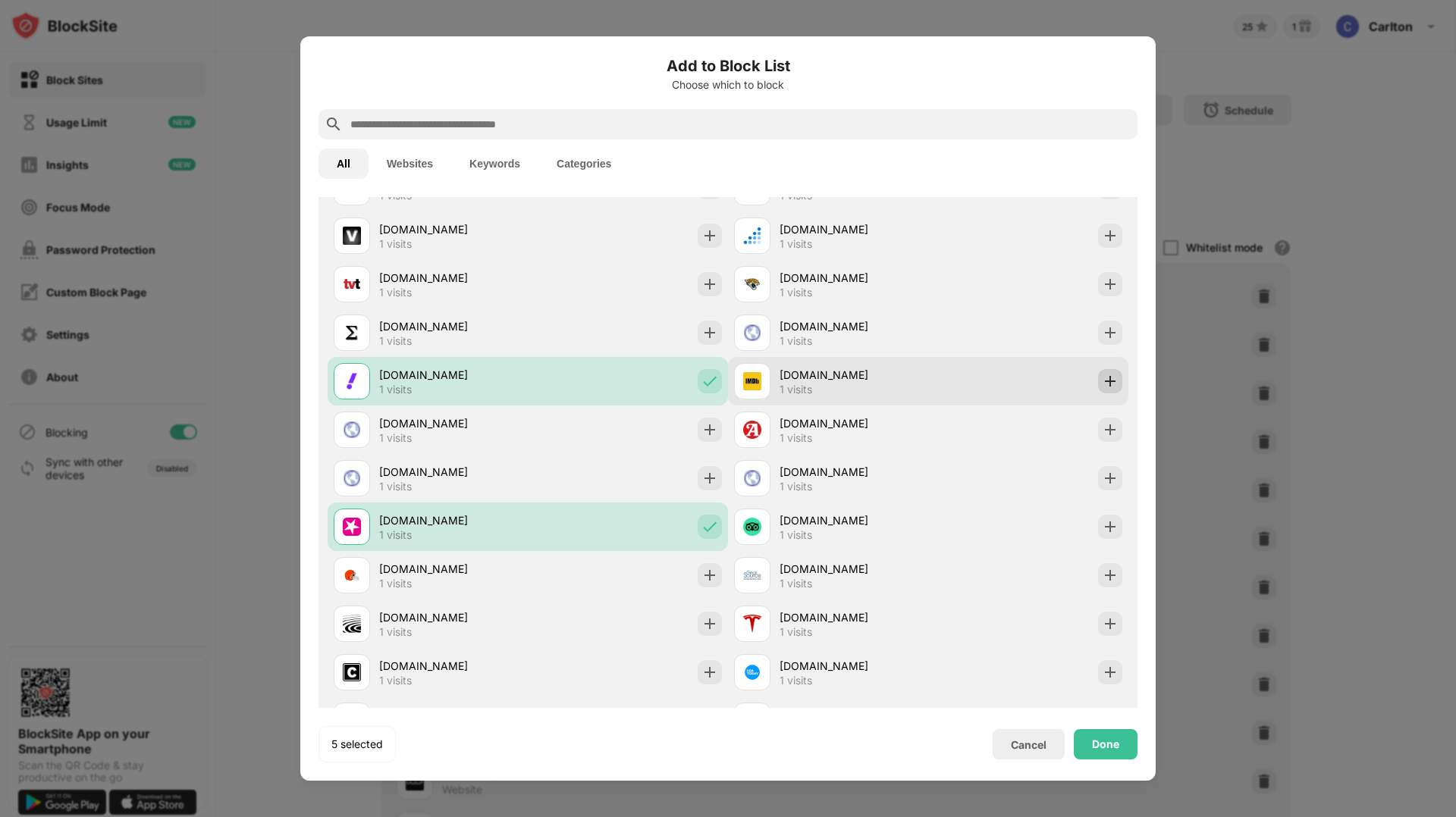
click at [1106, 377] on img at bounding box center [1110, 381] width 15 height 15
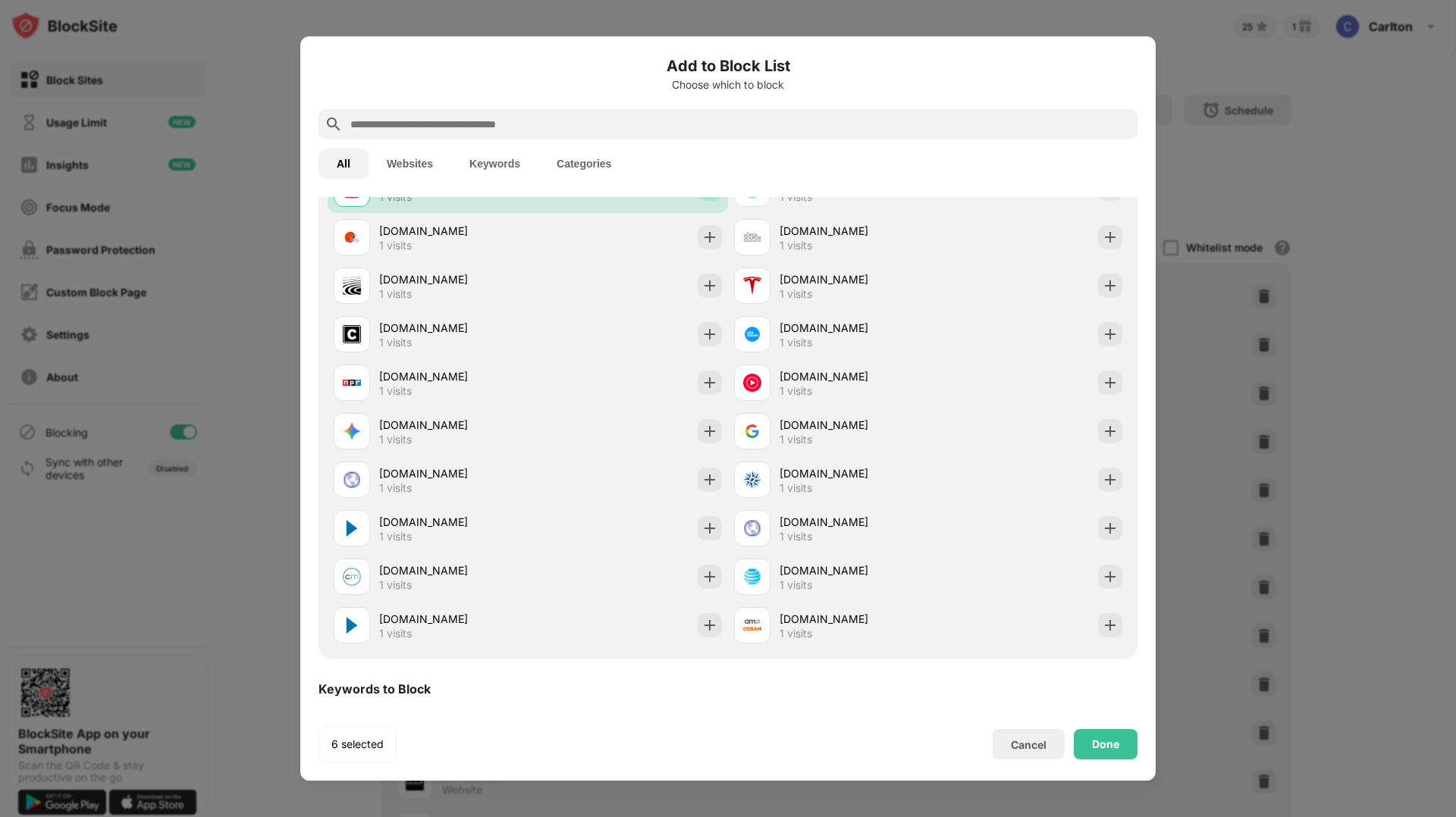
scroll to position [4979, 0]
click at [1110, 377] on img at bounding box center [1110, 381] width 15 height 15
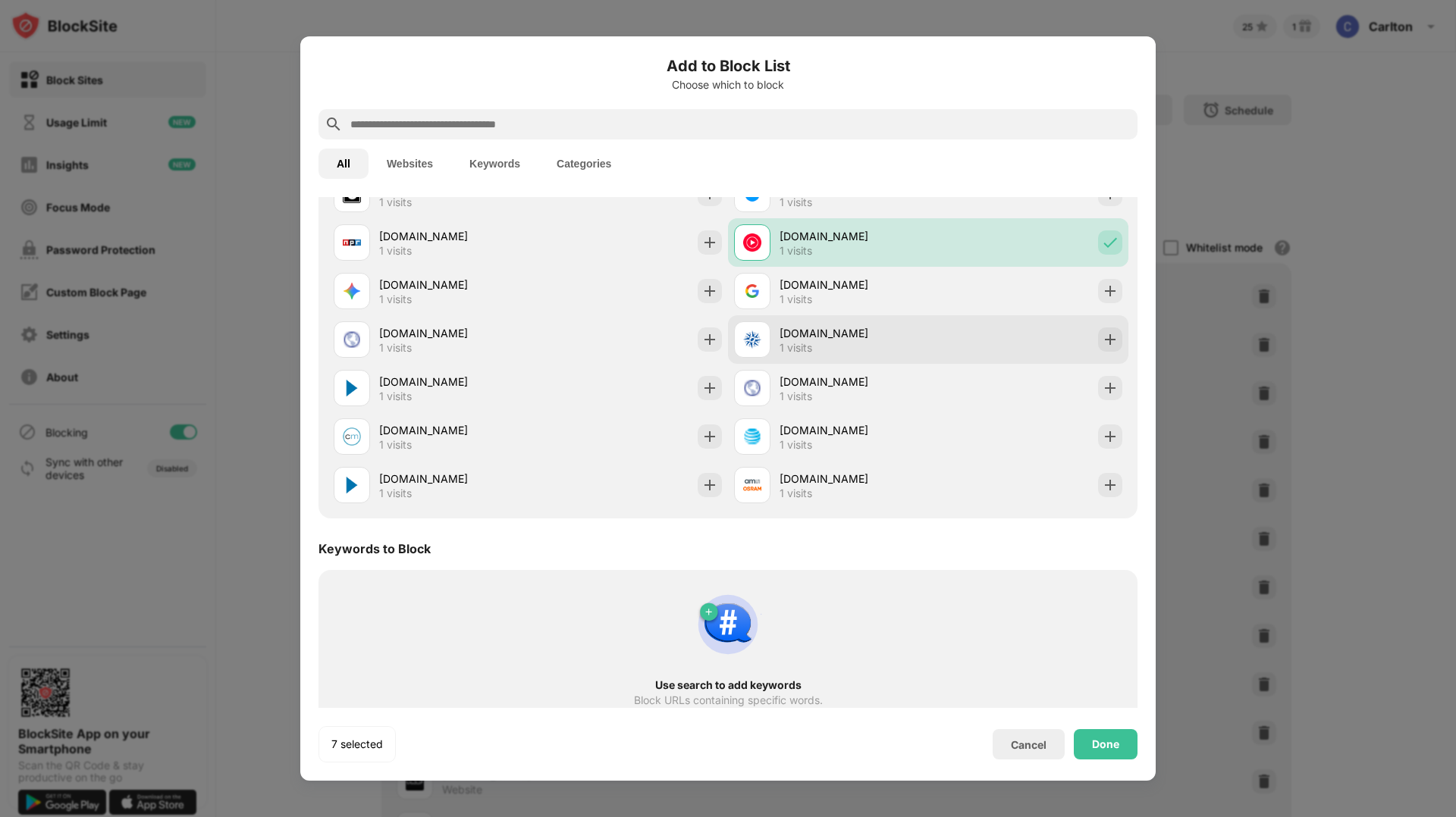
scroll to position [5133, 0]
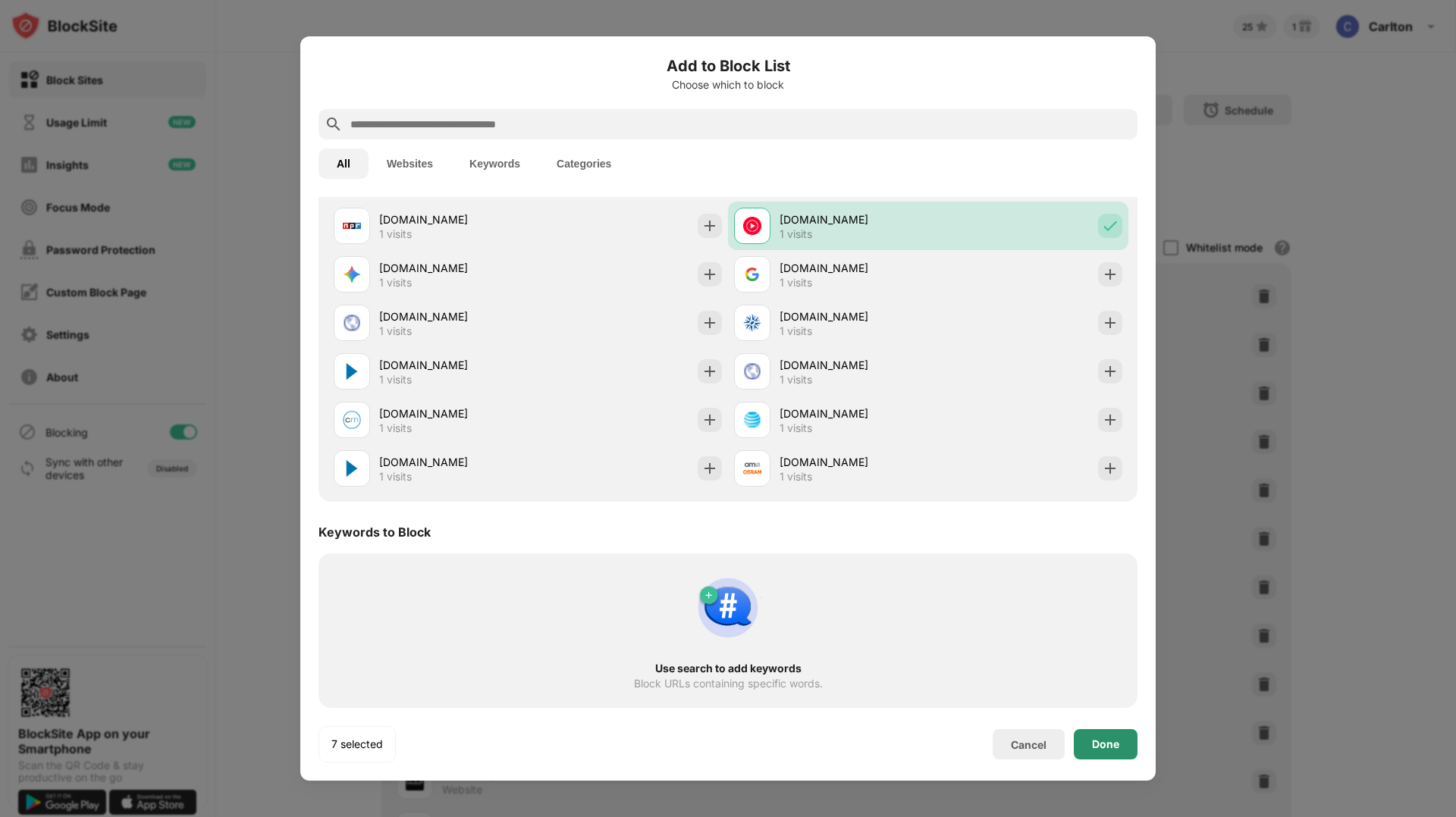
click at [1100, 740] on div "Done" at bounding box center [1105, 744] width 28 height 12
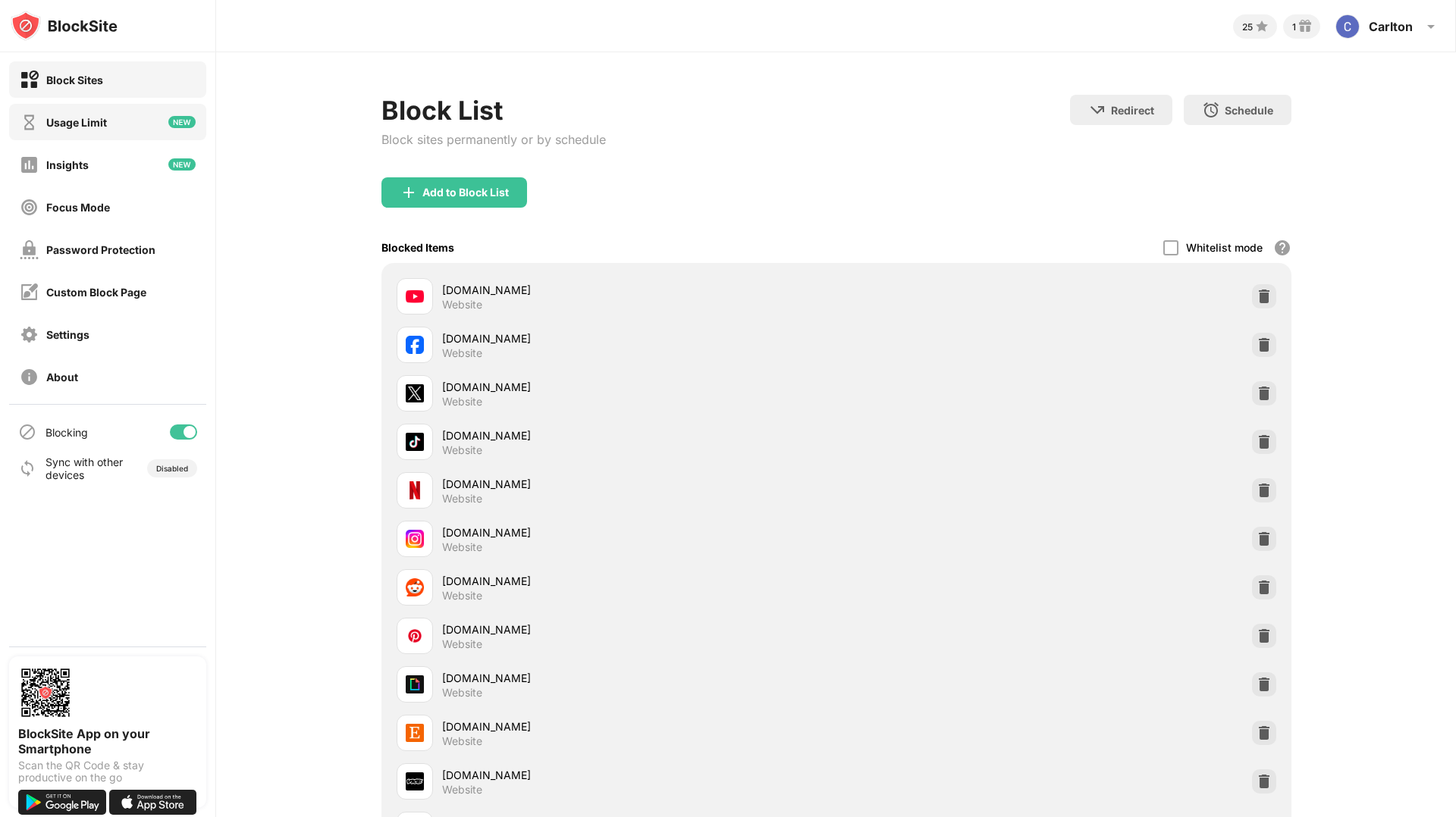
click at [132, 118] on div "Usage Limit" at bounding box center [107, 122] width 197 height 36
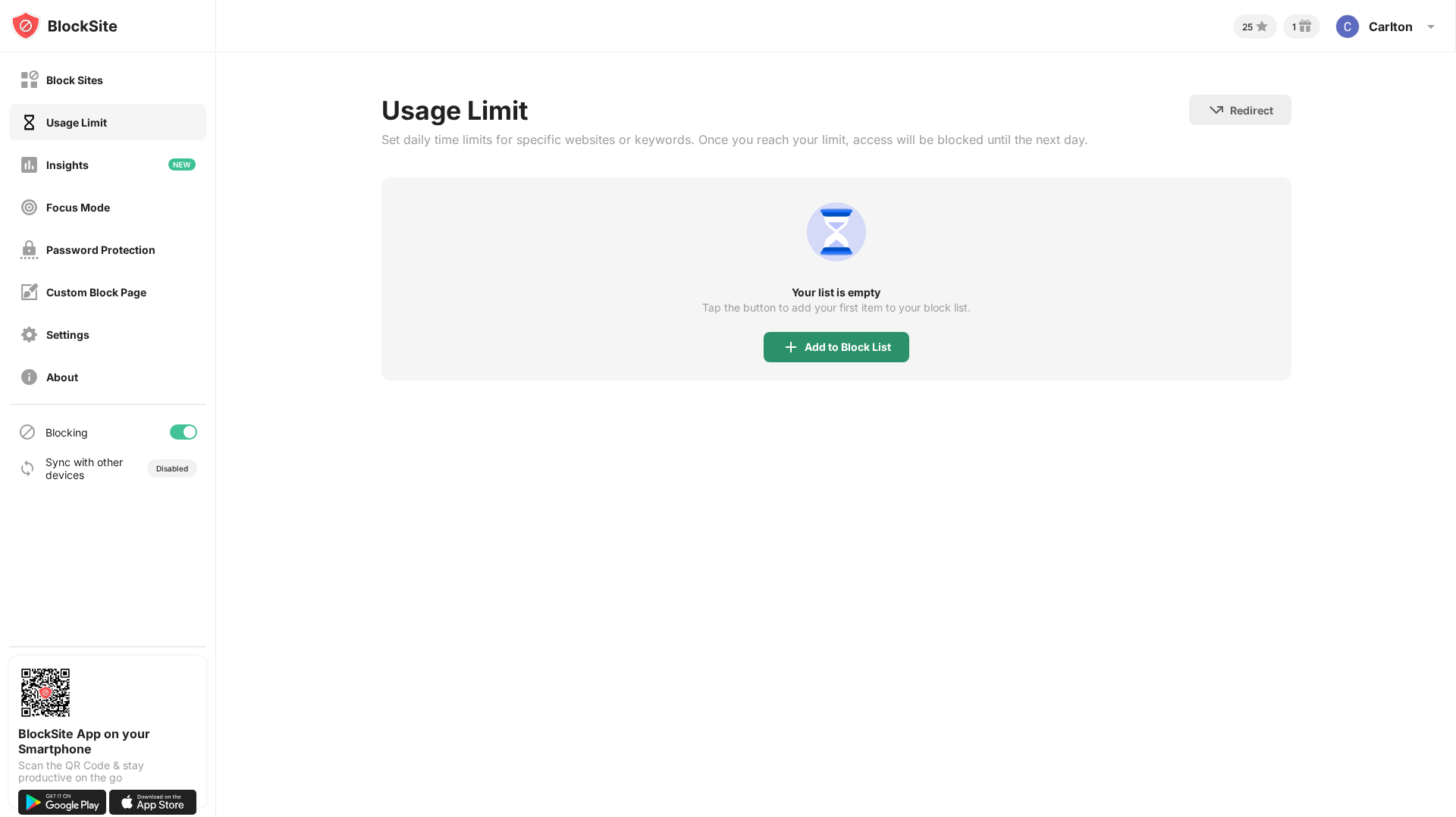
click at [835, 348] on div "Add to Block List" at bounding box center [847, 347] width 86 height 12
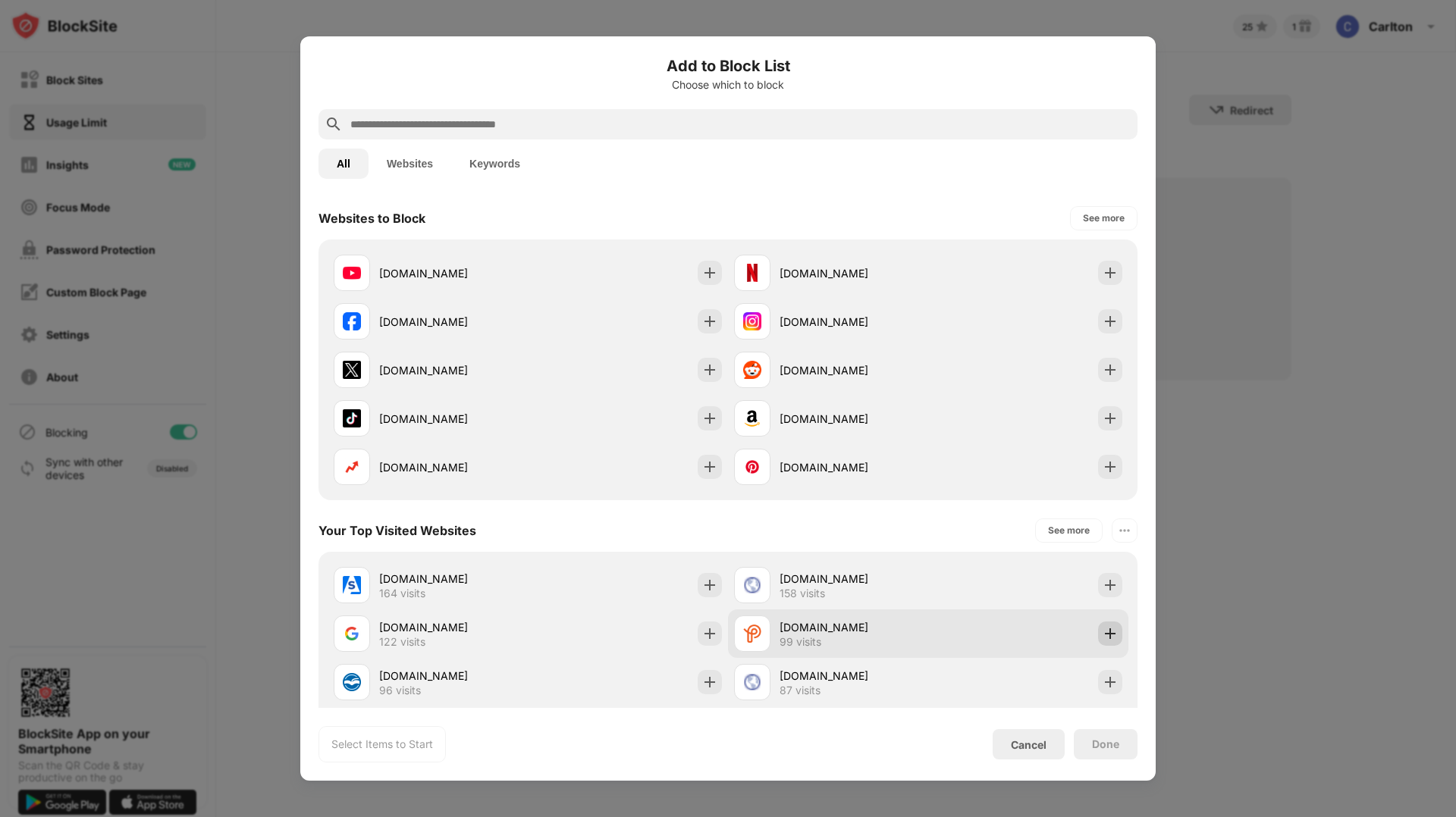
click at [1104, 641] on div at bounding box center [1110, 633] width 24 height 24
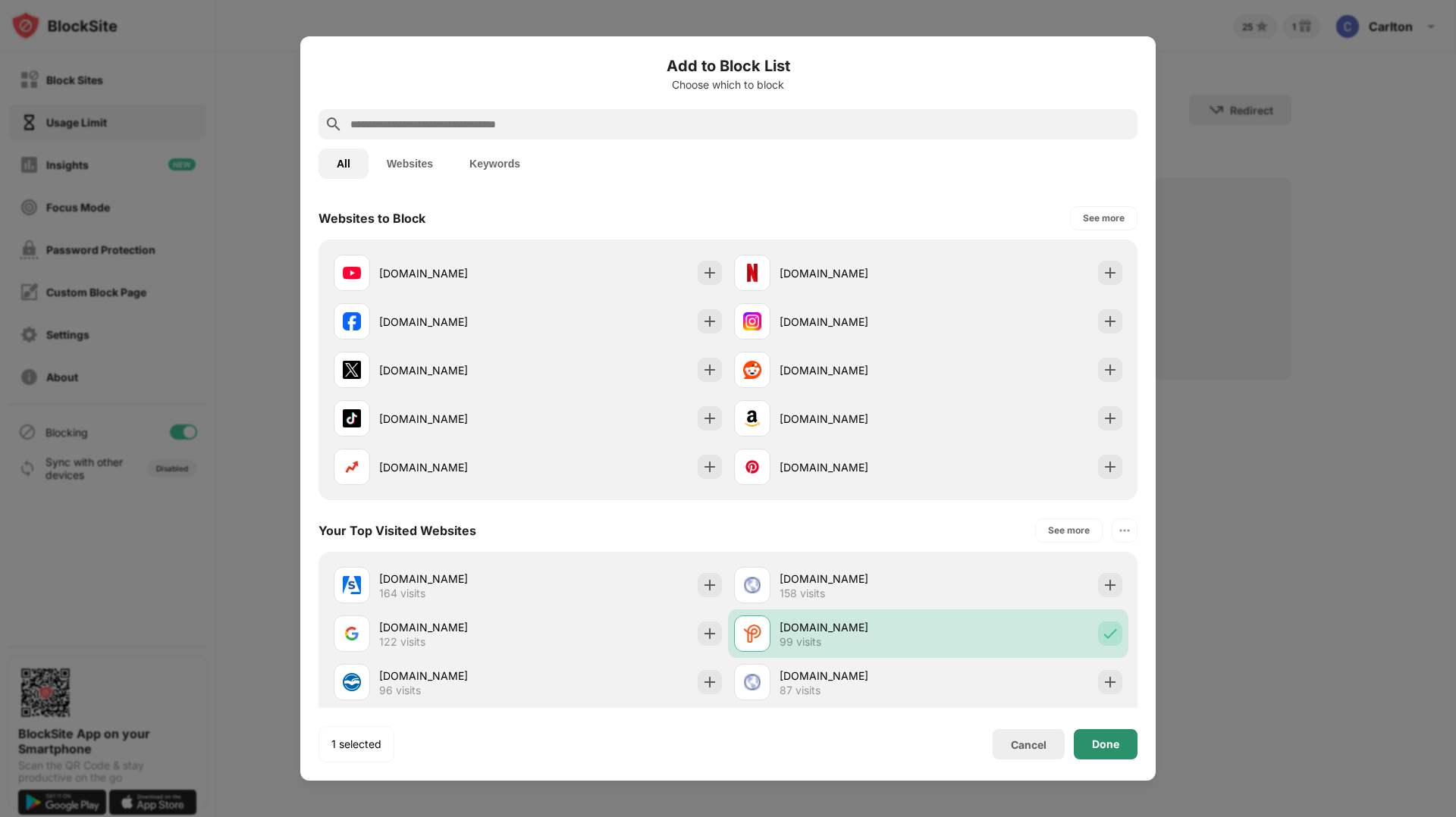
click at [1099, 747] on div "Done" at bounding box center [1105, 744] width 28 height 12
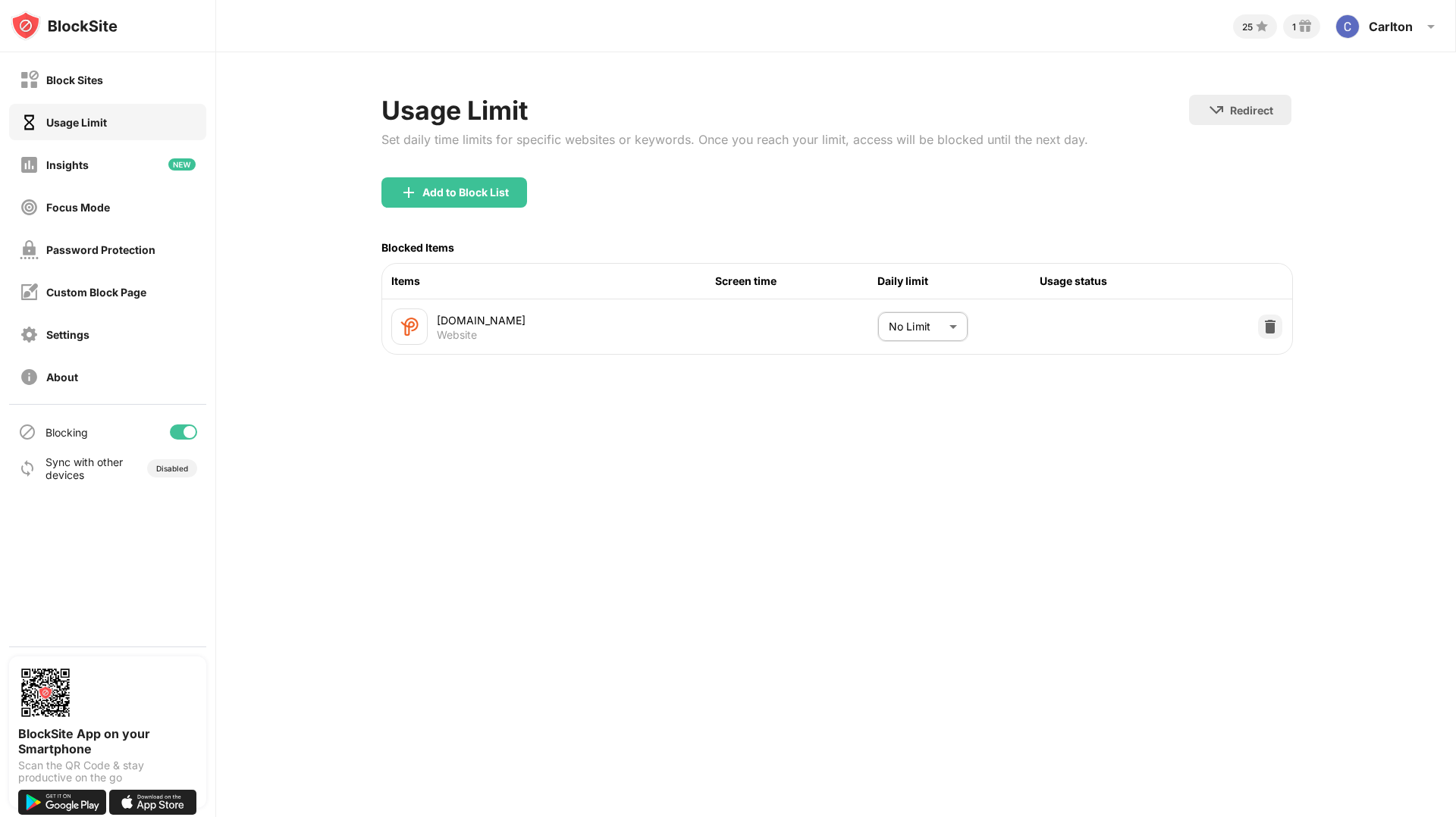
click at [948, 329] on body "Block Sites Usage Limit Insights Focus Mode Password Protection Custom Block Pa…" at bounding box center [728, 408] width 1456 height 817
click at [901, 480] on p "60 minutes" at bounding box center [911, 473] width 77 height 17
type input "**"
click at [887, 440] on div "25 1 Carlton Carlton Triplett View Account Insights Rewards Settings Support Lo…" at bounding box center [836, 408] width 1240 height 817
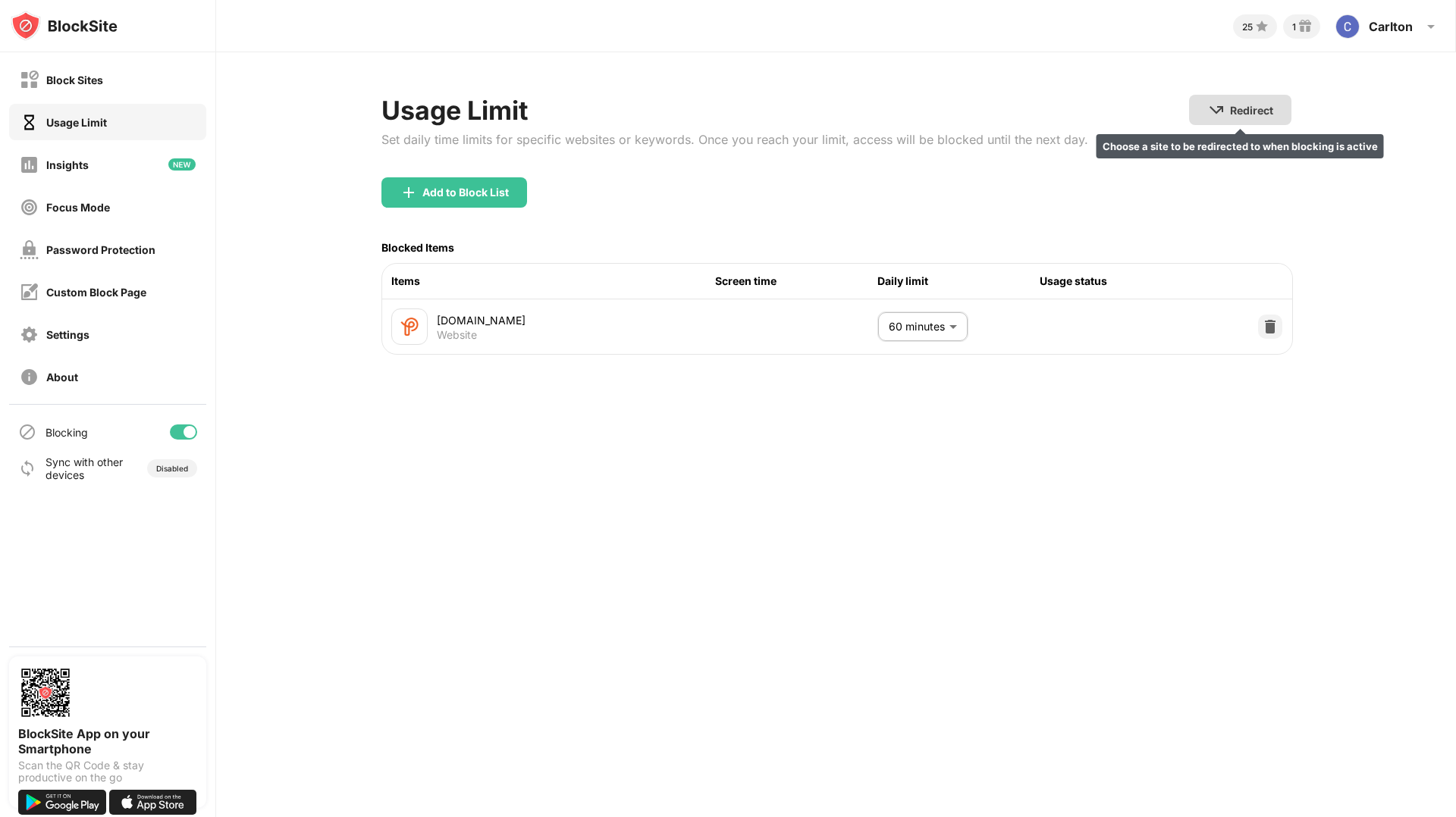
click at [1255, 111] on div "Redirect" at bounding box center [1251, 110] width 44 height 12
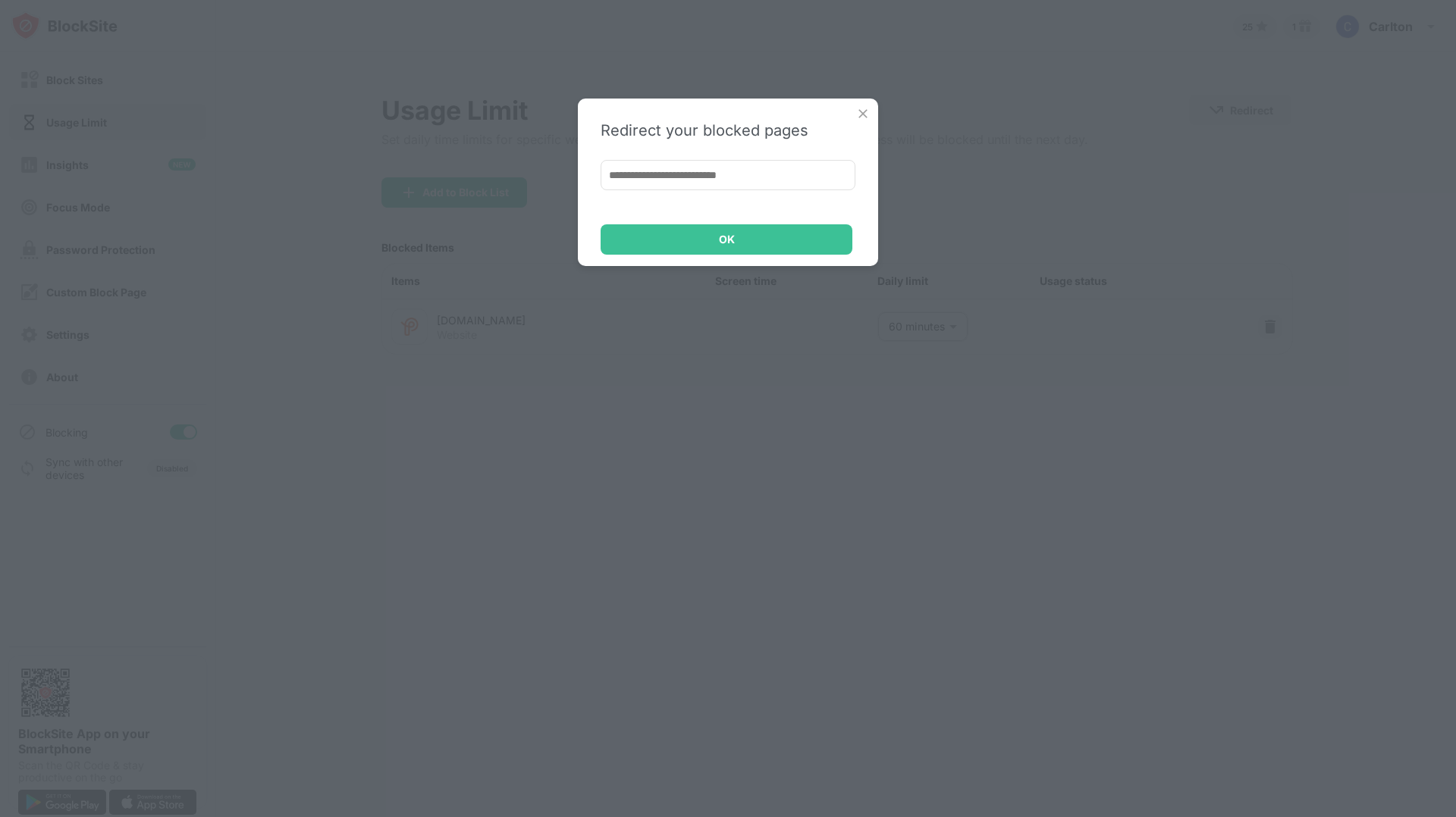
click at [712, 170] on input at bounding box center [728, 175] width 255 height 30
click at [701, 180] on input "******" at bounding box center [728, 175] width 255 height 30
paste input "**********"
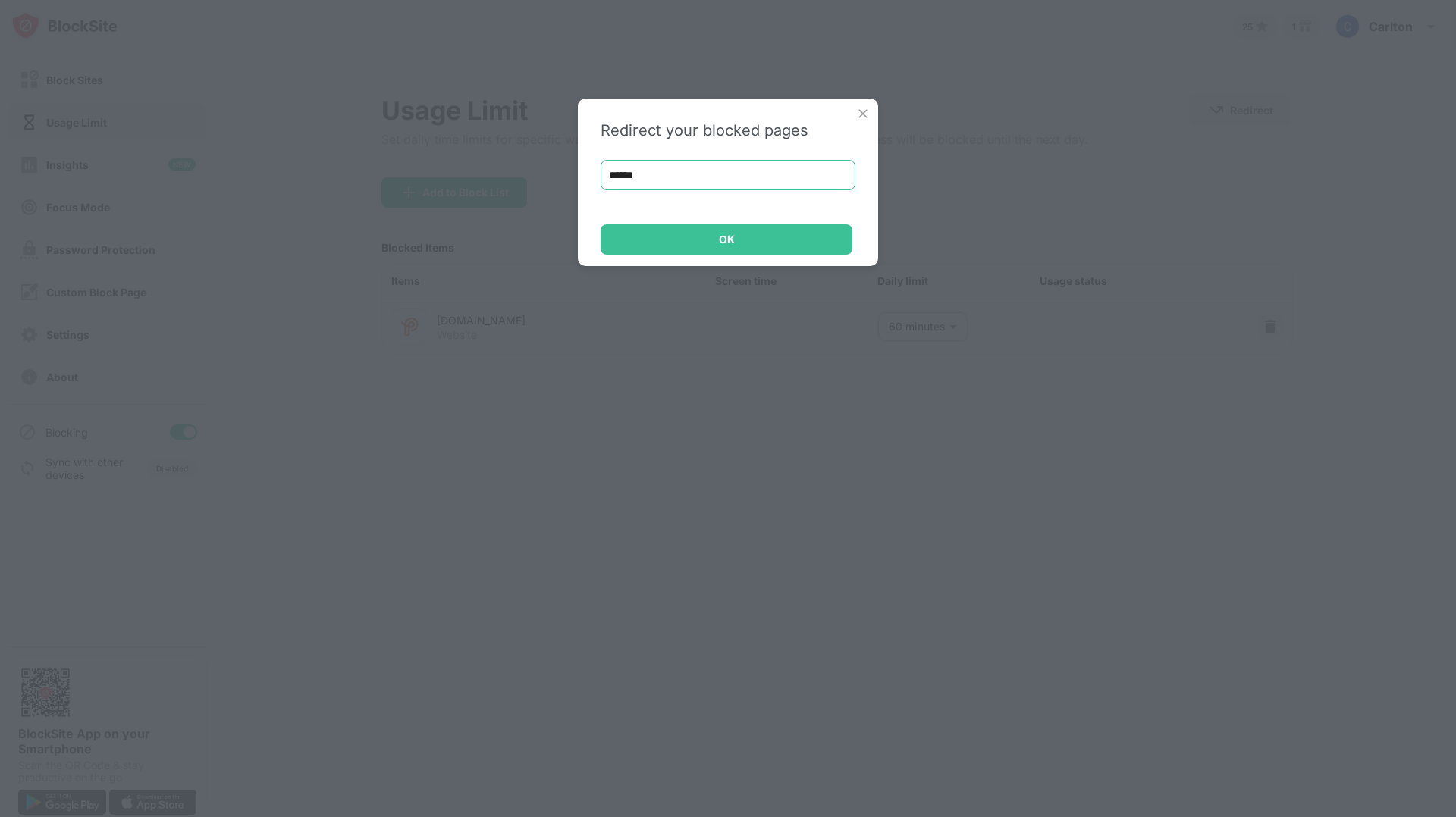
type input "**********"
click at [706, 243] on div "OK" at bounding box center [726, 239] width 252 height 30
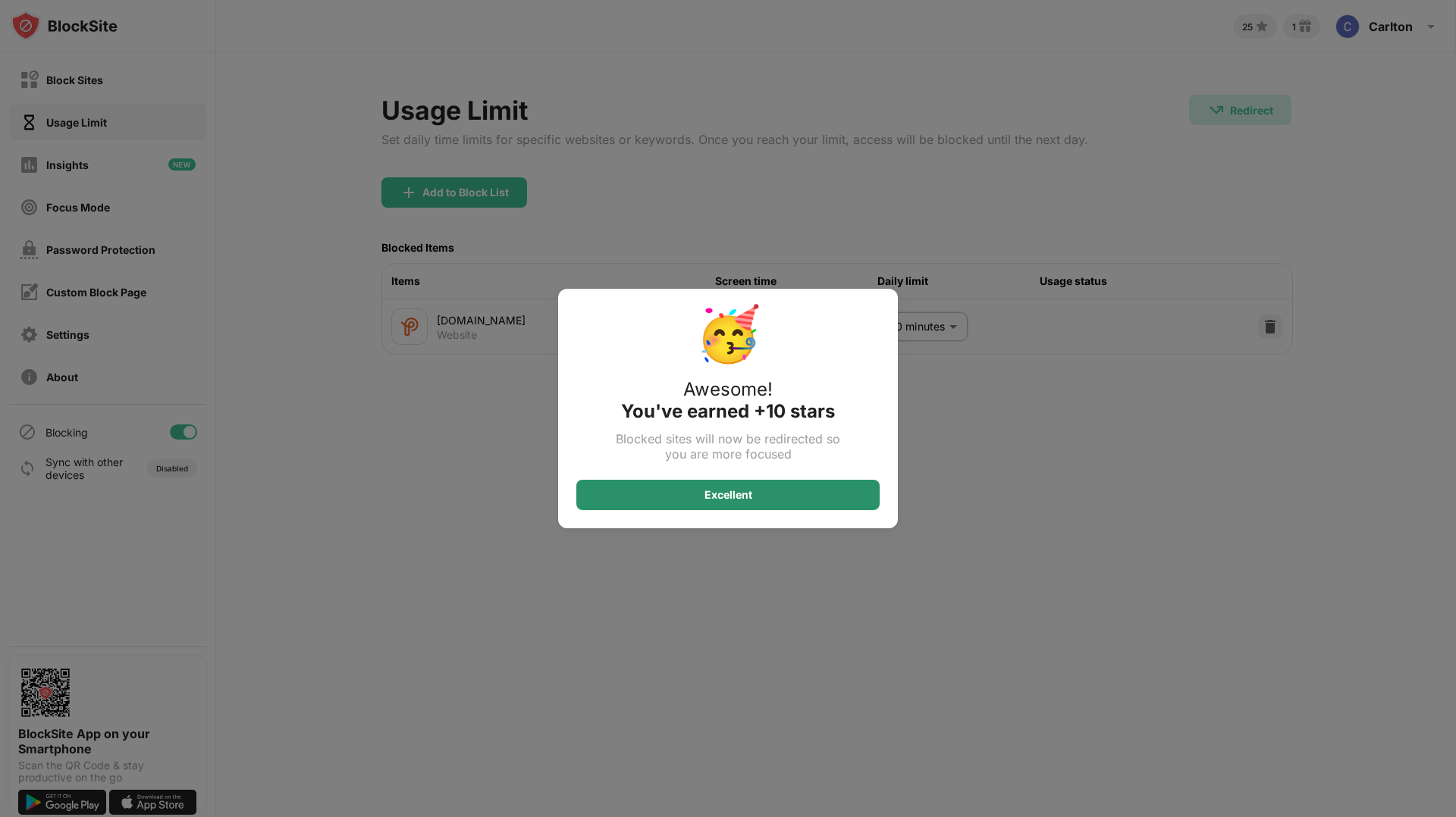
click at [696, 496] on div "Excellent" at bounding box center [728, 495] width 304 height 30
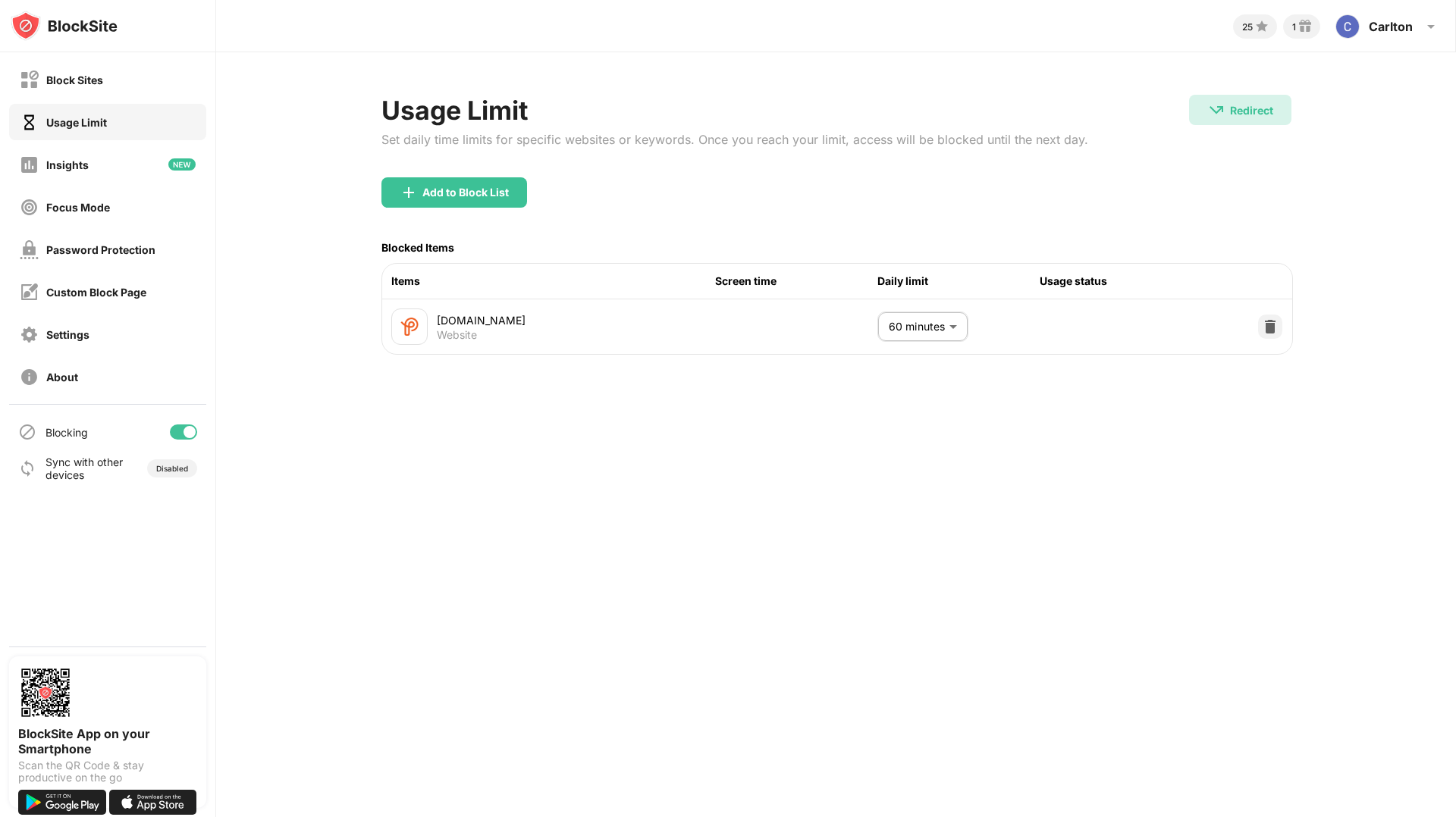
click at [814, 86] on div "Usage Limit Set daily time limits for specific websites or keywords. Once you r…" at bounding box center [836, 224] width 1240 height 344
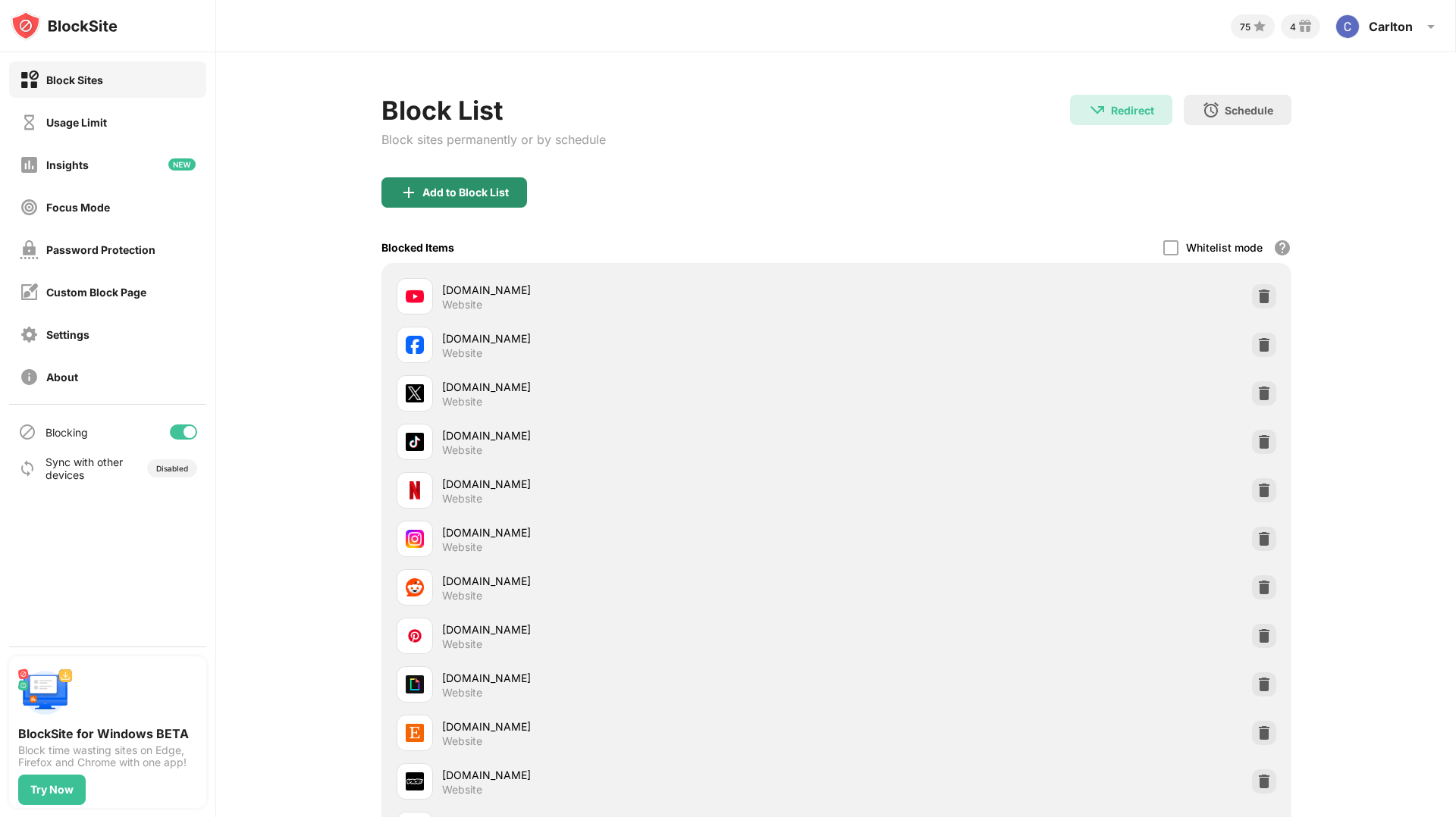
click at [473, 181] on div "Add to Block List" at bounding box center [453, 192] width 145 height 30
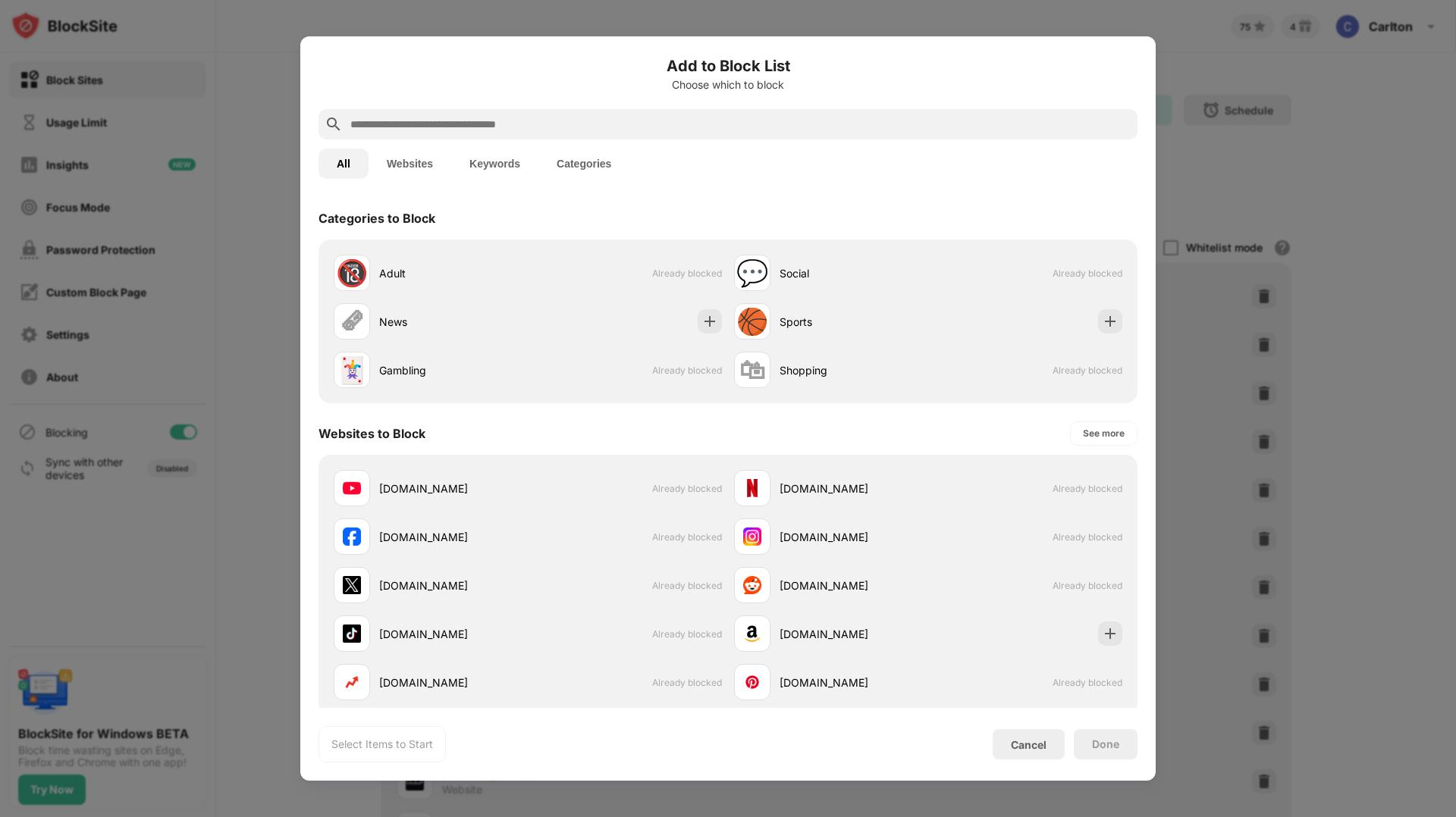
click at [645, 112] on div at bounding box center [728, 125] width 819 height 30
click at [648, 133] on input "text" at bounding box center [740, 124] width 783 height 18
paste input "**********"
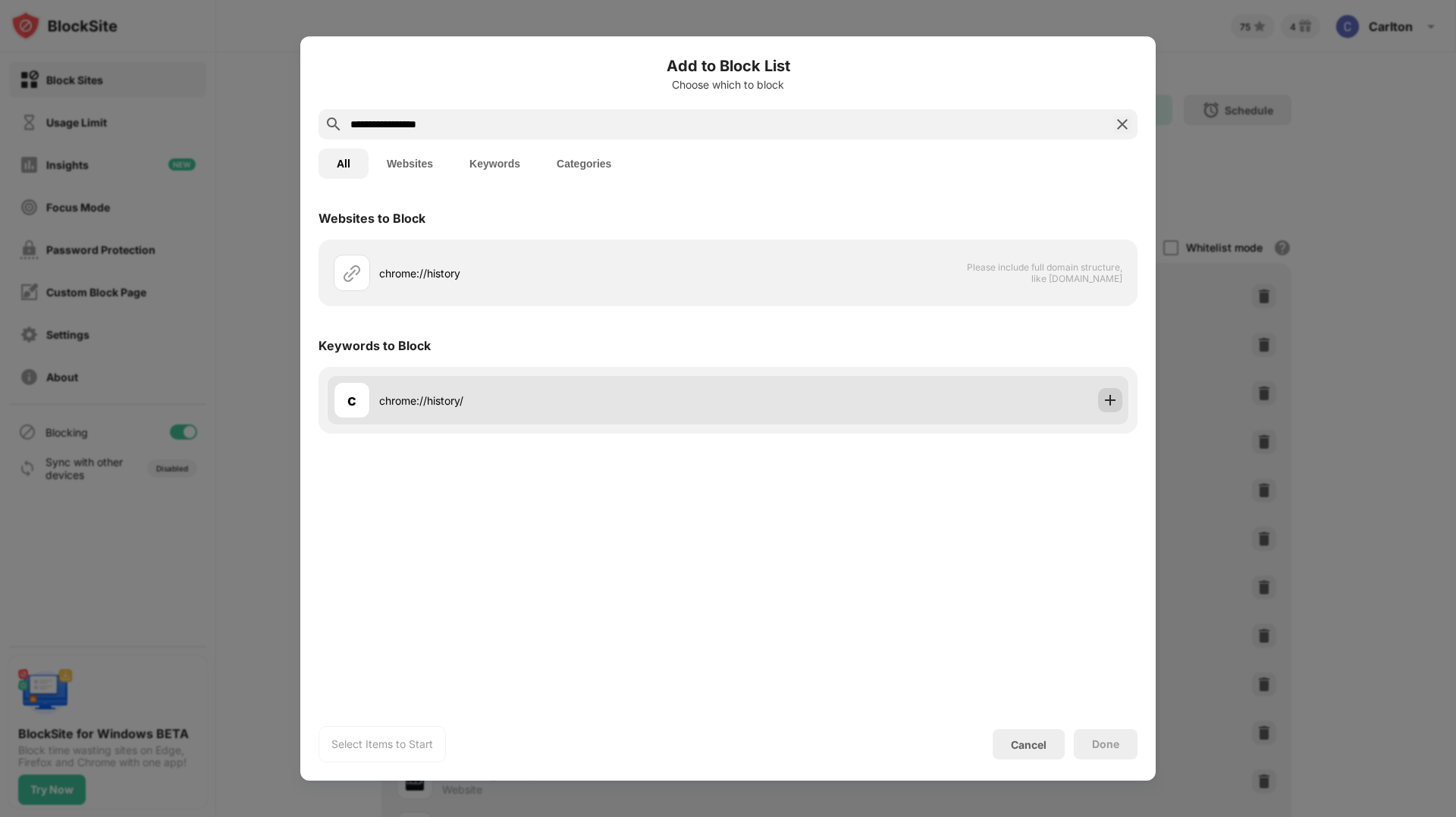
click at [1111, 402] on img at bounding box center [1110, 400] width 15 height 15
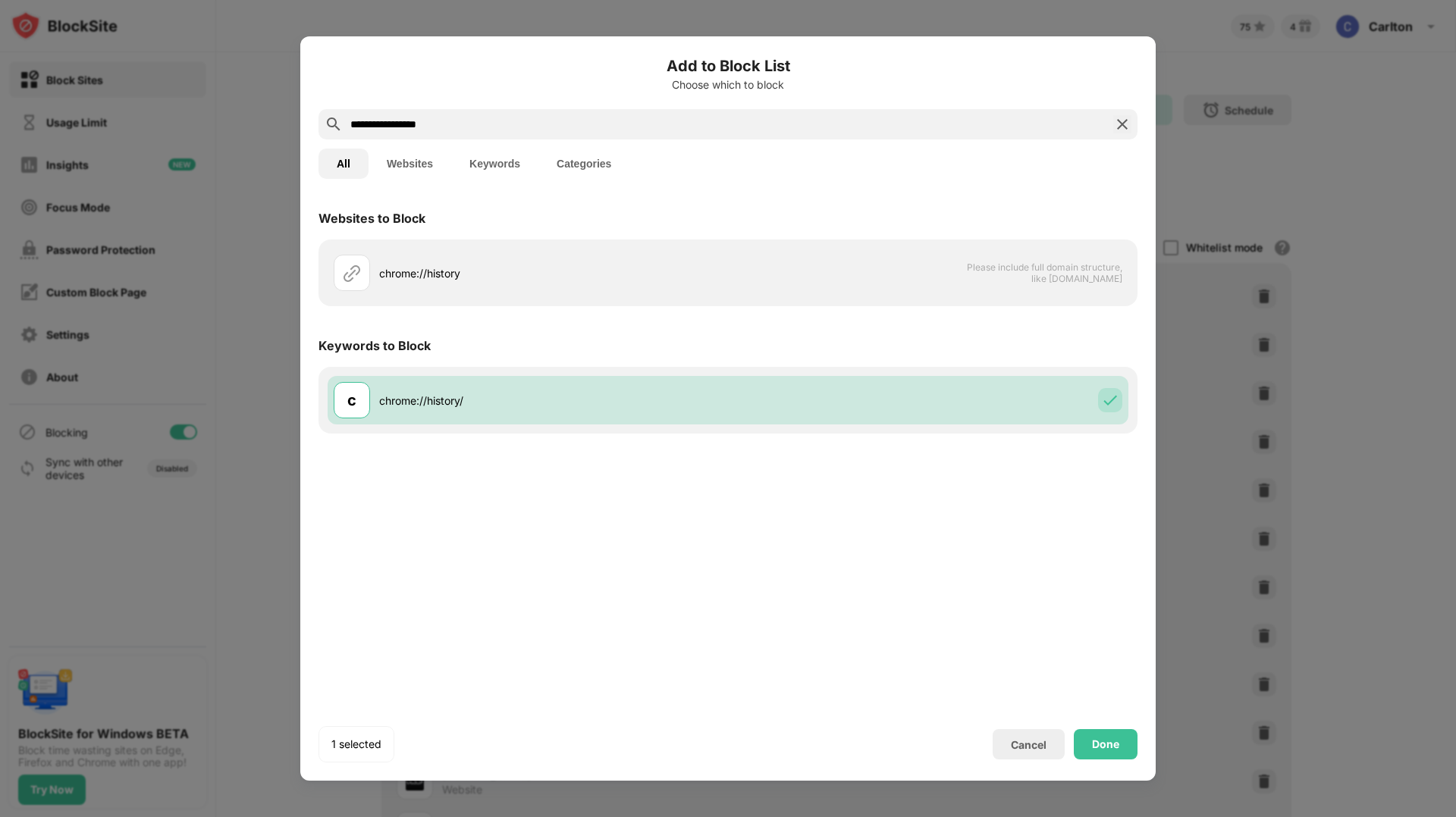
click at [589, 125] on input "**********" at bounding box center [728, 124] width 759 height 18
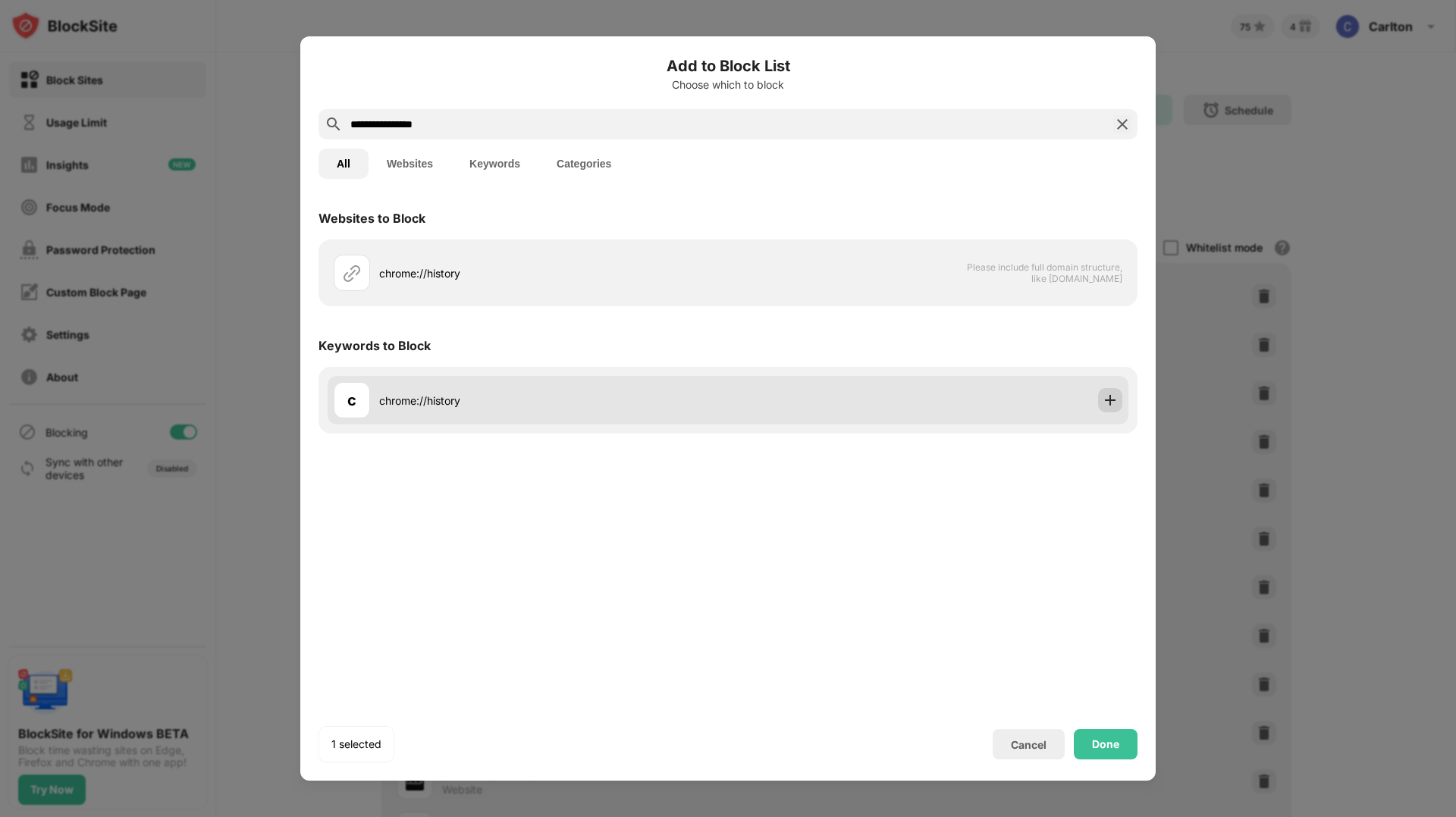
type input "**********"
click at [1112, 400] on img at bounding box center [1110, 400] width 15 height 15
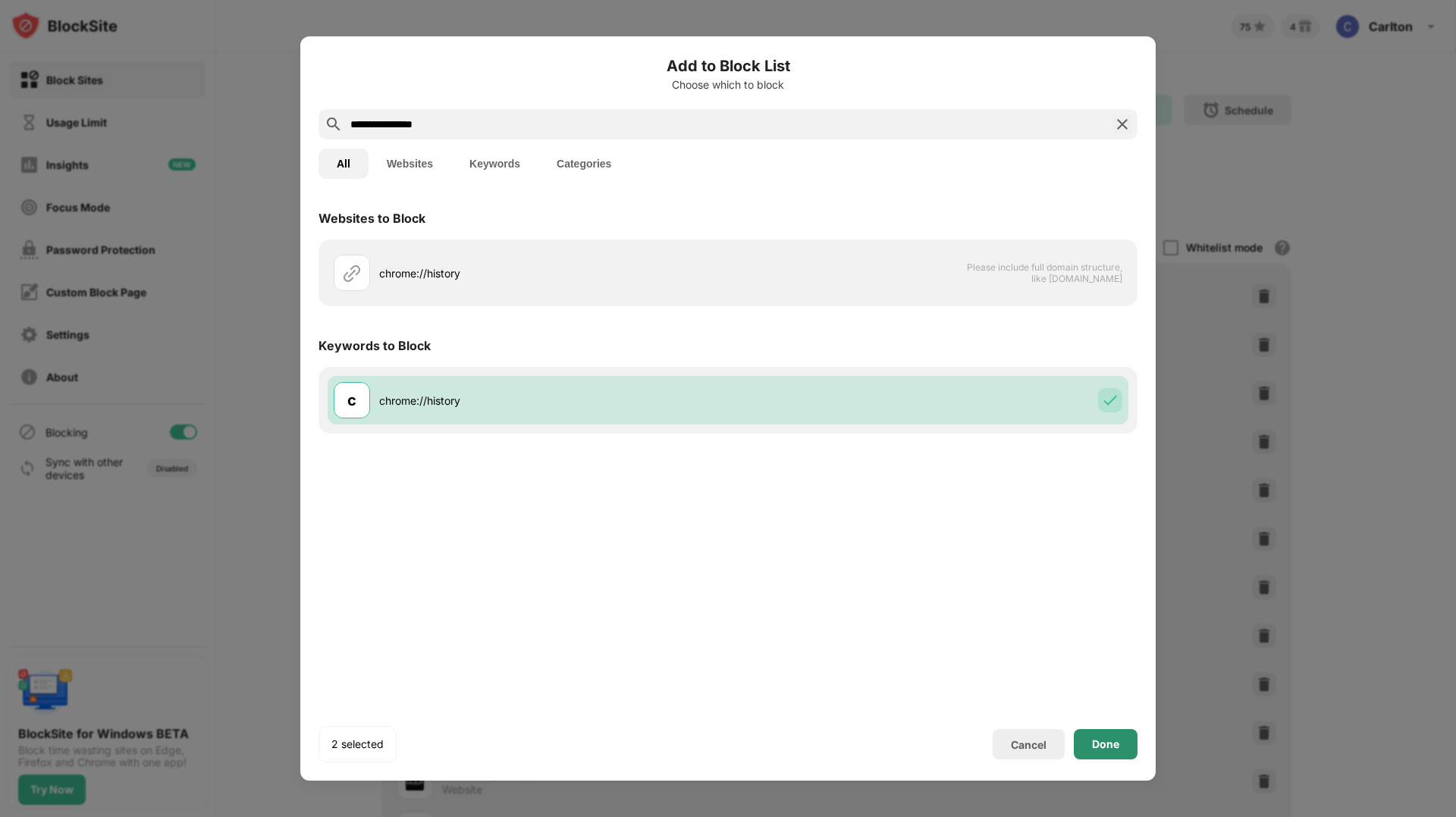
click at [1107, 751] on div "Done" at bounding box center [1106, 744] width 64 height 30
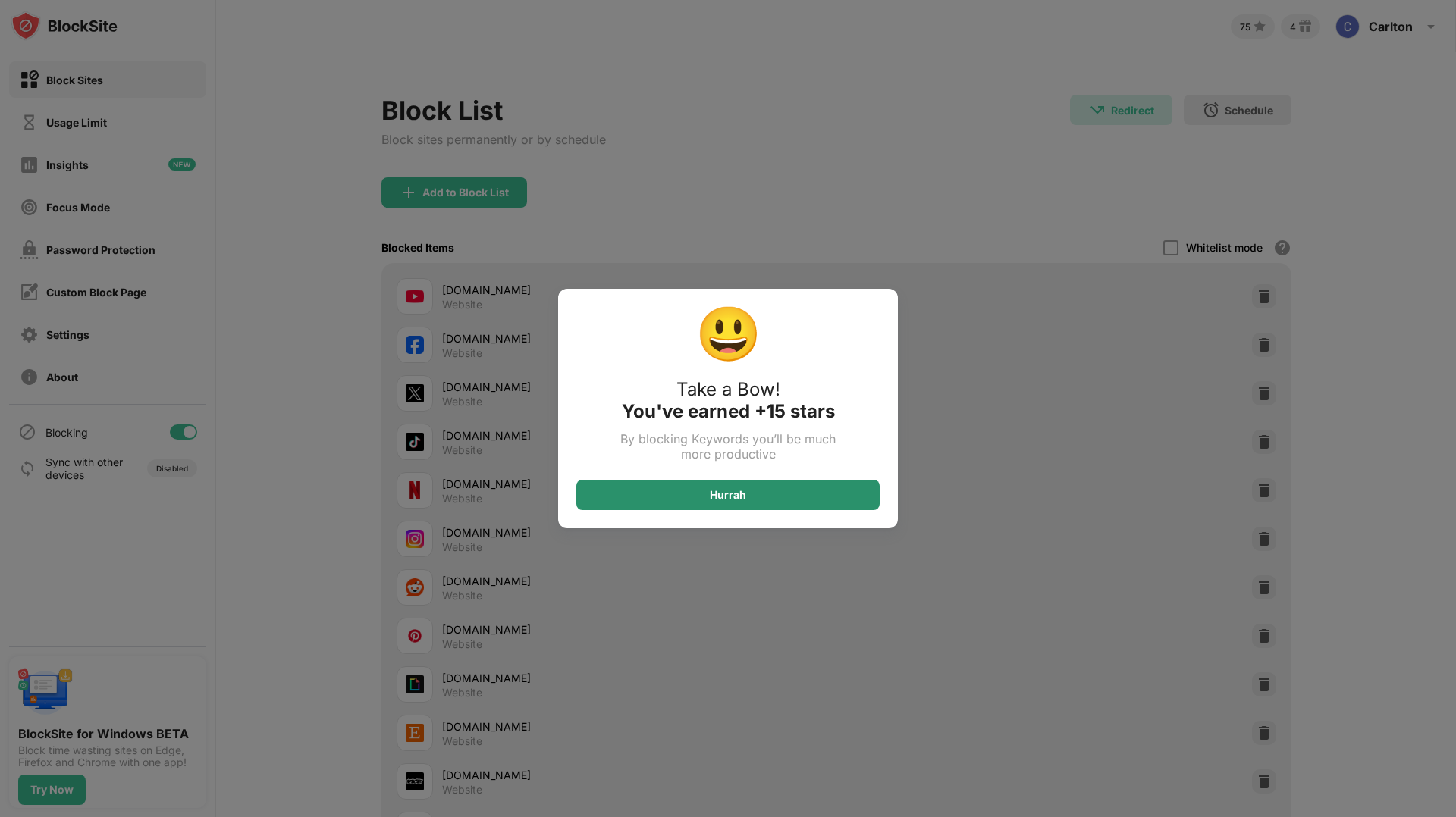
click at [706, 492] on div "Hurrah" at bounding box center [728, 495] width 304 height 30
